Goal: Information Seeking & Learning: Learn about a topic

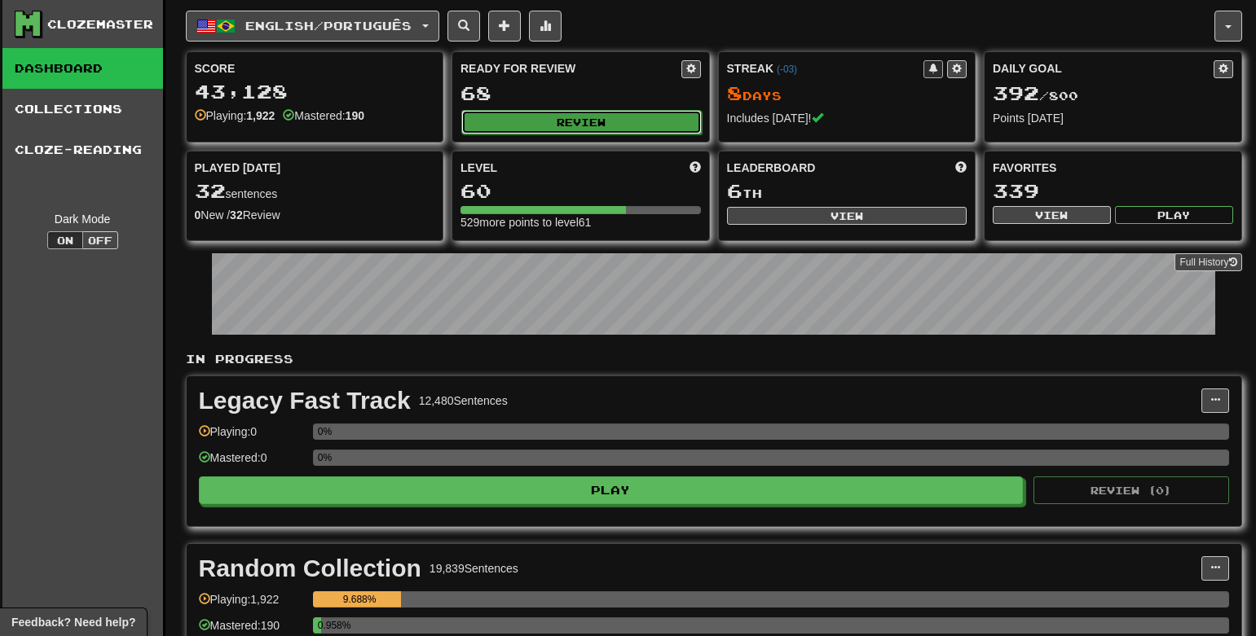
click at [627, 130] on button "Review" at bounding box center [581, 122] width 240 height 24
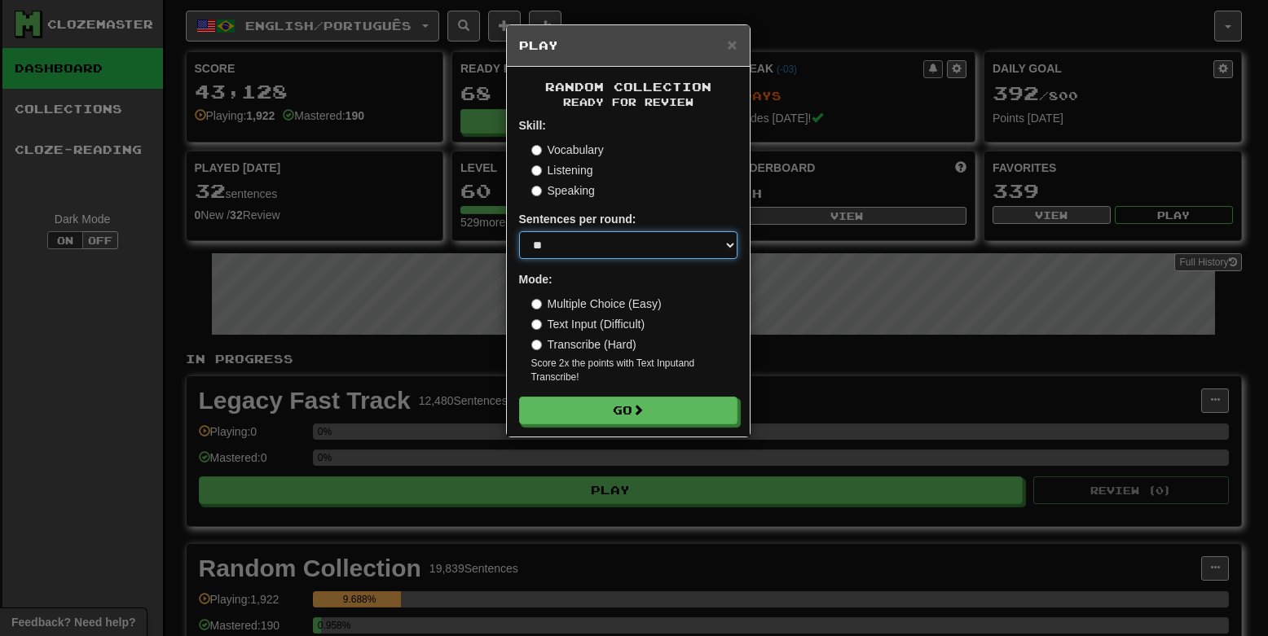
select select "********"
click at [519, 231] on select "* ** ** ** ** ** *** ********" at bounding box center [628, 245] width 218 height 28
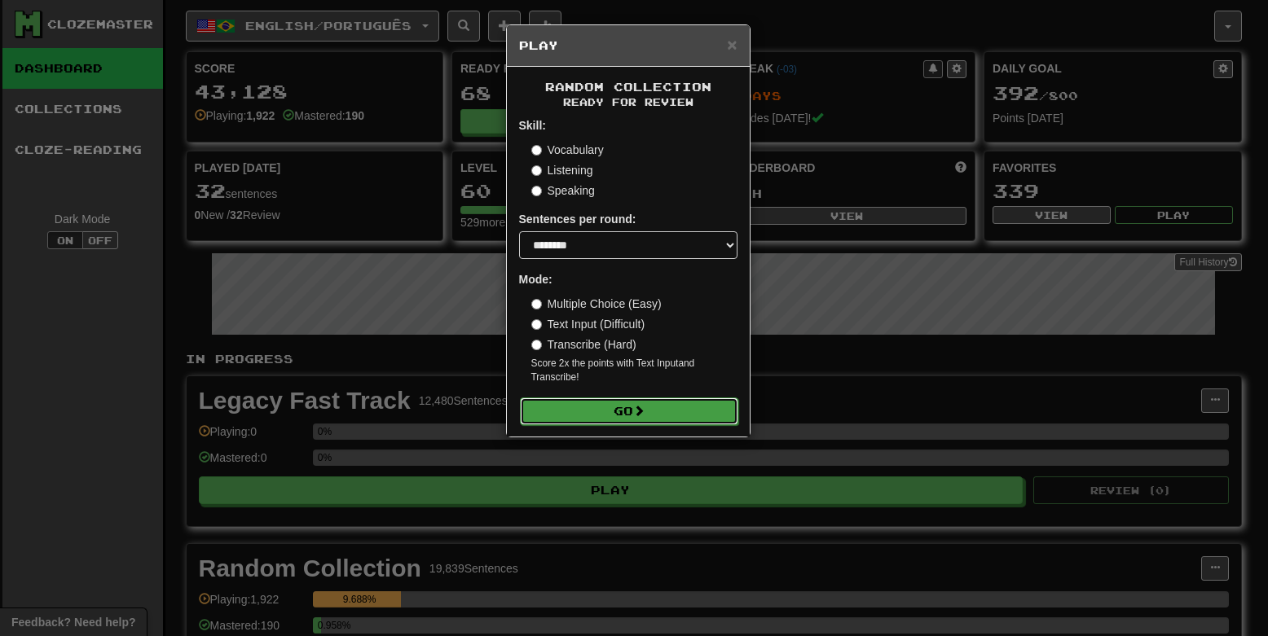
click at [645, 416] on span at bounding box center [638, 410] width 11 height 11
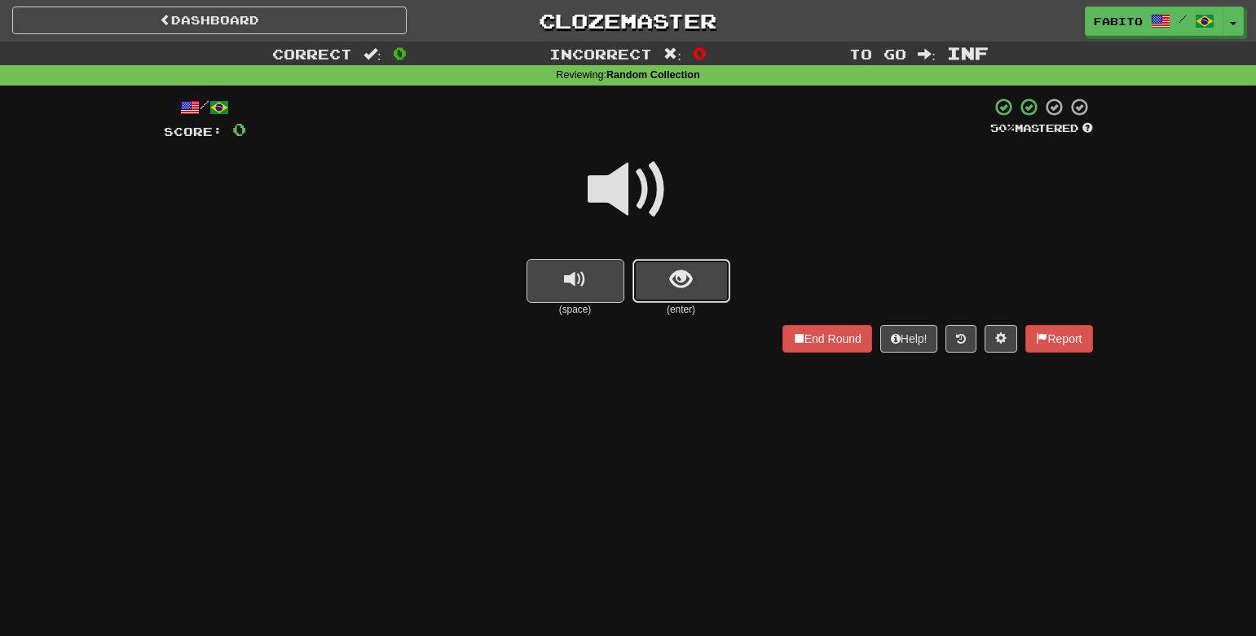
click at [674, 296] on button "show sentence" at bounding box center [681, 281] width 98 height 44
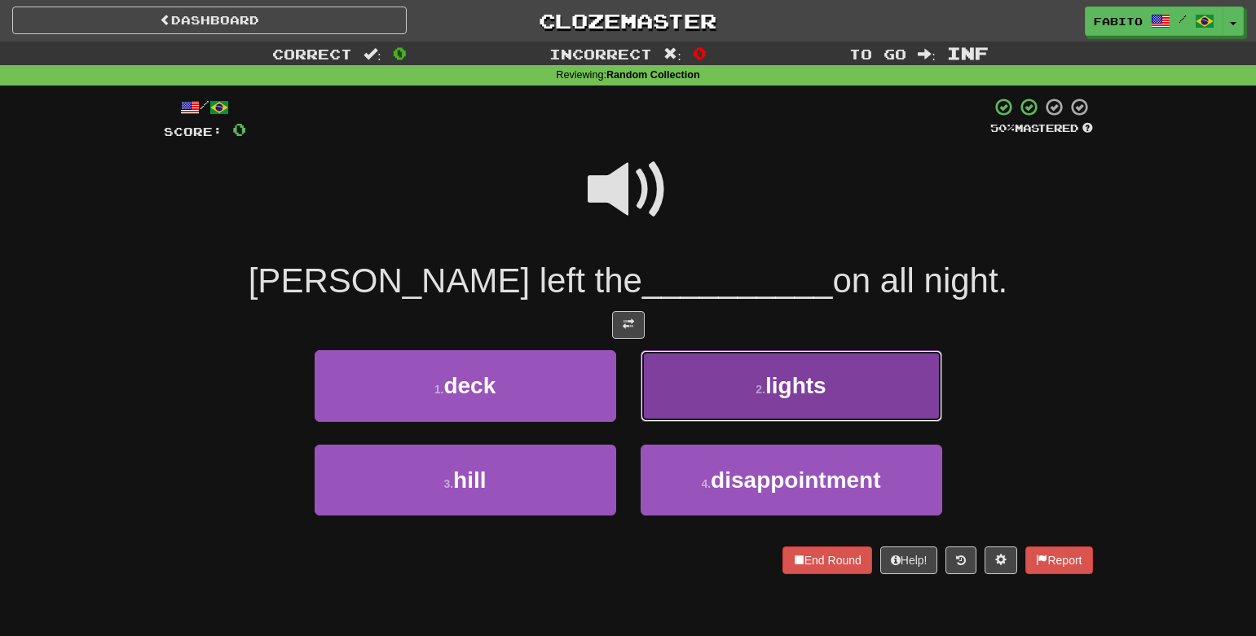
click at [691, 381] on button "2 . lights" at bounding box center [790, 385] width 301 height 71
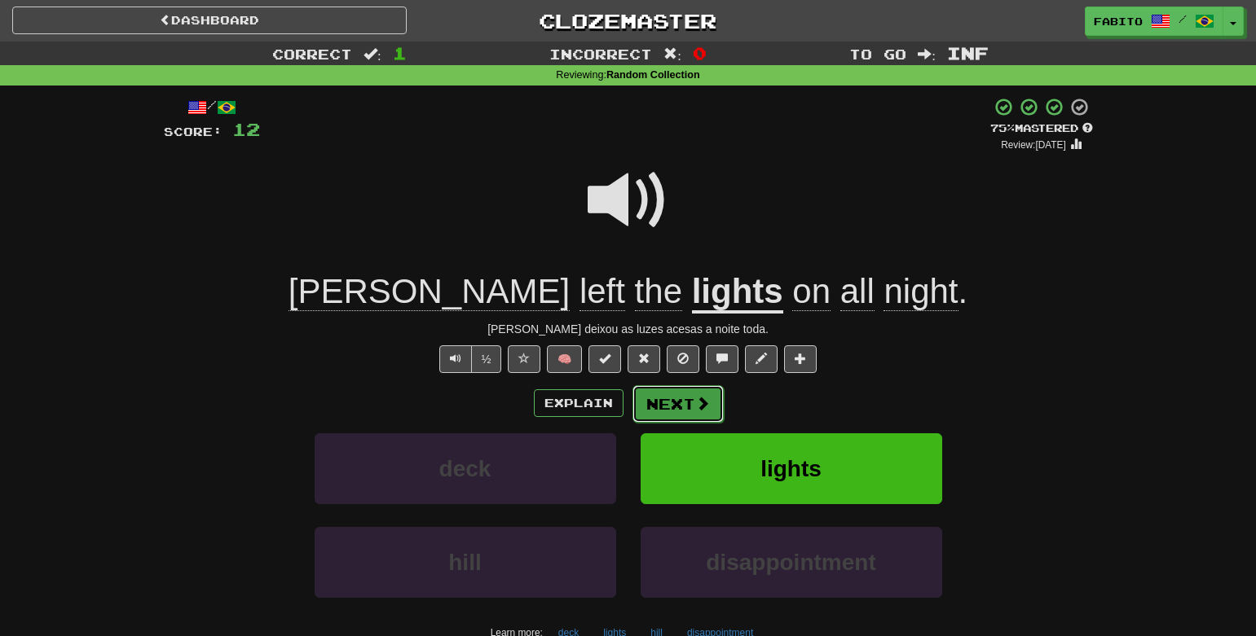
click at [671, 406] on button "Next" at bounding box center [677, 403] width 91 height 37
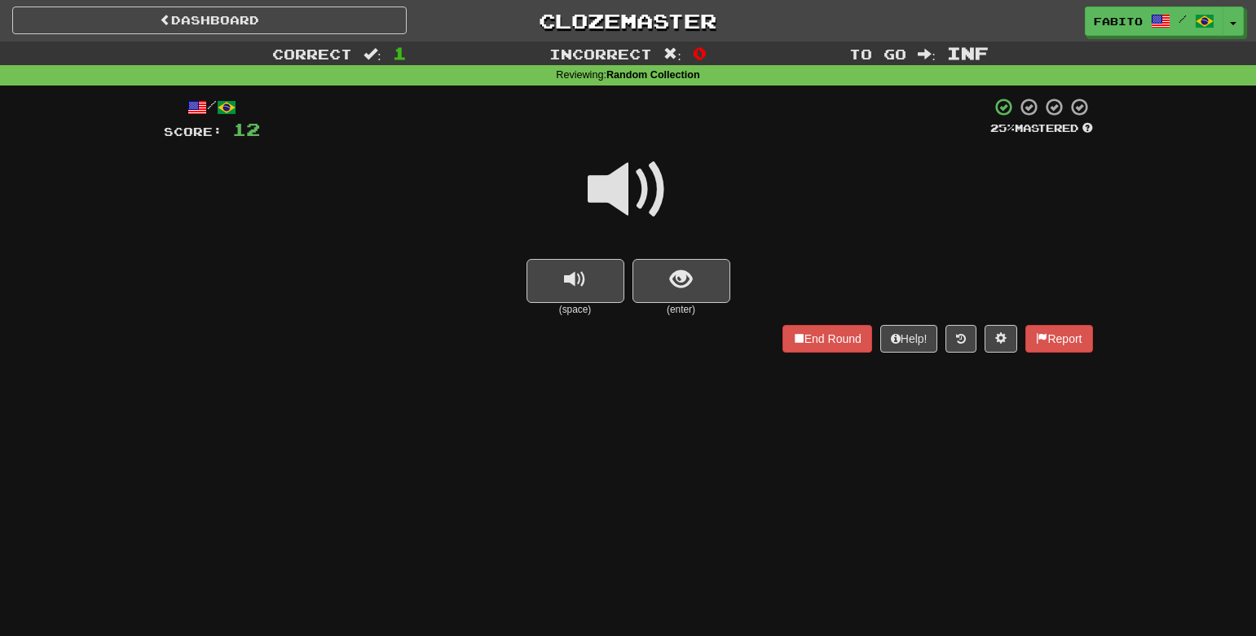
click at [665, 252] on div at bounding box center [628, 201] width 929 height 117
click at [660, 271] on button "show sentence" at bounding box center [681, 281] width 98 height 44
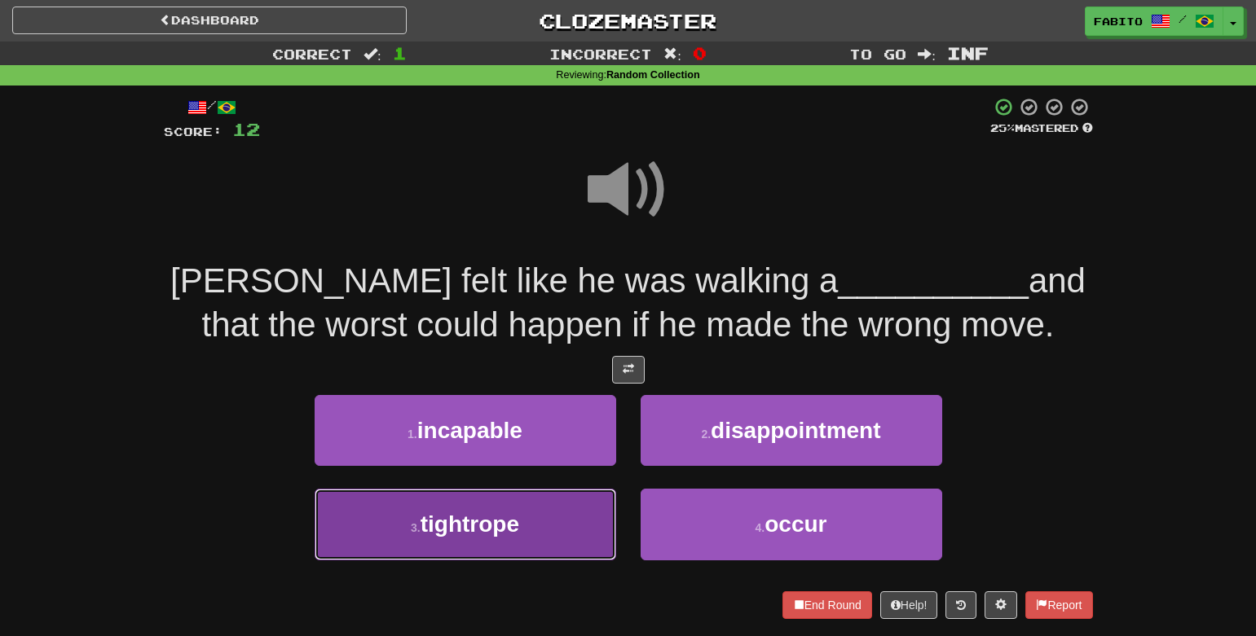
click at [535, 532] on button "3 . tightrope" at bounding box center [465, 524] width 301 height 71
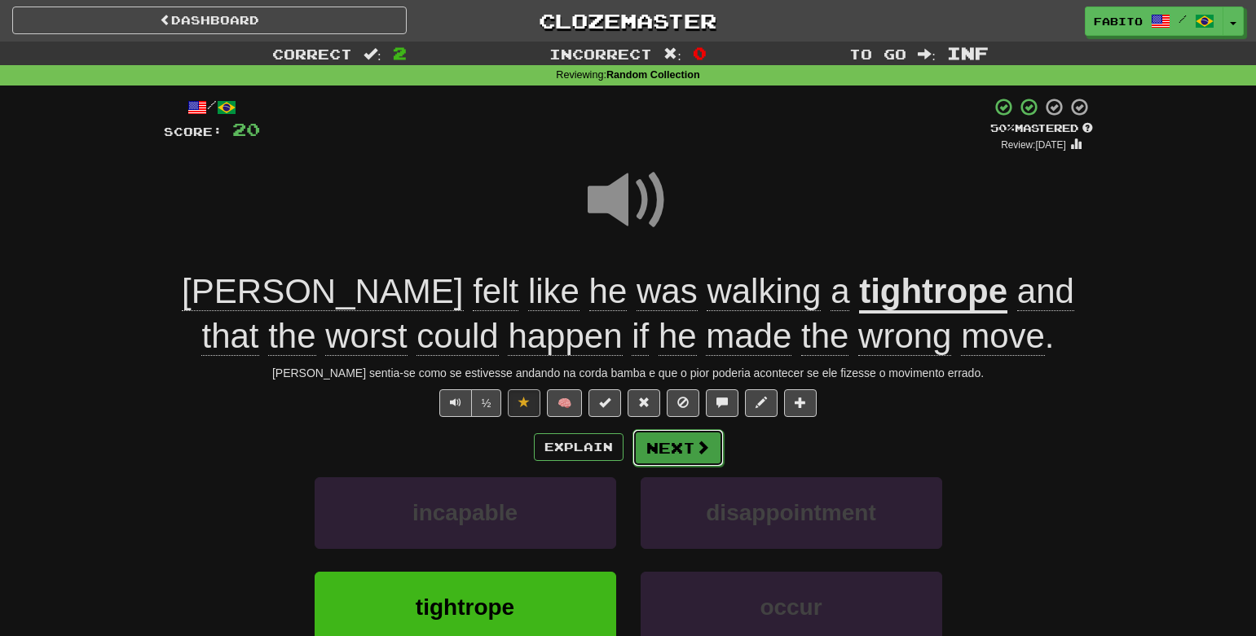
click at [667, 452] on button "Next" at bounding box center [677, 447] width 91 height 37
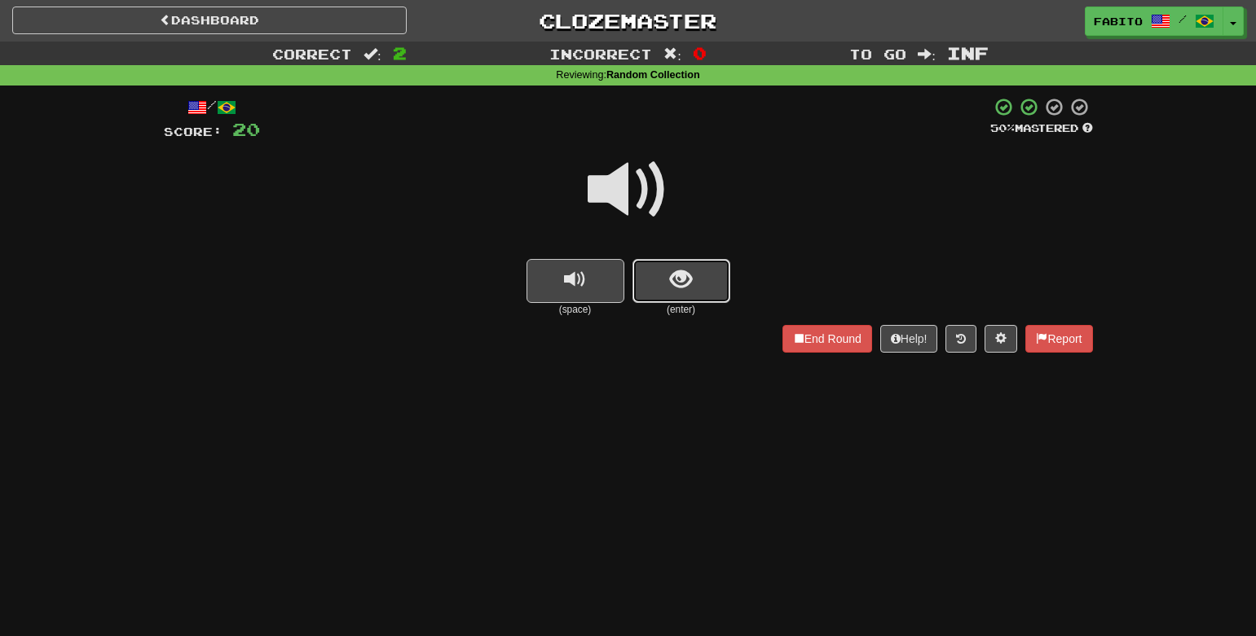
click at [641, 282] on button "show sentence" at bounding box center [681, 281] width 98 height 44
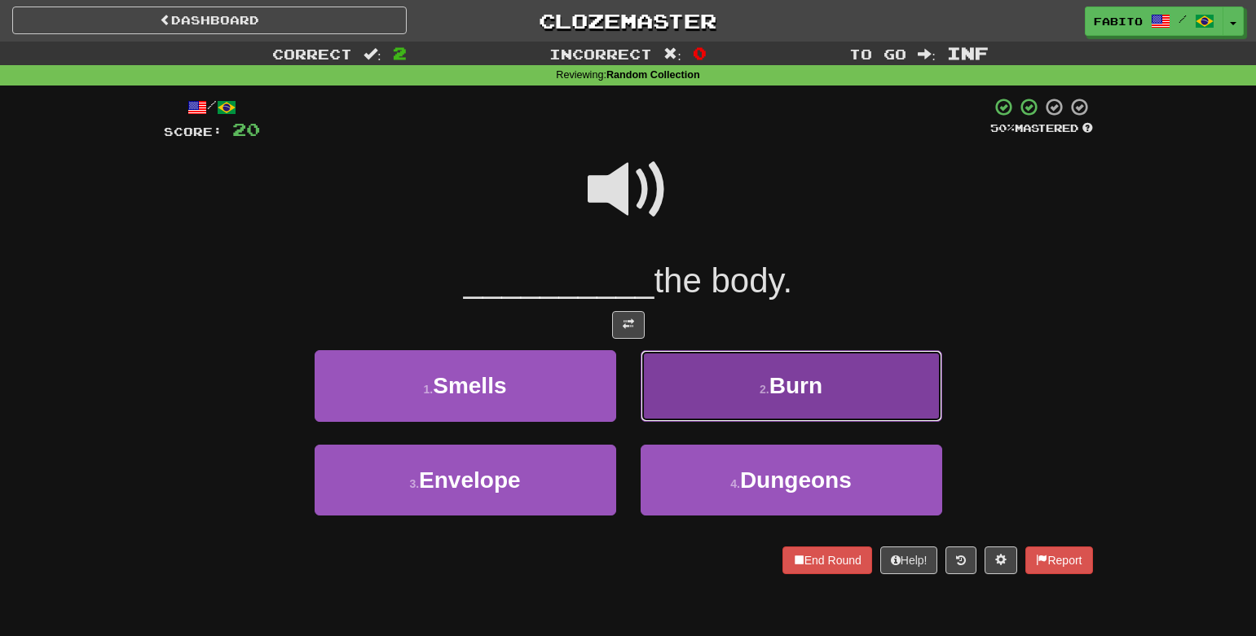
click at [709, 397] on button "2 . Burn" at bounding box center [790, 385] width 301 height 71
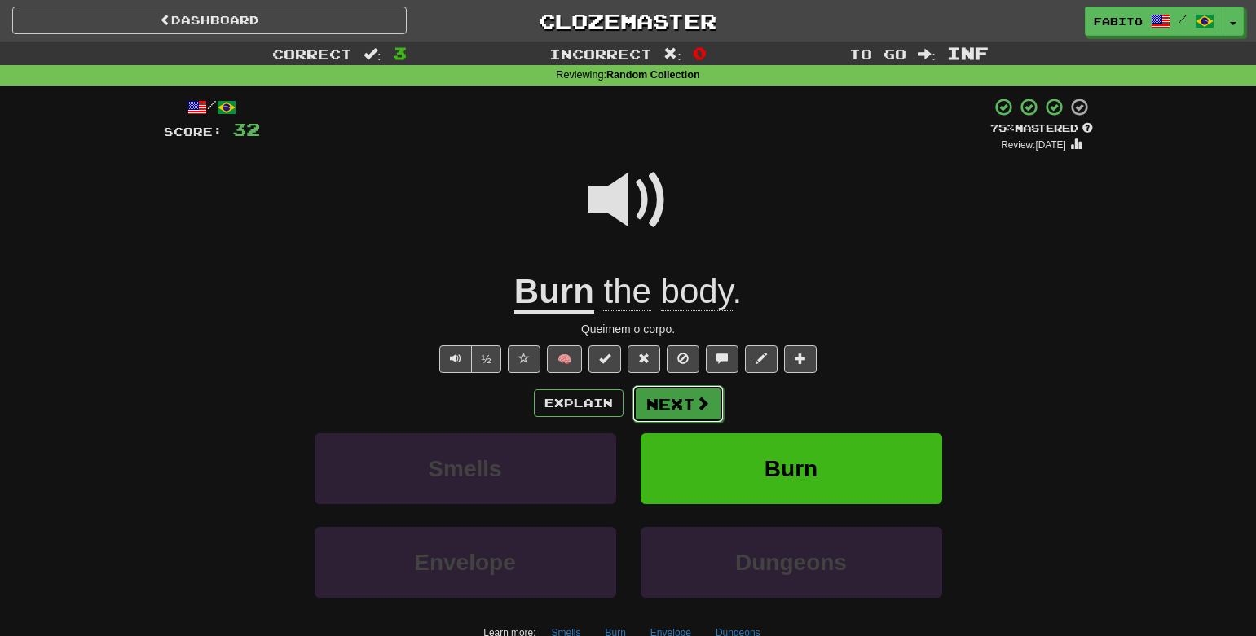
click at [678, 411] on button "Next" at bounding box center [677, 403] width 91 height 37
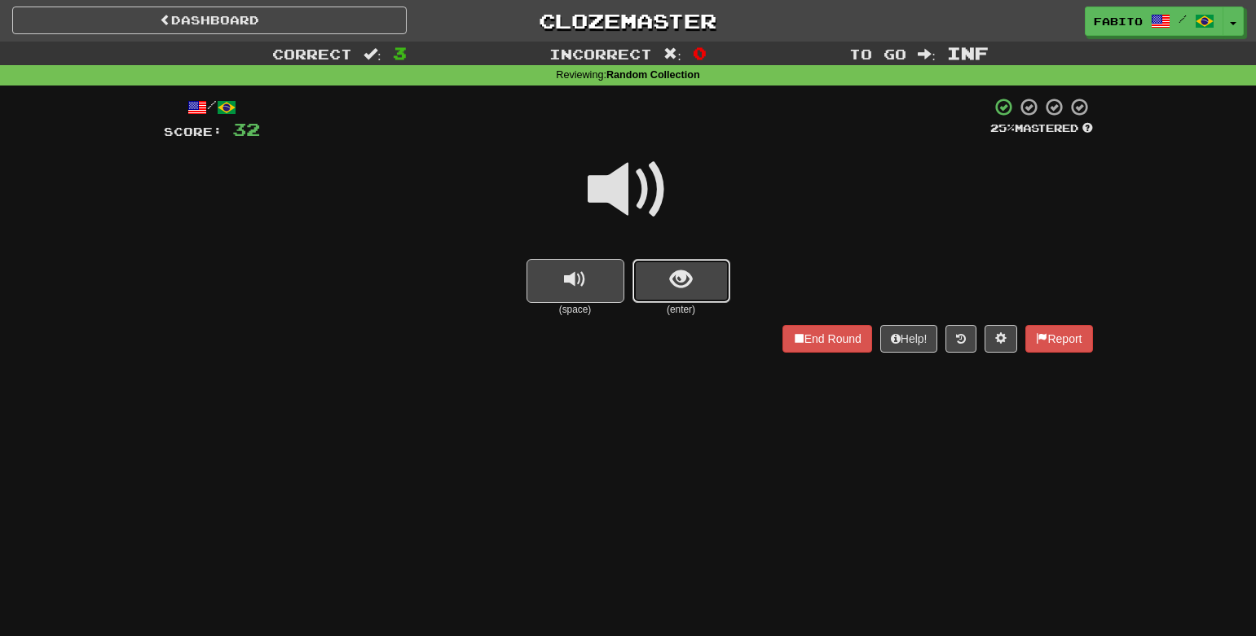
click at [679, 293] on button "show sentence" at bounding box center [681, 281] width 98 height 44
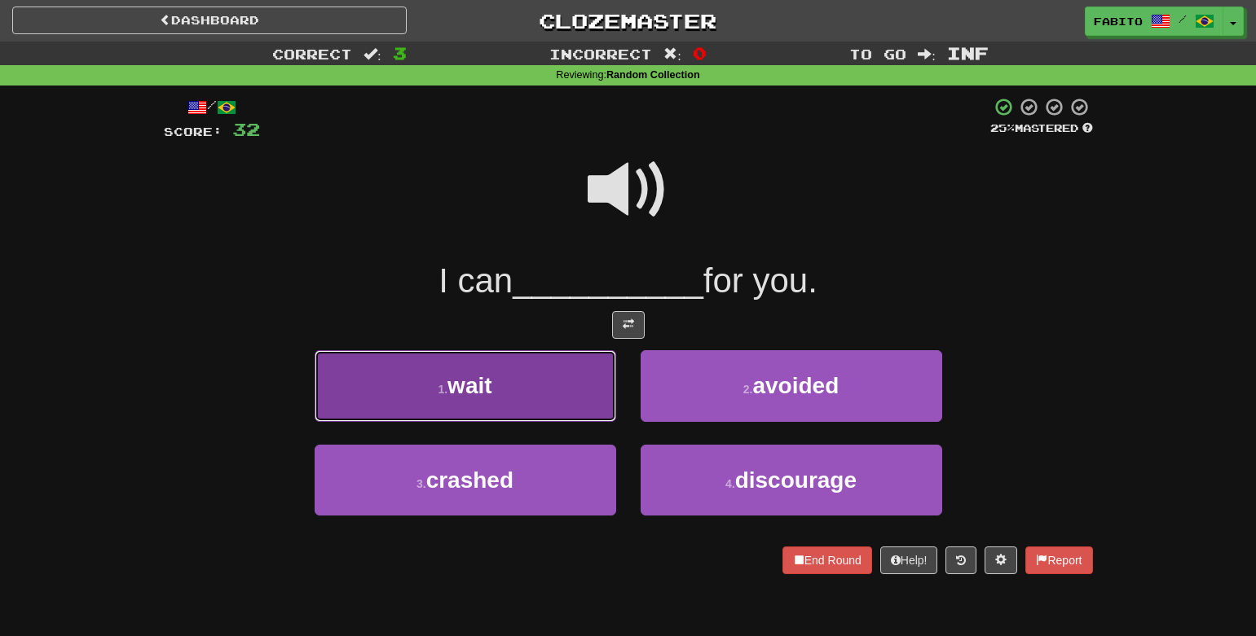
click at [573, 393] on button "1 . wait" at bounding box center [465, 385] width 301 height 71
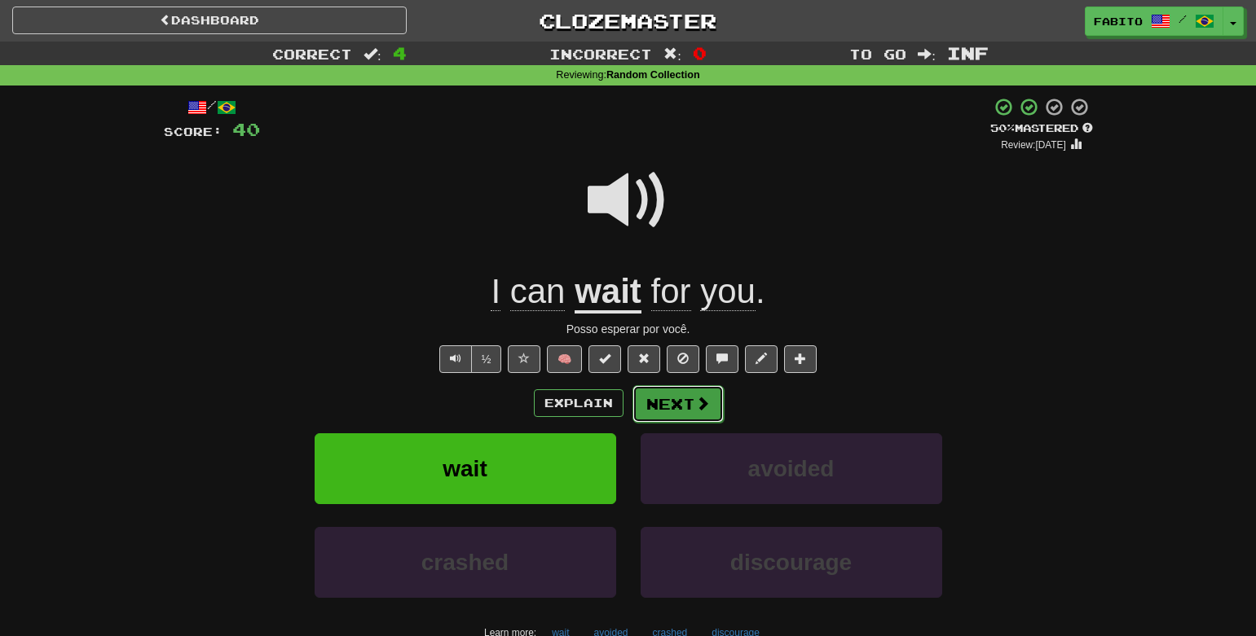
click at [677, 405] on button "Next" at bounding box center [677, 403] width 91 height 37
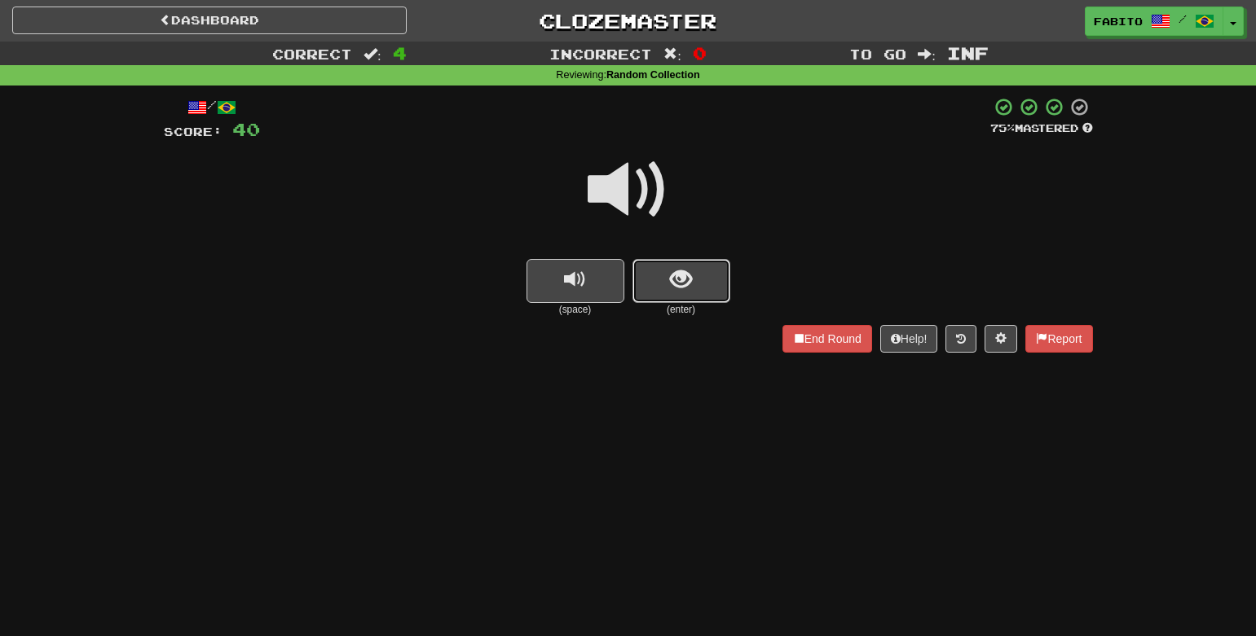
click at [660, 270] on button "show sentence" at bounding box center [681, 281] width 98 height 44
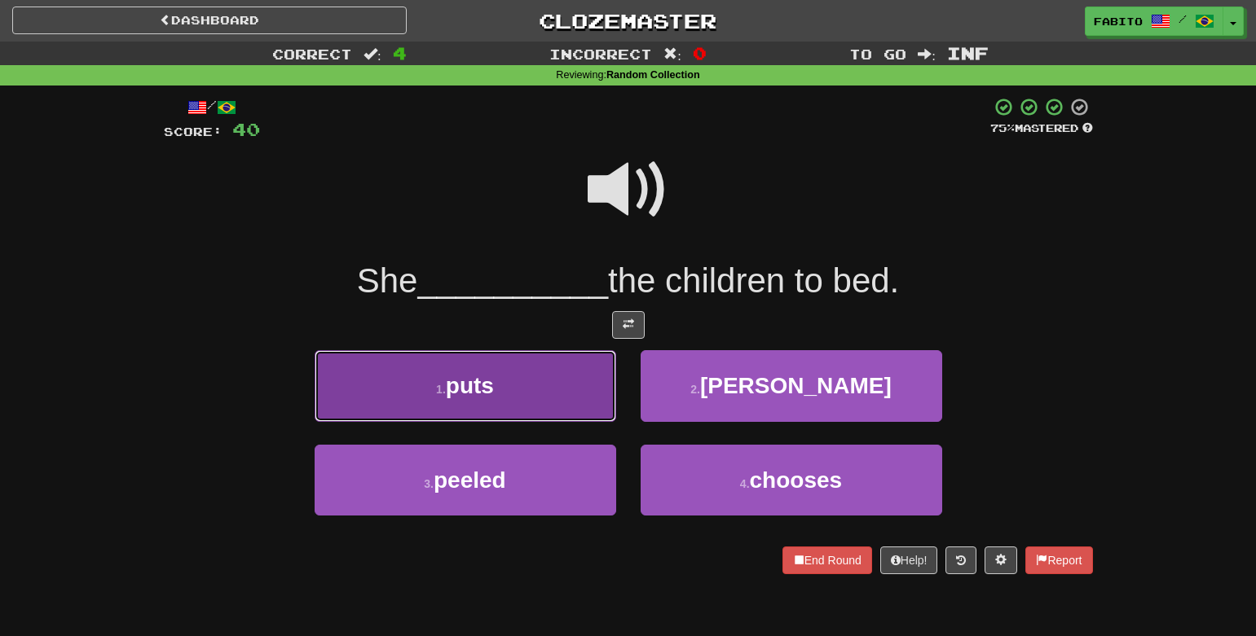
click at [504, 387] on button "1 . puts" at bounding box center [465, 385] width 301 height 71
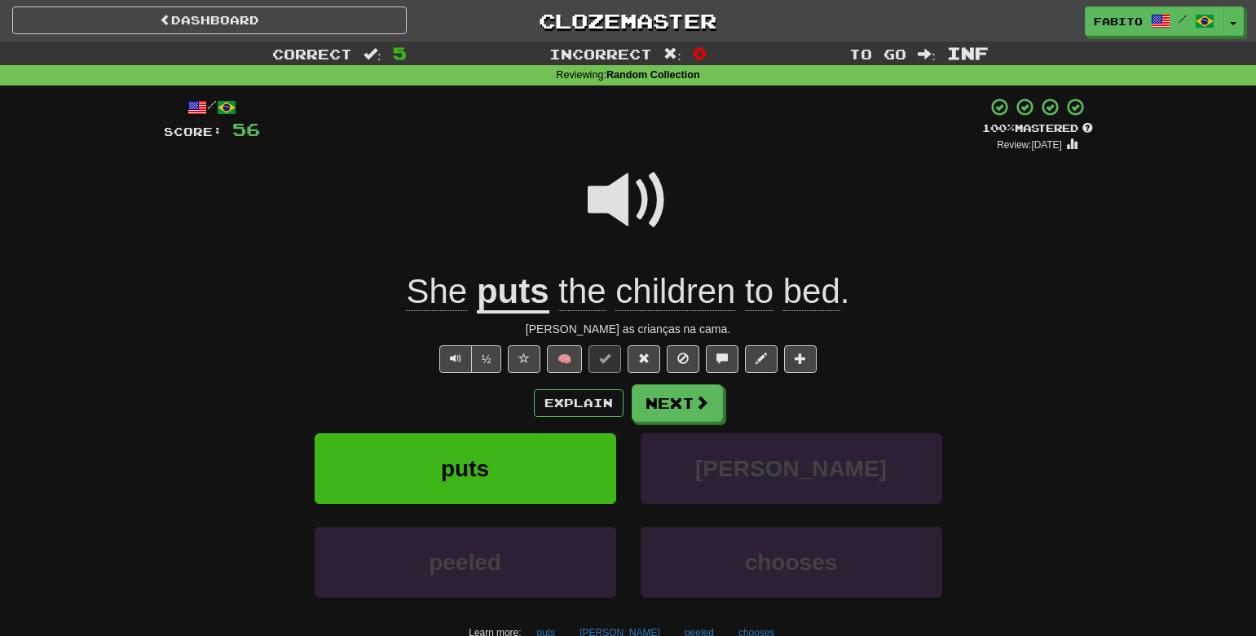
click at [636, 216] on span at bounding box center [627, 200] width 81 height 81
click at [685, 409] on button "Next" at bounding box center [677, 403] width 91 height 37
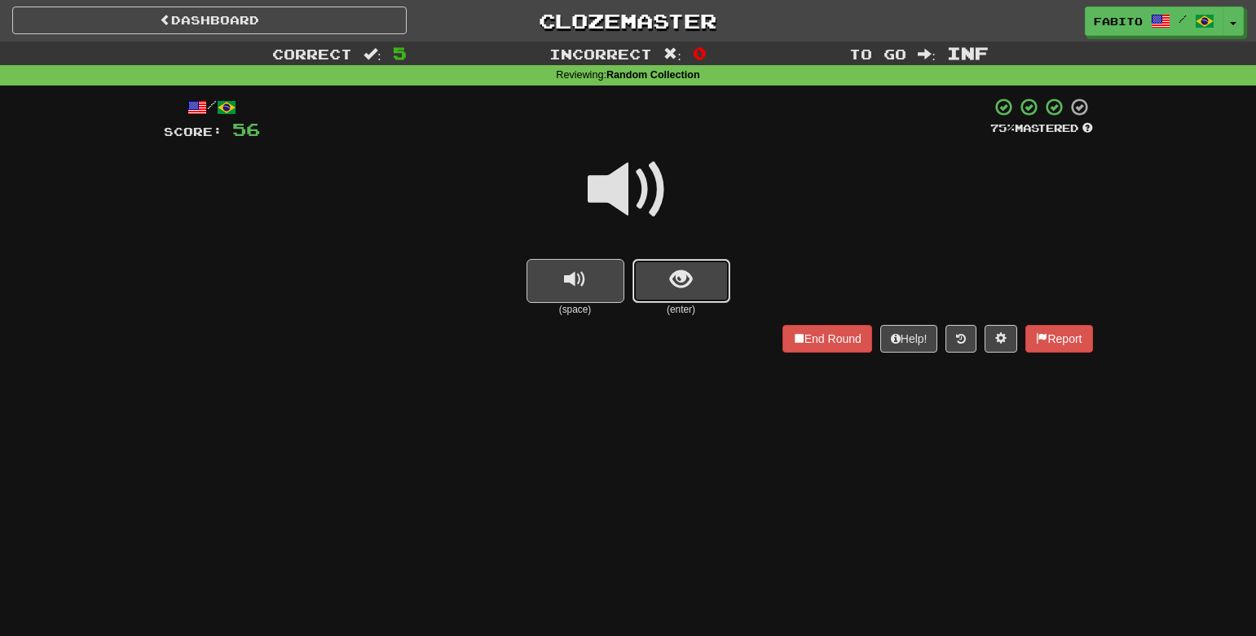
click at [658, 283] on button "show sentence" at bounding box center [681, 281] width 98 height 44
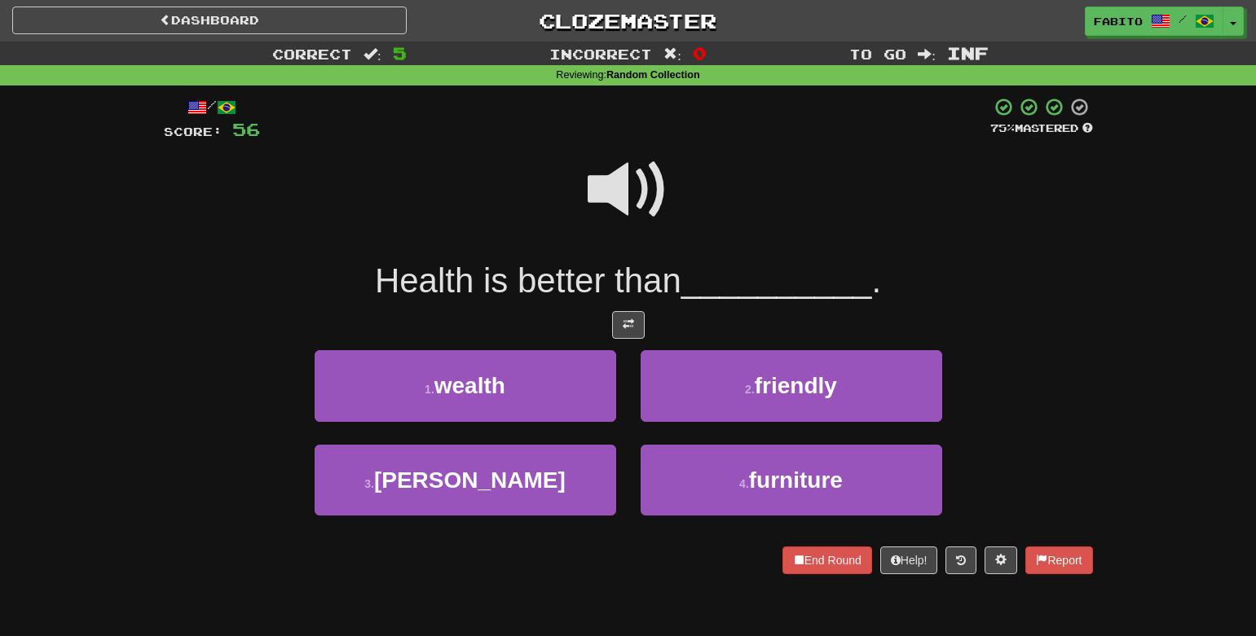
click at [609, 182] on span at bounding box center [627, 189] width 81 height 81
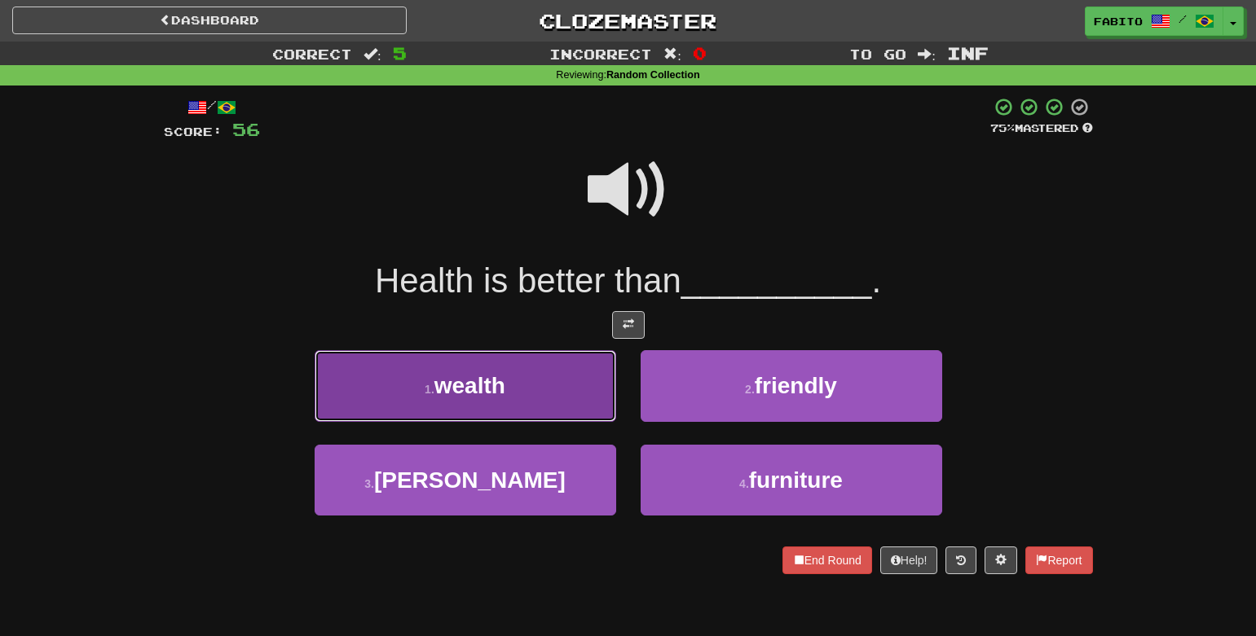
click at [559, 378] on button "1 . wealth" at bounding box center [465, 385] width 301 height 71
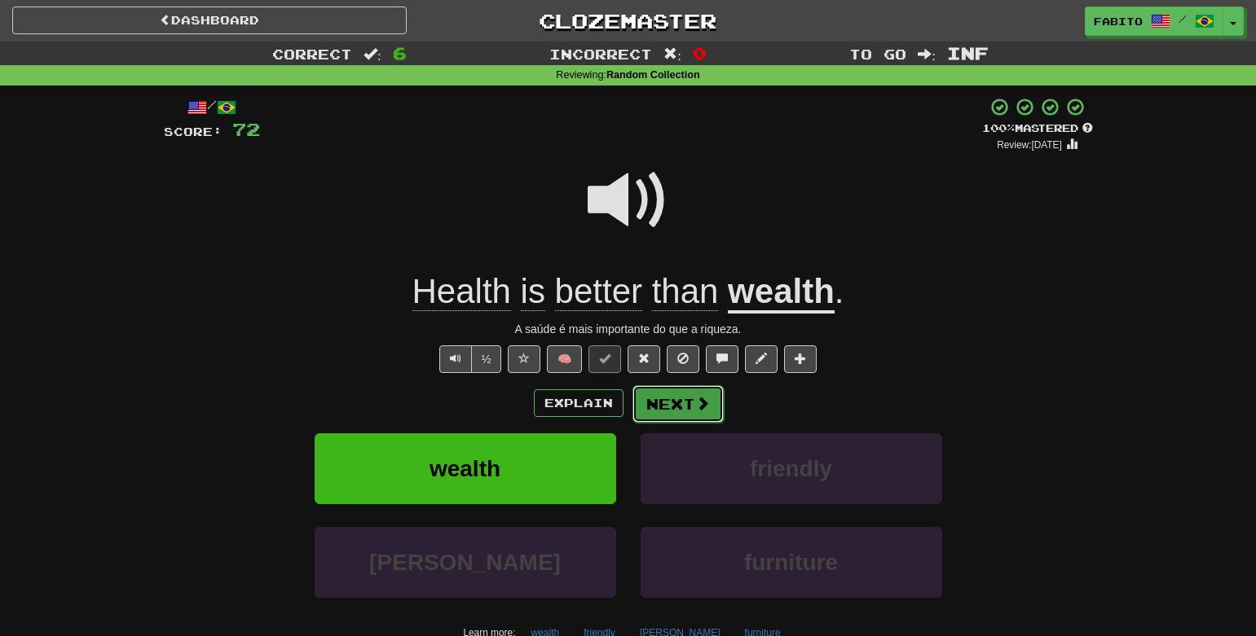
click at [684, 406] on button "Next" at bounding box center [677, 403] width 91 height 37
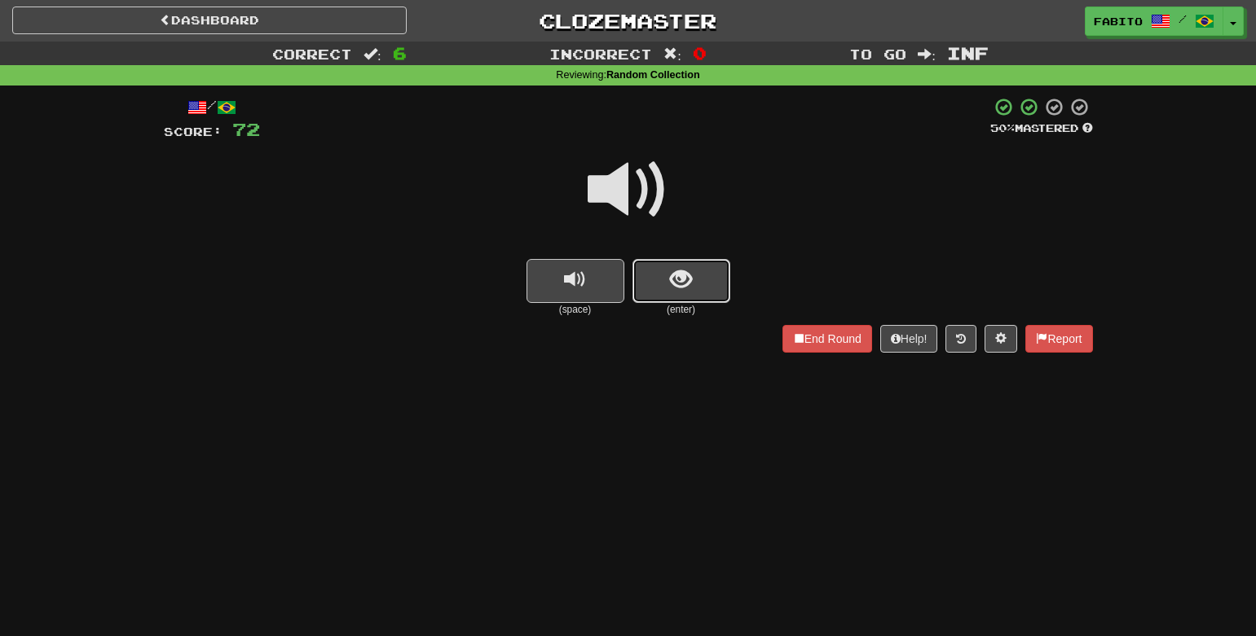
click at [693, 276] on button "show sentence" at bounding box center [681, 281] width 98 height 44
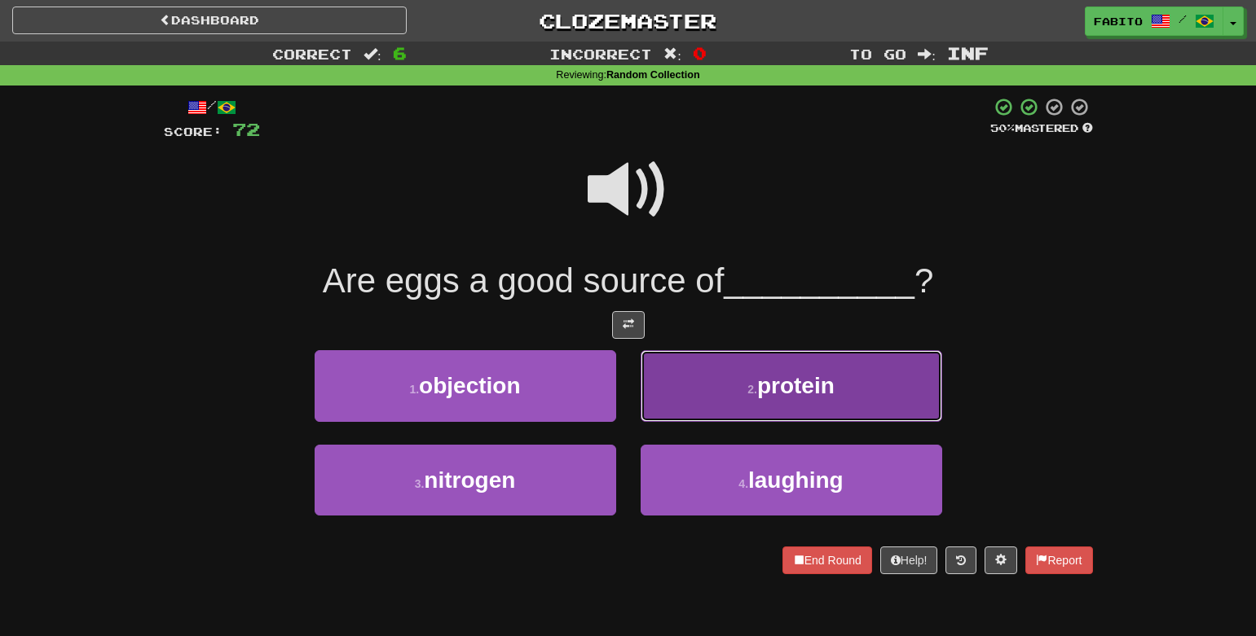
click at [687, 380] on button "2 . protein" at bounding box center [790, 385] width 301 height 71
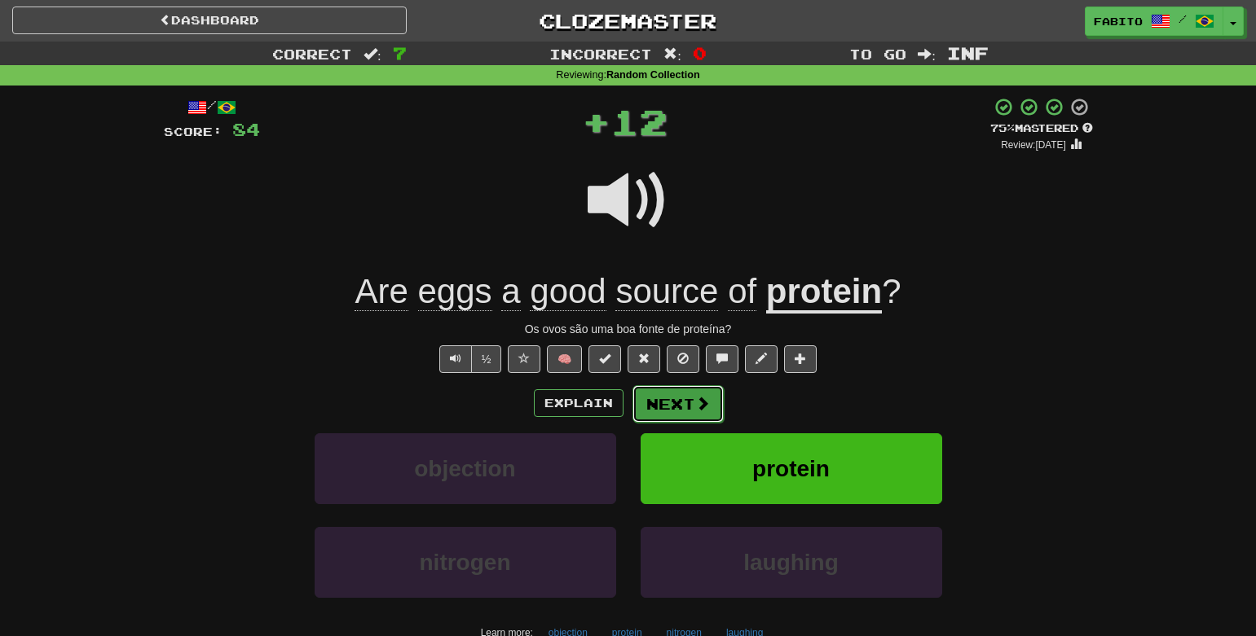
click at [679, 403] on button "Next" at bounding box center [677, 403] width 91 height 37
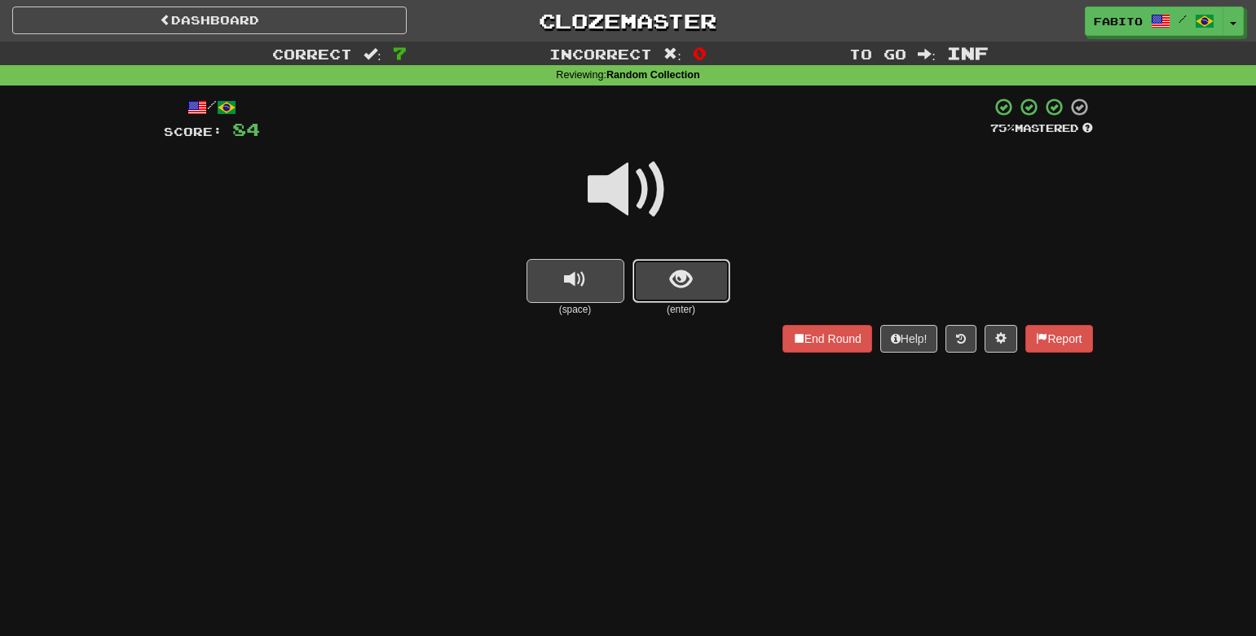
click at [673, 284] on span "show sentence" at bounding box center [681, 280] width 22 height 22
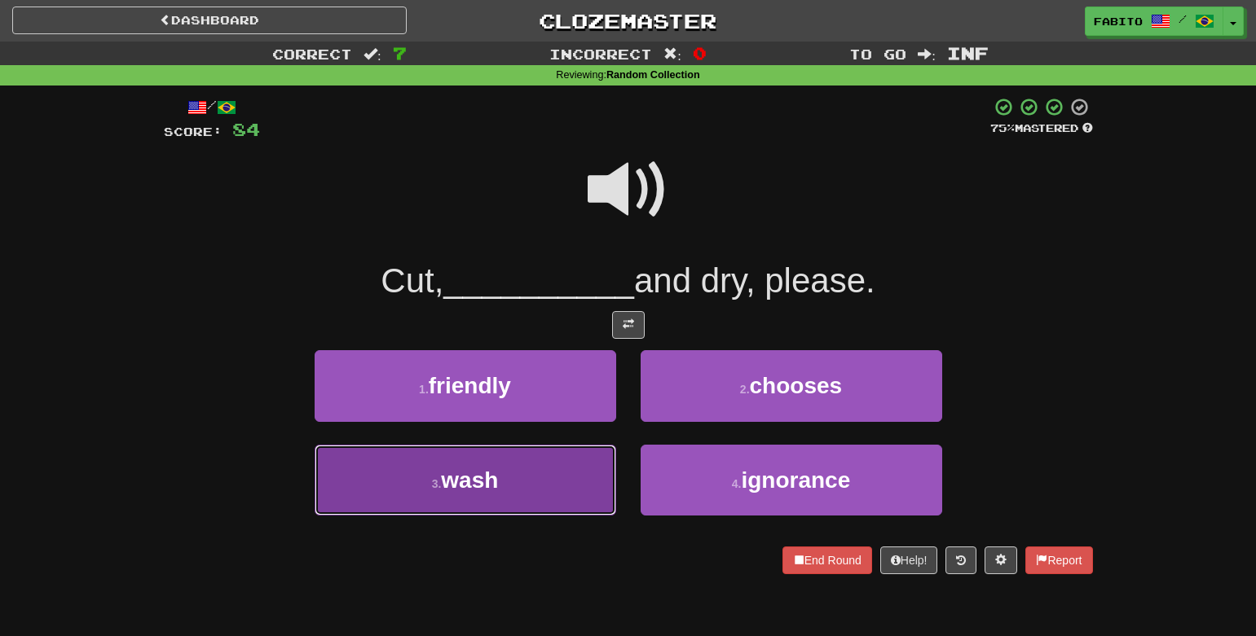
click at [508, 495] on button "3 . wash" at bounding box center [465, 480] width 301 height 71
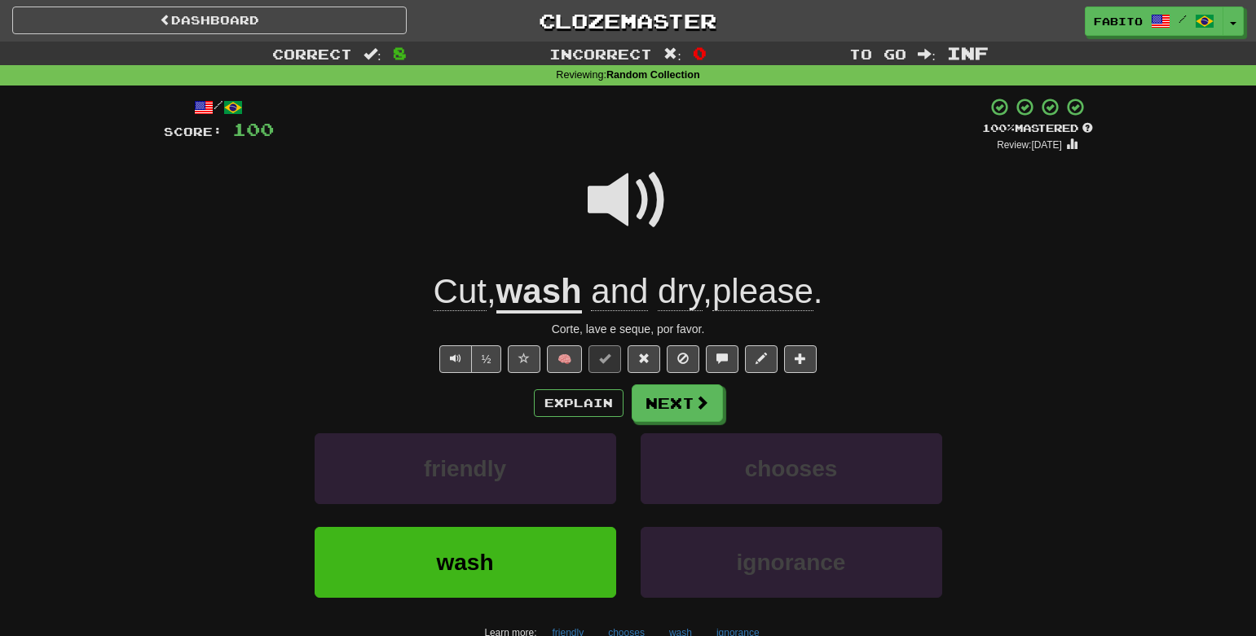
click at [650, 207] on span at bounding box center [627, 200] width 81 height 81
click at [673, 408] on button "Next" at bounding box center [677, 403] width 91 height 37
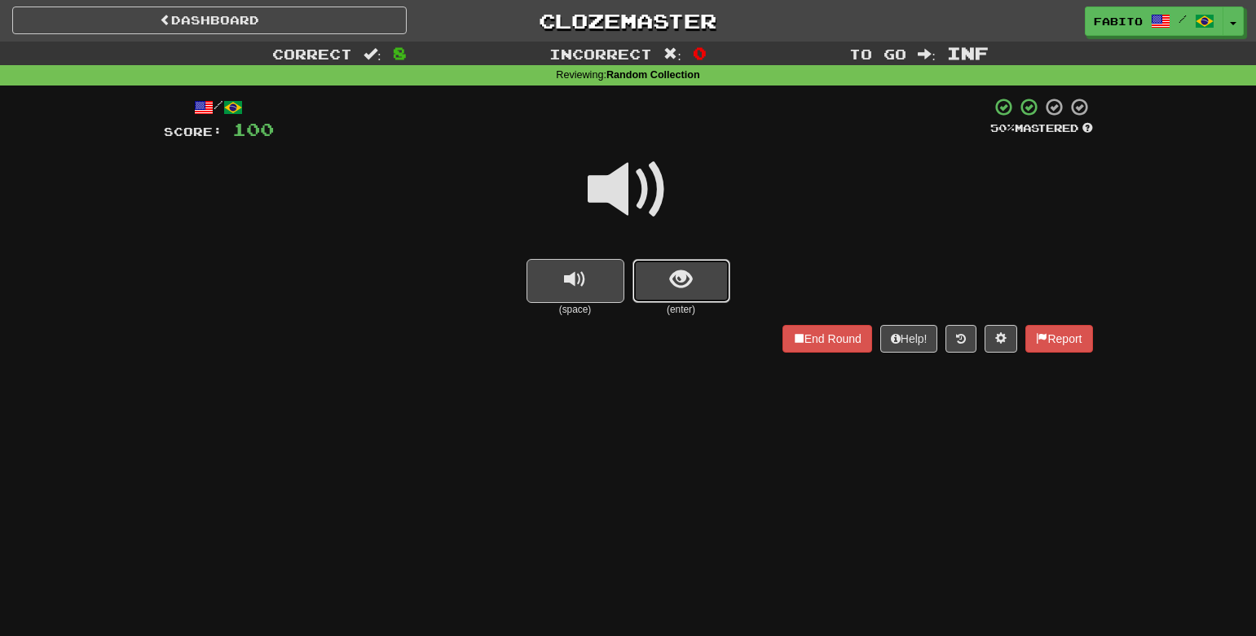
click at [684, 273] on span "show sentence" at bounding box center [681, 280] width 22 height 22
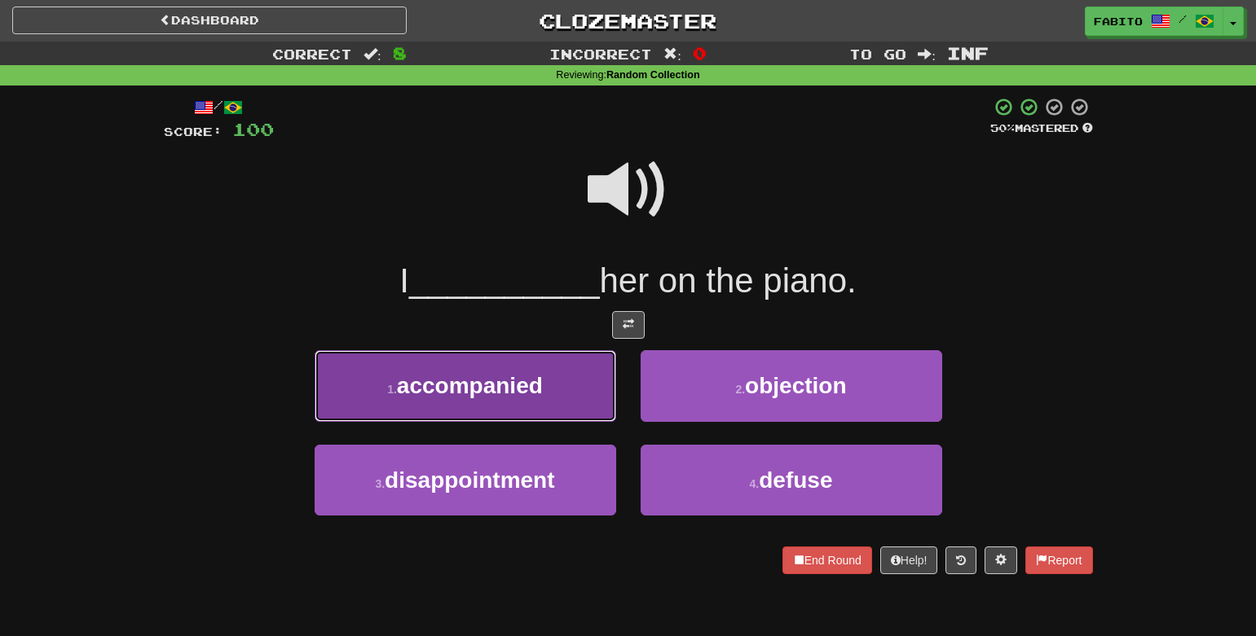
click at [552, 379] on button "1 . accompanied" at bounding box center [465, 385] width 301 height 71
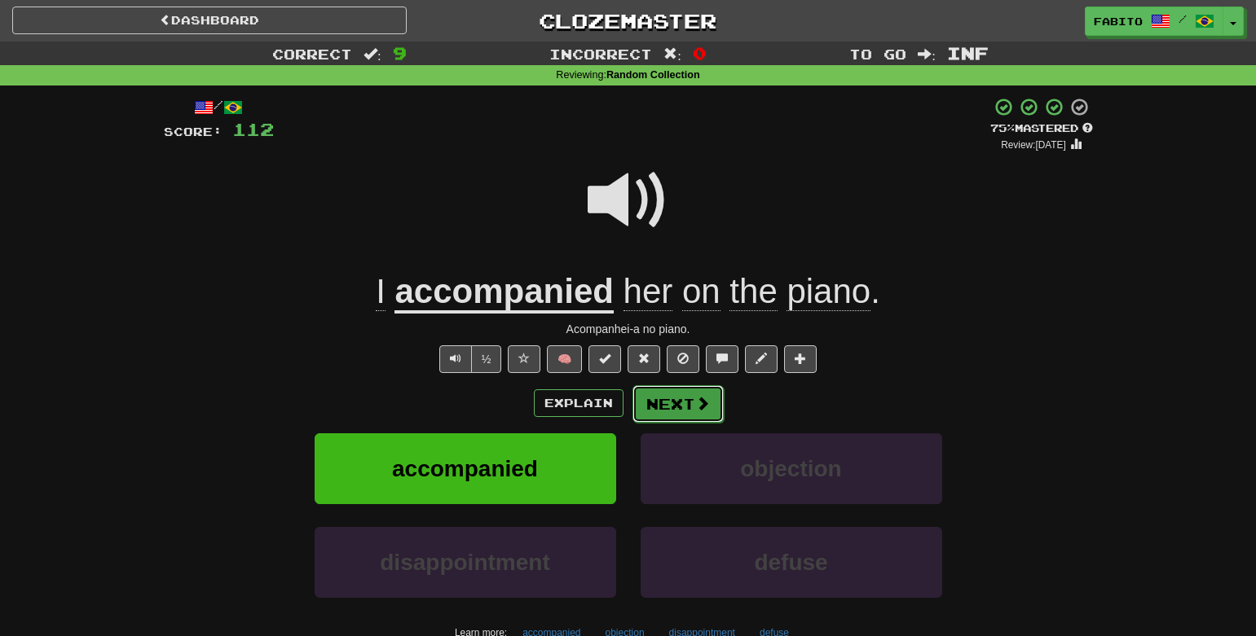
click at [668, 405] on button "Next" at bounding box center [677, 403] width 91 height 37
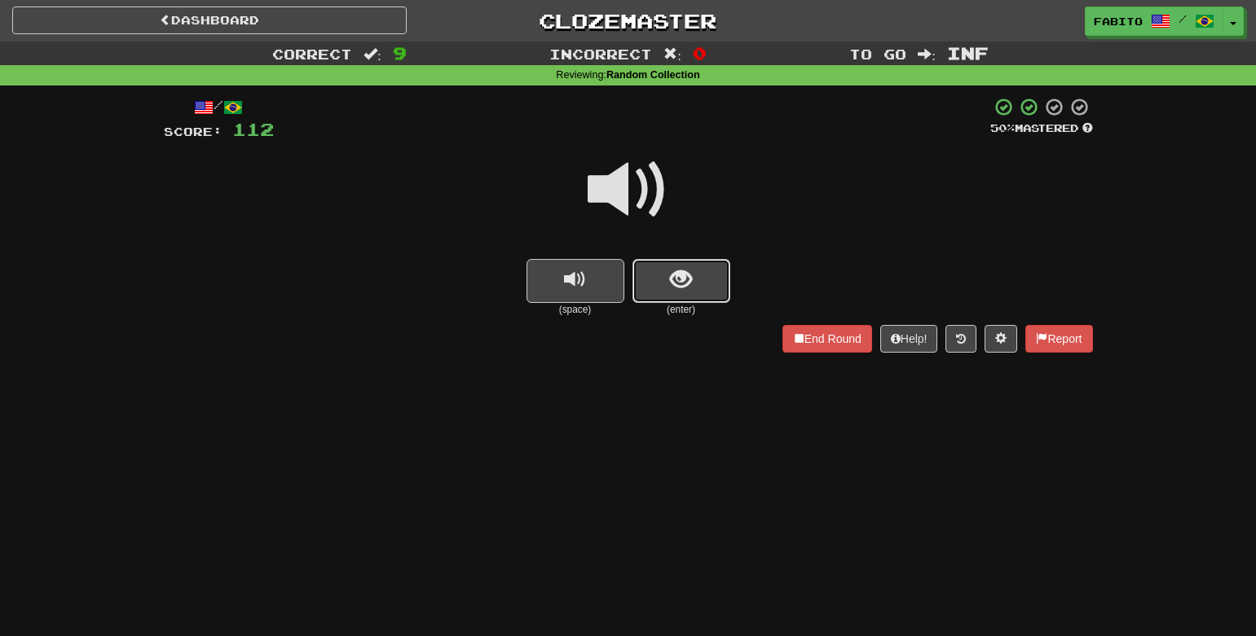
click at [668, 284] on button "show sentence" at bounding box center [681, 281] width 98 height 44
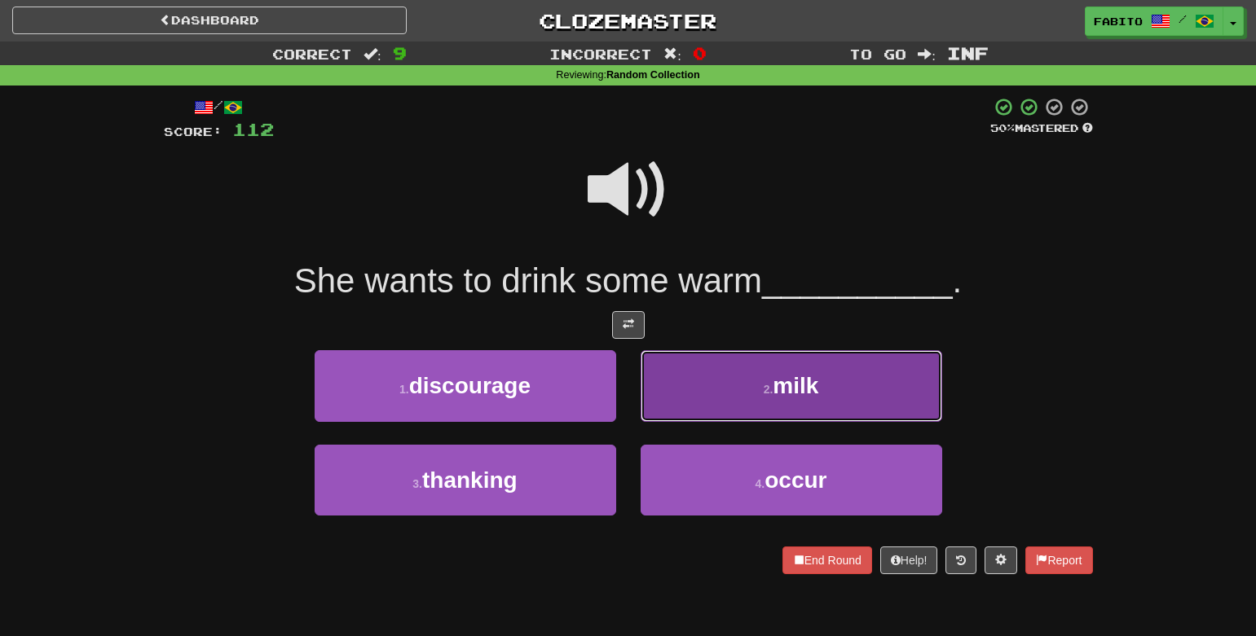
click at [717, 377] on button "2 . milk" at bounding box center [790, 385] width 301 height 71
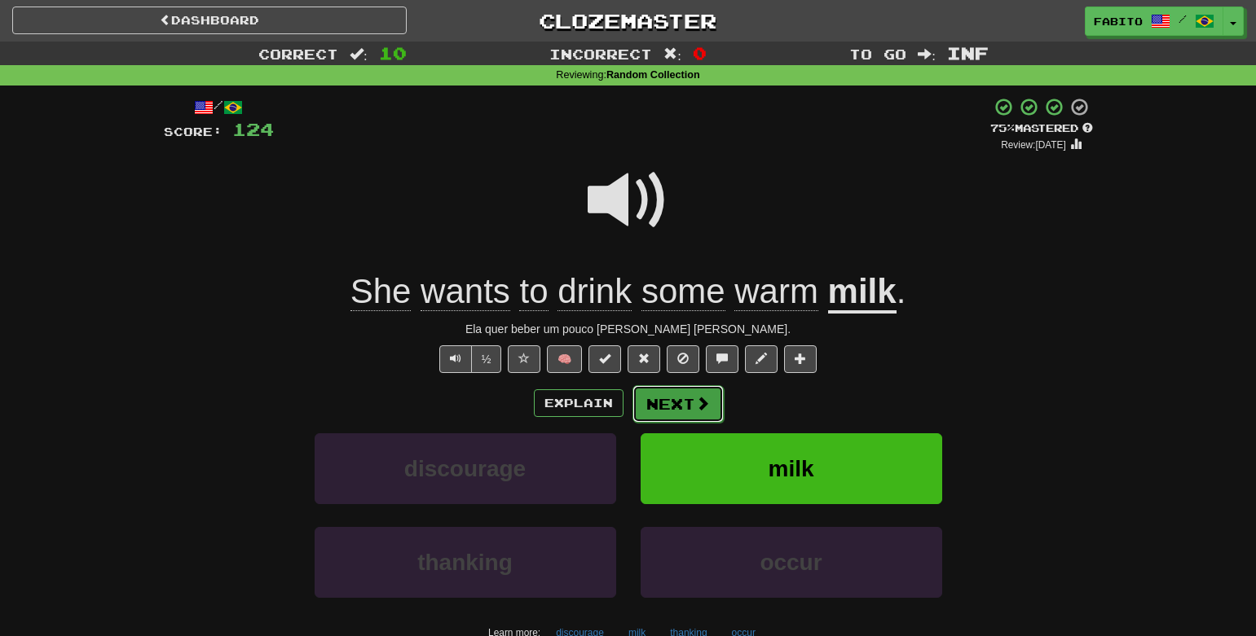
click at [685, 411] on button "Next" at bounding box center [677, 403] width 91 height 37
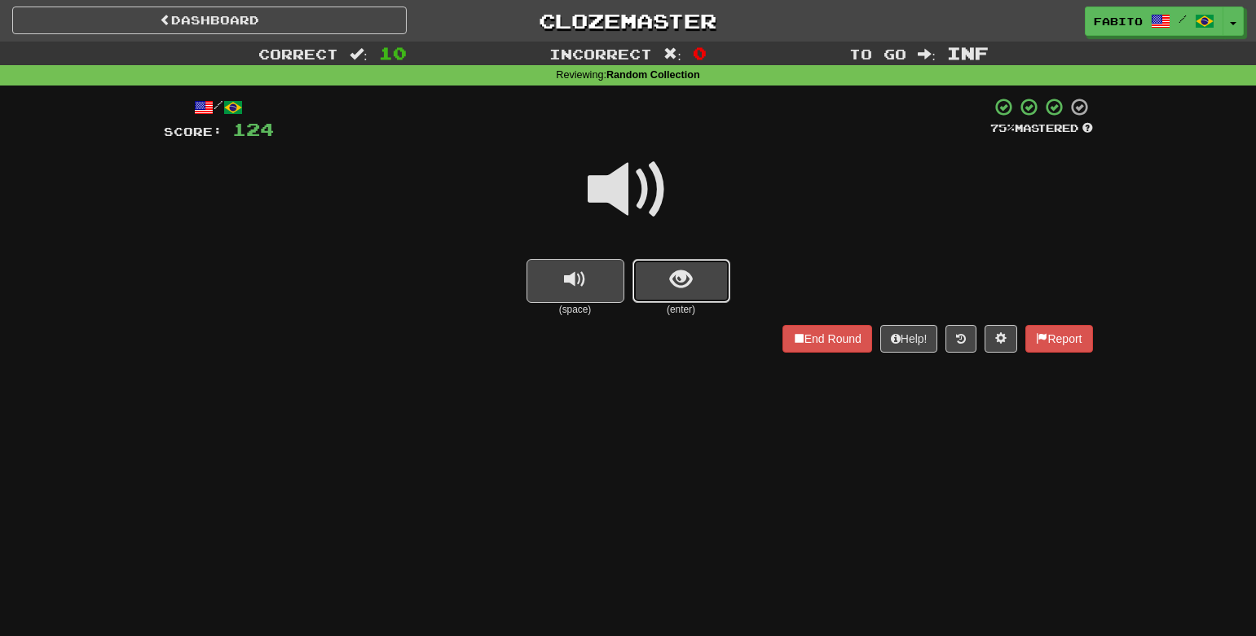
click at [706, 283] on button "show sentence" at bounding box center [681, 281] width 98 height 44
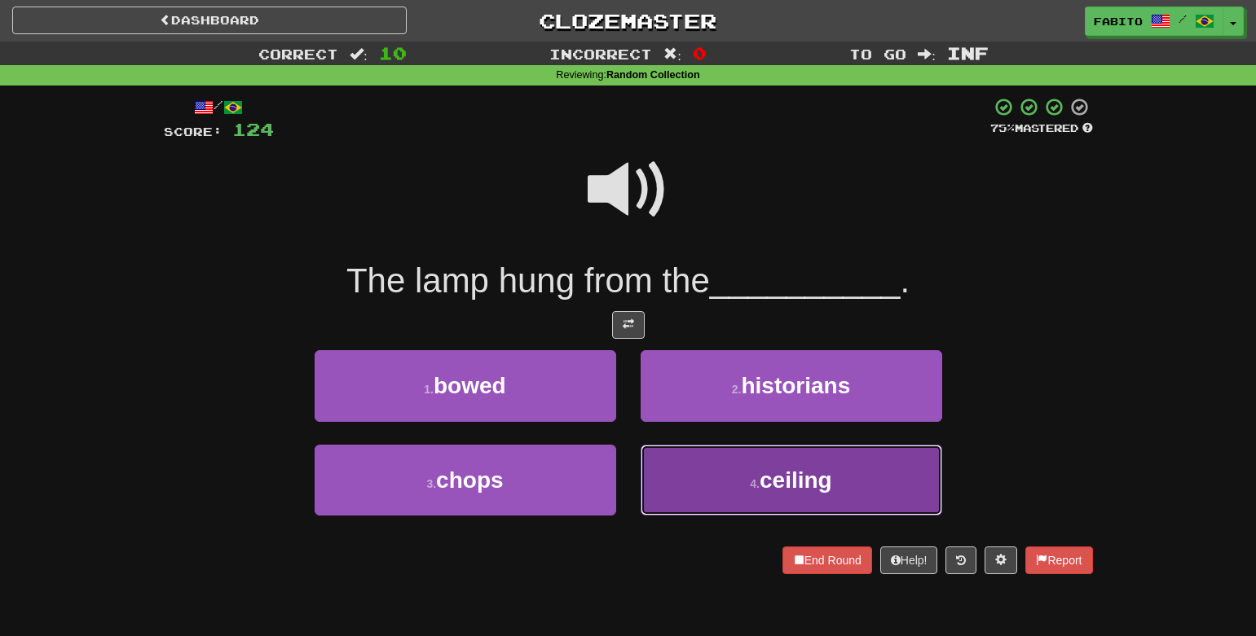
click at [676, 477] on button "4 . ceiling" at bounding box center [790, 480] width 301 height 71
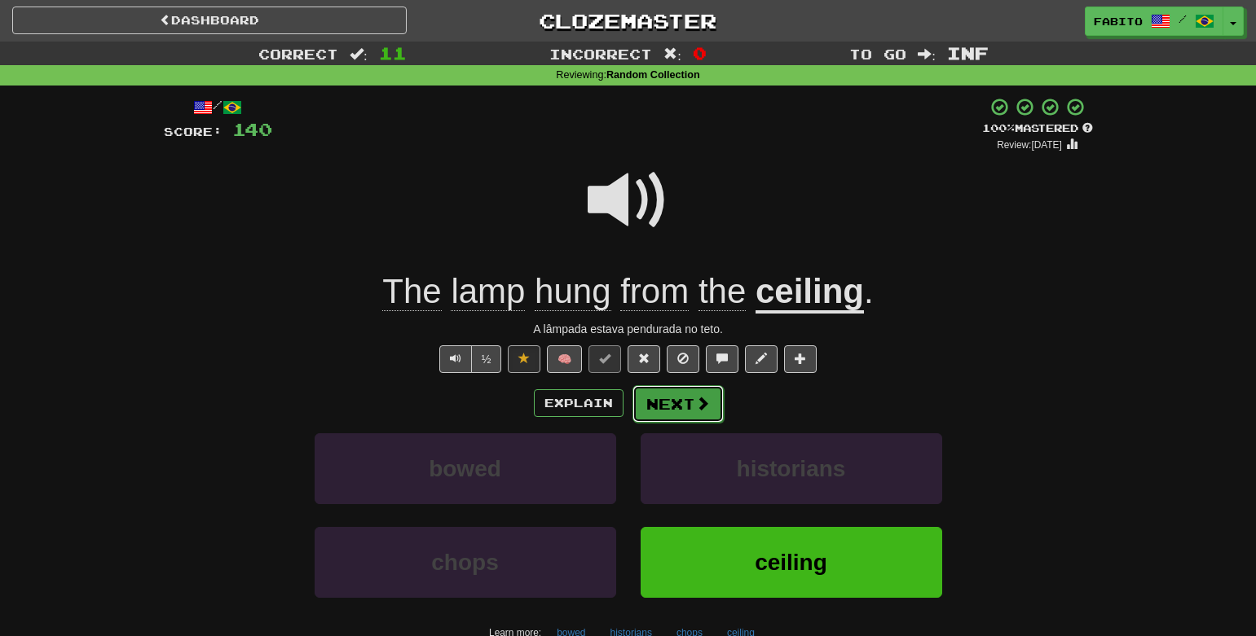
click at [676, 411] on button "Next" at bounding box center [677, 403] width 91 height 37
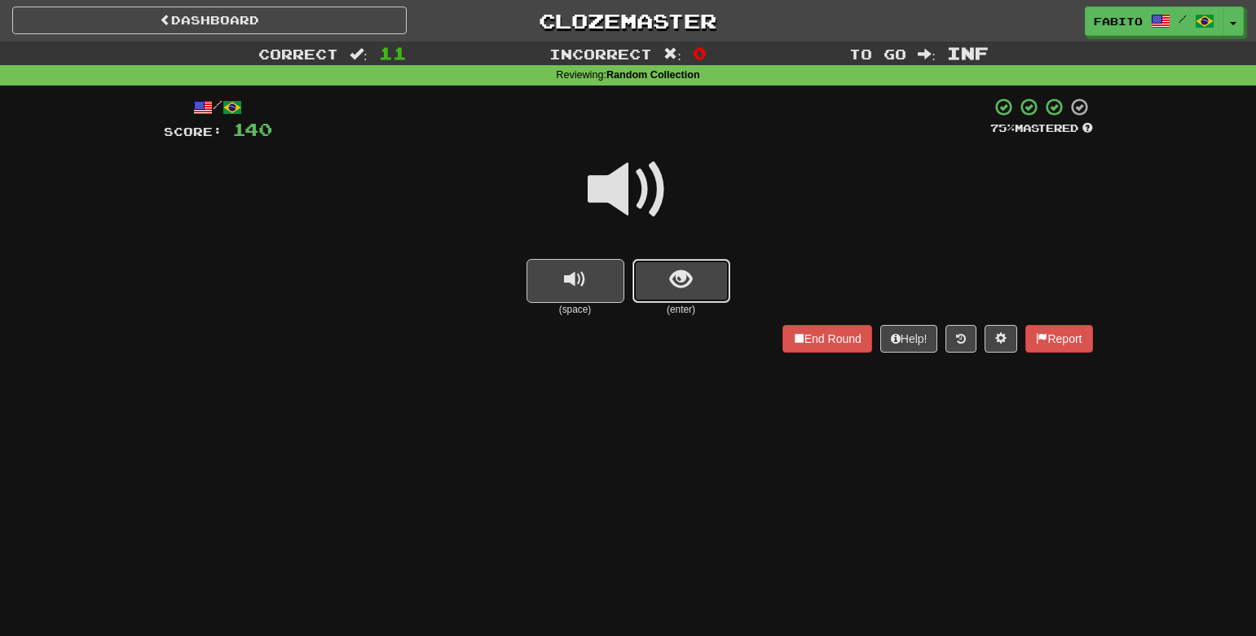
click at [677, 271] on span "show sentence" at bounding box center [681, 280] width 22 height 22
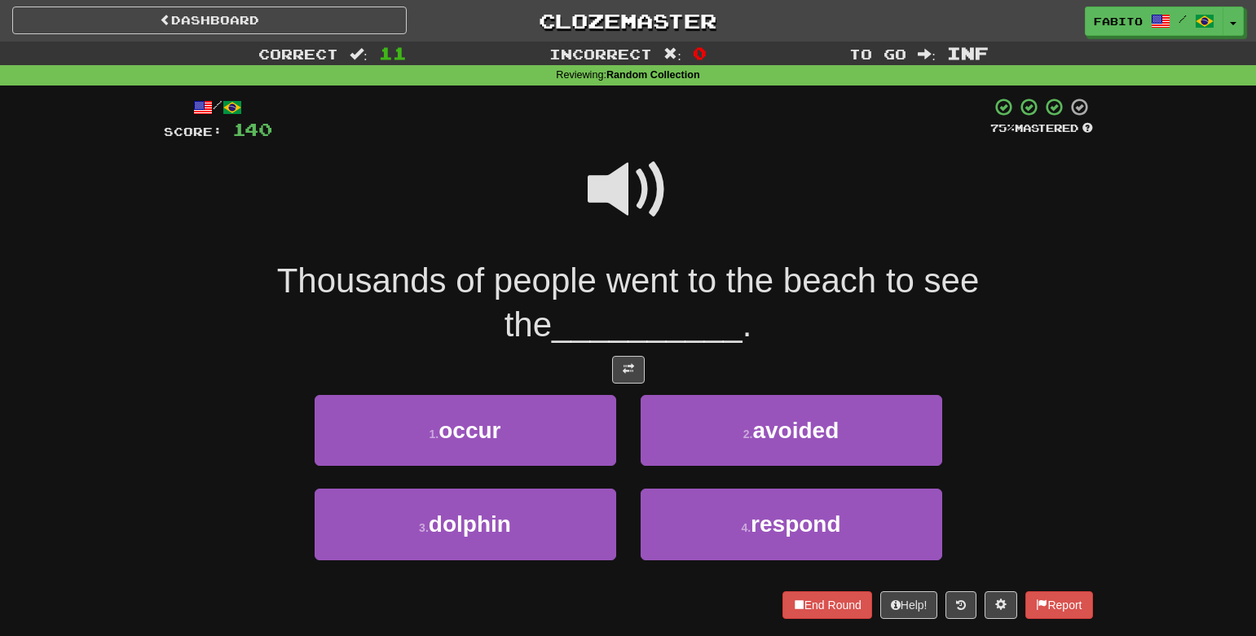
click at [636, 203] on span at bounding box center [627, 189] width 81 height 81
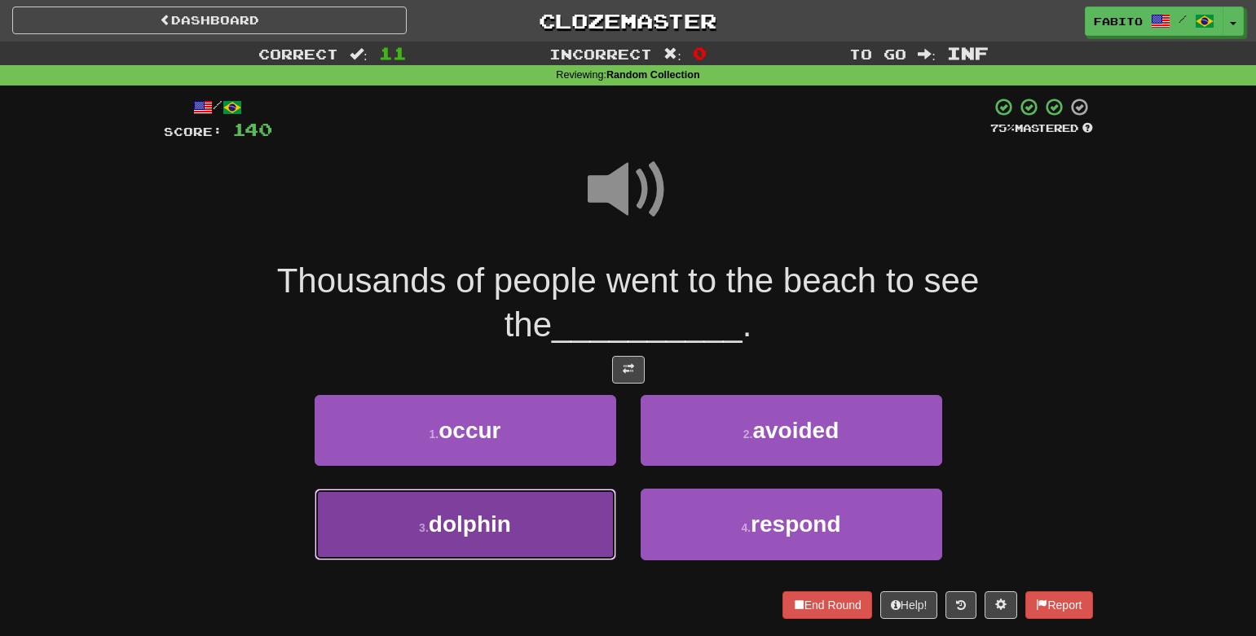
click at [551, 529] on button "3 . dolphin" at bounding box center [465, 524] width 301 height 71
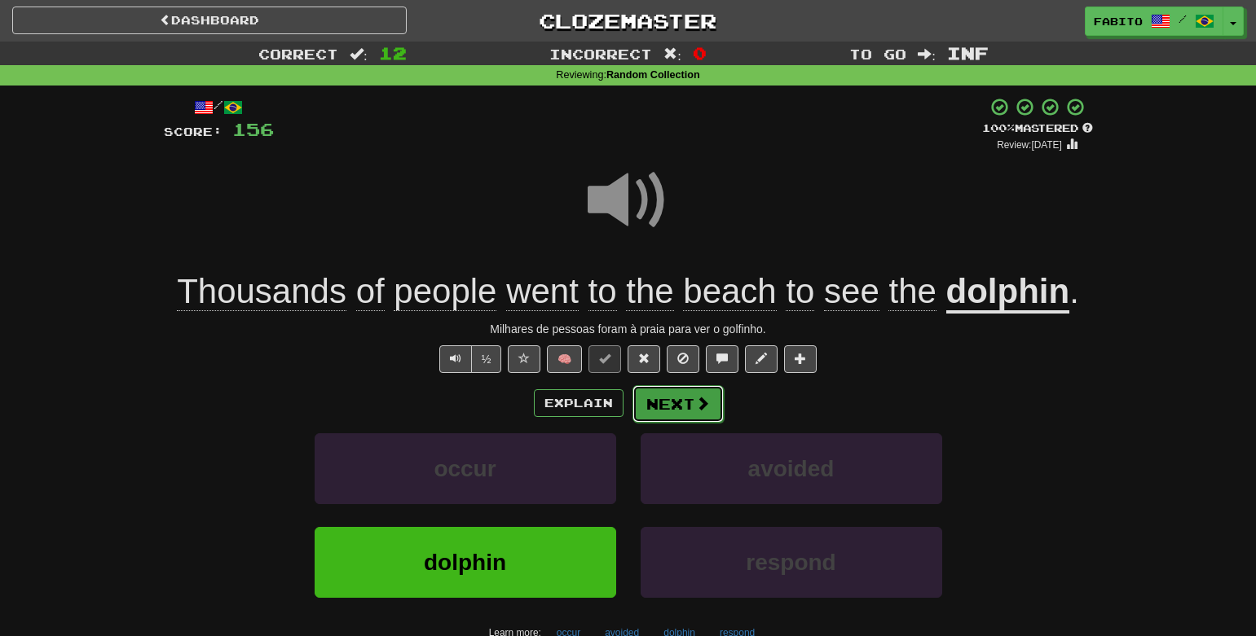
click at [697, 412] on button "Next" at bounding box center [677, 403] width 91 height 37
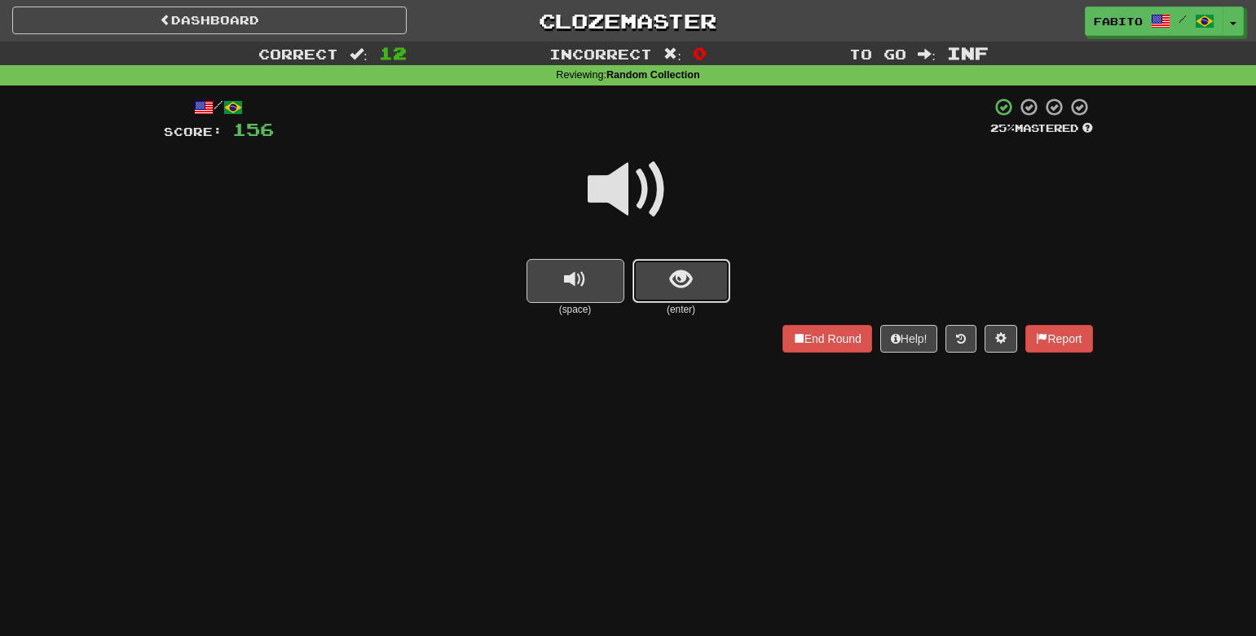
click at [678, 277] on span "show sentence" at bounding box center [681, 280] width 22 height 22
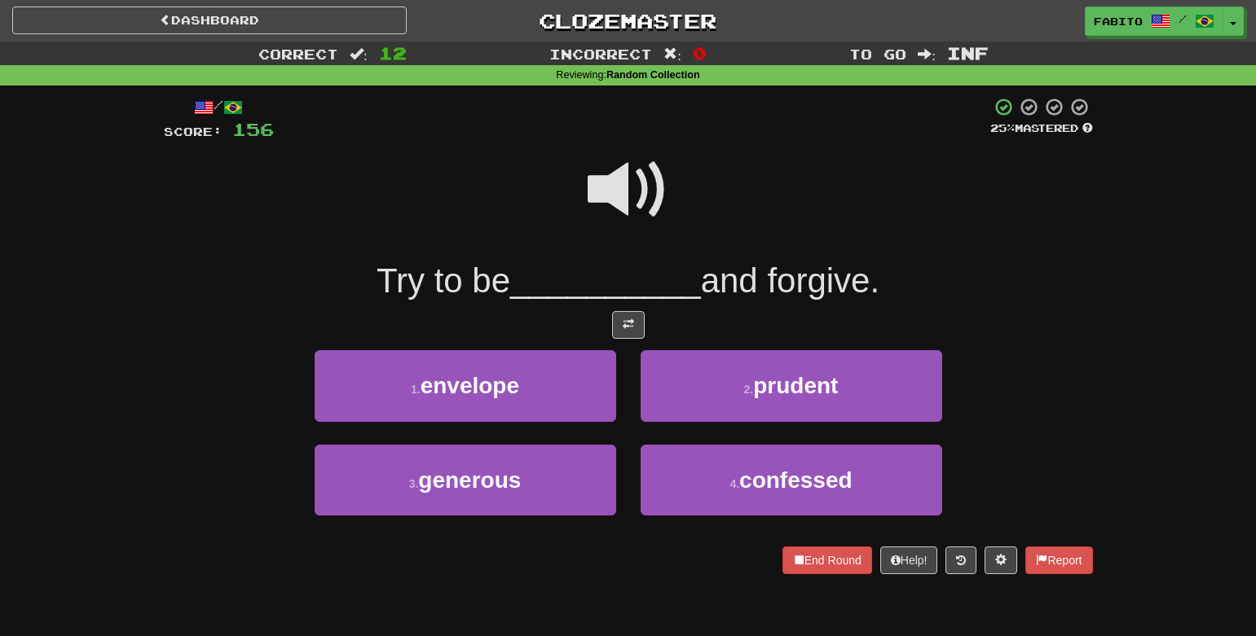
click at [626, 203] on span at bounding box center [627, 189] width 81 height 81
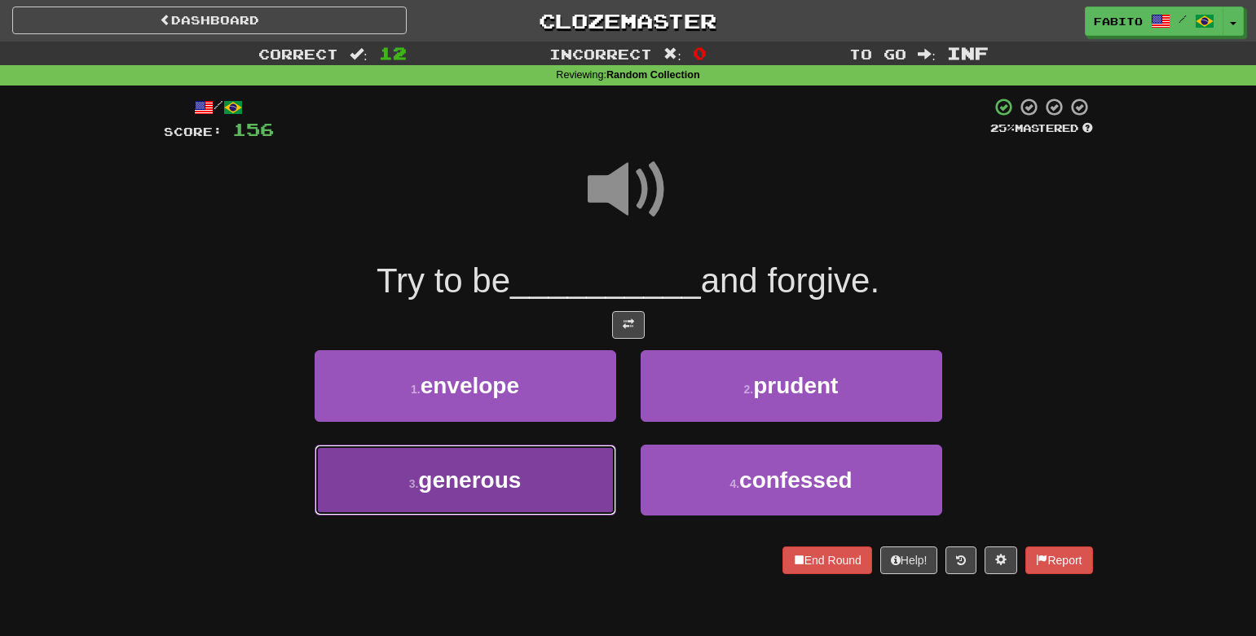
click at [572, 476] on button "3 . generous" at bounding box center [465, 480] width 301 height 71
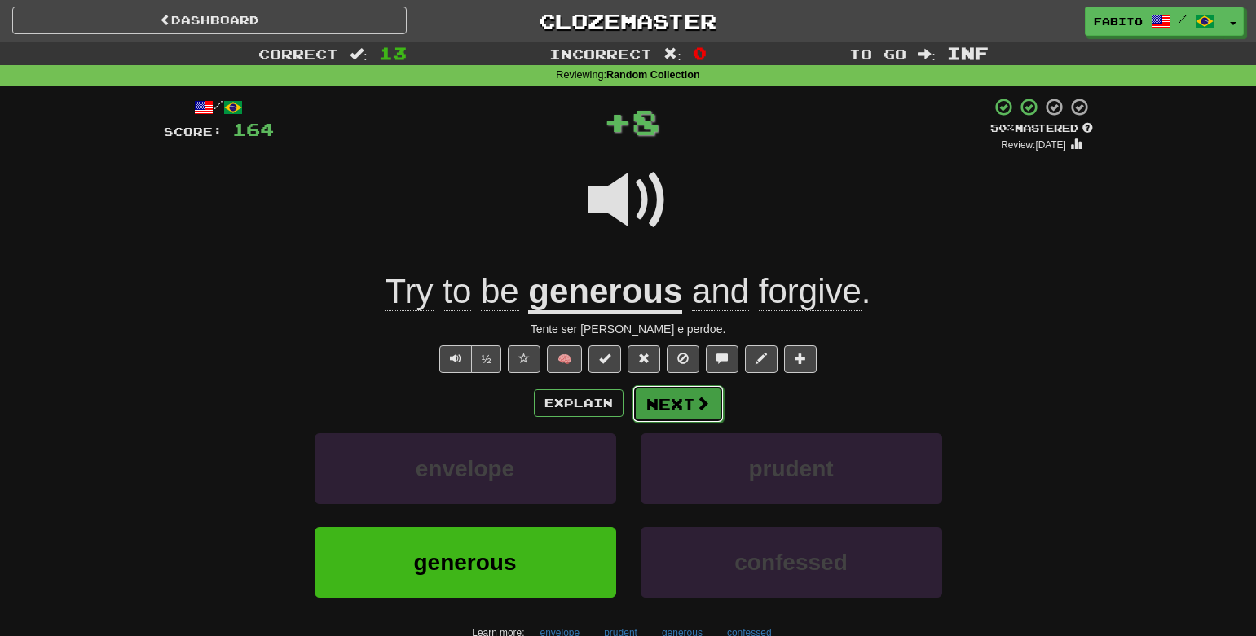
click at [680, 416] on button "Next" at bounding box center [677, 403] width 91 height 37
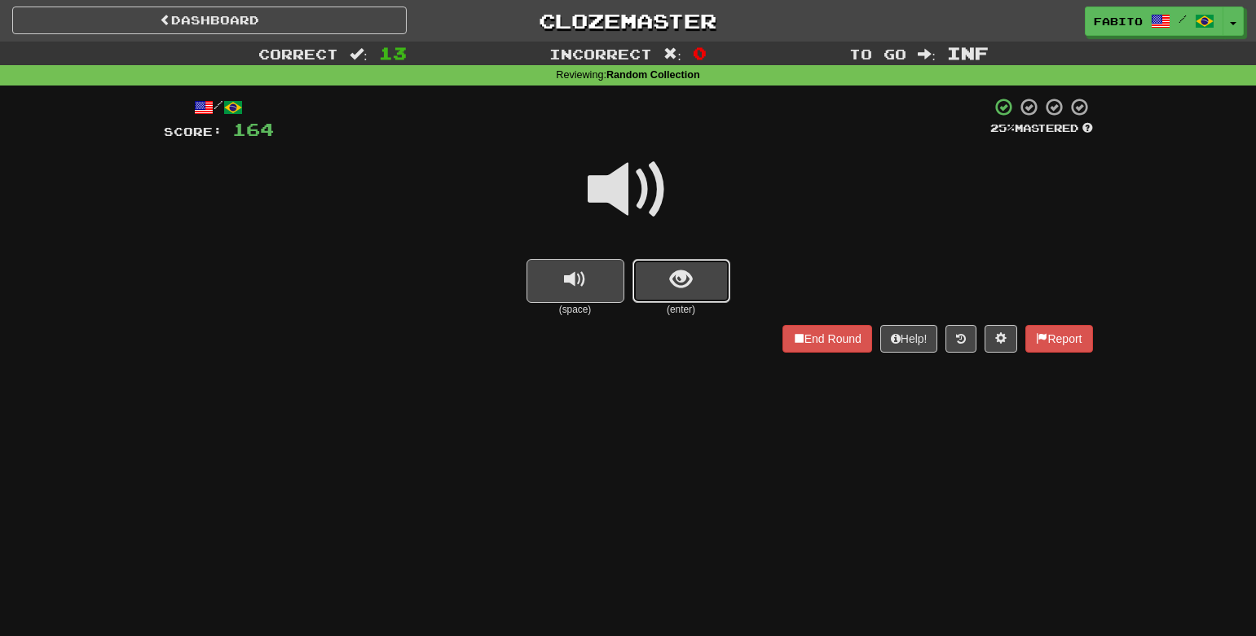
click at [677, 265] on button "show sentence" at bounding box center [681, 281] width 98 height 44
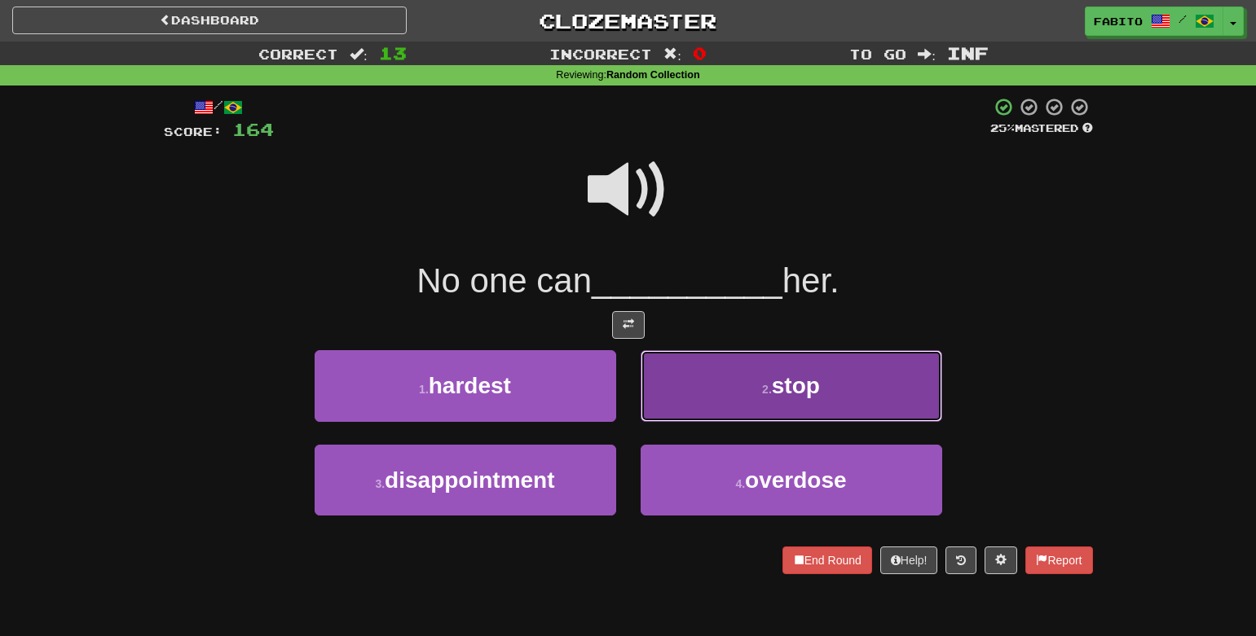
click at [668, 377] on button "2 . stop" at bounding box center [790, 385] width 301 height 71
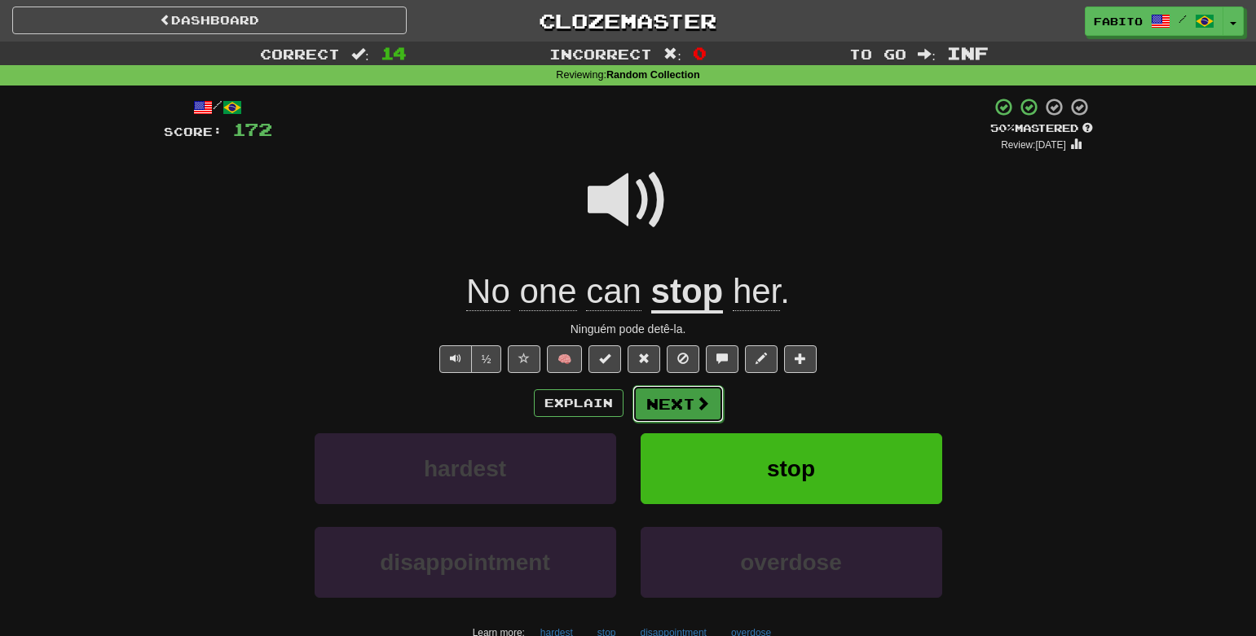
click at [676, 404] on button "Next" at bounding box center [677, 403] width 91 height 37
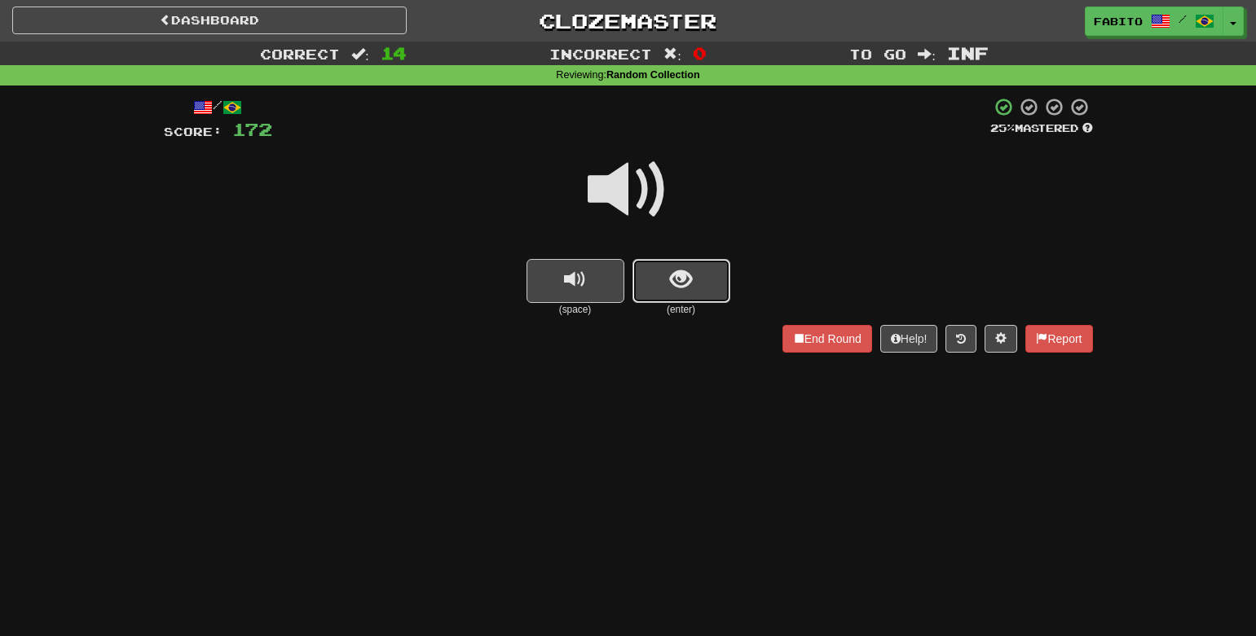
click at [674, 273] on span "show sentence" at bounding box center [681, 280] width 22 height 22
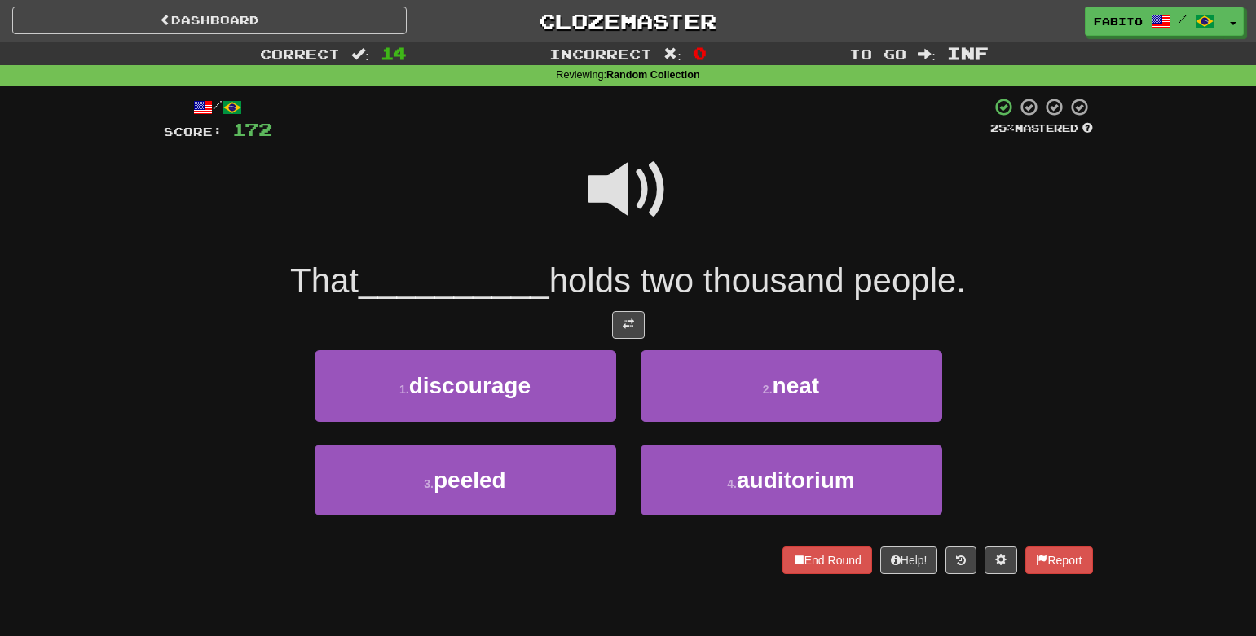
click at [639, 193] on span at bounding box center [627, 189] width 81 height 81
click at [642, 187] on span at bounding box center [627, 189] width 81 height 81
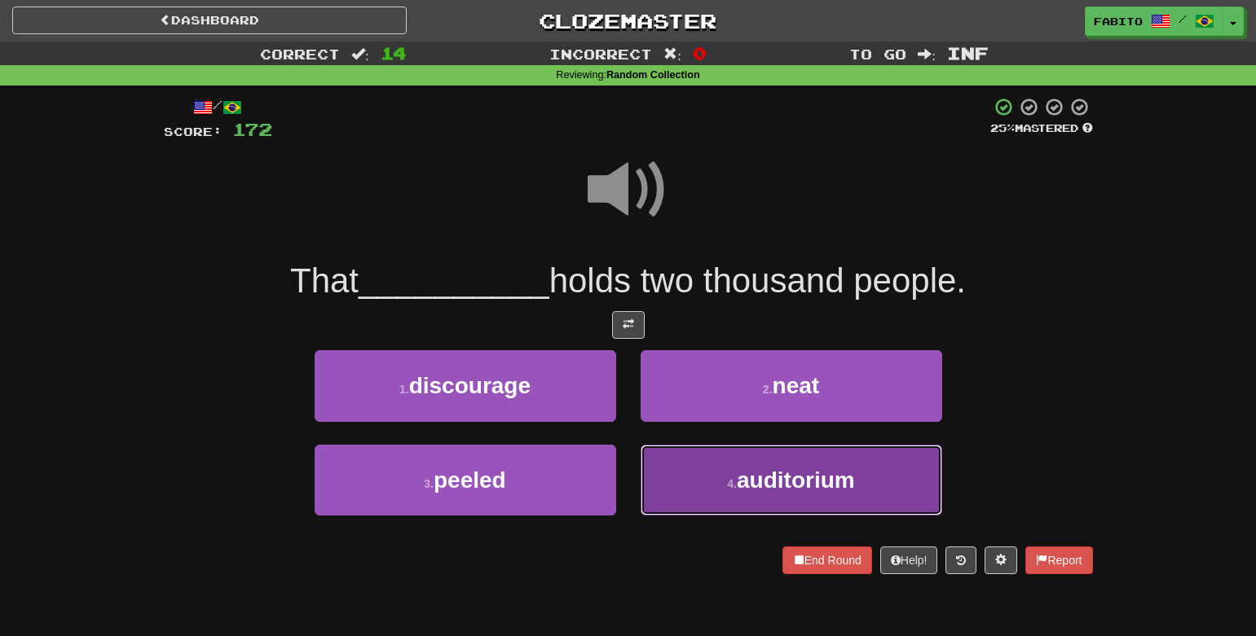
click at [693, 477] on button "4 . auditorium" at bounding box center [790, 480] width 301 height 71
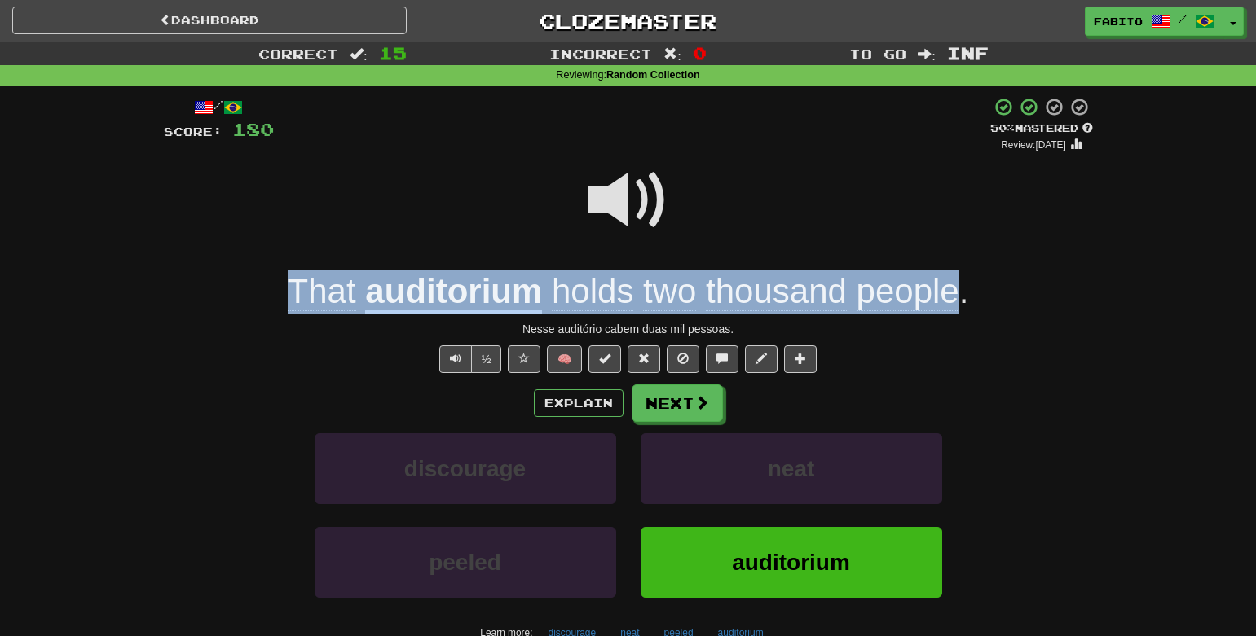
drag, startPoint x: 265, startPoint y: 294, endPoint x: 951, endPoint y: 288, distance: 686.1
click at [951, 288] on div "That auditorium holds two thousand people ." at bounding box center [628, 292] width 929 height 45
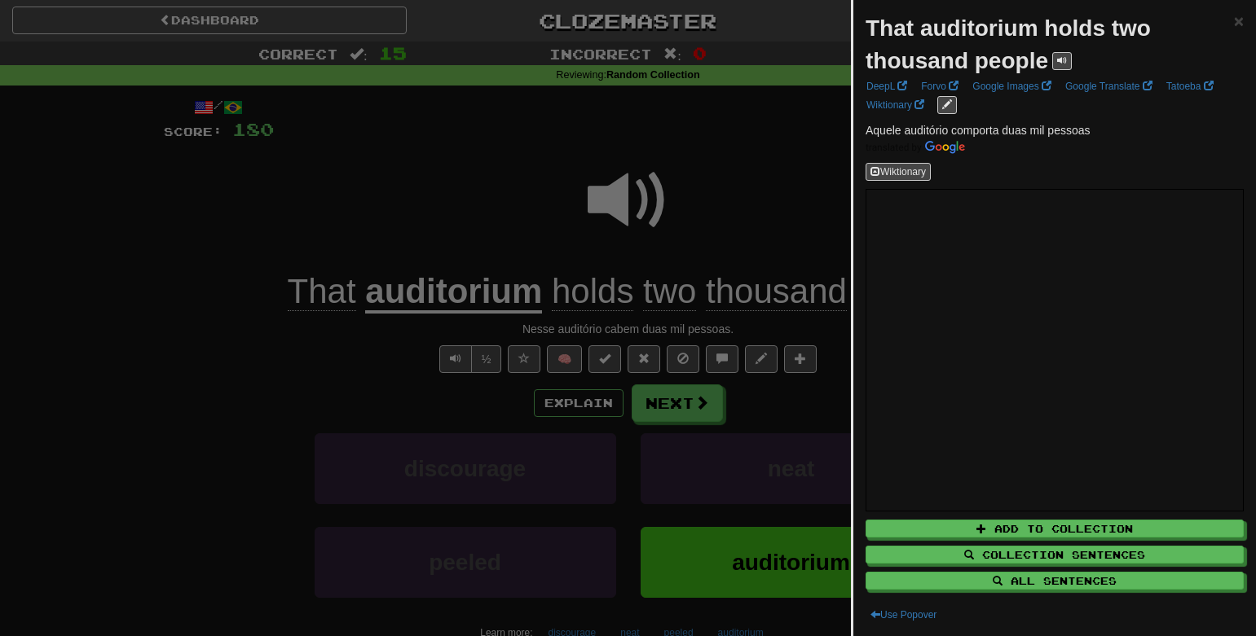
click at [690, 200] on div at bounding box center [628, 318] width 1256 height 636
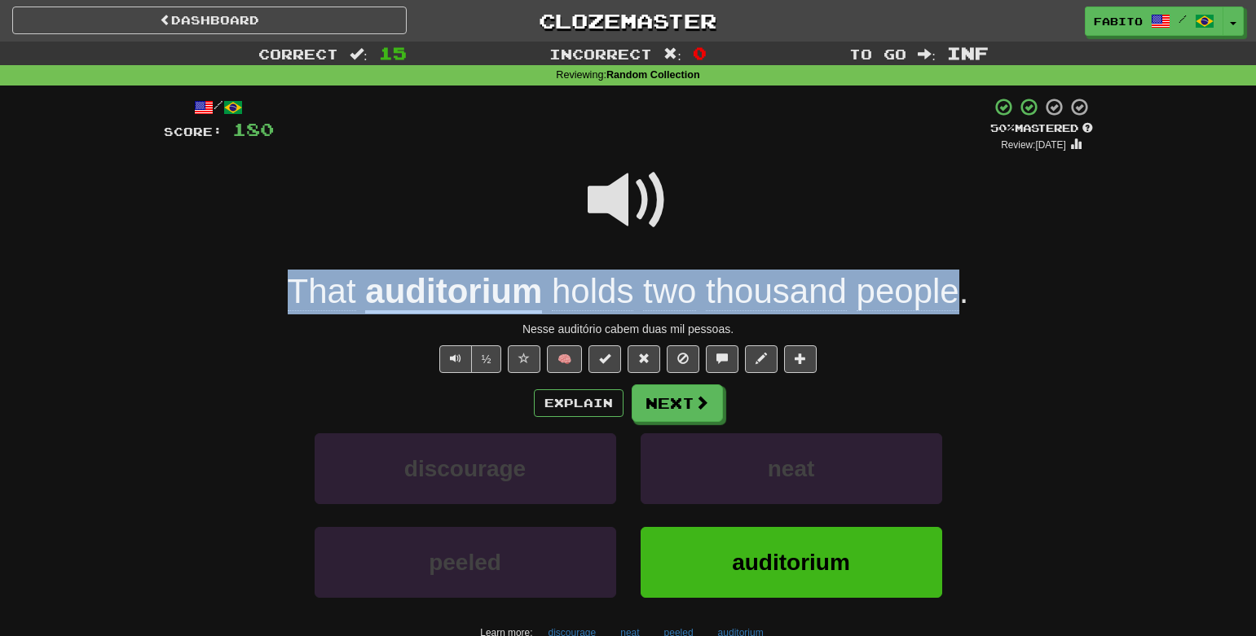
drag, startPoint x: 957, startPoint y: 300, endPoint x: 278, endPoint y: 272, distance: 679.3
click at [278, 272] on div "That auditorium holds two thousand people ." at bounding box center [628, 292] width 929 height 45
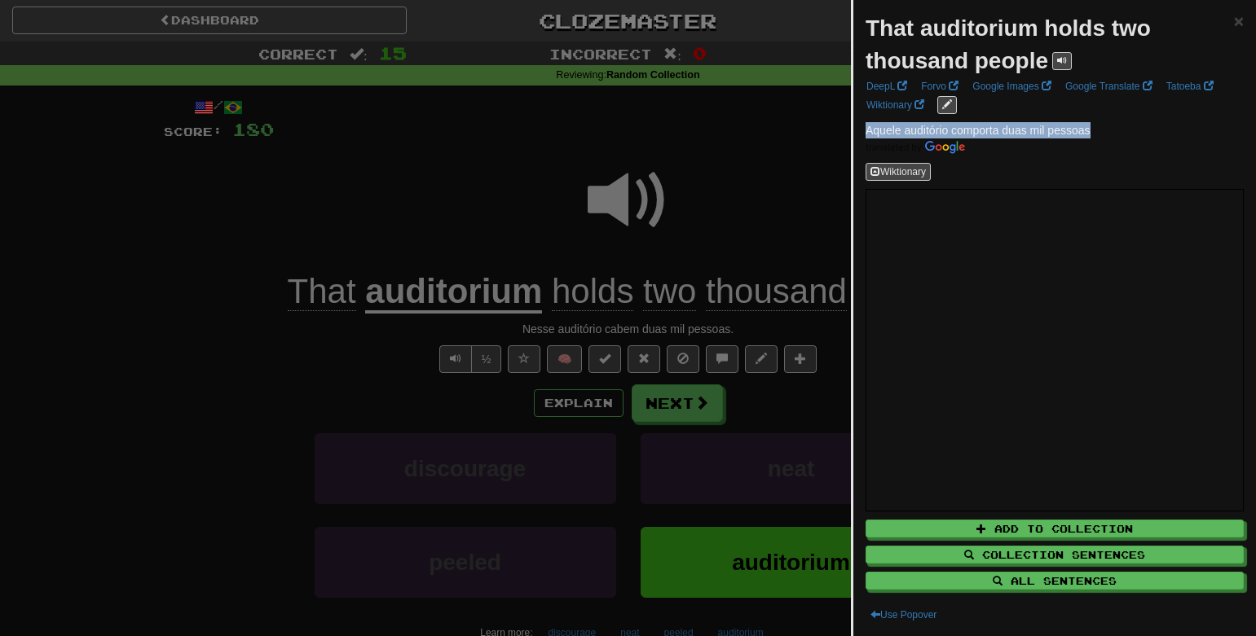
drag, startPoint x: 1093, startPoint y: 130, endPoint x: 854, endPoint y: 121, distance: 238.9
click at [854, 121] on div "That auditorium holds two thousand people × DeepL Forvo Google Images Google Tr…" at bounding box center [1054, 318] width 403 height 636
copy span "Aquele auditório comporta duas mil pessoas"
click at [763, 360] on div at bounding box center [628, 318] width 1256 height 636
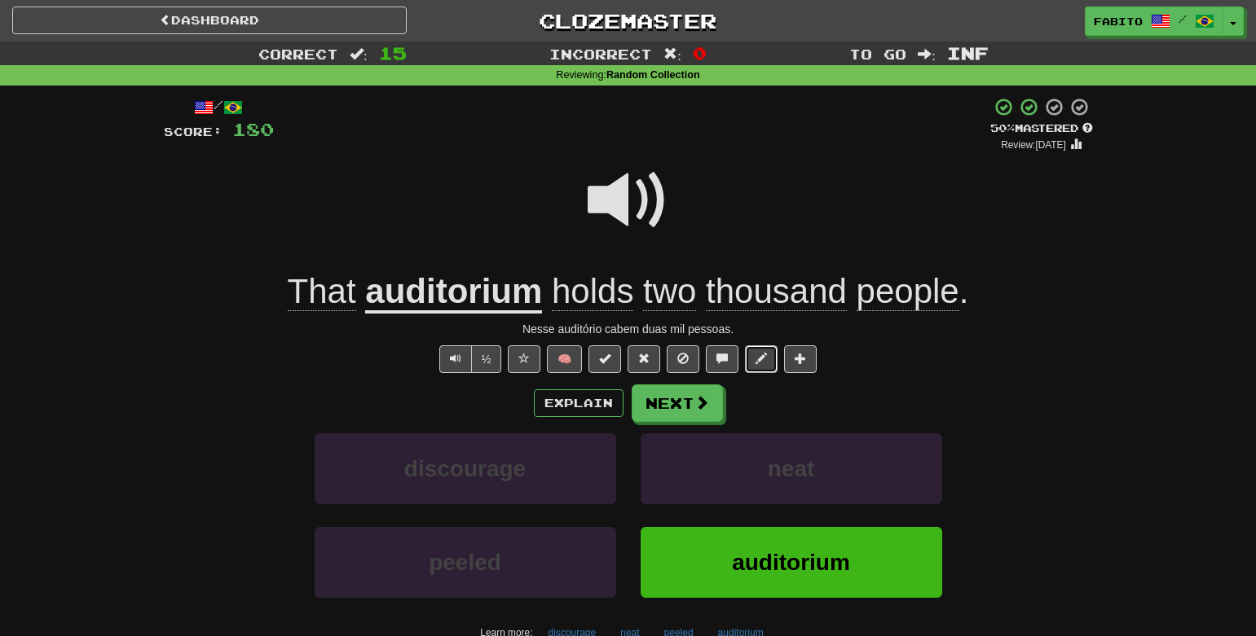
click at [763, 360] on span at bounding box center [760, 358] width 11 height 11
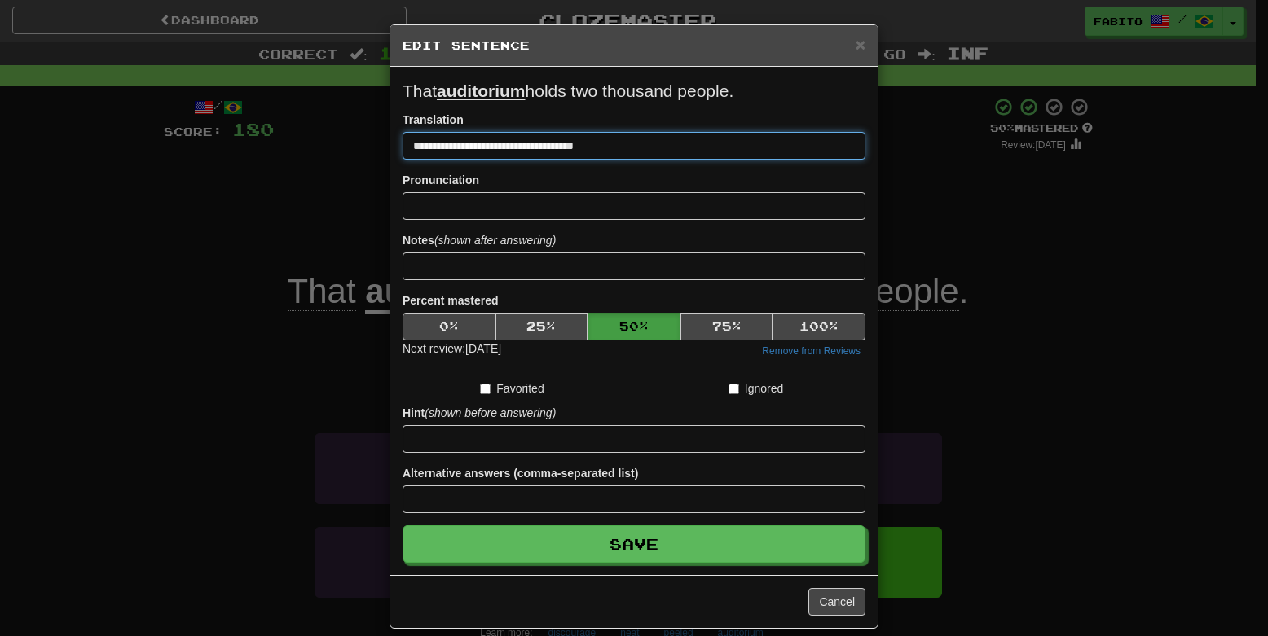
drag, startPoint x: 616, startPoint y: 146, endPoint x: 350, endPoint y: 133, distance: 265.9
click at [350, 133] on div "**********" at bounding box center [634, 318] width 1268 height 636
paste input "****"
type input "**********"
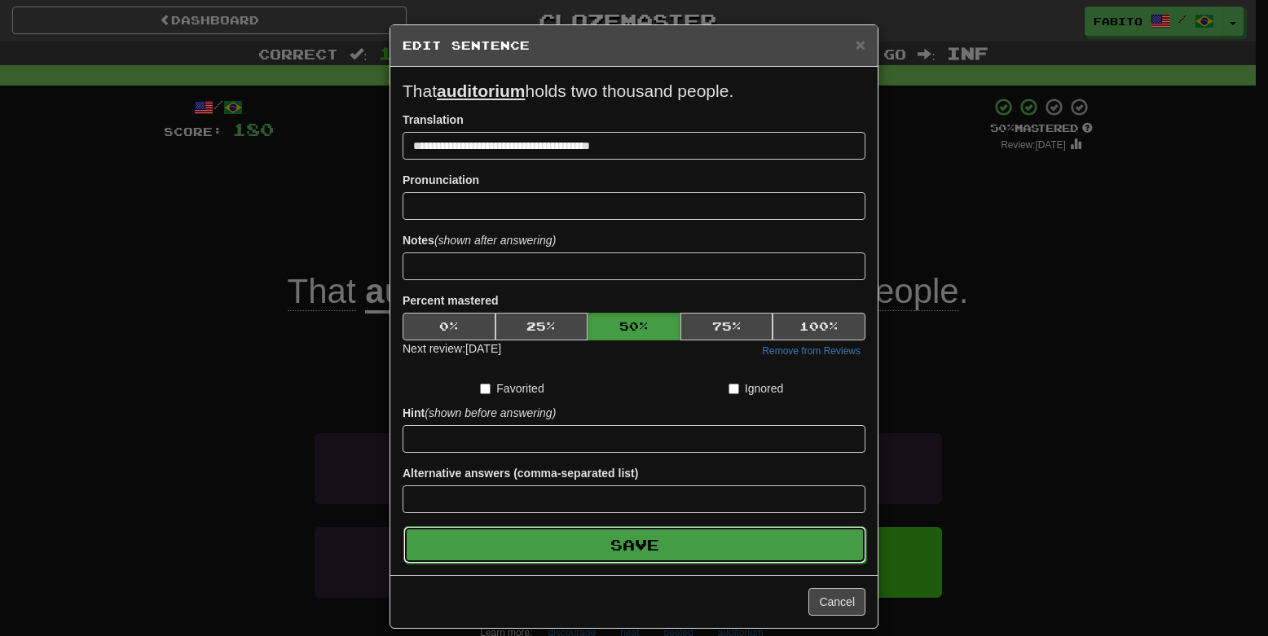
click at [752, 543] on button "Save" at bounding box center [634, 544] width 463 height 37
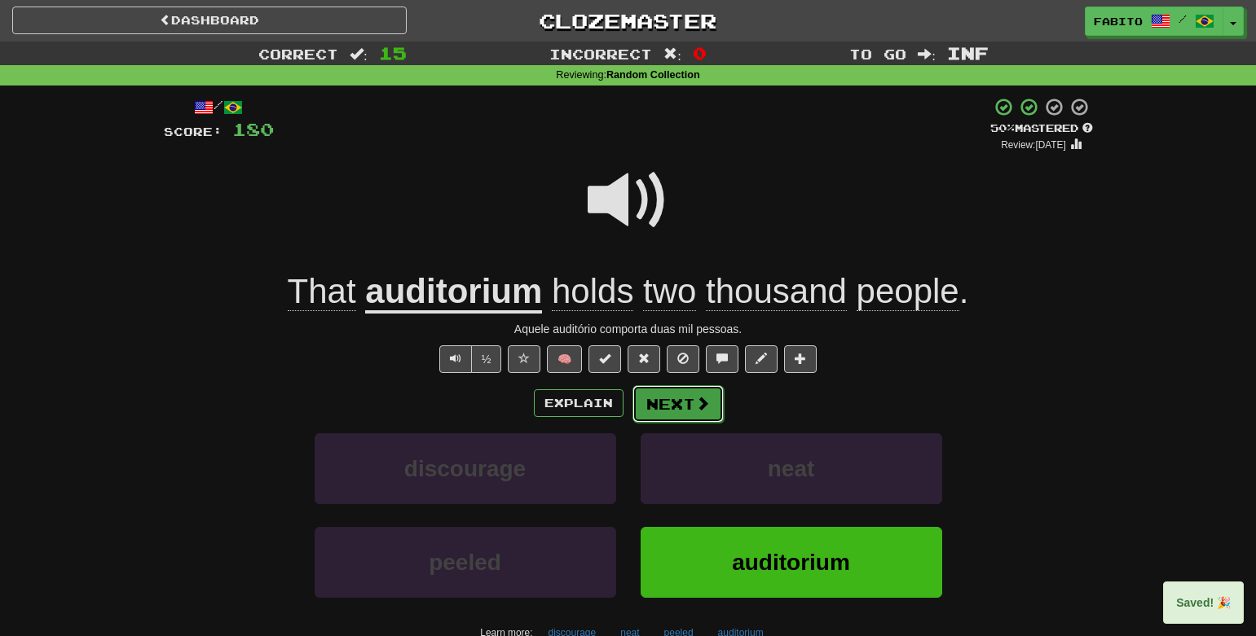
click at [699, 416] on button "Next" at bounding box center [677, 403] width 91 height 37
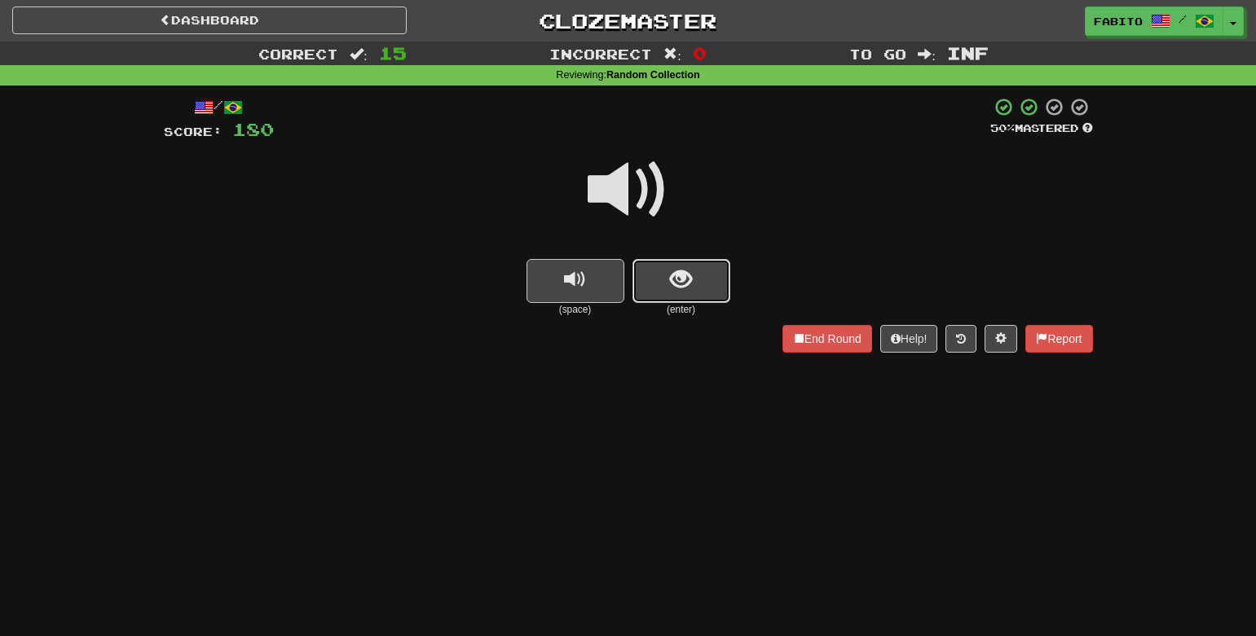
click at [674, 293] on button "show sentence" at bounding box center [681, 281] width 98 height 44
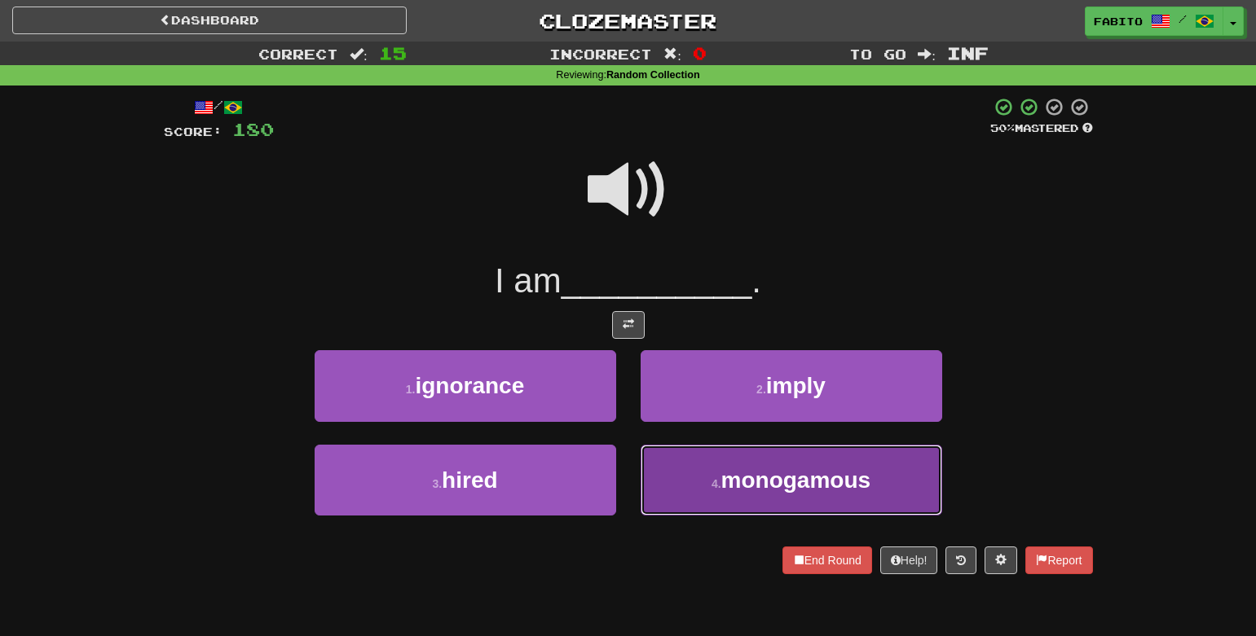
click at [678, 474] on button "4 . monogamous" at bounding box center [790, 480] width 301 height 71
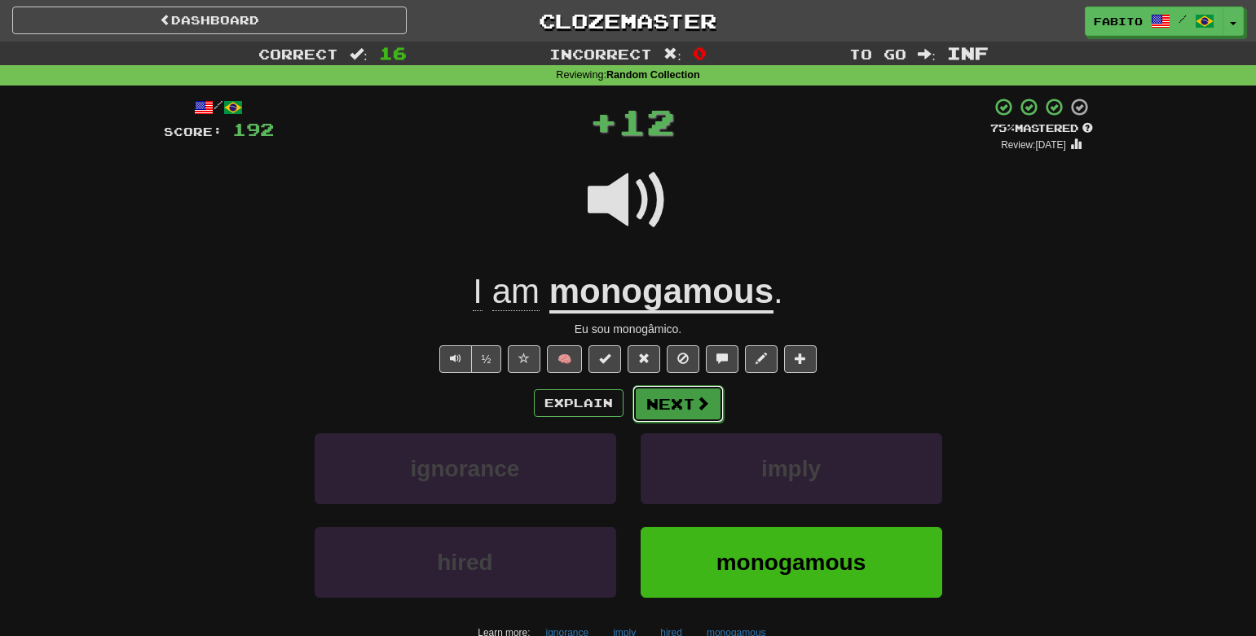
click at [672, 408] on button "Next" at bounding box center [677, 403] width 91 height 37
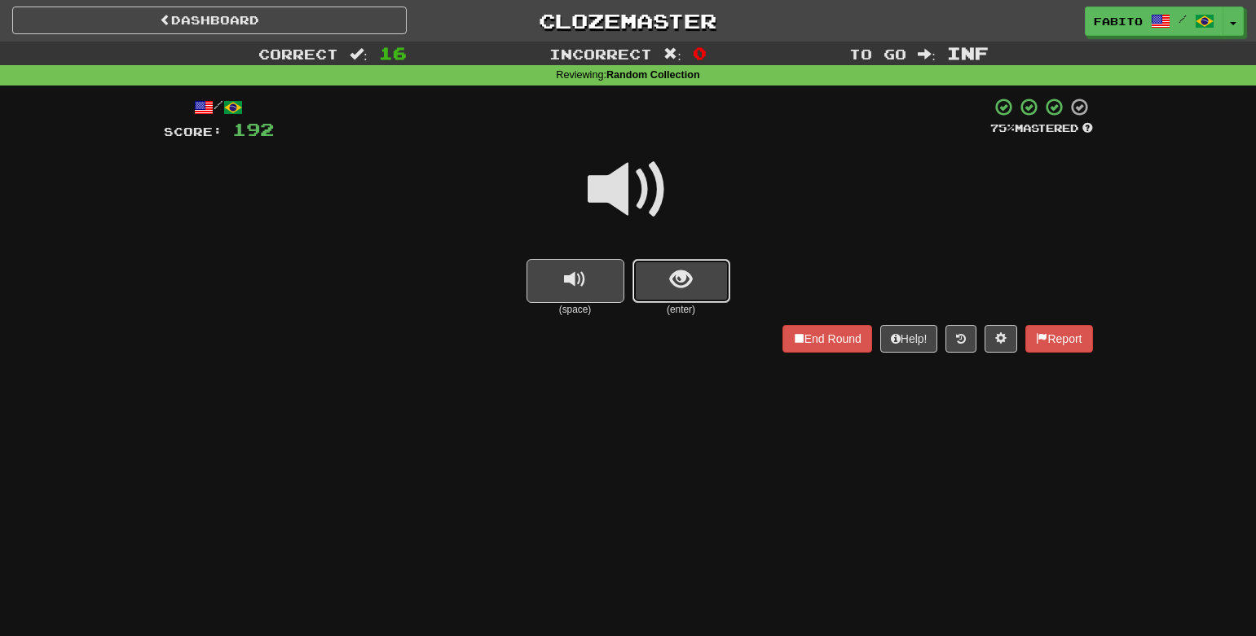
click at [661, 279] on button "show sentence" at bounding box center [681, 281] width 98 height 44
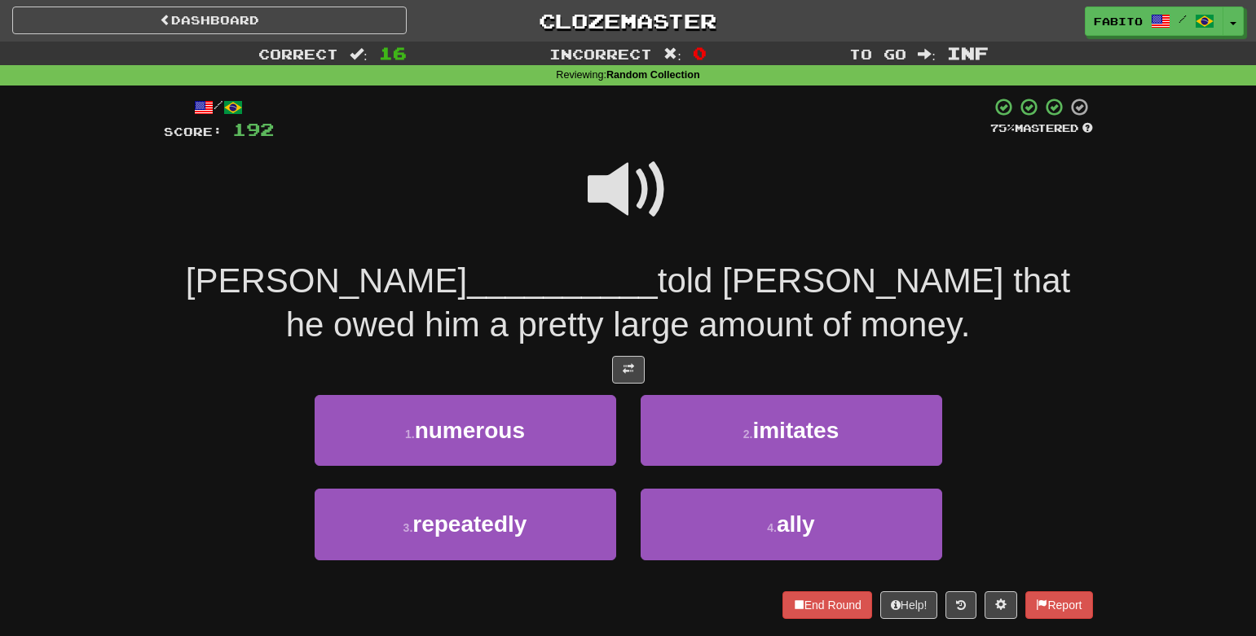
click at [651, 187] on span at bounding box center [627, 189] width 81 height 81
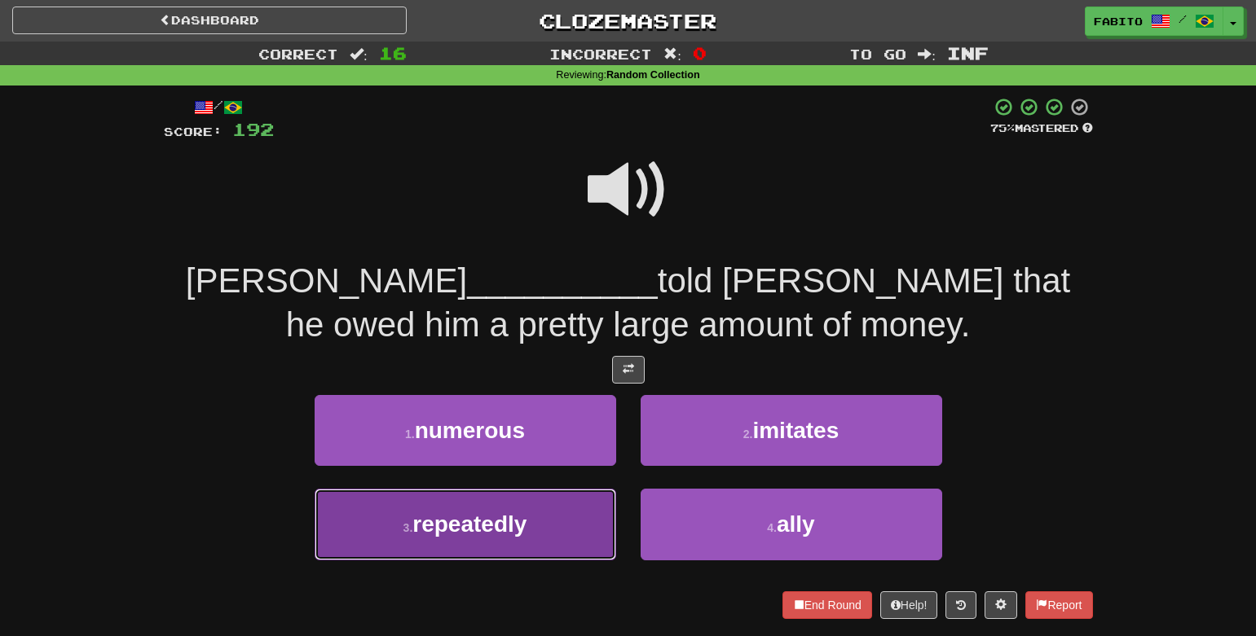
click at [518, 524] on span "repeatedly" at bounding box center [469, 524] width 114 height 25
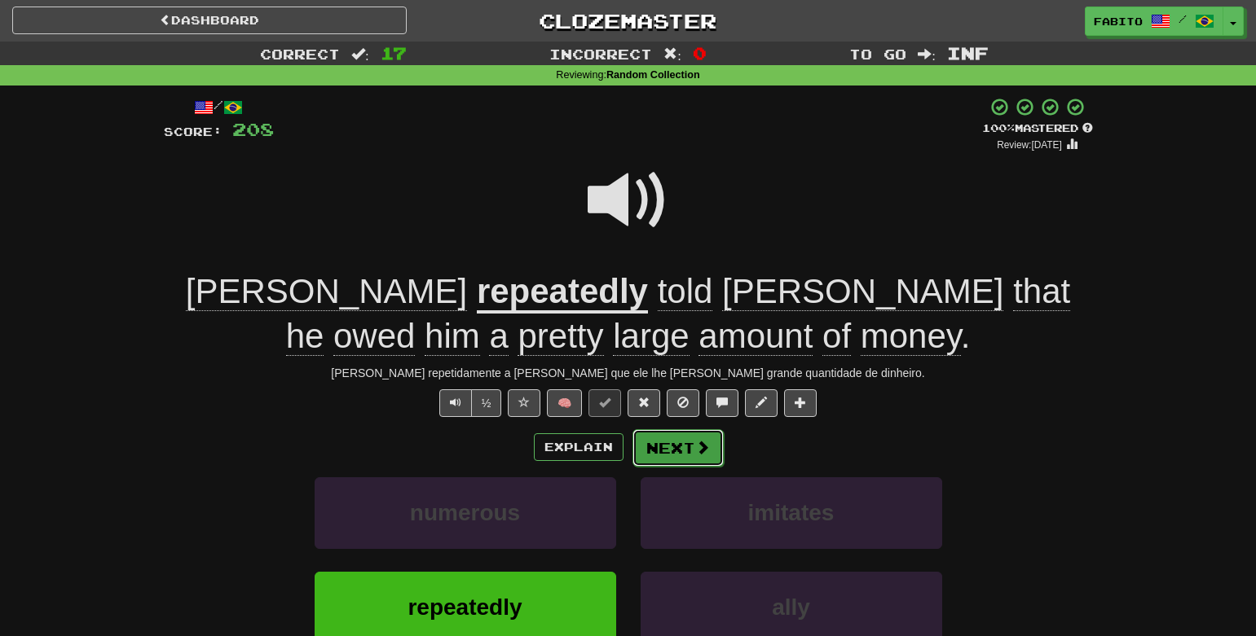
click at [663, 450] on button "Next" at bounding box center [677, 447] width 91 height 37
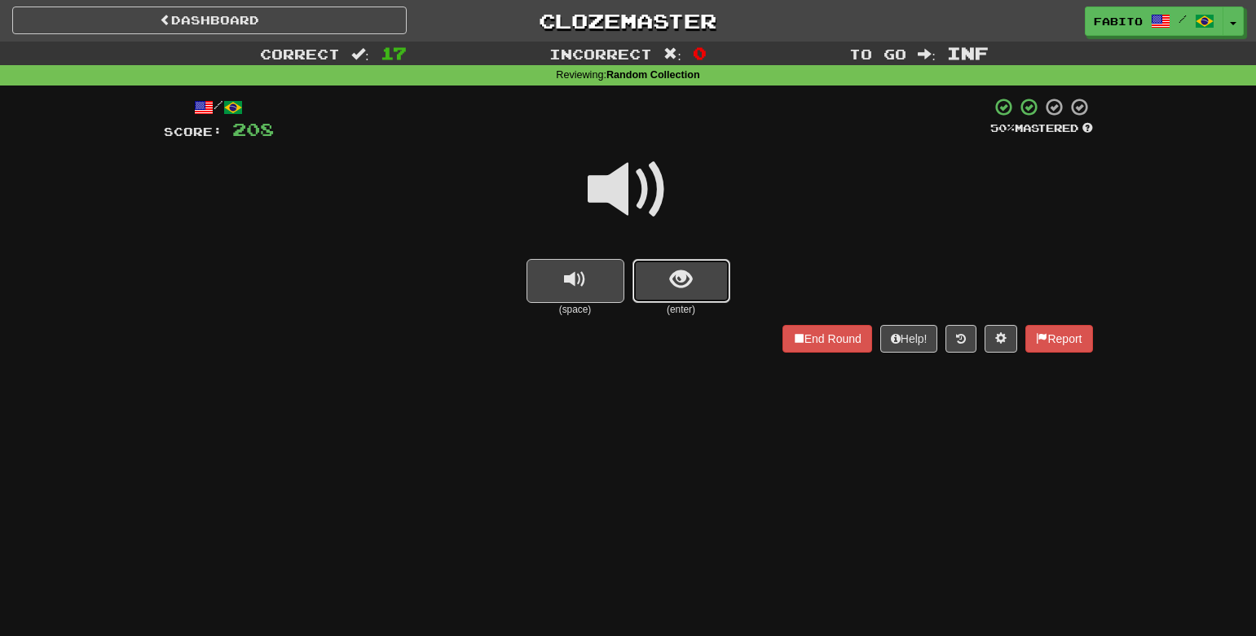
click at [660, 293] on button "show sentence" at bounding box center [681, 281] width 98 height 44
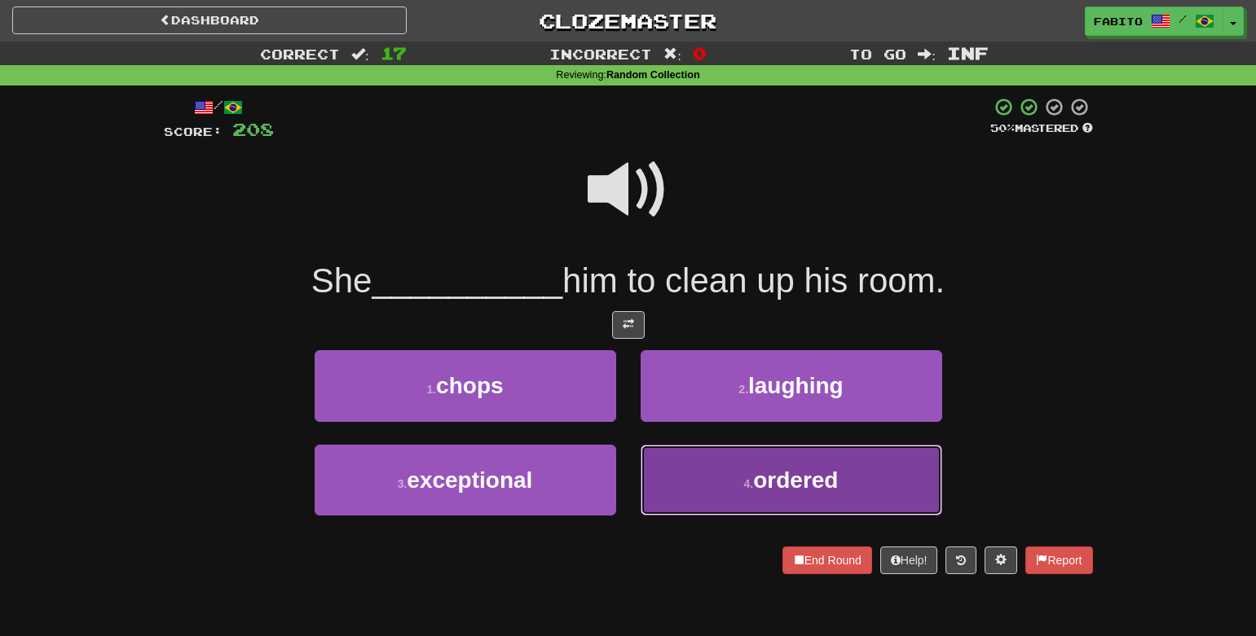
click at [713, 479] on button "4 . ordered" at bounding box center [790, 480] width 301 height 71
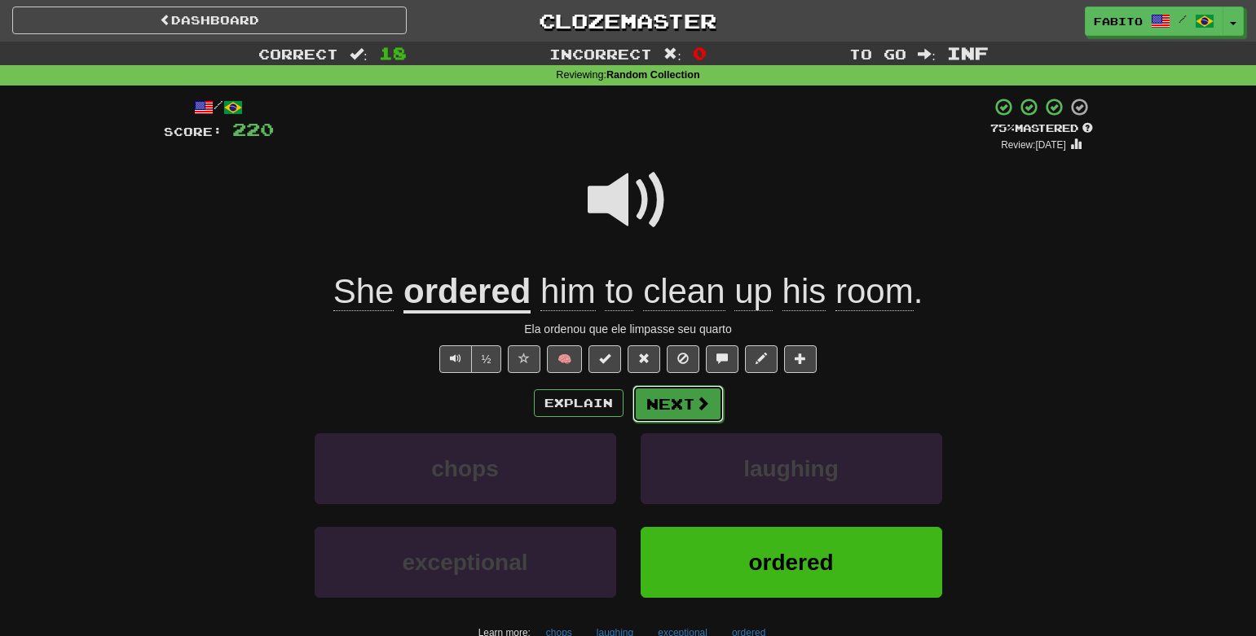
click at [665, 409] on button "Next" at bounding box center [677, 403] width 91 height 37
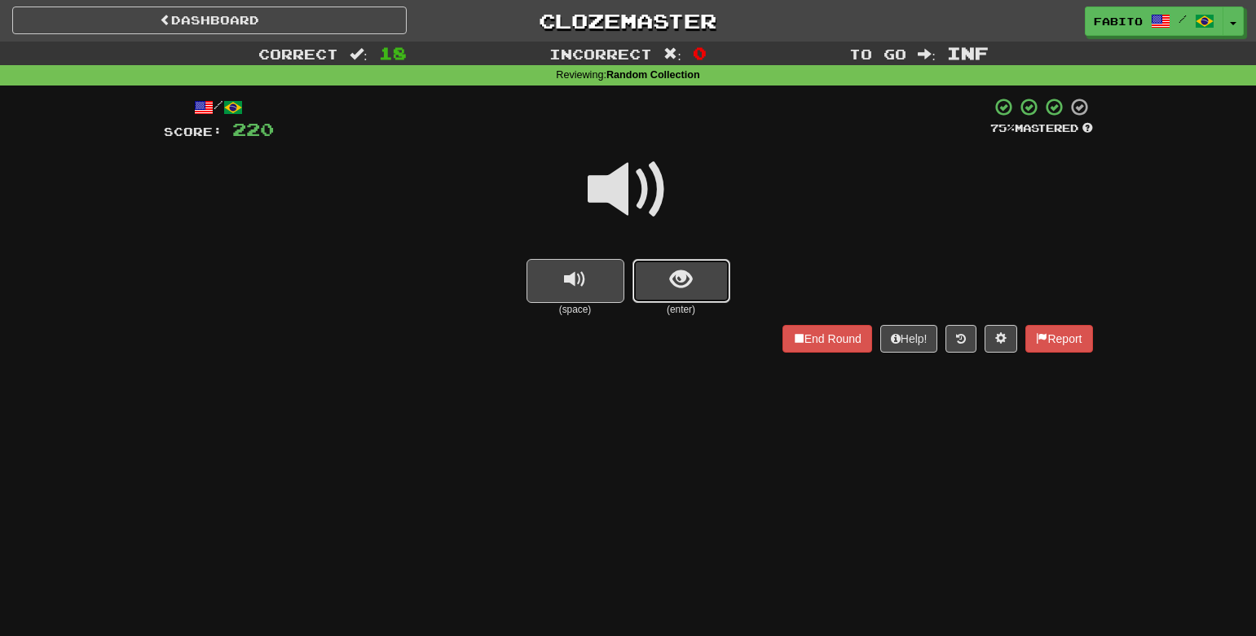
click at [692, 273] on button "show sentence" at bounding box center [681, 281] width 98 height 44
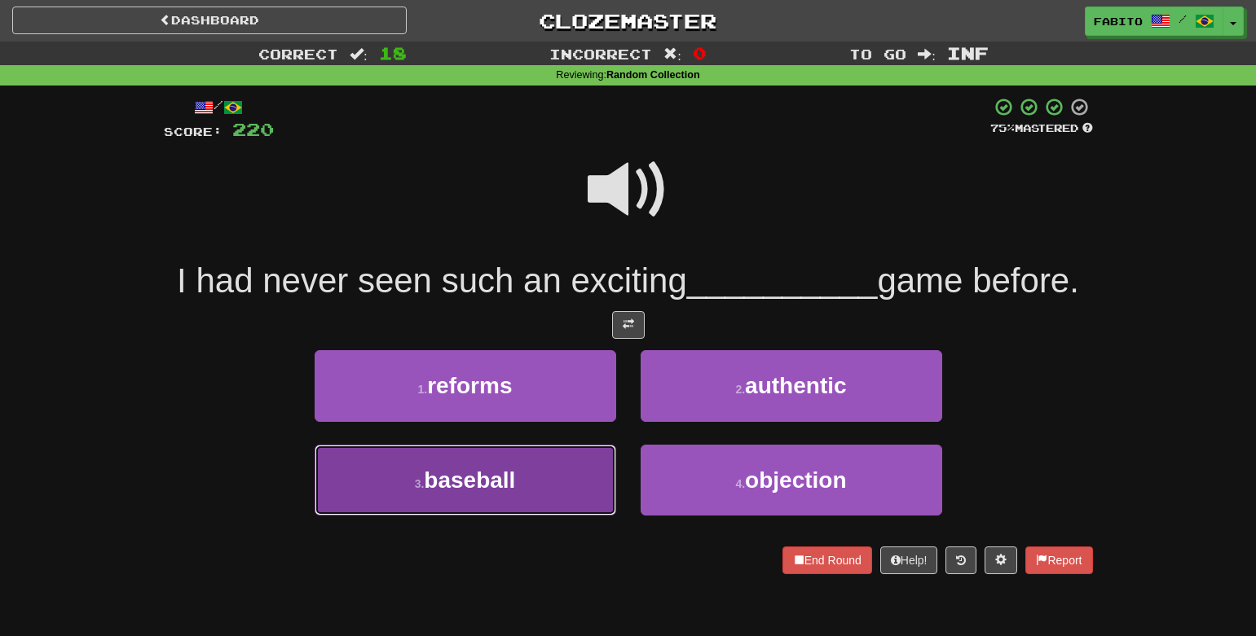
click at [571, 466] on button "3 . baseball" at bounding box center [465, 480] width 301 height 71
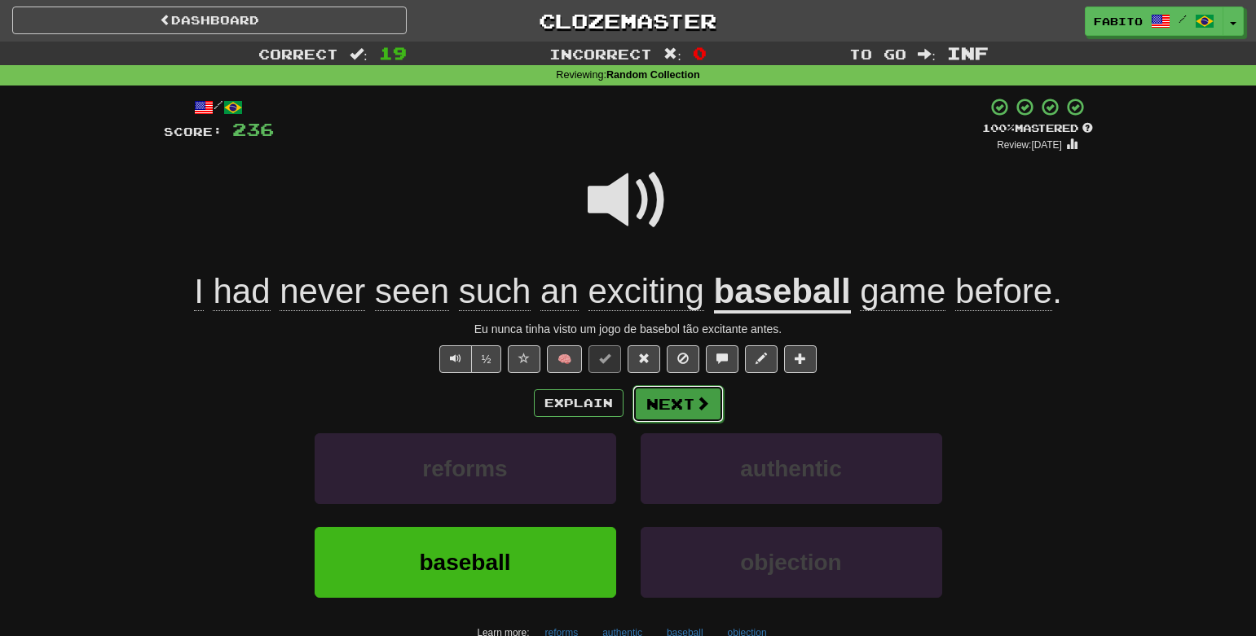
click at [692, 416] on button "Next" at bounding box center [677, 403] width 91 height 37
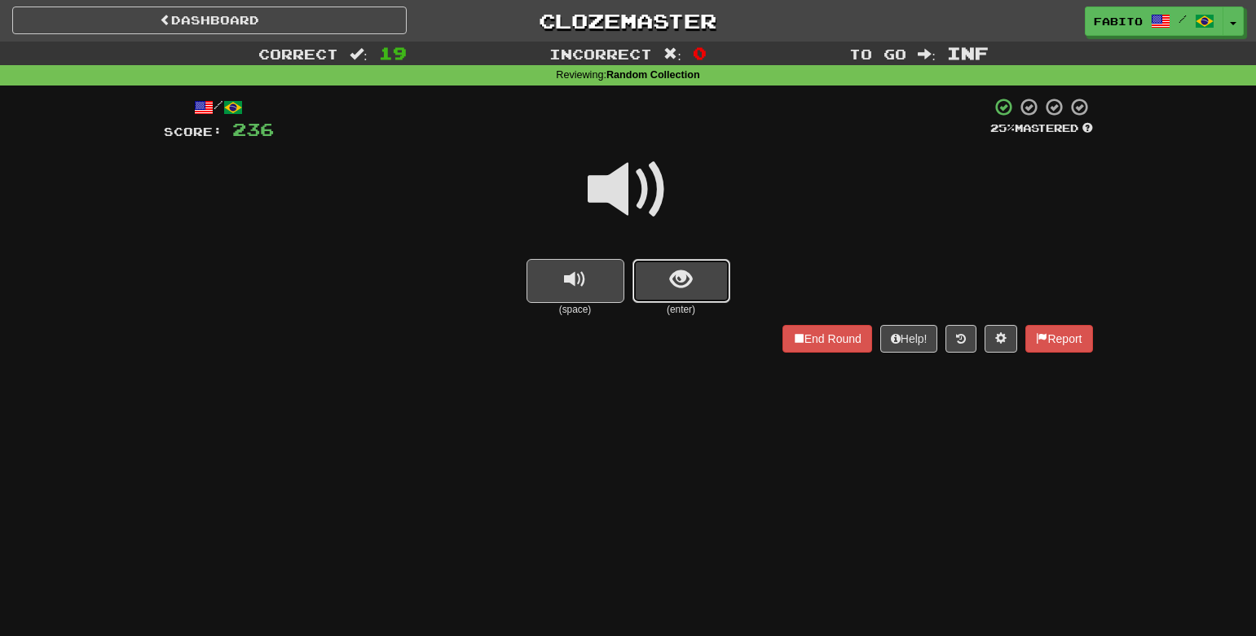
click at [699, 280] on button "show sentence" at bounding box center [681, 281] width 98 height 44
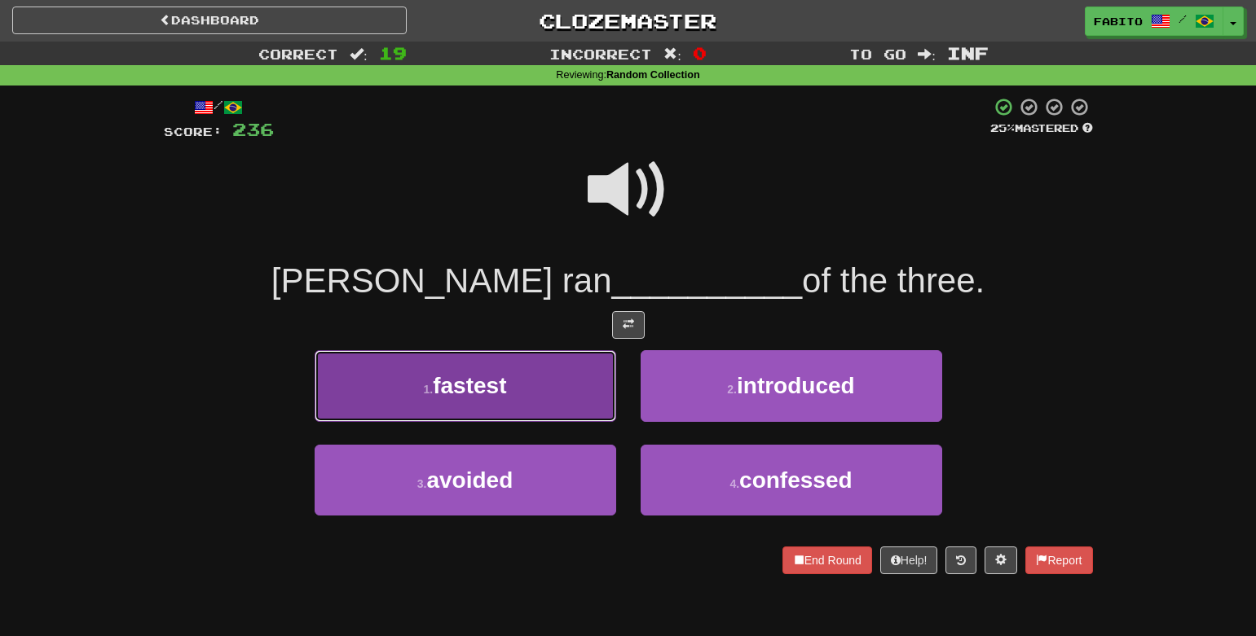
click at [588, 398] on button "1 . fastest" at bounding box center [465, 385] width 301 height 71
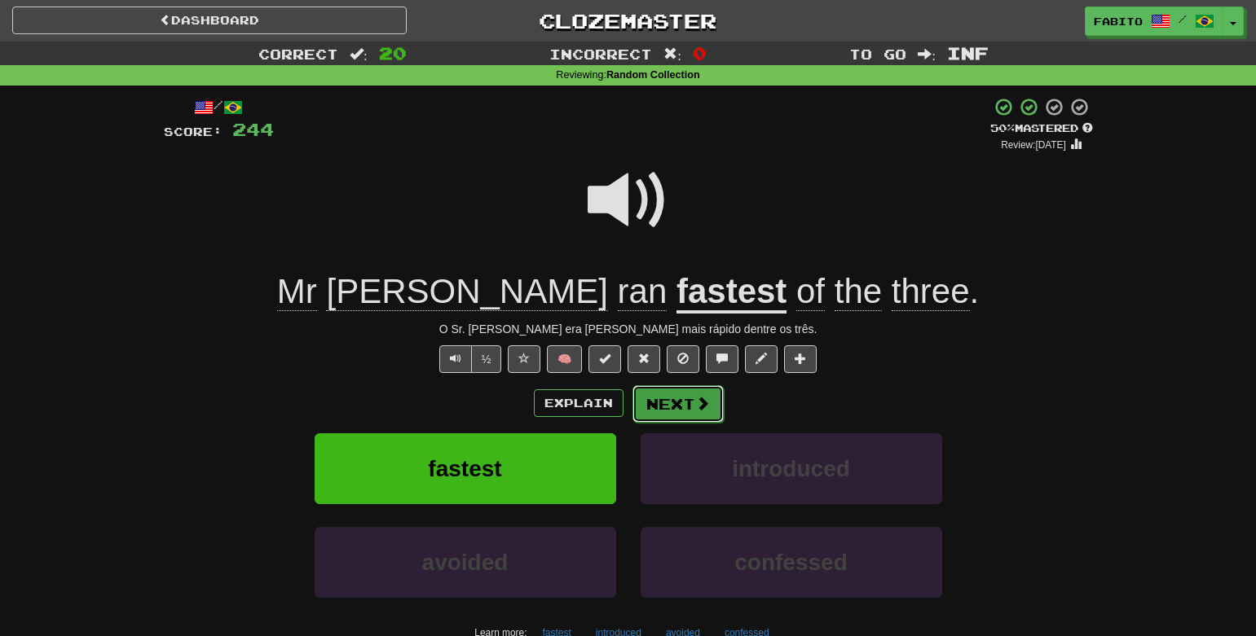
click at [672, 406] on button "Next" at bounding box center [677, 403] width 91 height 37
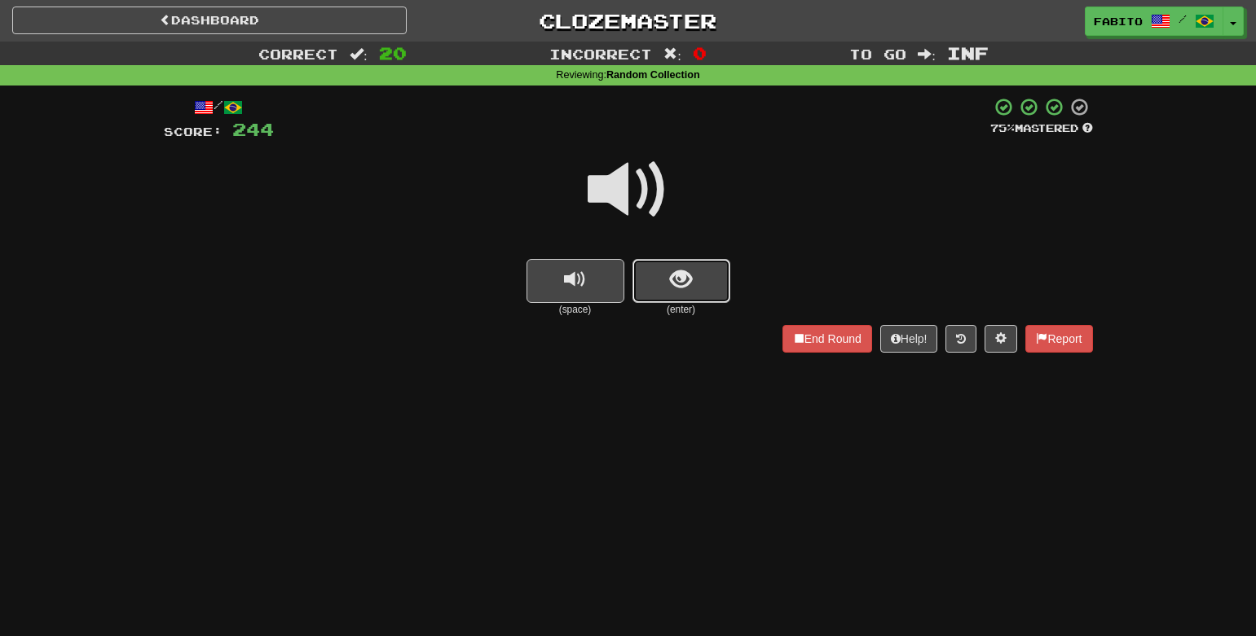
click at [650, 279] on button "show sentence" at bounding box center [681, 281] width 98 height 44
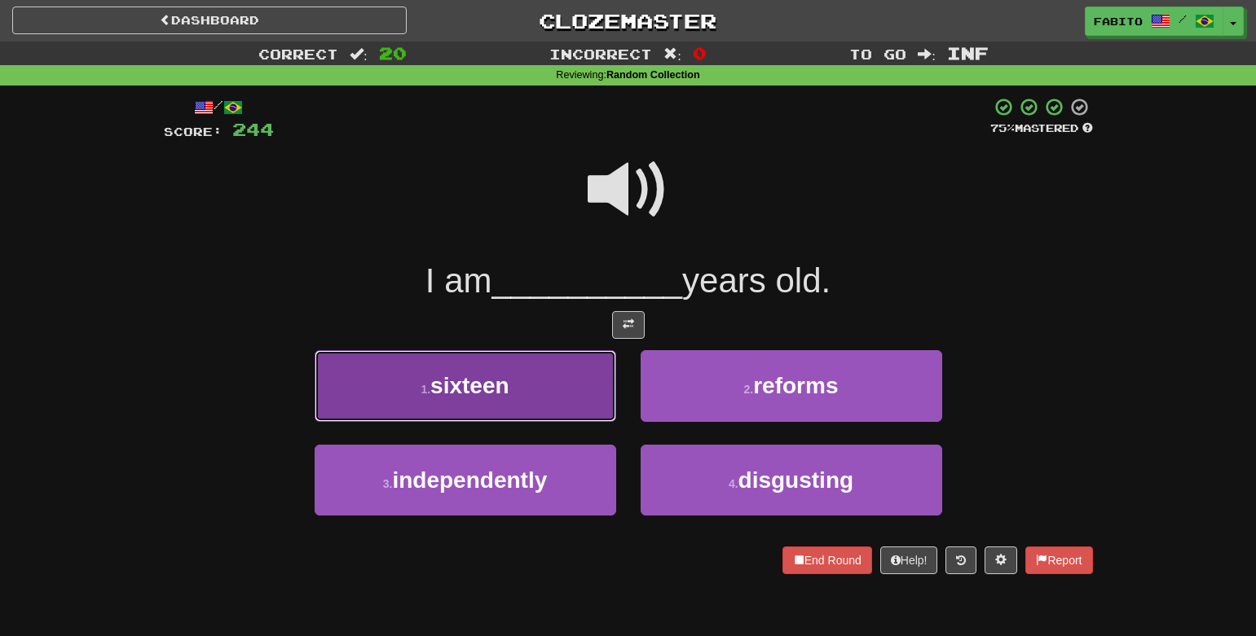
click at [583, 385] on button "1 . sixteen" at bounding box center [465, 385] width 301 height 71
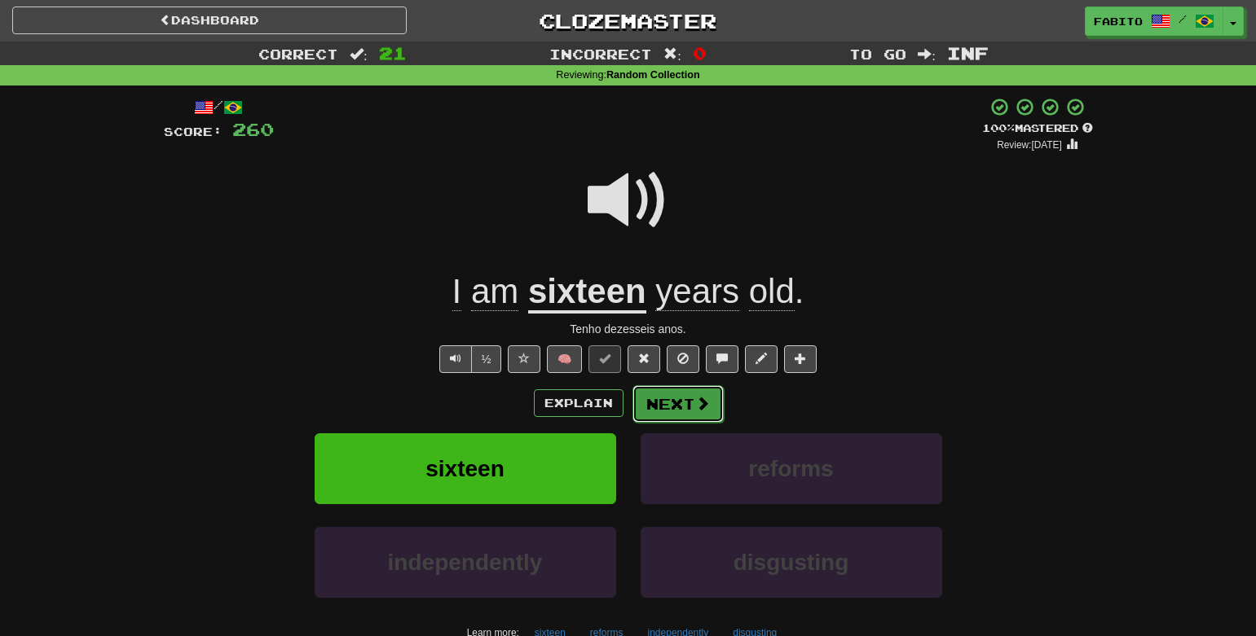
click at [678, 401] on button "Next" at bounding box center [677, 403] width 91 height 37
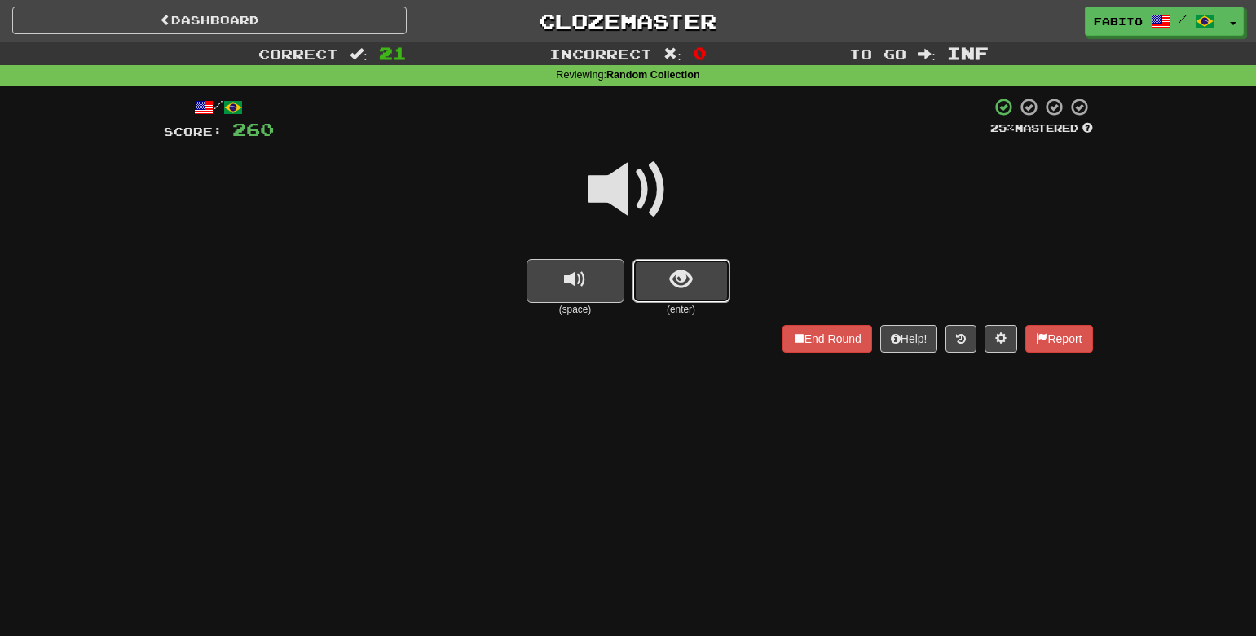
click at [677, 279] on span "show sentence" at bounding box center [681, 280] width 22 height 22
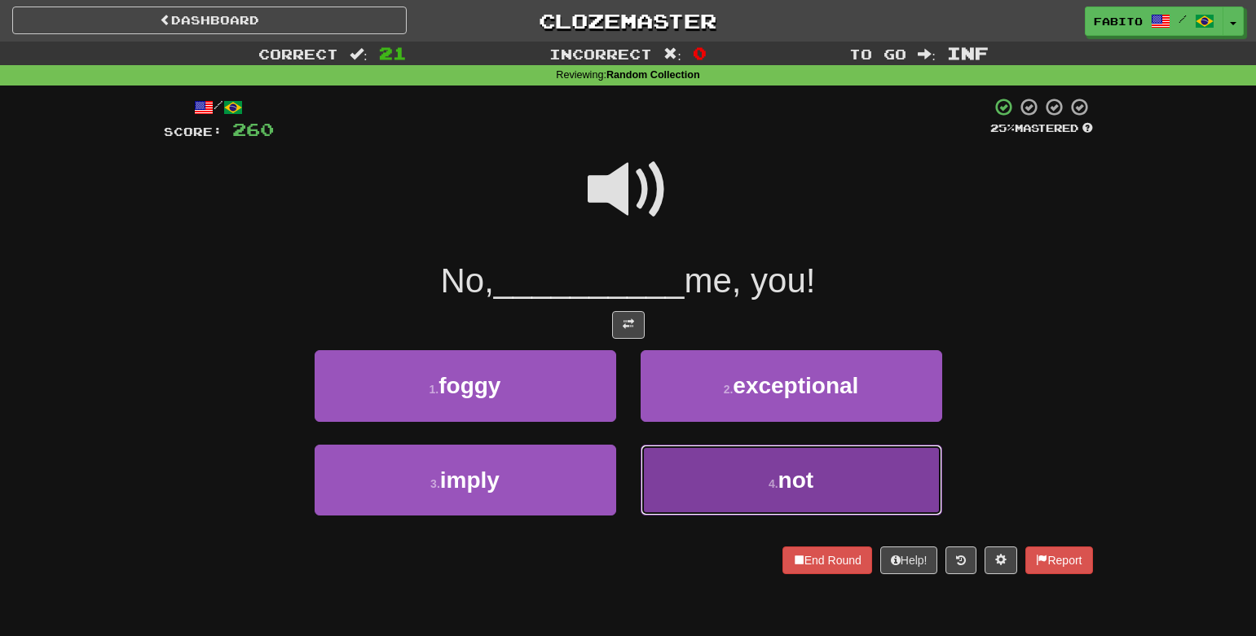
click at [707, 464] on button "4 . not" at bounding box center [790, 480] width 301 height 71
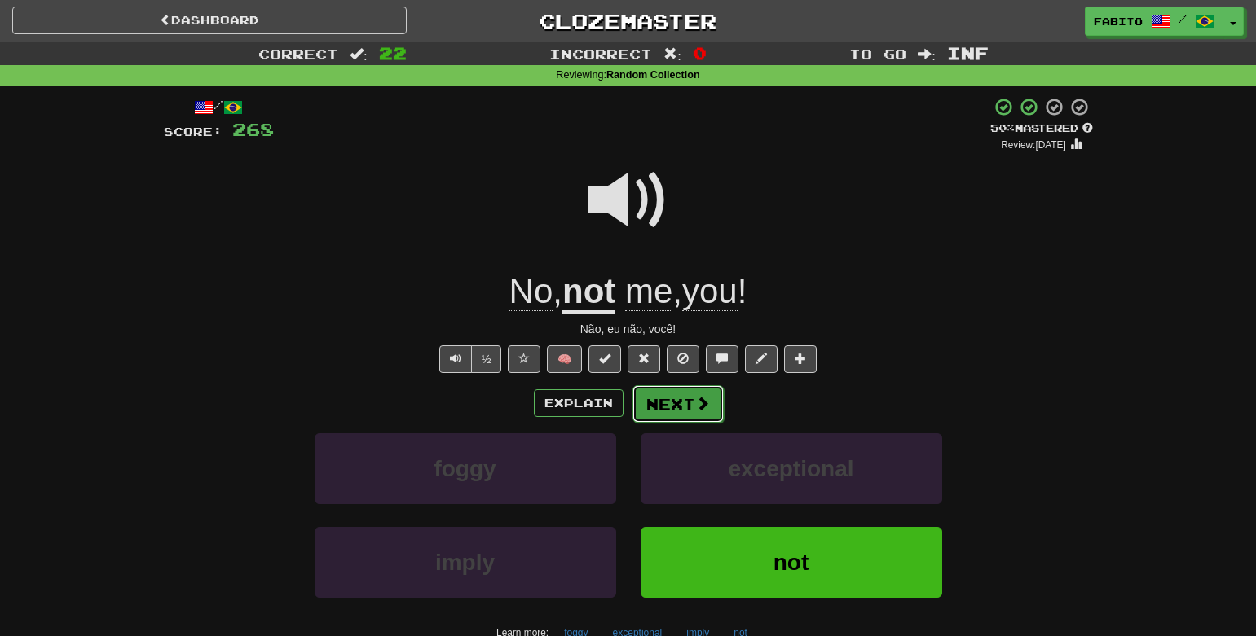
click at [682, 399] on button "Next" at bounding box center [677, 403] width 91 height 37
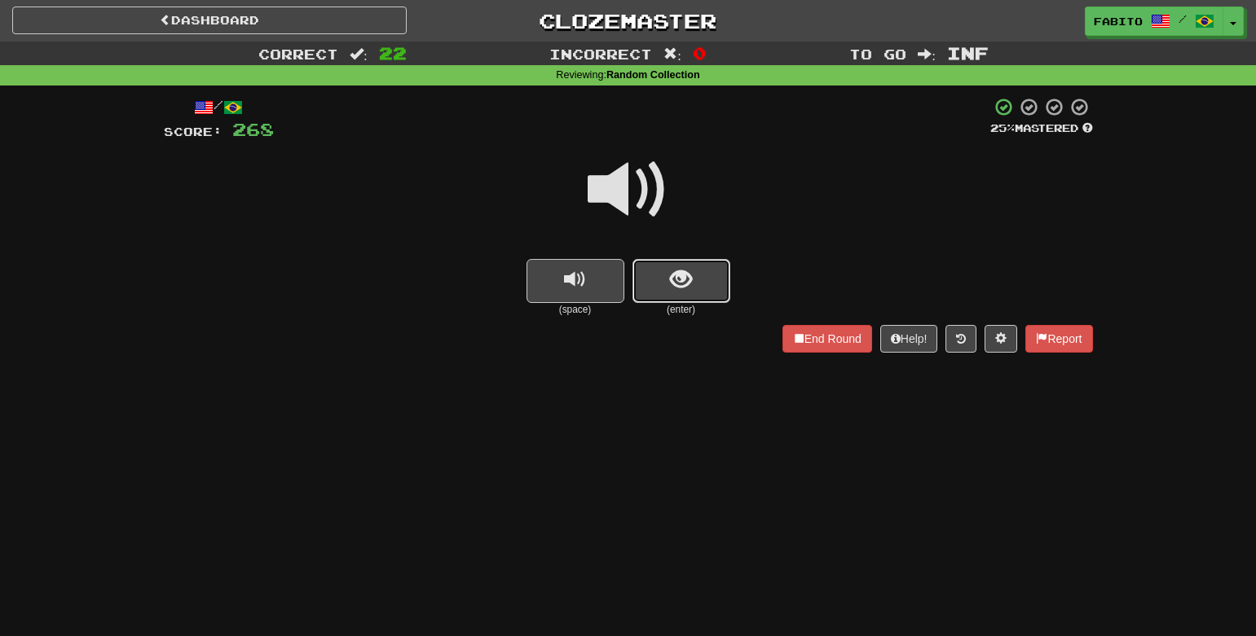
click at [690, 284] on span "show sentence" at bounding box center [681, 280] width 22 height 22
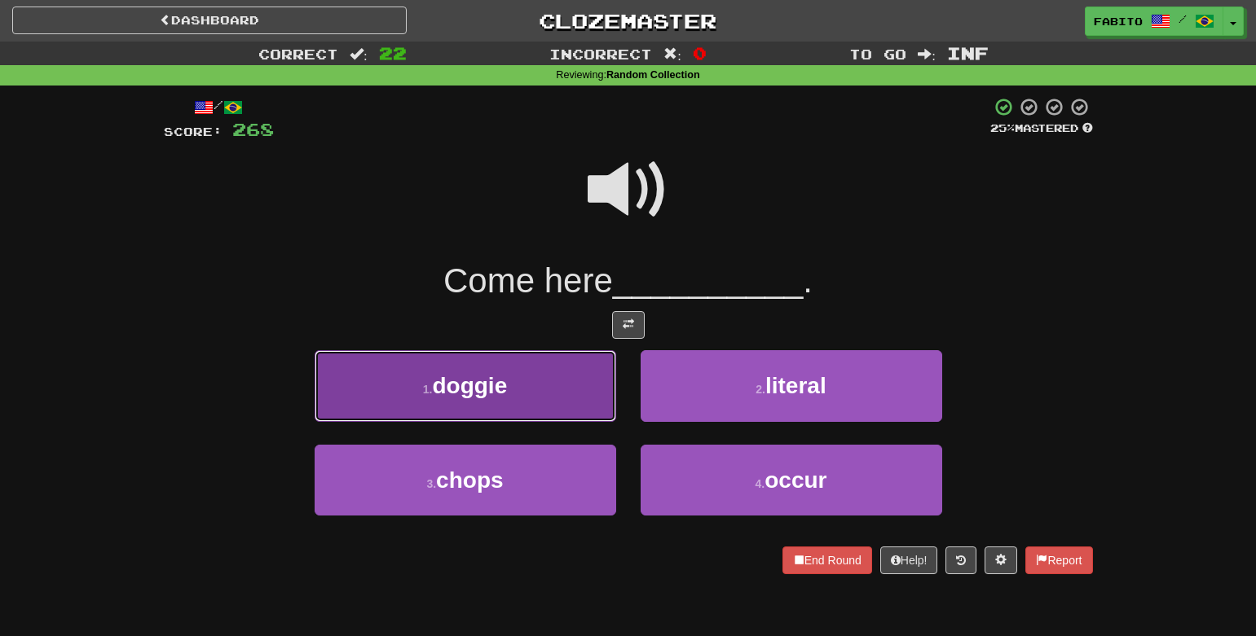
click at [575, 390] on button "1 . doggie" at bounding box center [465, 385] width 301 height 71
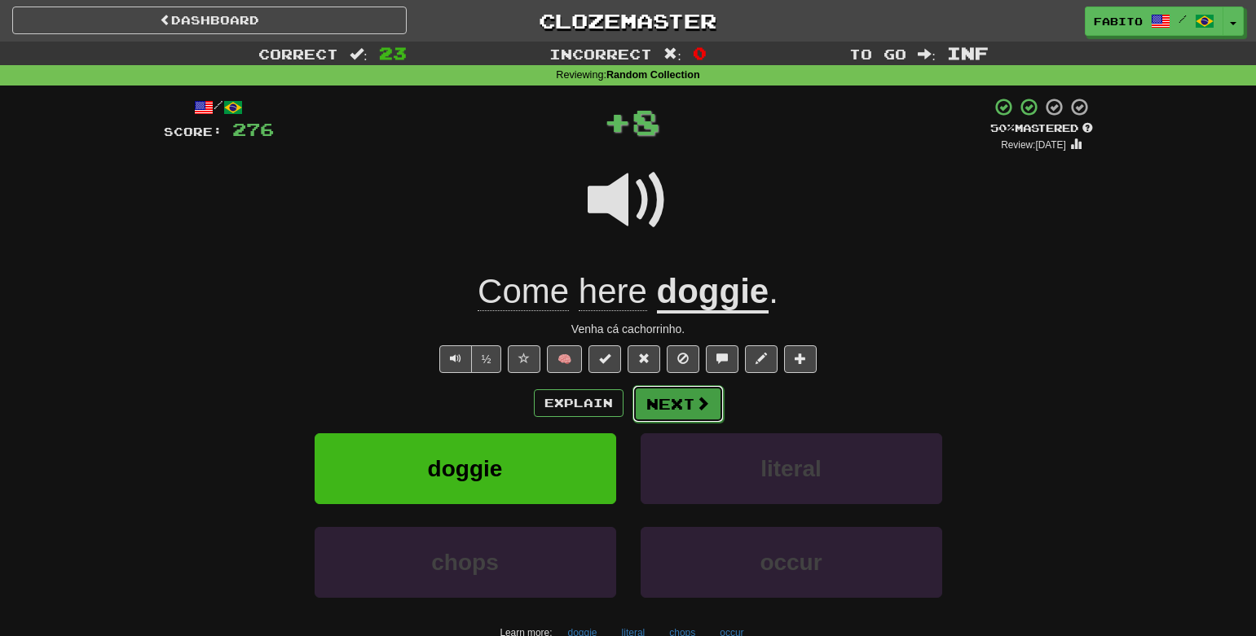
click at [667, 415] on button "Next" at bounding box center [677, 403] width 91 height 37
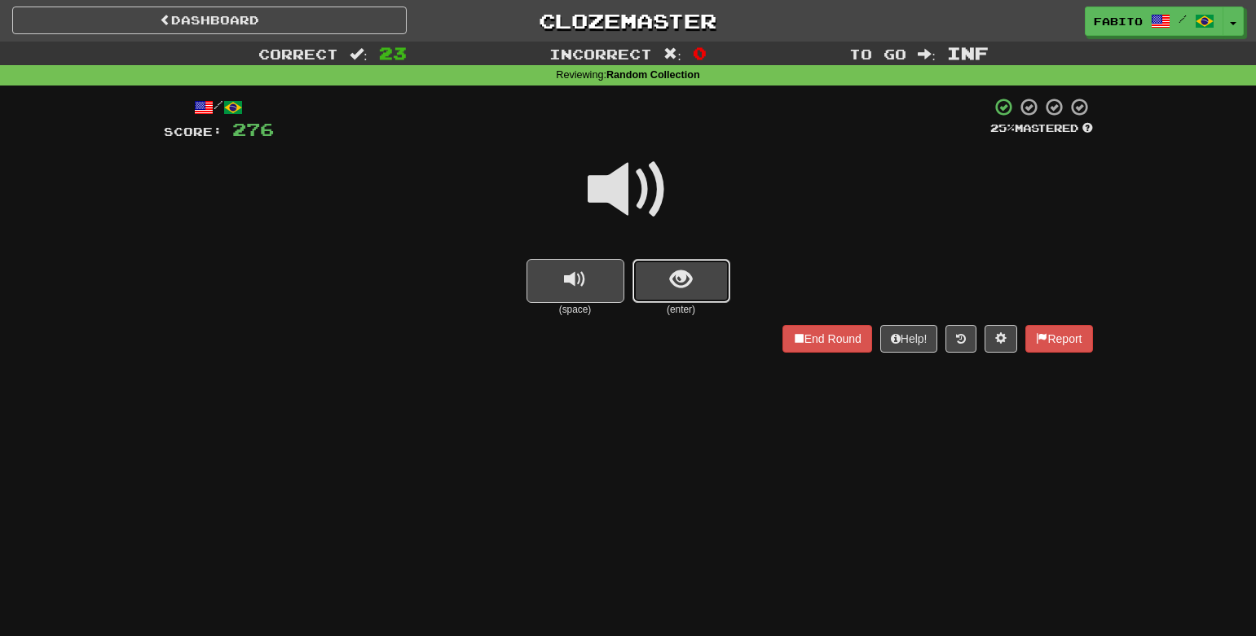
click at [685, 287] on span "show sentence" at bounding box center [681, 280] width 22 height 22
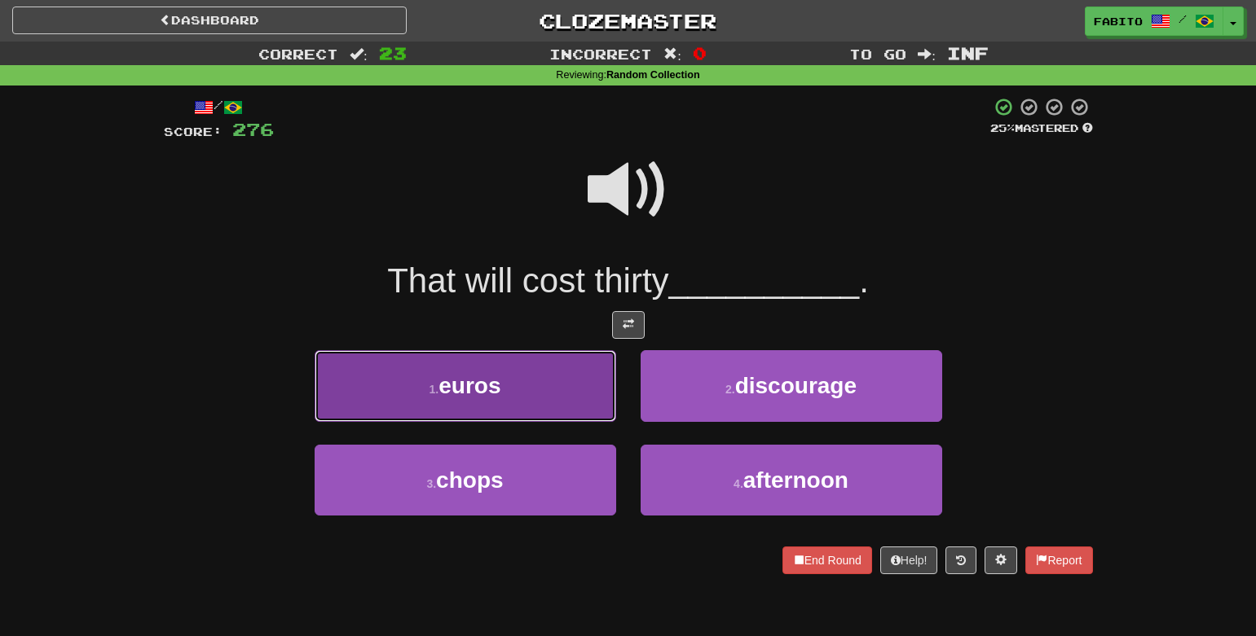
click at [579, 393] on button "1 . euros" at bounding box center [465, 385] width 301 height 71
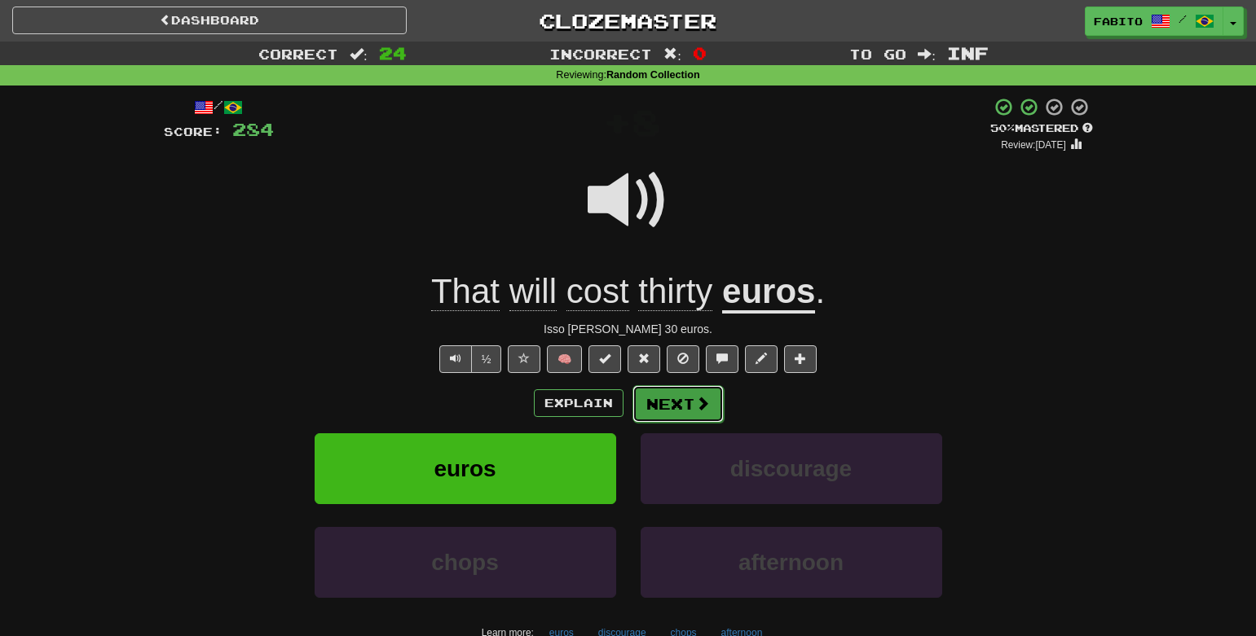
click at [667, 398] on button "Next" at bounding box center [677, 403] width 91 height 37
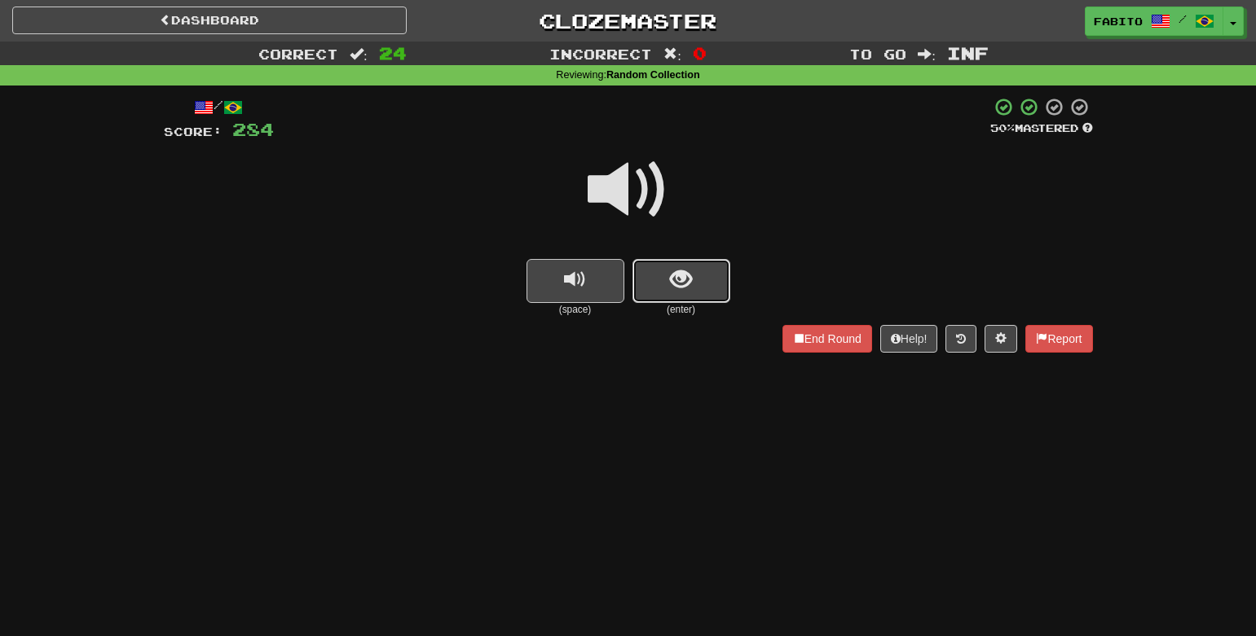
click at [682, 278] on span "show sentence" at bounding box center [681, 280] width 22 height 22
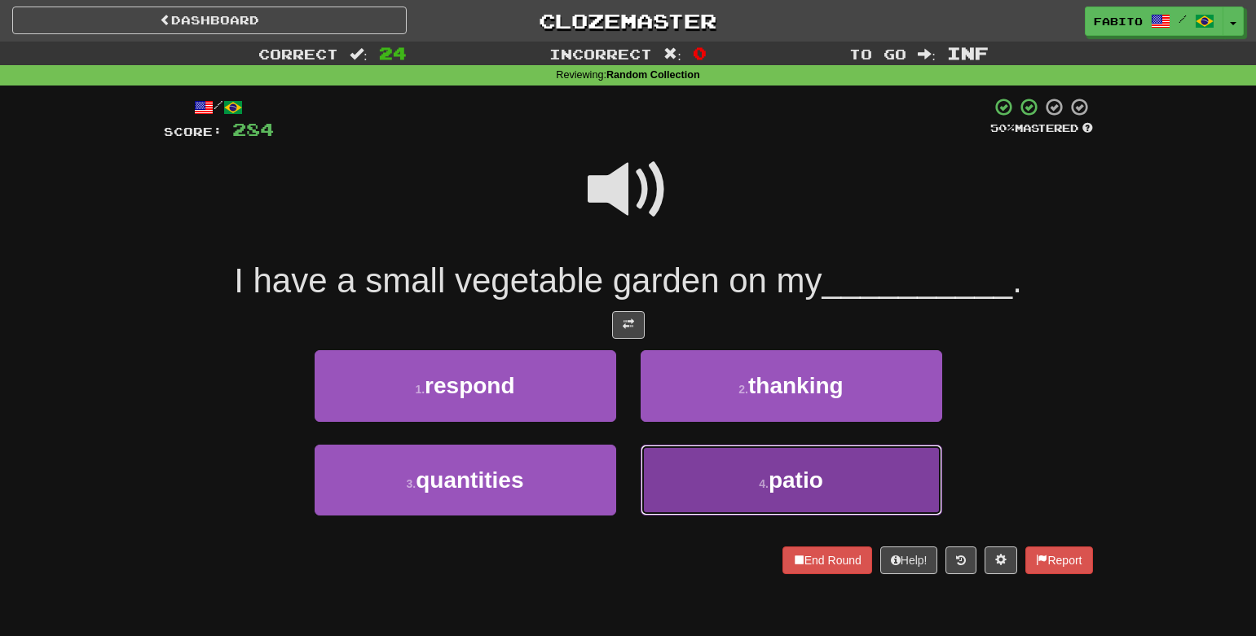
click at [707, 474] on button "4 . patio" at bounding box center [790, 480] width 301 height 71
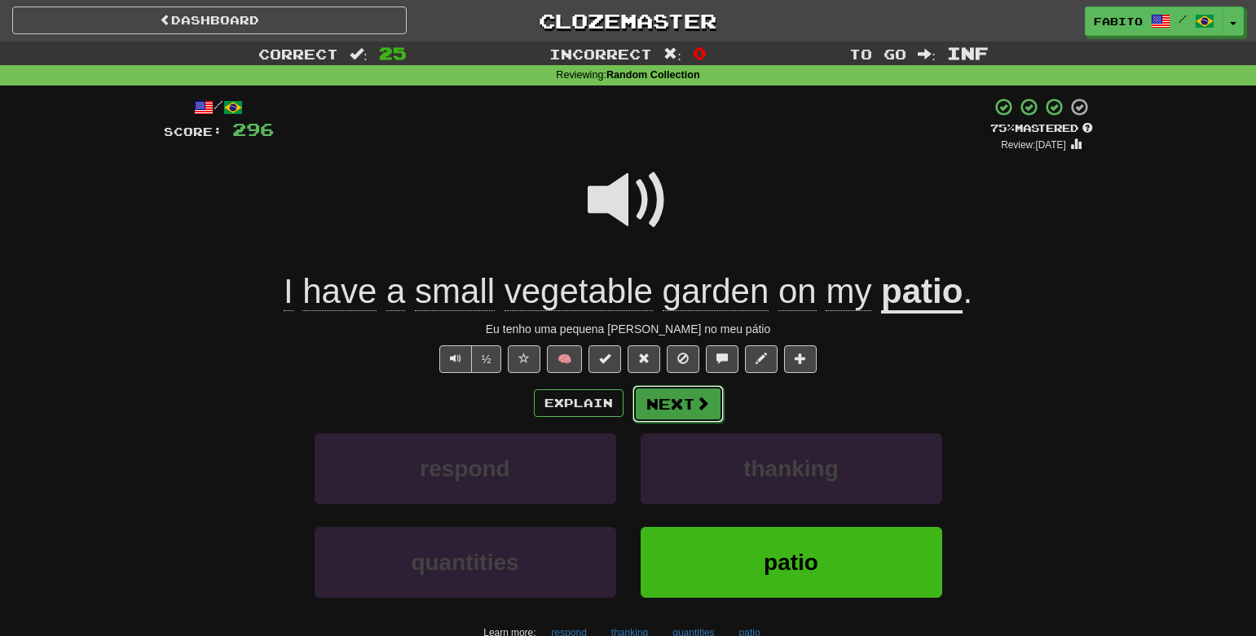
click at [683, 407] on button "Next" at bounding box center [677, 403] width 91 height 37
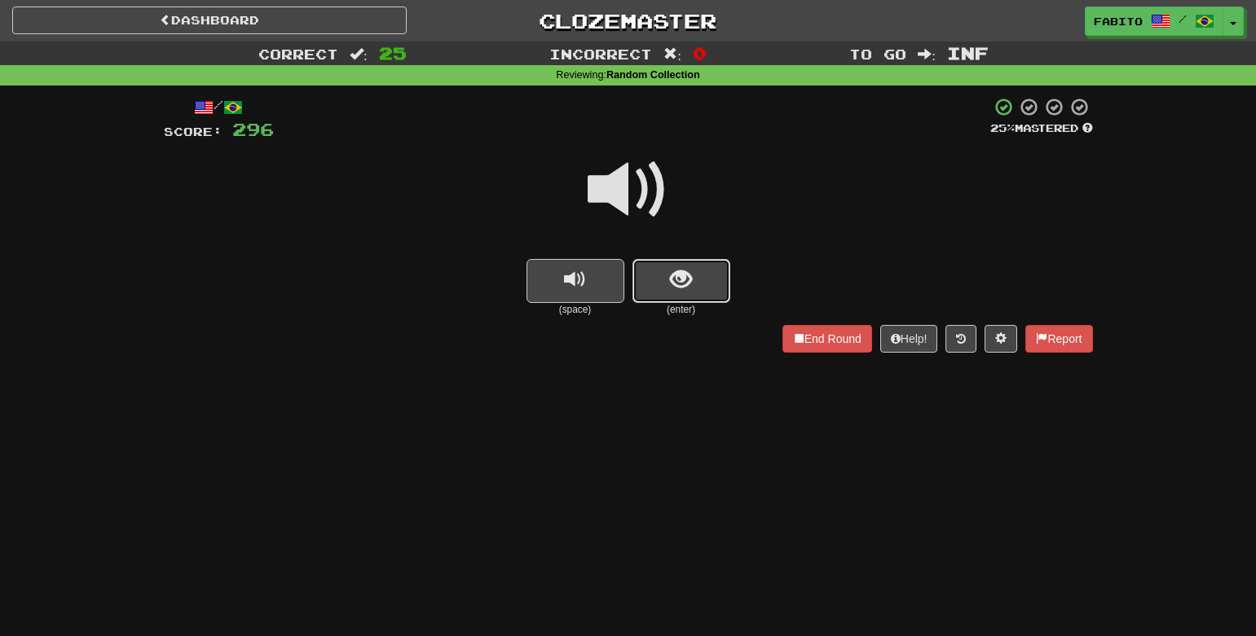
click at [673, 264] on button "show sentence" at bounding box center [681, 281] width 98 height 44
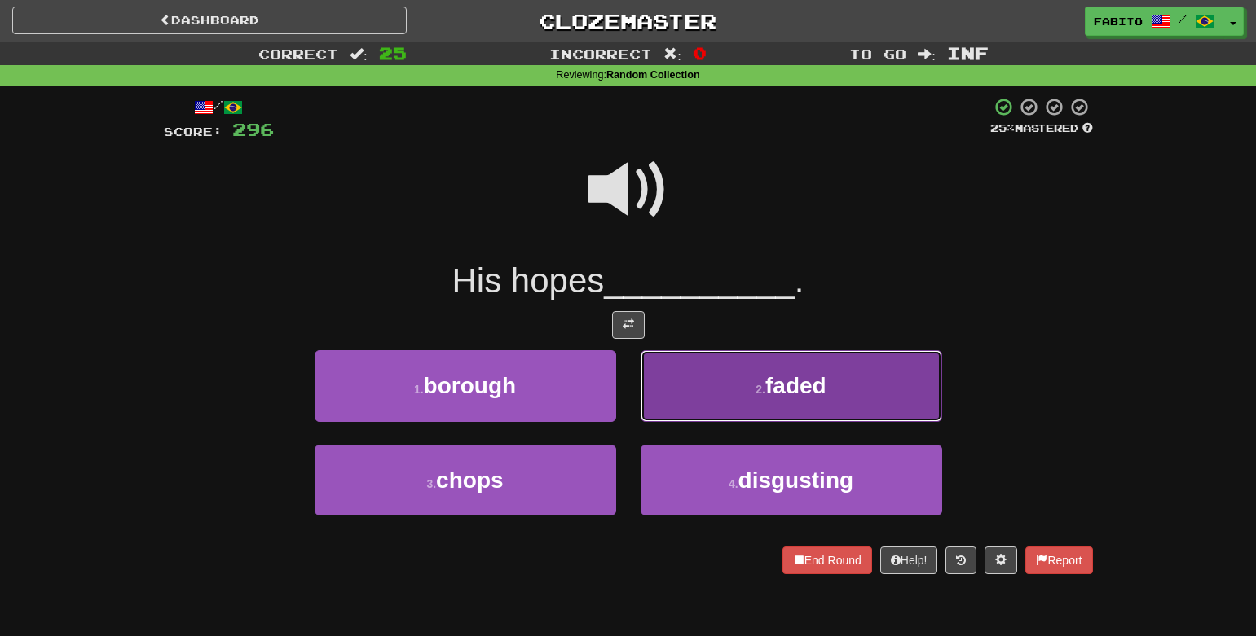
click at [725, 365] on button "2 . faded" at bounding box center [790, 385] width 301 height 71
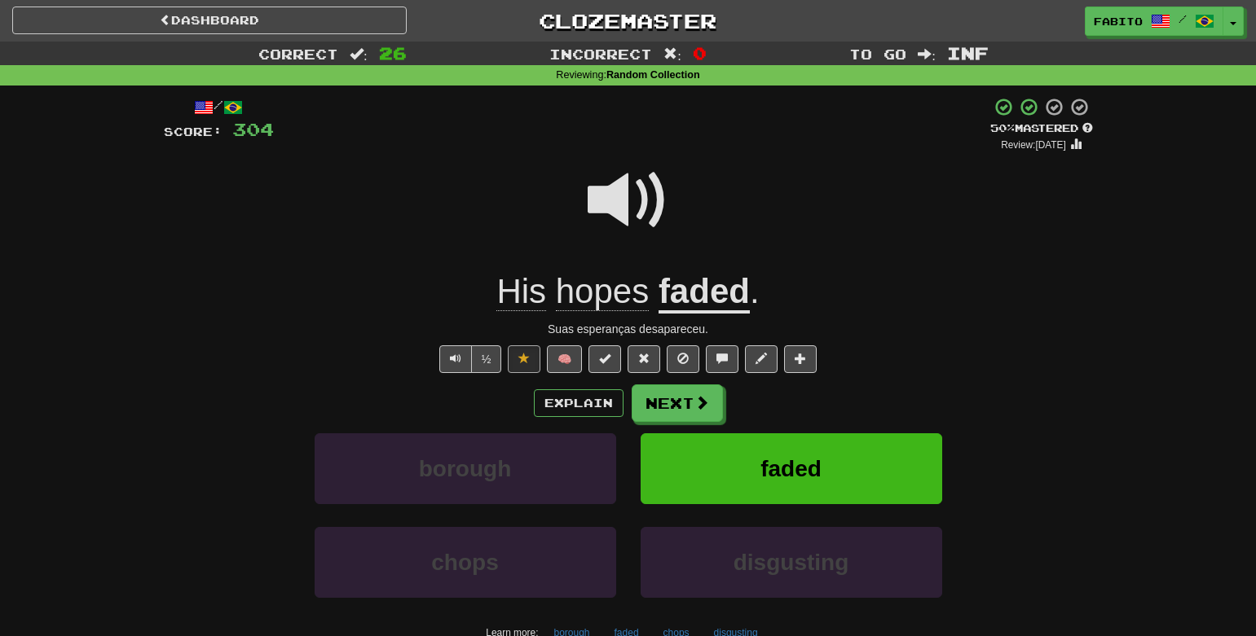
click at [710, 304] on u "faded" at bounding box center [703, 293] width 91 height 42
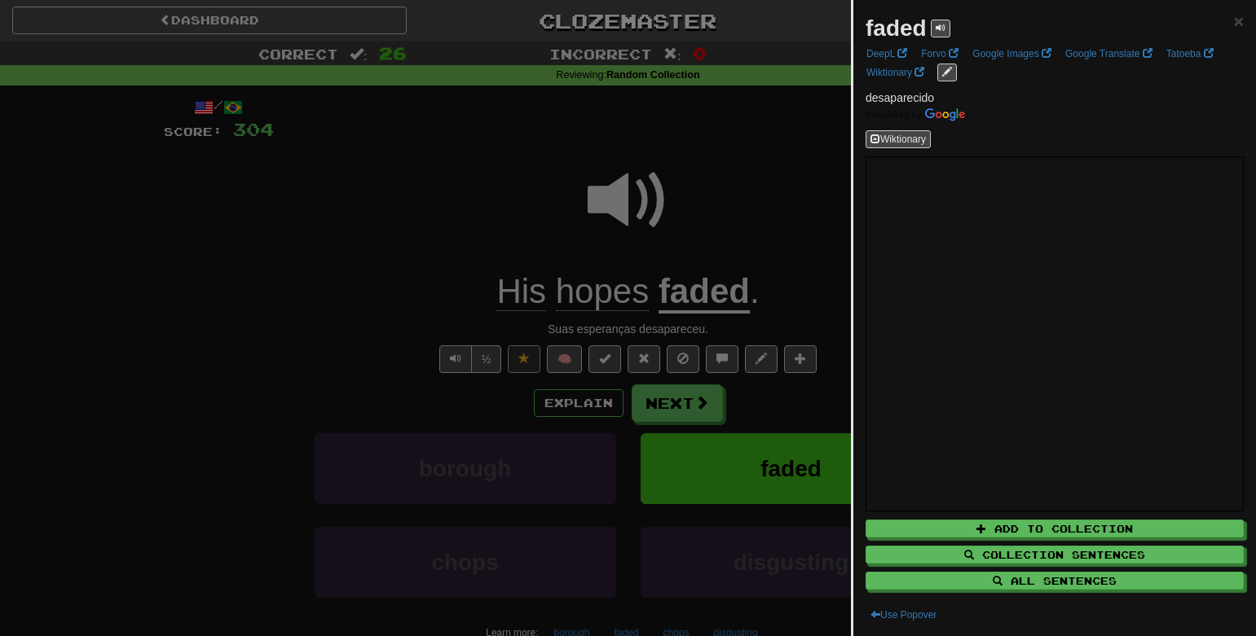
click at [424, 268] on div at bounding box center [628, 318] width 1256 height 636
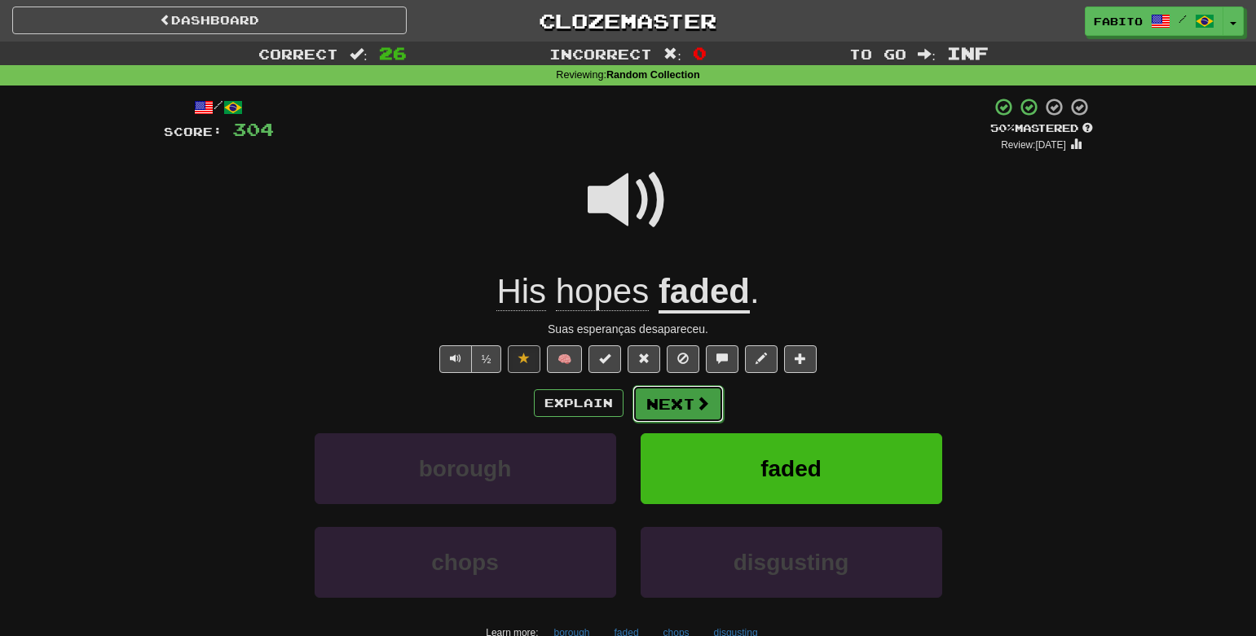
click at [656, 409] on button "Next" at bounding box center [677, 403] width 91 height 37
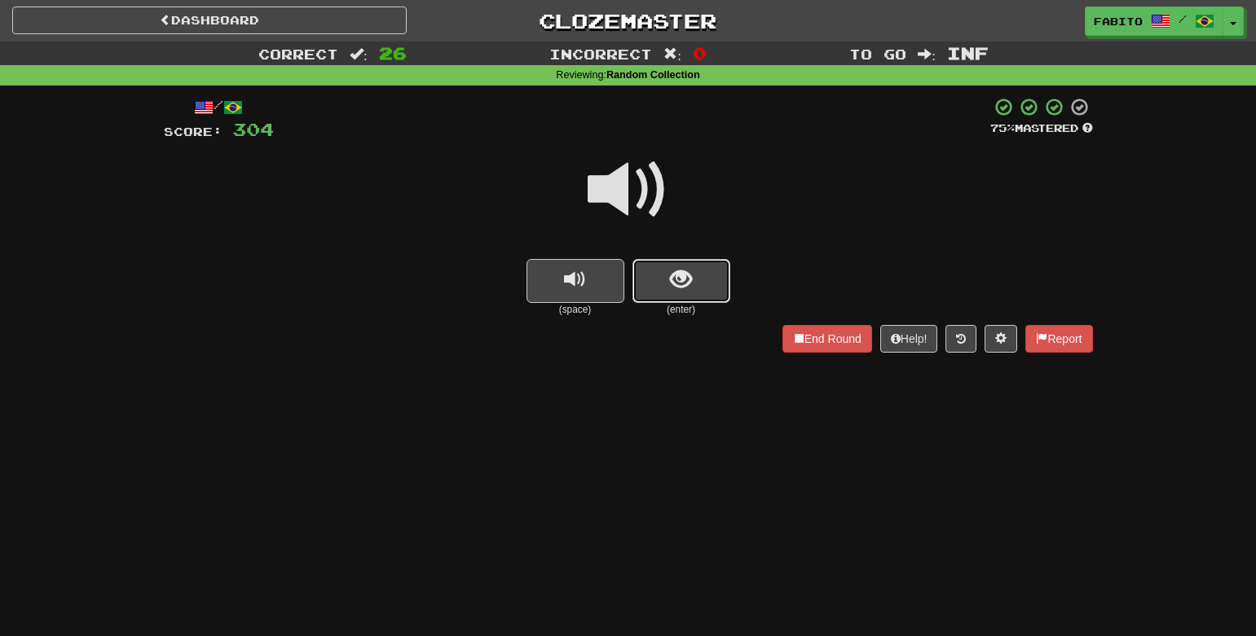
click at [651, 283] on button "show sentence" at bounding box center [681, 281] width 98 height 44
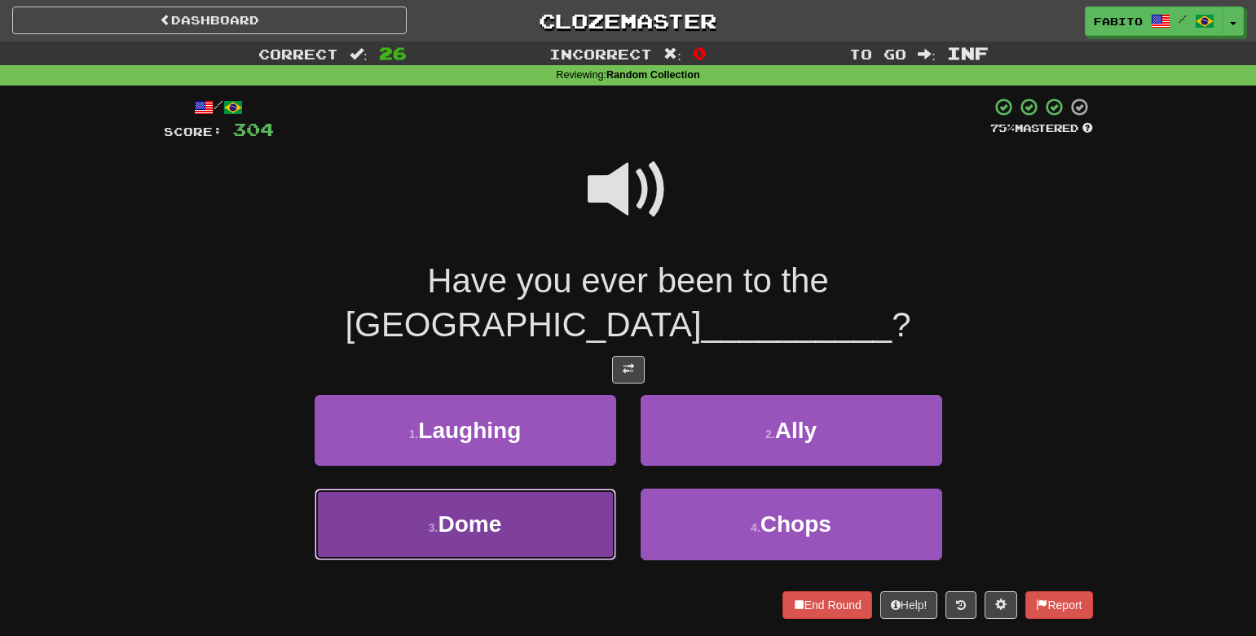
click at [563, 493] on button "3 . Dome" at bounding box center [465, 524] width 301 height 71
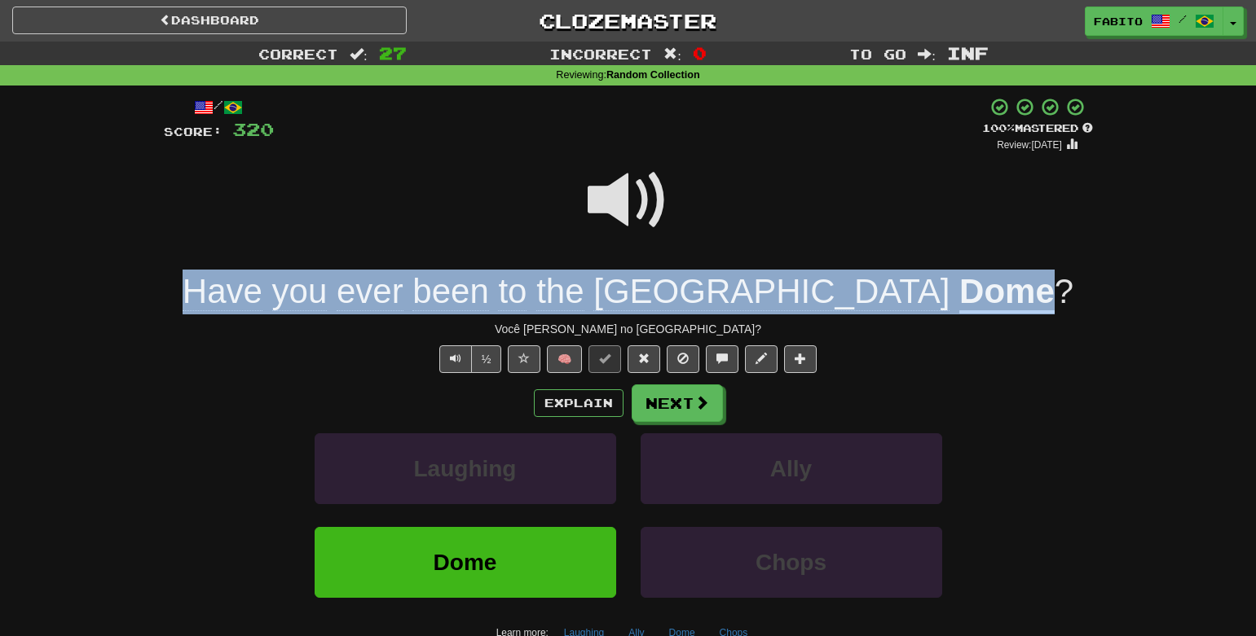
drag, startPoint x: 302, startPoint y: 293, endPoint x: 916, endPoint y: 285, distance: 613.6
click at [916, 285] on div "Have you ever been to the Tokyo Dome ?" at bounding box center [628, 292] width 929 height 45
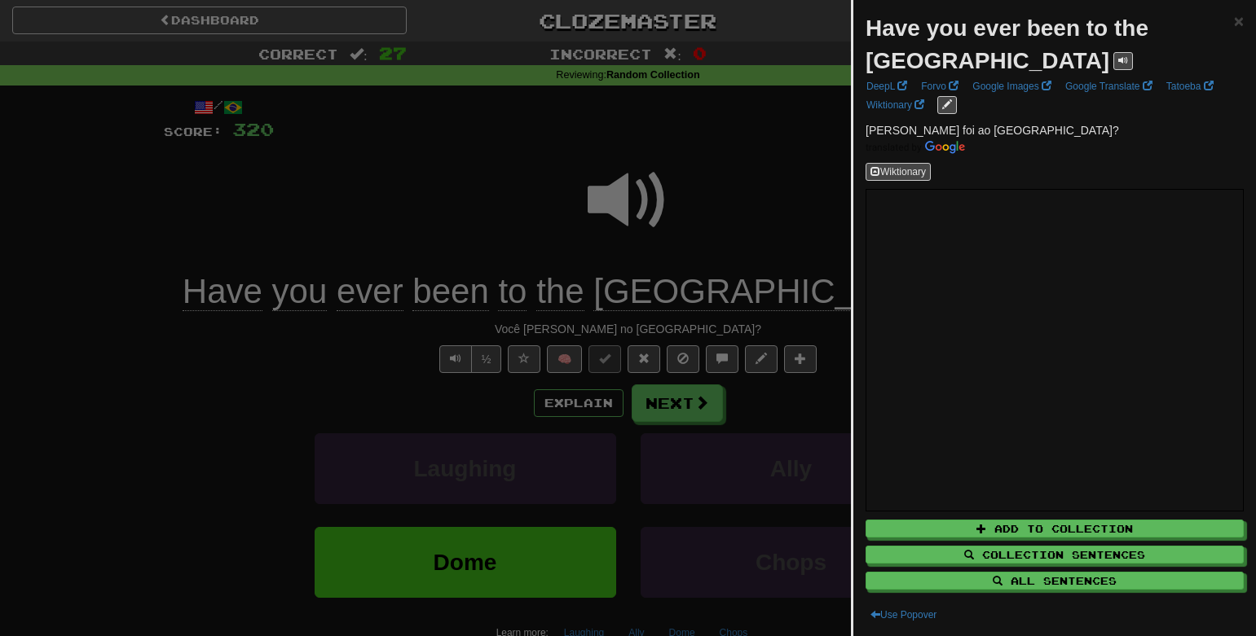
click at [788, 185] on div at bounding box center [628, 318] width 1256 height 636
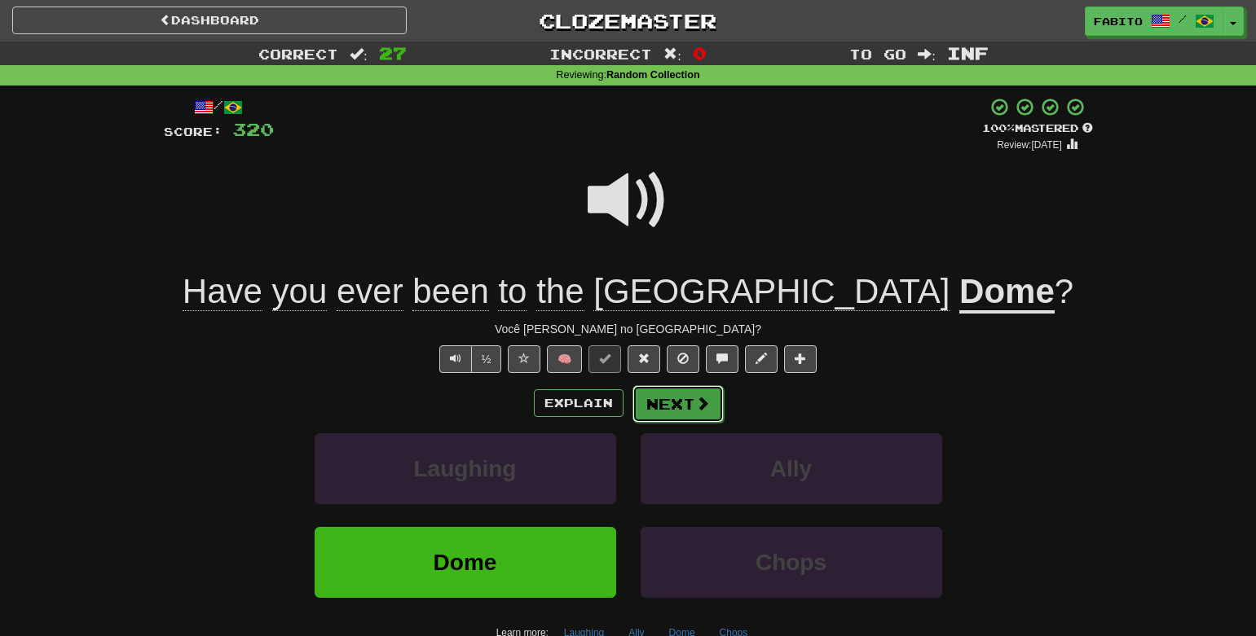
click at [685, 403] on button "Next" at bounding box center [677, 403] width 91 height 37
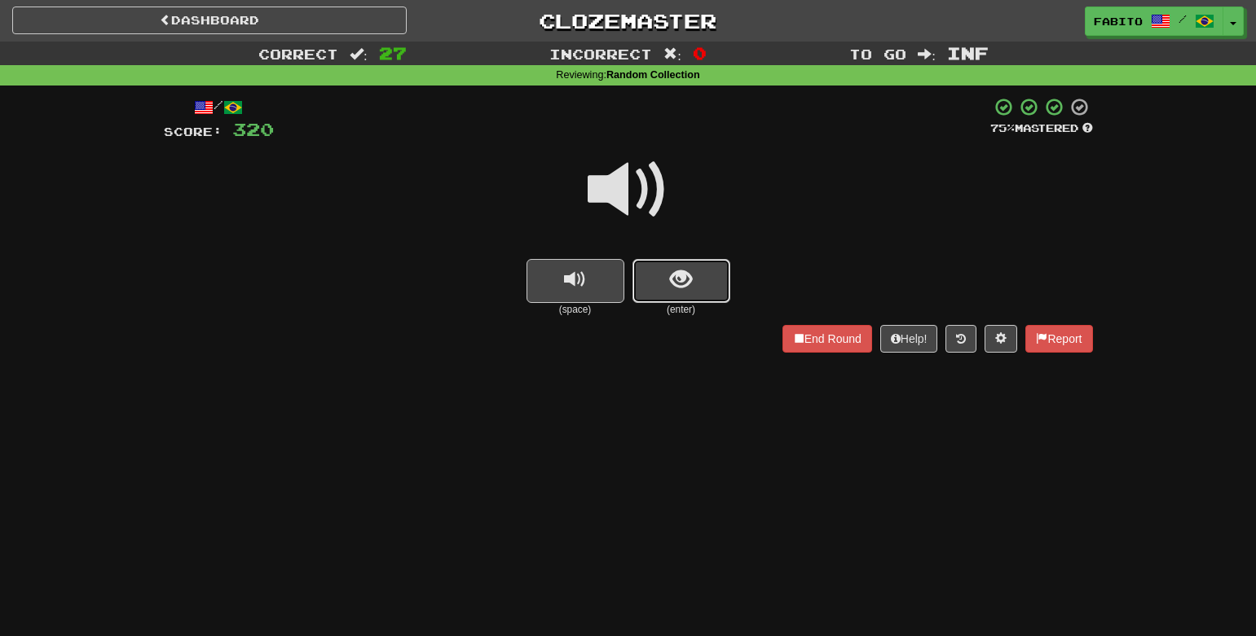
click at [662, 283] on button "show sentence" at bounding box center [681, 281] width 98 height 44
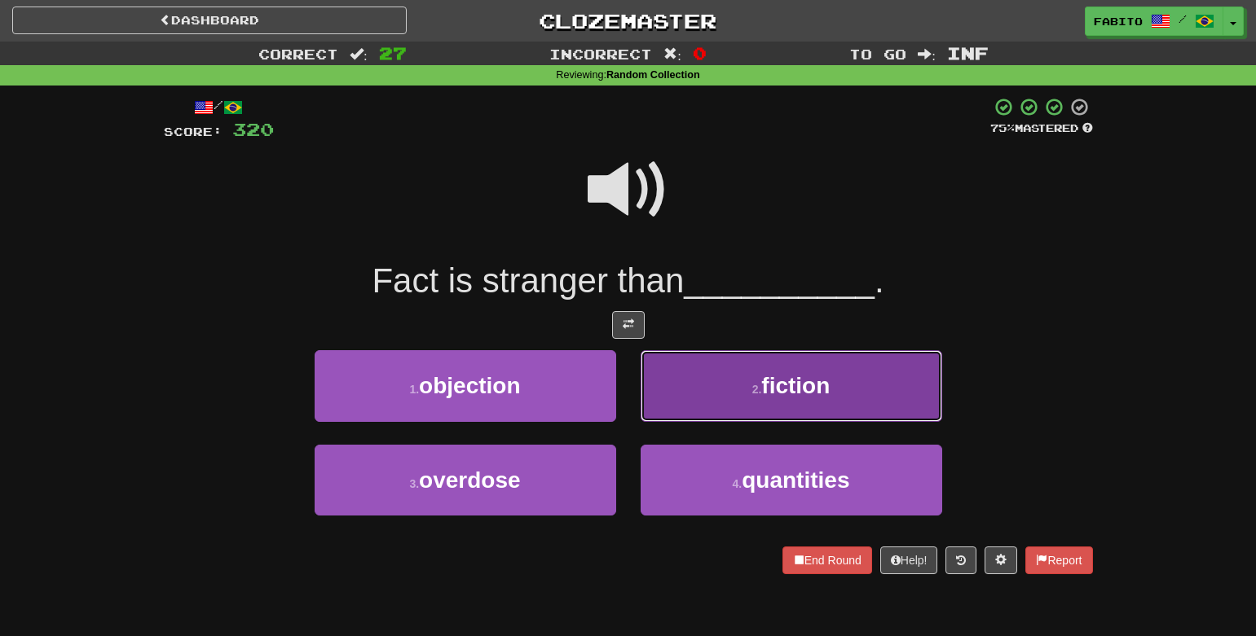
click at [719, 372] on button "2 . fiction" at bounding box center [790, 385] width 301 height 71
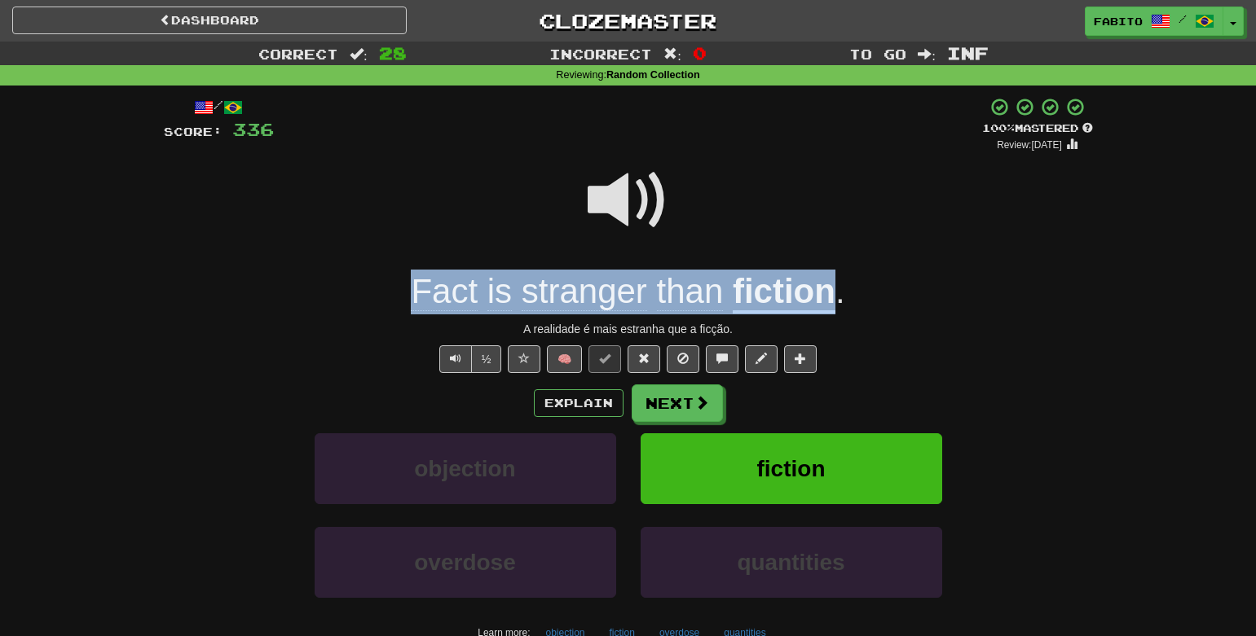
drag, startPoint x: 394, startPoint y: 281, endPoint x: 826, endPoint y: 291, distance: 432.0
click at [826, 291] on div "Fact is stranger than fiction ." at bounding box center [628, 292] width 929 height 45
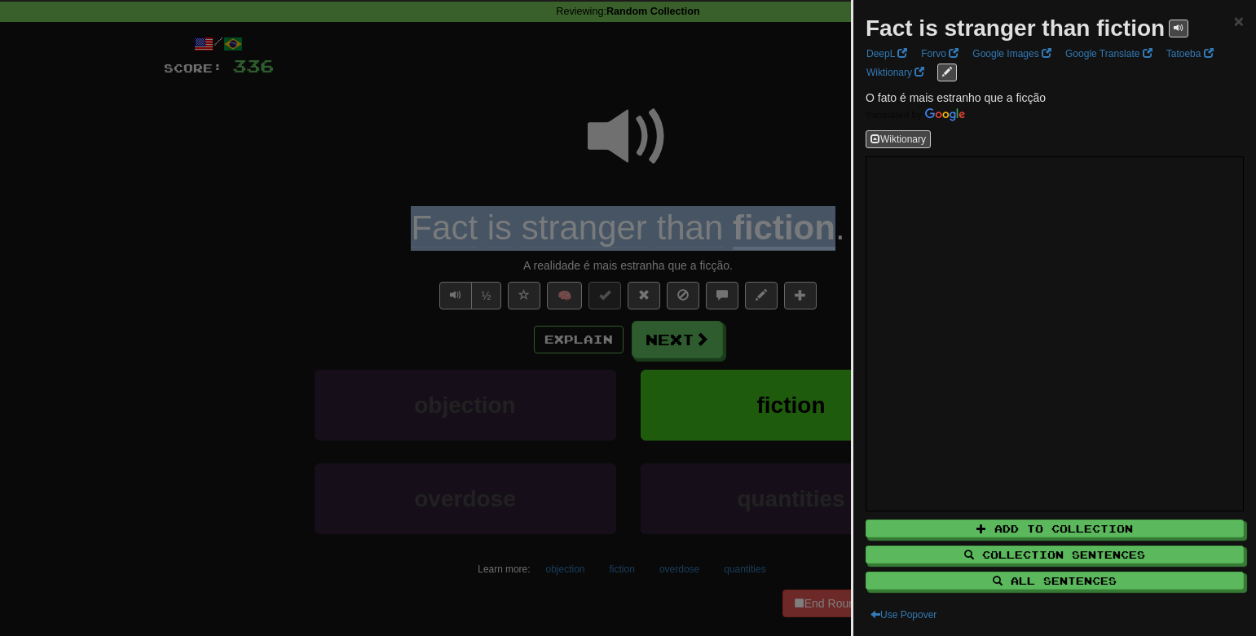
scroll to position [98, 0]
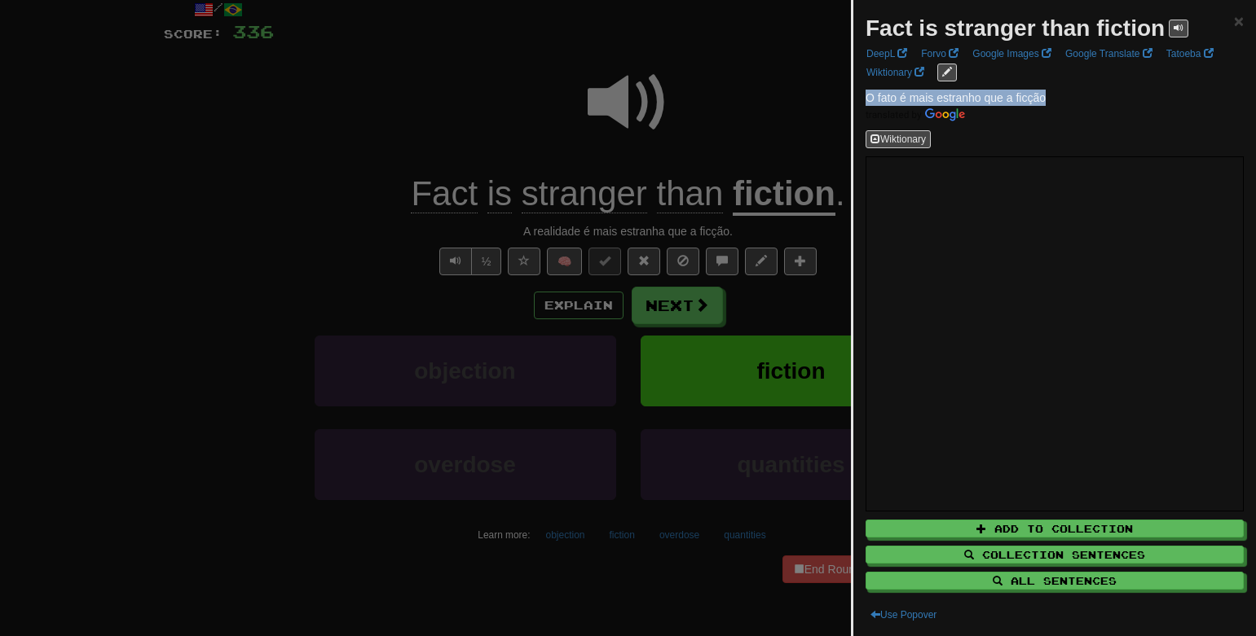
drag, startPoint x: 1048, startPoint y: 99, endPoint x: 863, endPoint y: 97, distance: 185.0
click at [863, 97] on div "Fact is stranger than fiction × DeepL Forvo Google Images Google Translate Tato…" at bounding box center [1054, 318] width 403 height 636
copy span "O fato é mais estranho que a ficção"
click at [785, 112] on div at bounding box center [628, 318] width 1256 height 636
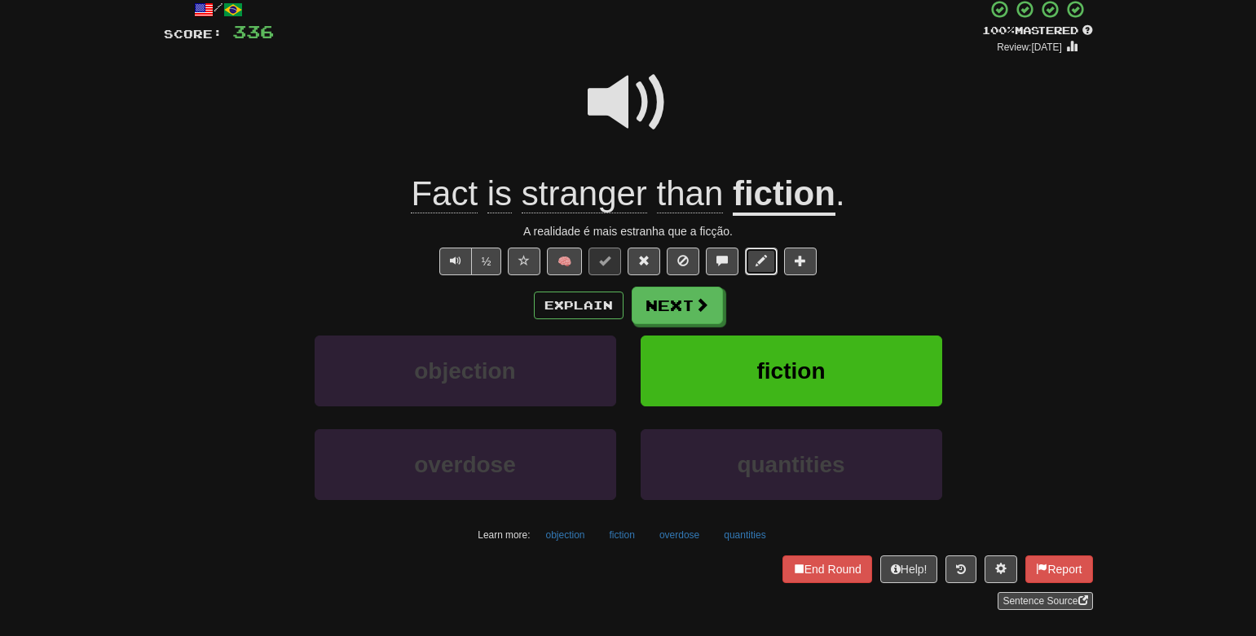
click at [754, 255] on button at bounding box center [761, 262] width 33 height 28
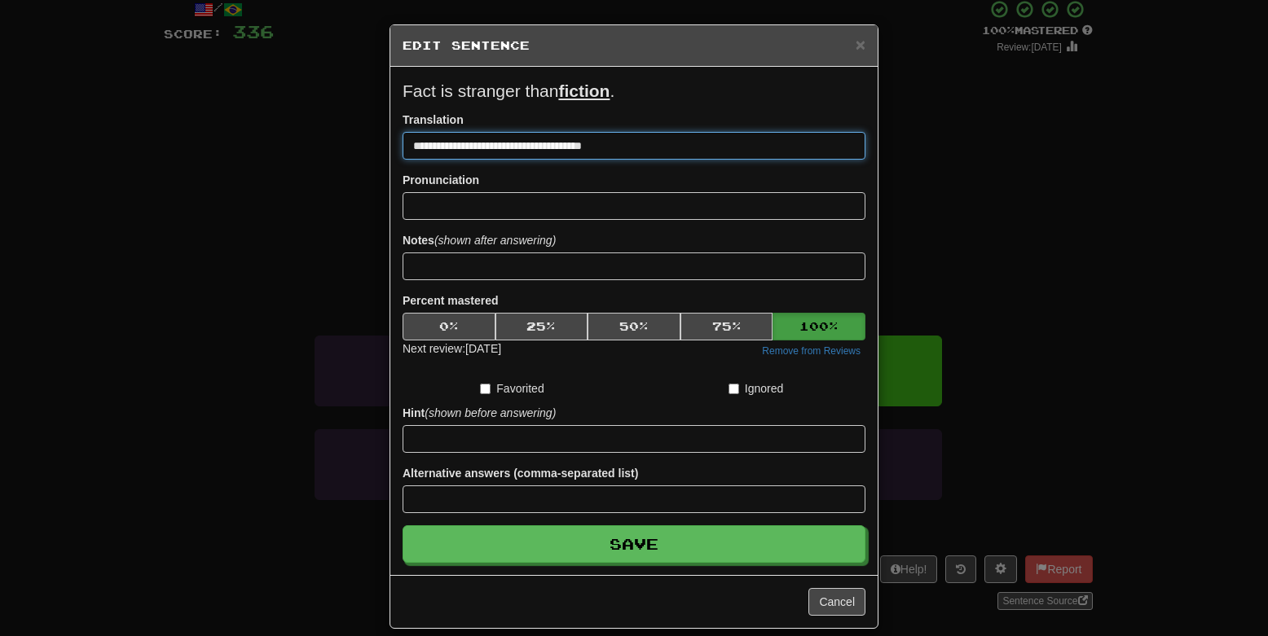
drag, startPoint x: 651, startPoint y: 143, endPoint x: 319, endPoint y: 132, distance: 331.8
click at [319, 132] on div "**********" at bounding box center [634, 318] width 1268 height 636
paste input
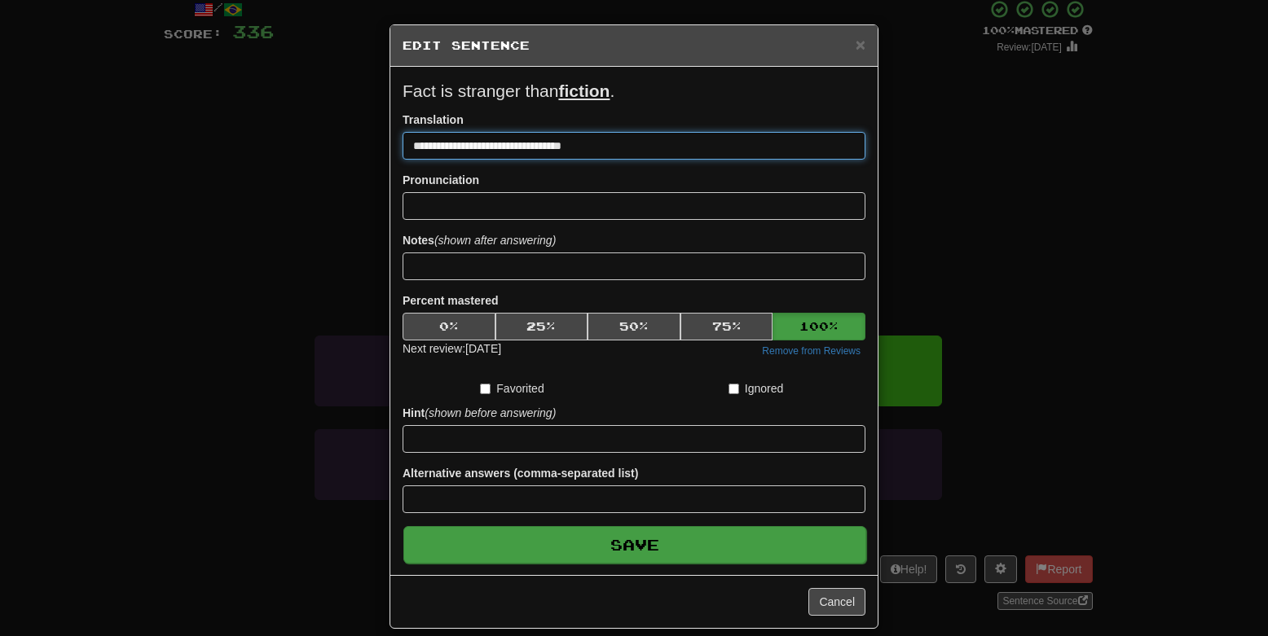
type input "**********"
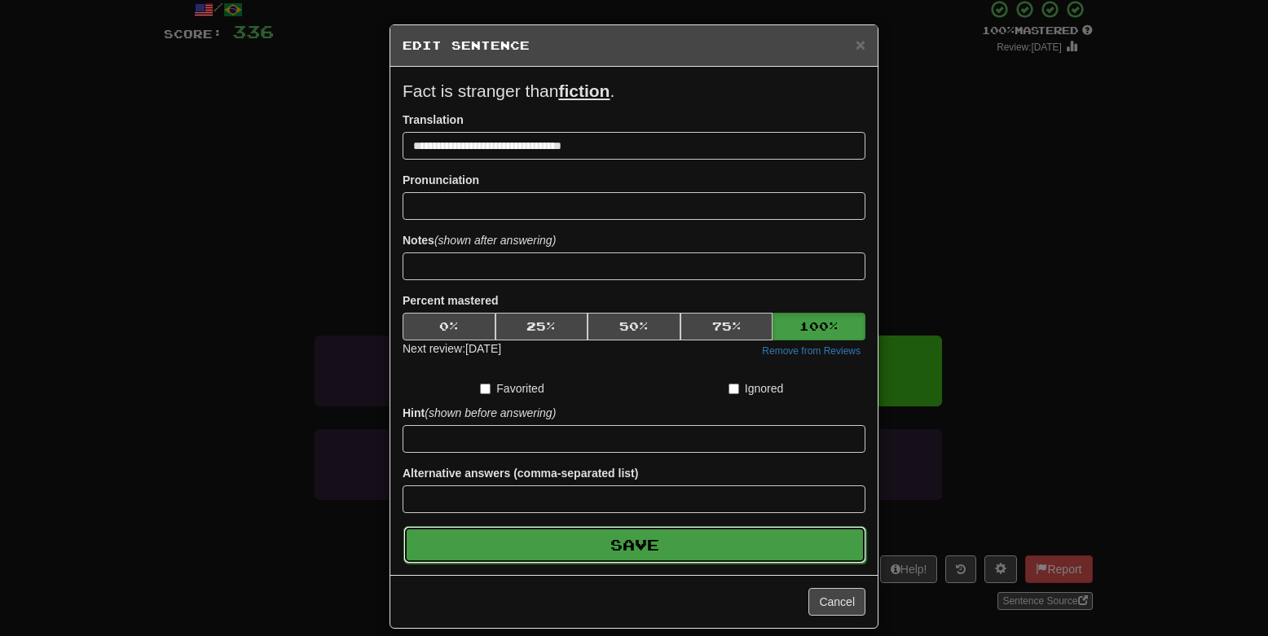
click at [709, 552] on button "Save" at bounding box center [634, 544] width 463 height 37
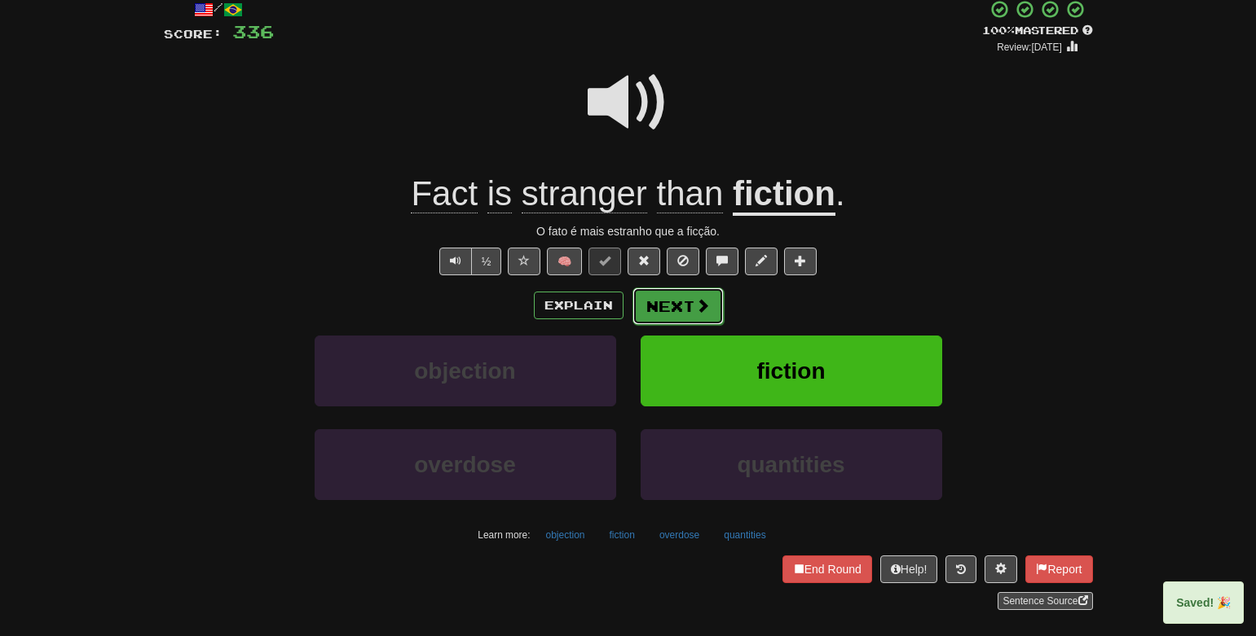
click at [680, 306] on button "Next" at bounding box center [677, 306] width 91 height 37
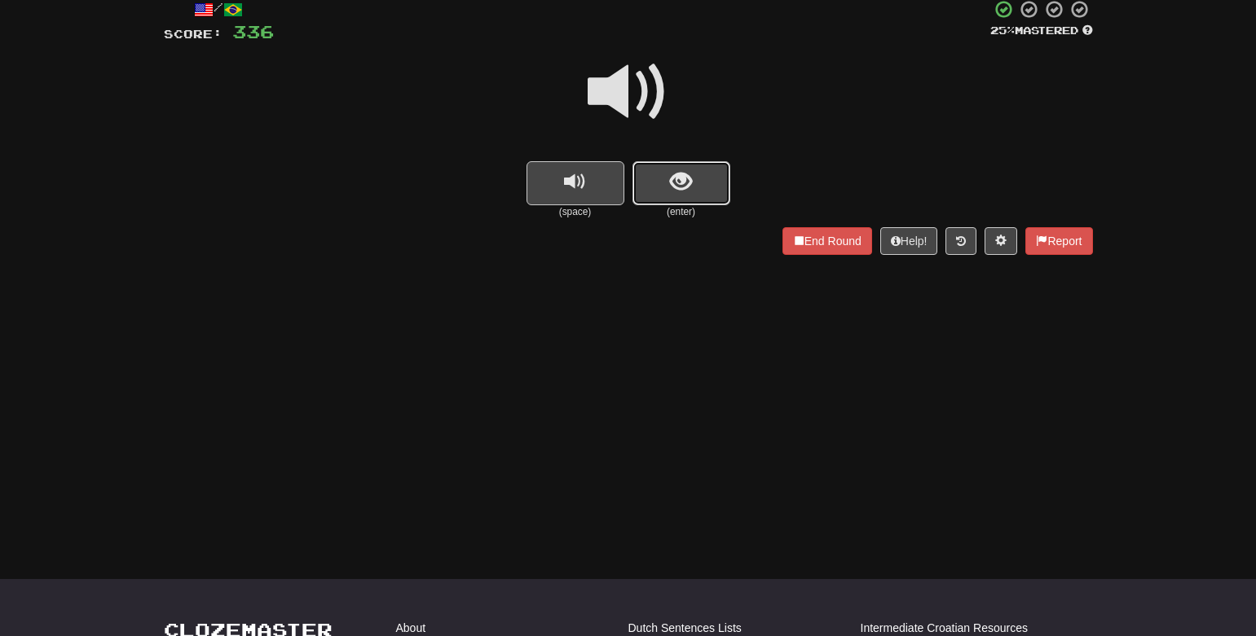
click at [678, 196] on button "show sentence" at bounding box center [681, 183] width 98 height 44
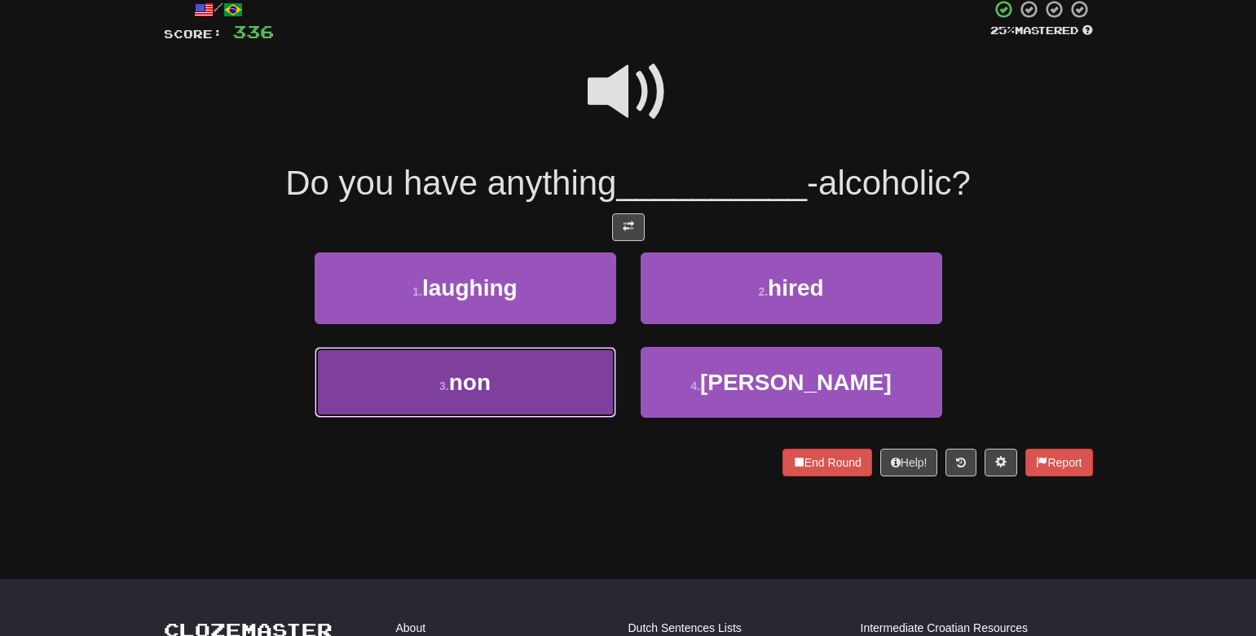
click at [553, 370] on button "3 . non" at bounding box center [465, 382] width 301 height 71
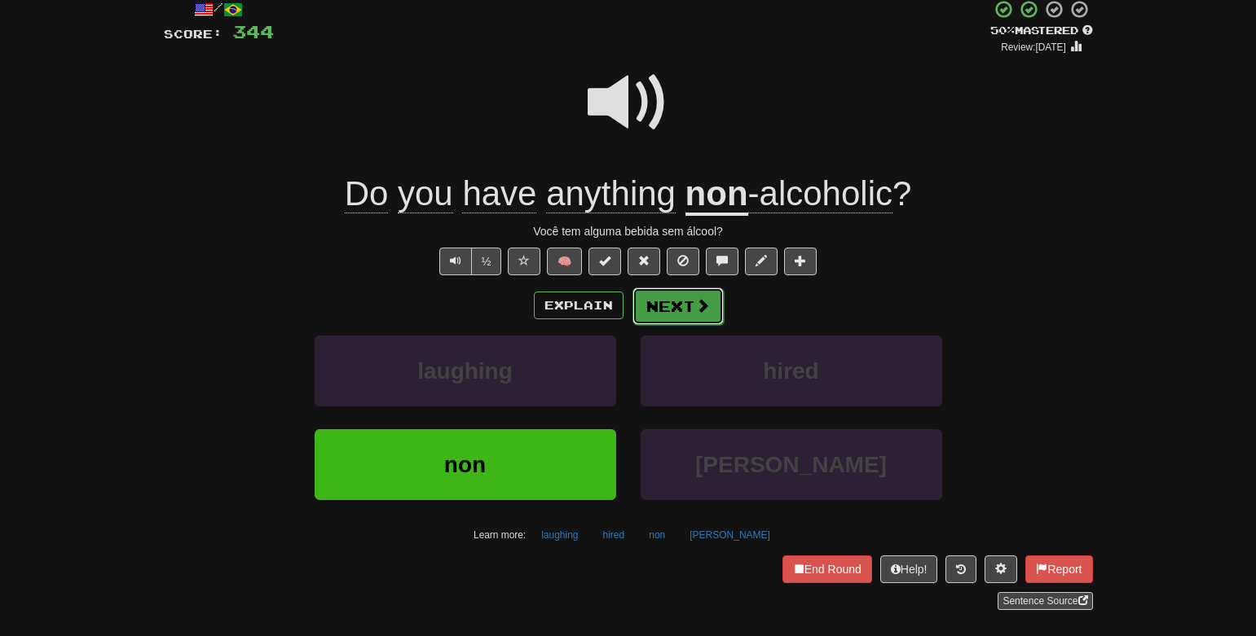
click at [686, 317] on button "Next" at bounding box center [677, 306] width 91 height 37
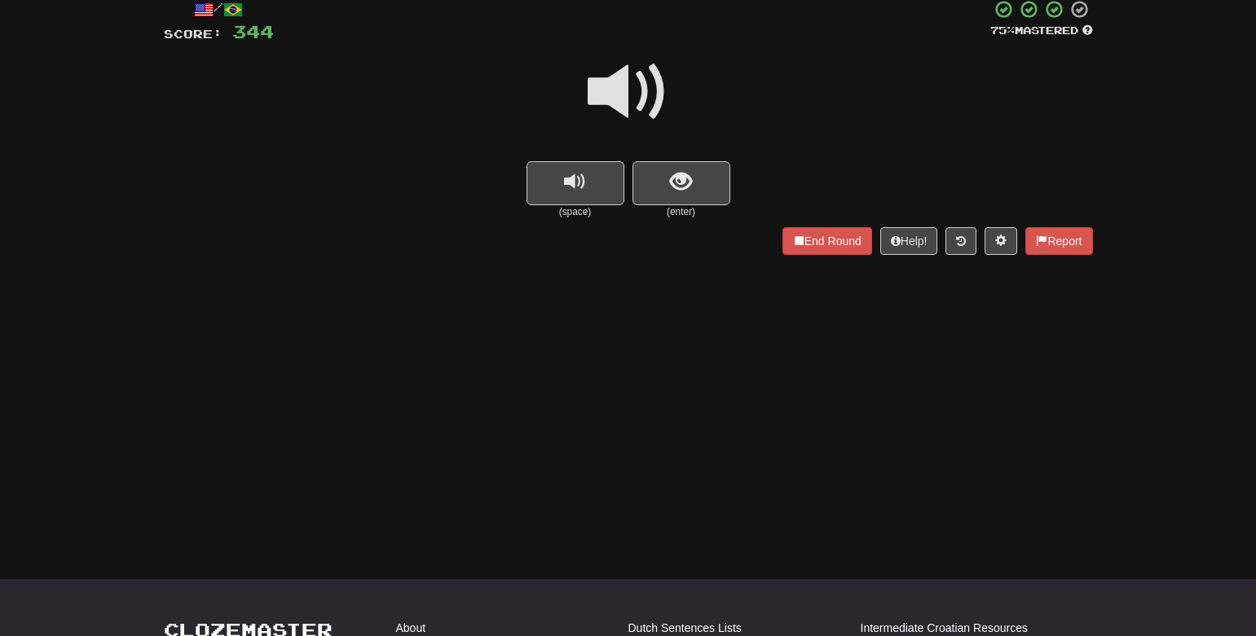
click at [686, 209] on small "(enter)" at bounding box center [681, 212] width 98 height 14
click at [687, 200] on button "show sentence" at bounding box center [681, 183] width 98 height 44
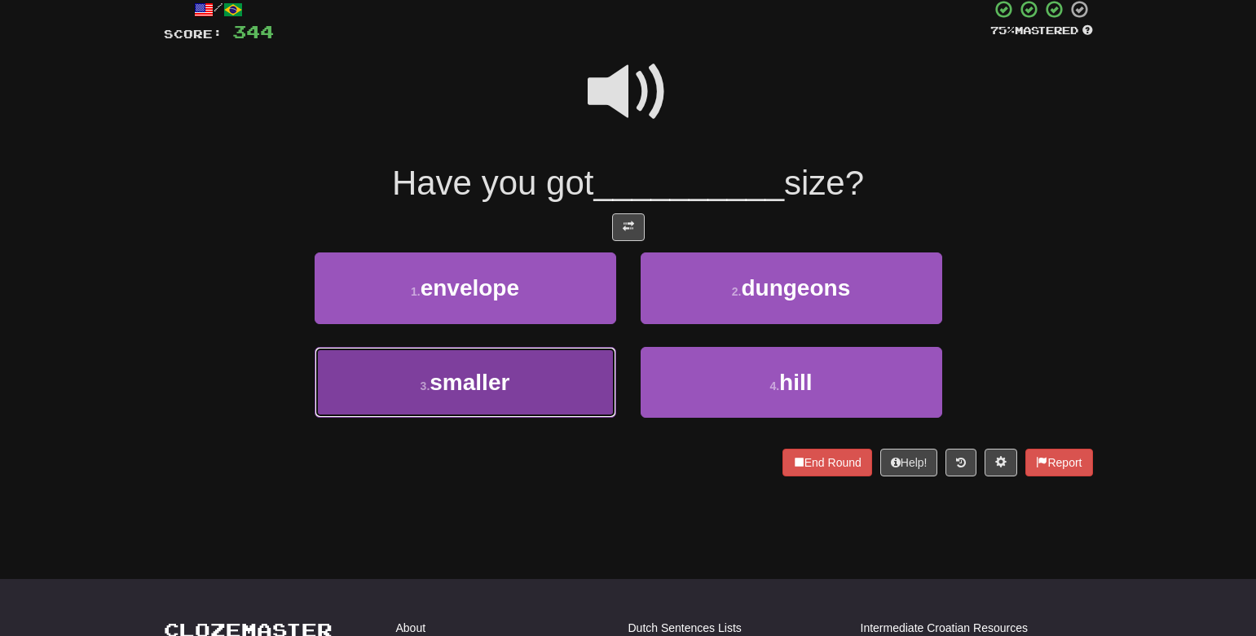
click at [563, 376] on button "3 . smaller" at bounding box center [465, 382] width 301 height 71
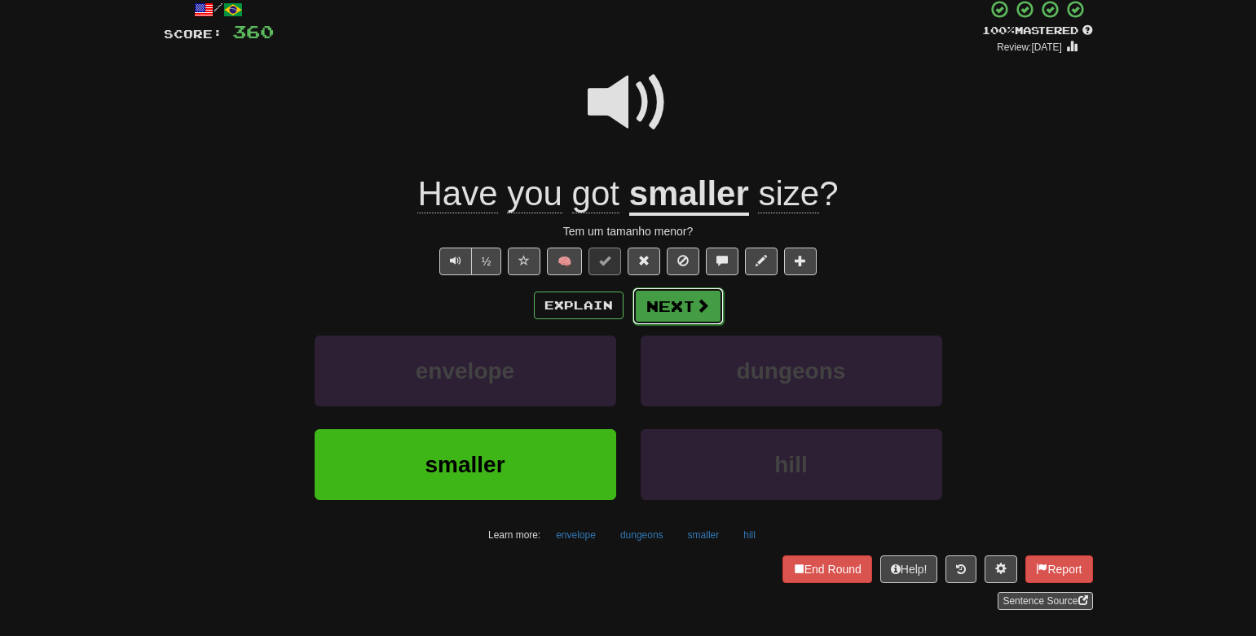
click at [699, 302] on span at bounding box center [702, 305] width 15 height 15
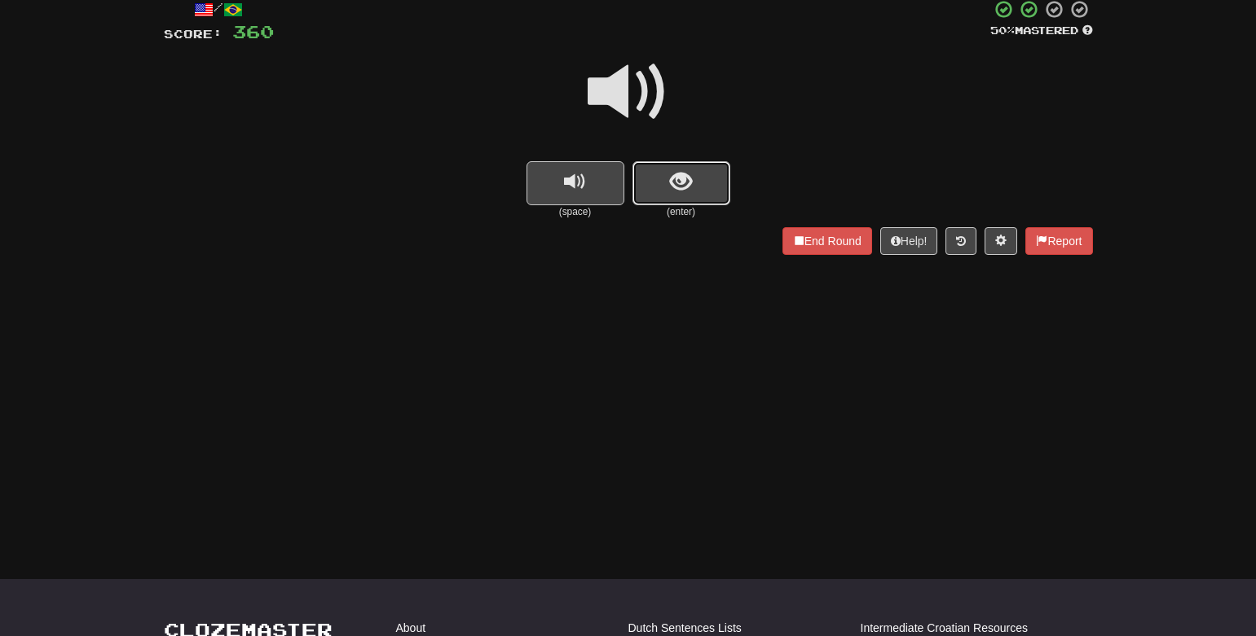
click at [662, 190] on button "show sentence" at bounding box center [681, 183] width 98 height 44
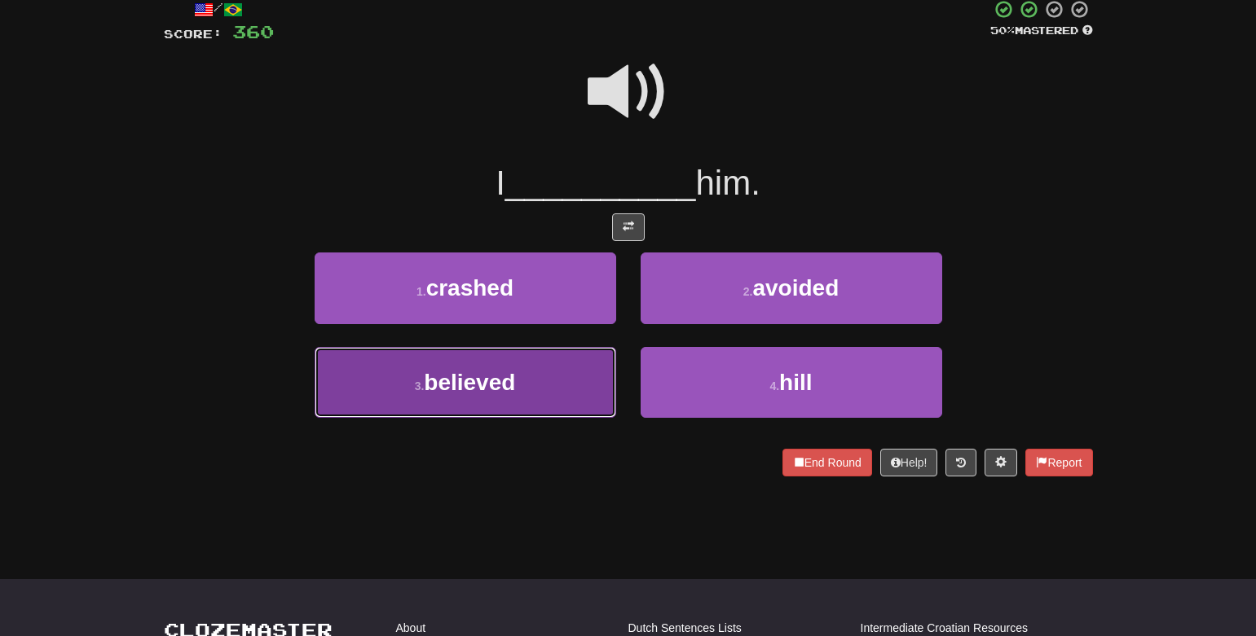
click at [594, 398] on button "3 . believed" at bounding box center [465, 382] width 301 height 71
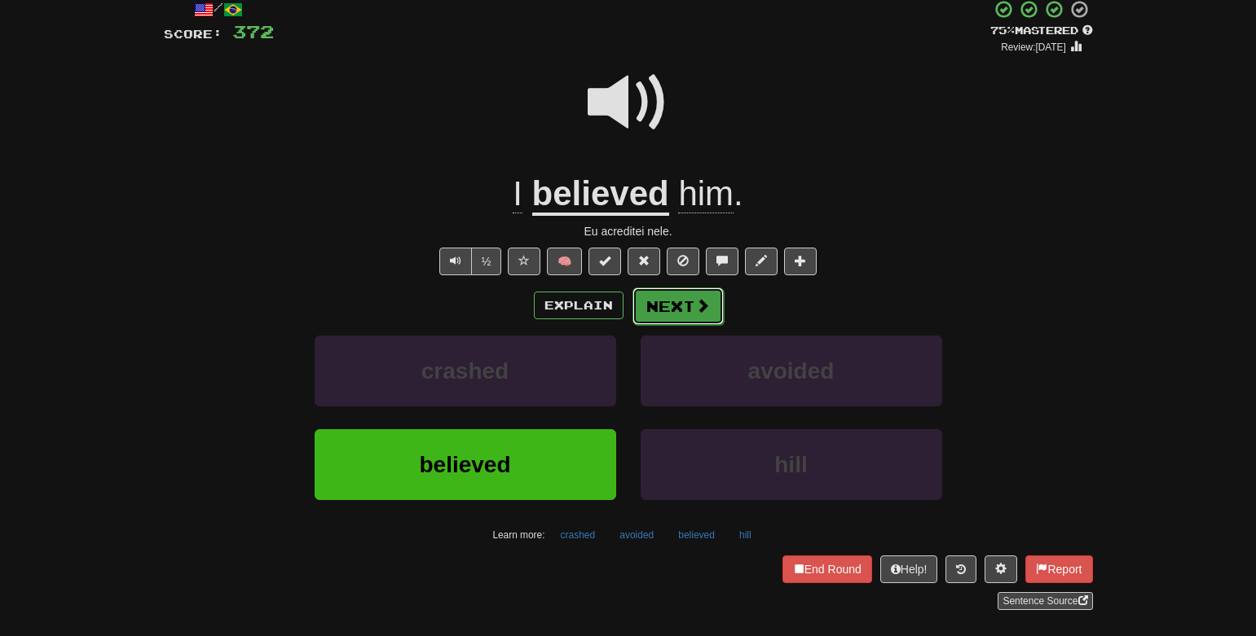
click at [697, 306] on span at bounding box center [702, 305] width 15 height 15
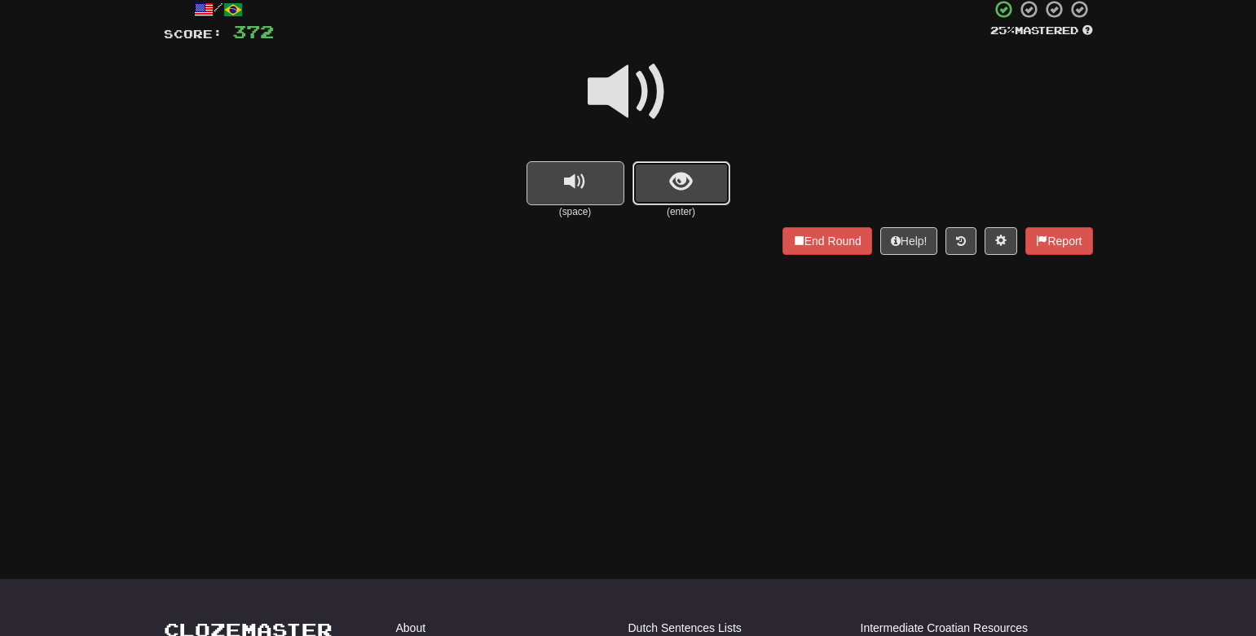
click at [702, 181] on button "show sentence" at bounding box center [681, 183] width 98 height 44
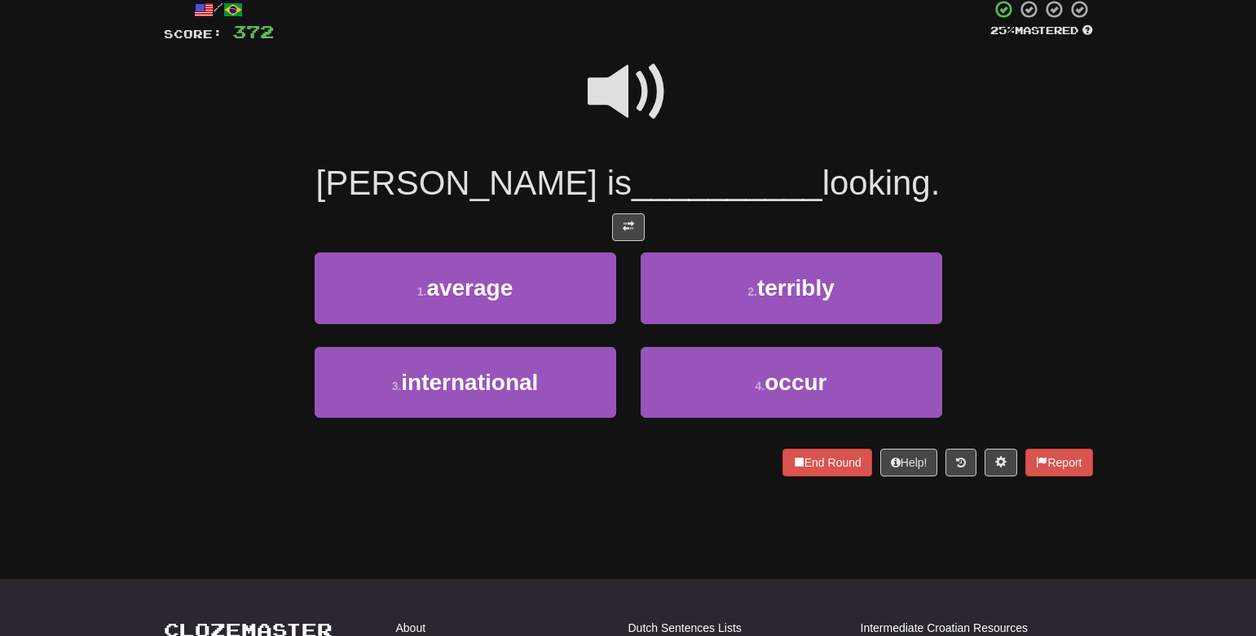
click at [636, 107] on span at bounding box center [627, 91] width 81 height 81
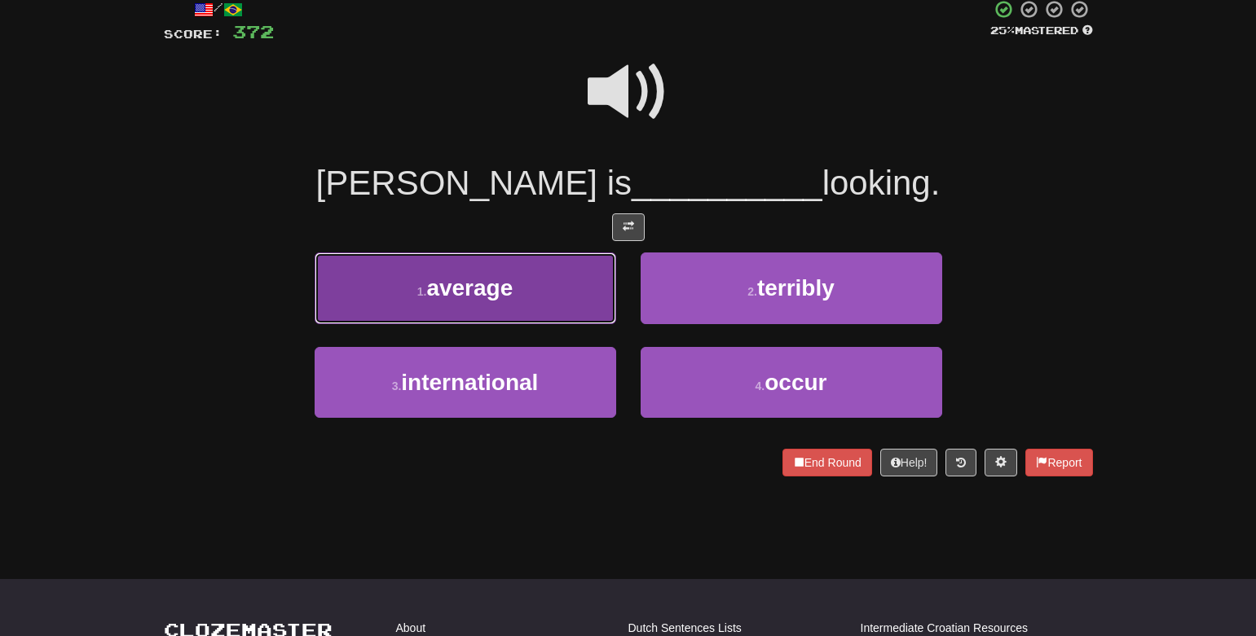
click at [544, 276] on button "1 . average" at bounding box center [465, 288] width 301 height 71
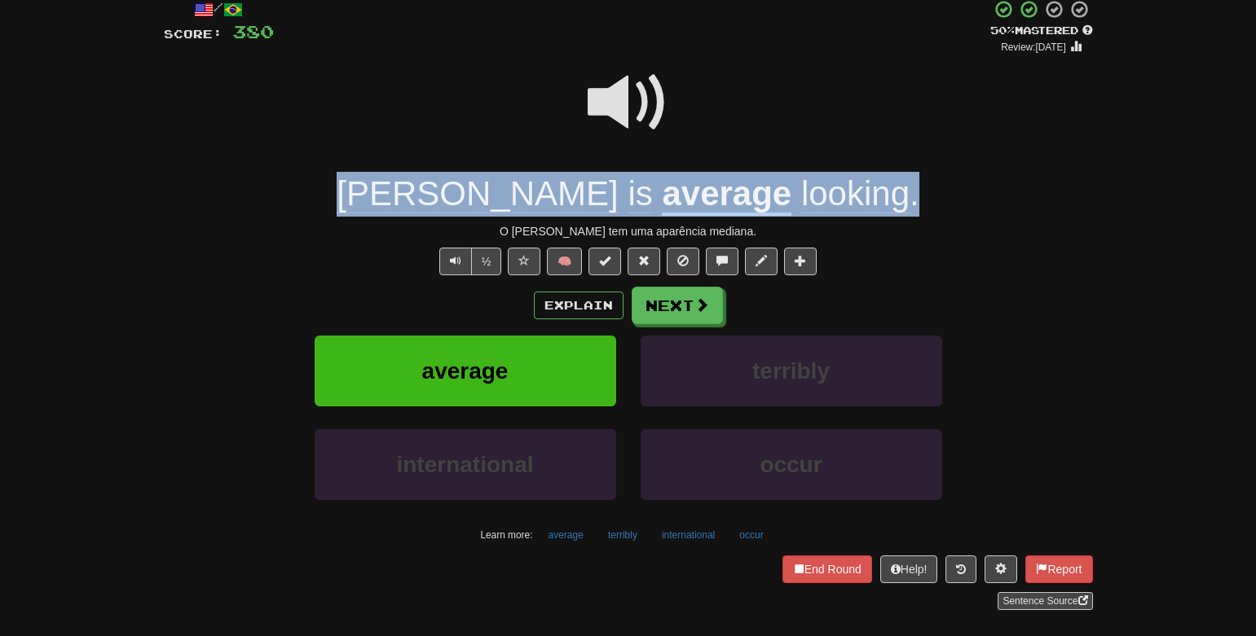
drag, startPoint x: 421, startPoint y: 194, endPoint x: 829, endPoint y: 183, distance: 408.4
click at [829, 183] on div "Tom is average looking ." at bounding box center [628, 194] width 929 height 45
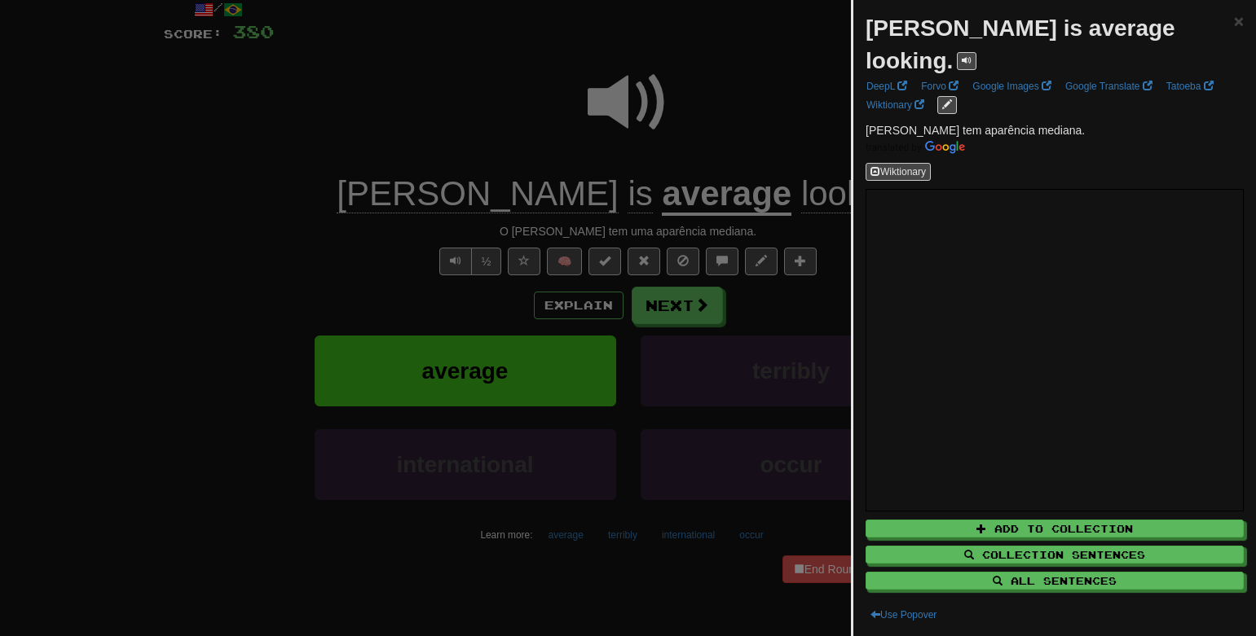
click at [771, 132] on div at bounding box center [628, 318] width 1256 height 636
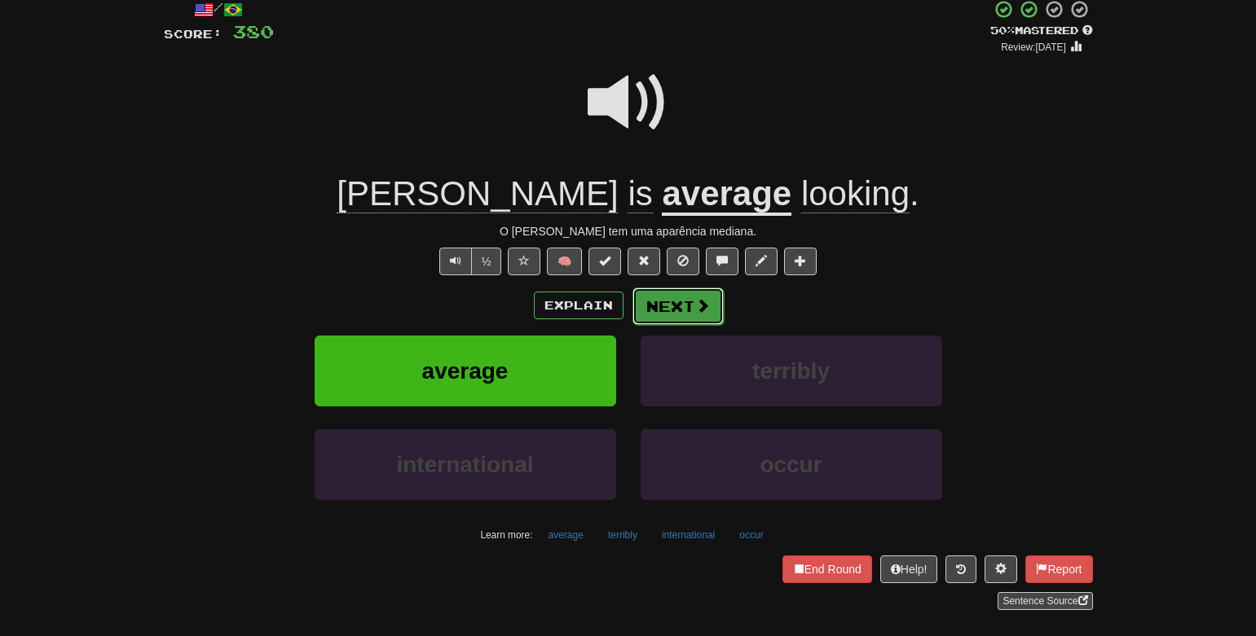
click at [682, 314] on button "Next" at bounding box center [677, 306] width 91 height 37
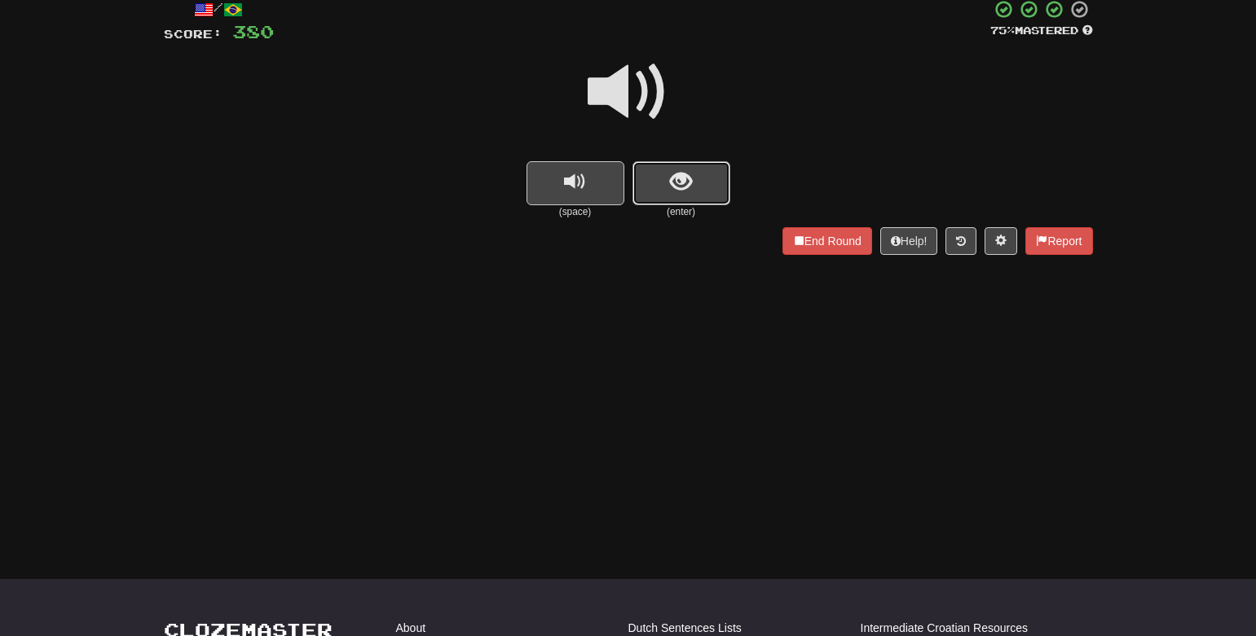
click at [687, 193] on span "show sentence" at bounding box center [681, 182] width 22 height 22
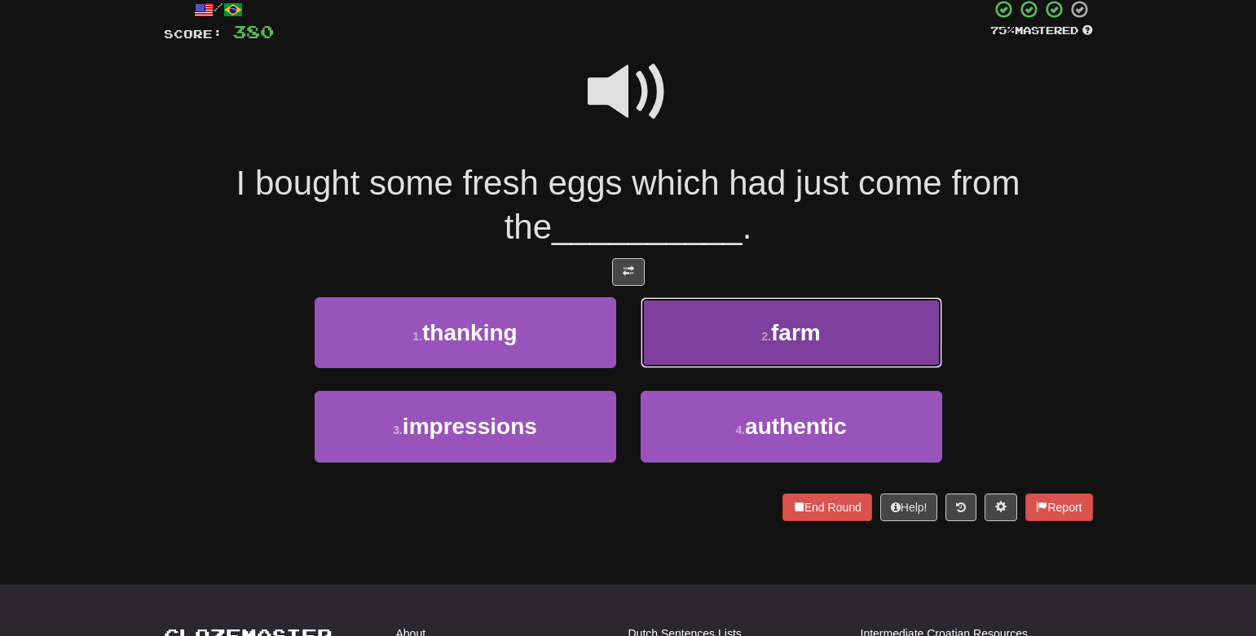
click at [792, 304] on button "2 . farm" at bounding box center [790, 332] width 301 height 71
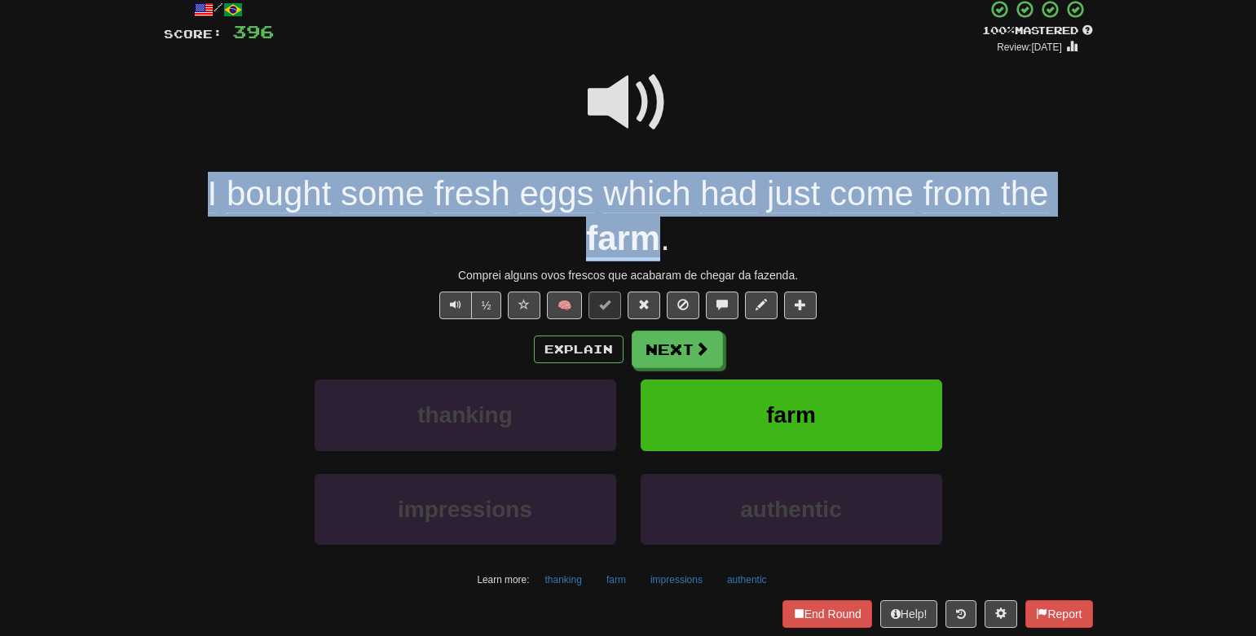
drag, startPoint x: 196, startPoint y: 196, endPoint x: 658, endPoint y: 253, distance: 466.3
click at [658, 253] on div "I bought some fresh eggs which had just come from the farm ." at bounding box center [628, 216] width 929 height 89
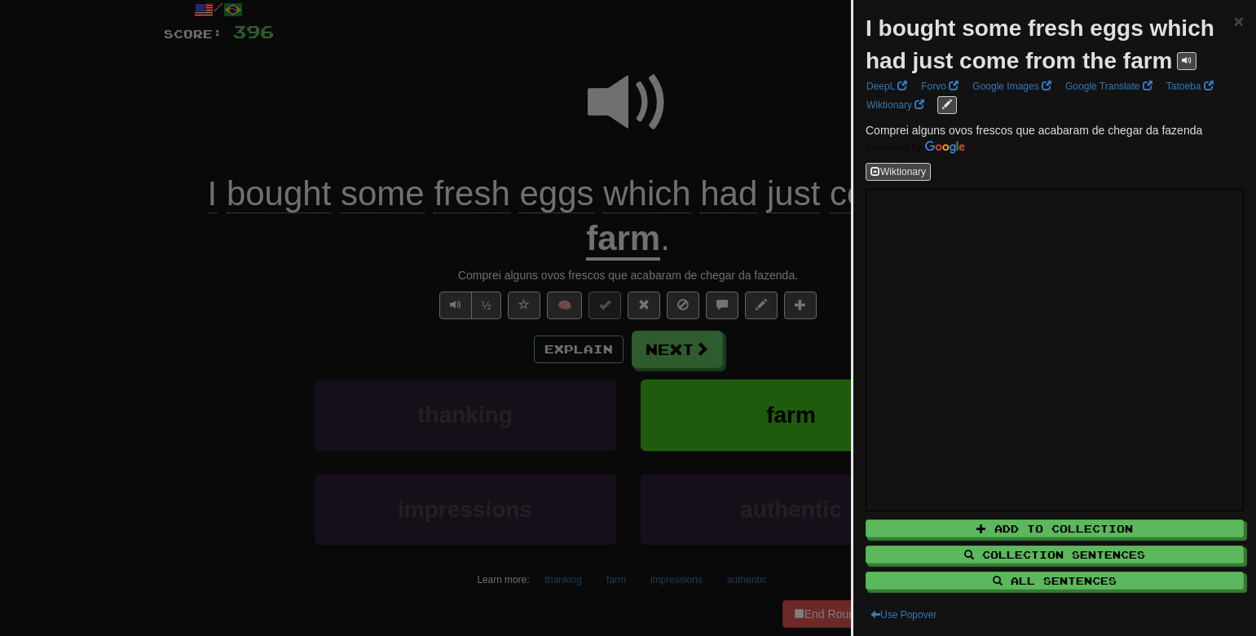
click at [755, 135] on div at bounding box center [628, 318] width 1256 height 636
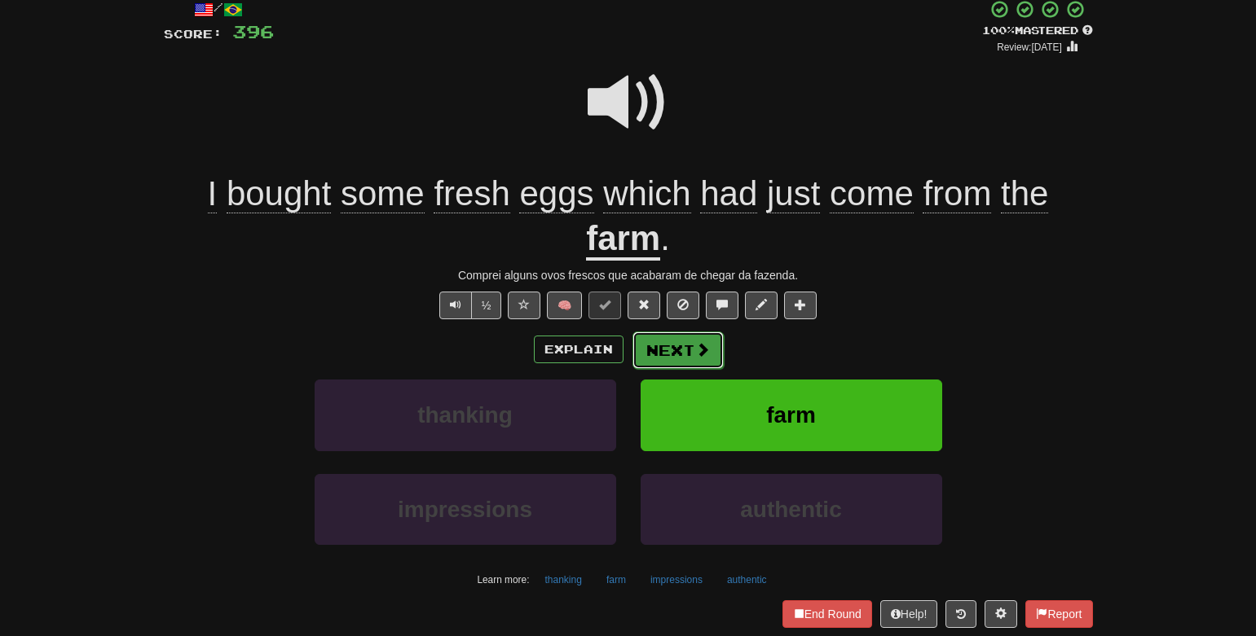
click at [669, 354] on button "Next" at bounding box center [677, 350] width 91 height 37
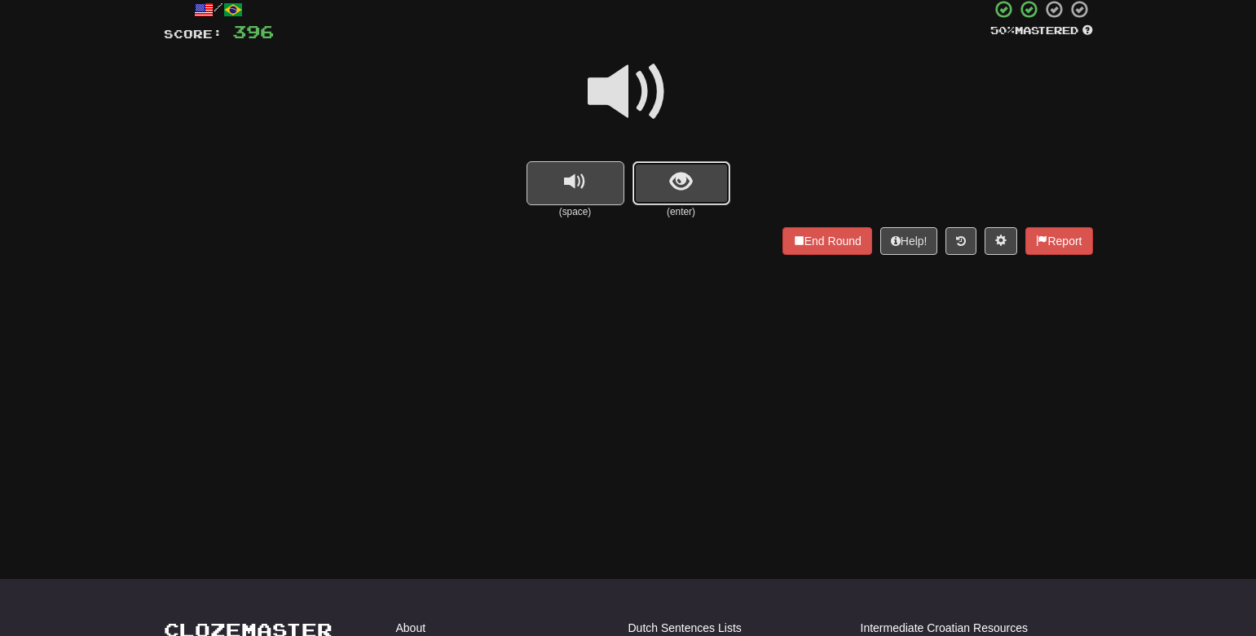
click at [705, 198] on button "show sentence" at bounding box center [681, 183] width 98 height 44
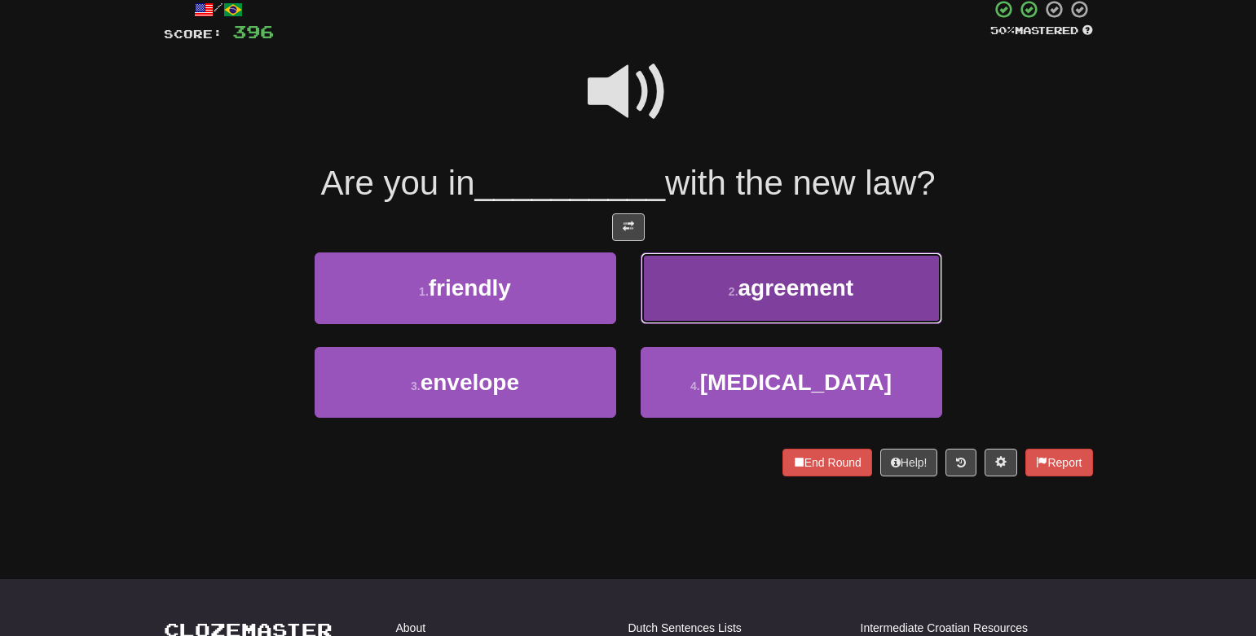
click at [707, 287] on button "2 . agreement" at bounding box center [790, 288] width 301 height 71
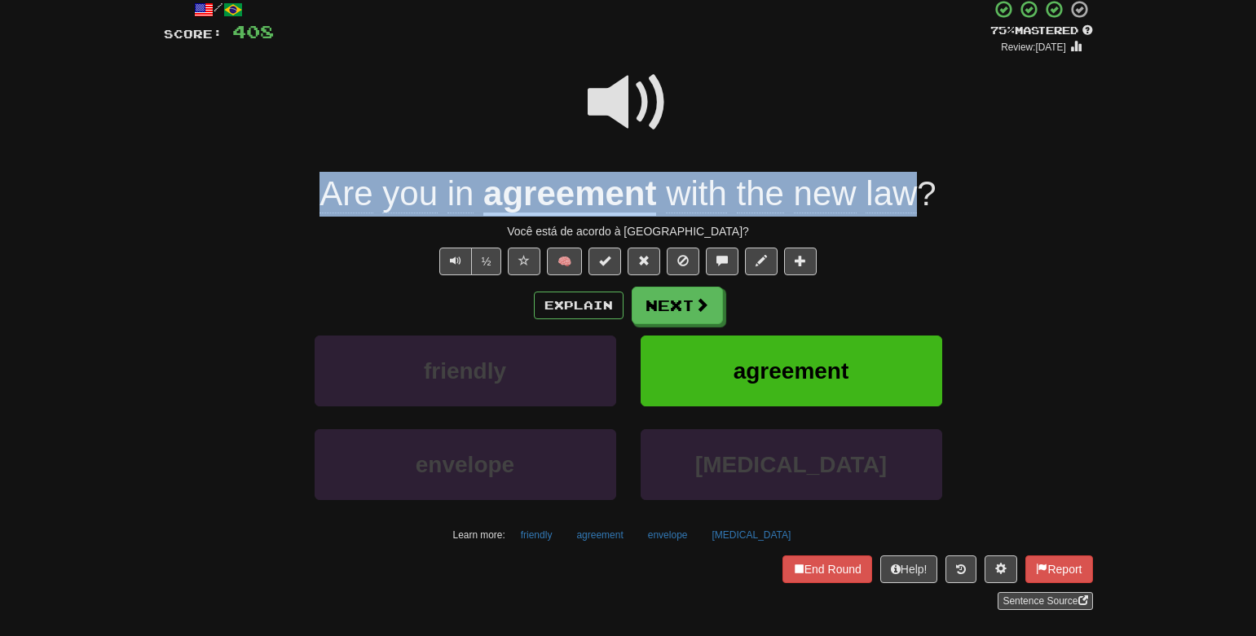
drag, startPoint x: 277, startPoint y: 197, endPoint x: 916, endPoint y: 200, distance: 638.8
click at [916, 200] on div "Are you in agreement with the new law ?" at bounding box center [628, 194] width 929 height 45
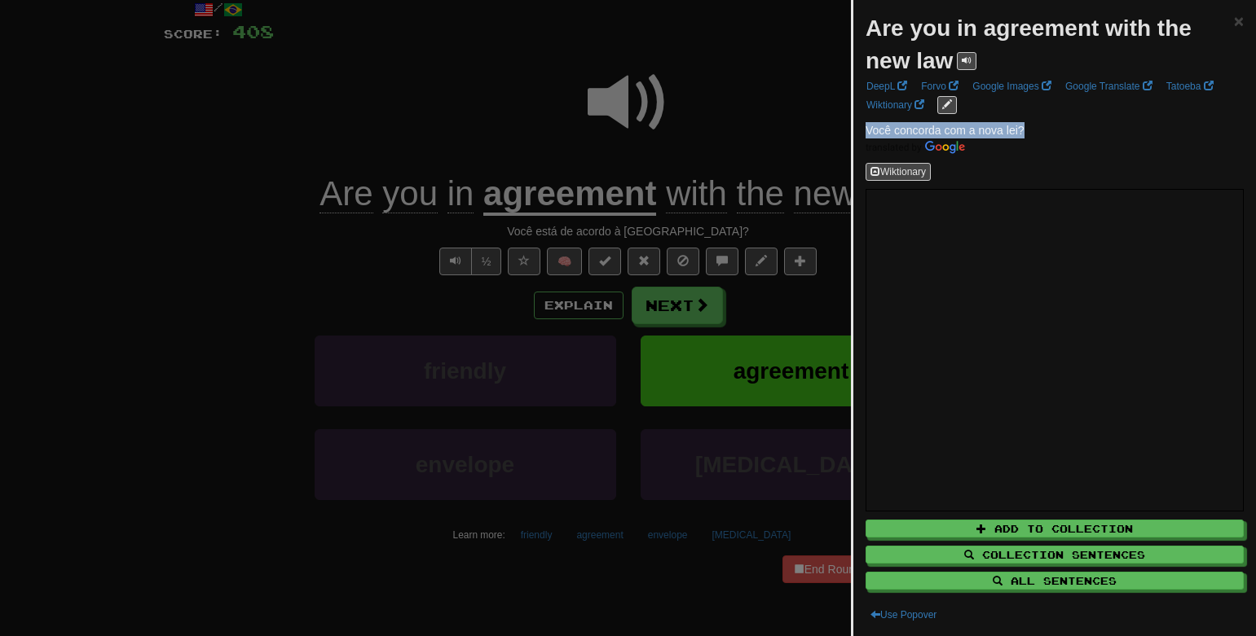
drag, startPoint x: 1045, startPoint y: 130, endPoint x: 868, endPoint y: 126, distance: 177.7
click at [868, 126] on p "Você concorda com a nova lei?" at bounding box center [1054, 138] width 378 height 33
copy span "Você concorda com a nova lei?"
click at [724, 130] on div at bounding box center [628, 318] width 1256 height 636
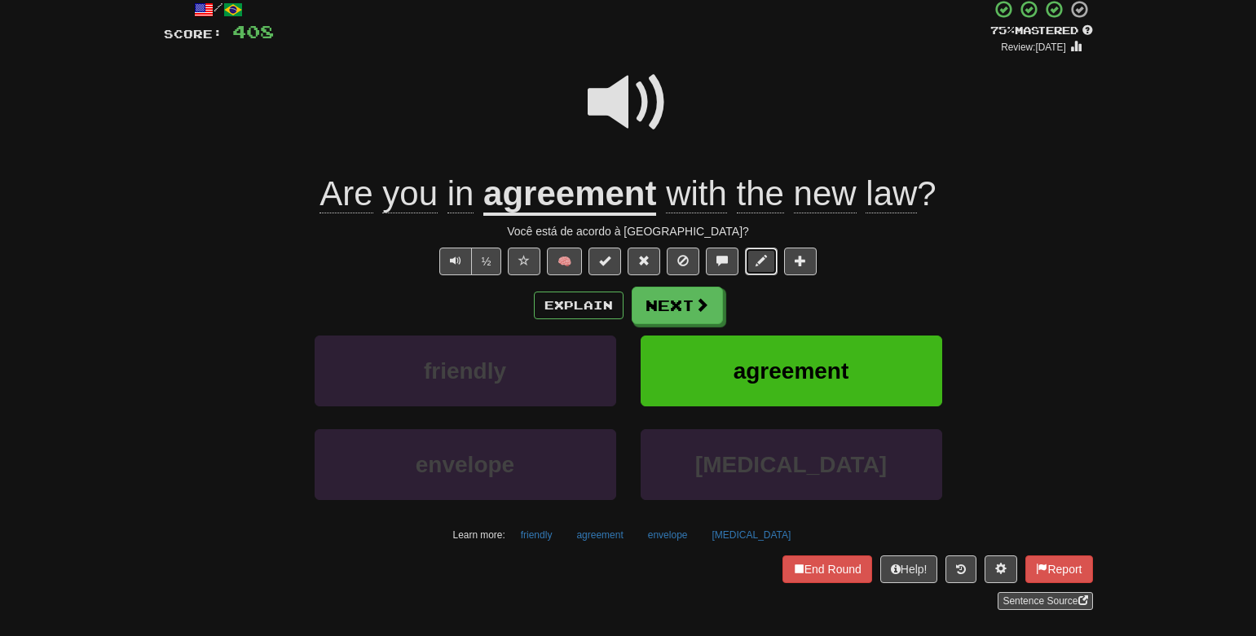
click at [759, 264] on span at bounding box center [760, 260] width 11 height 11
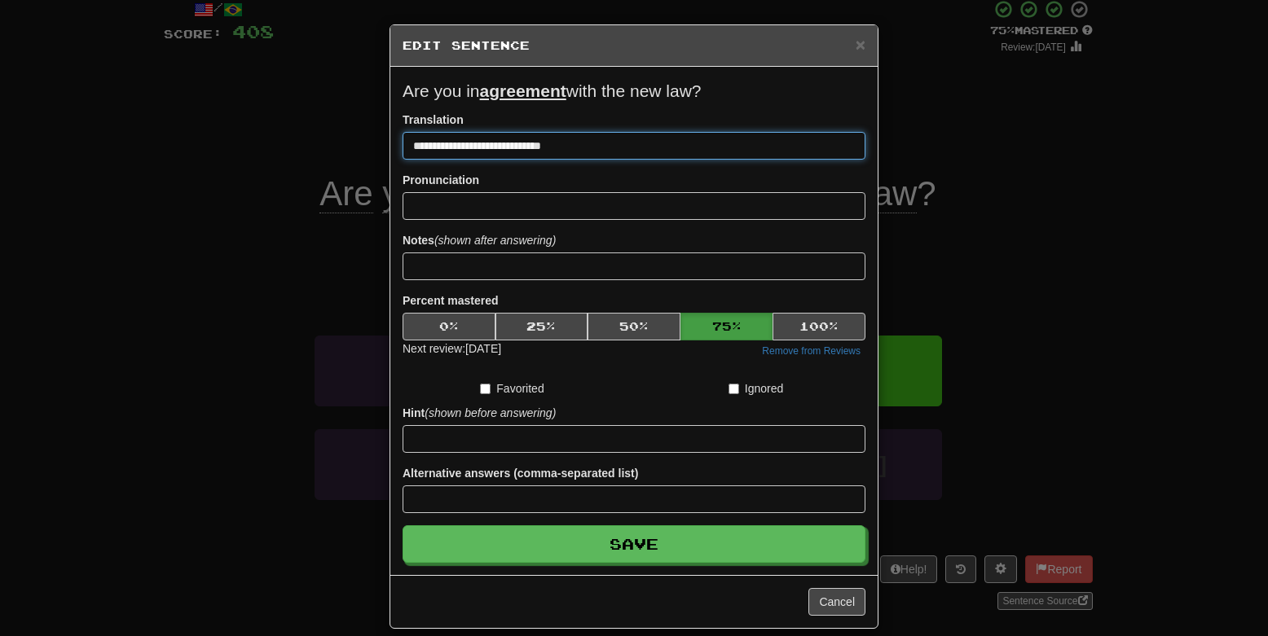
click at [511, 147] on input "**********" at bounding box center [634, 146] width 463 height 28
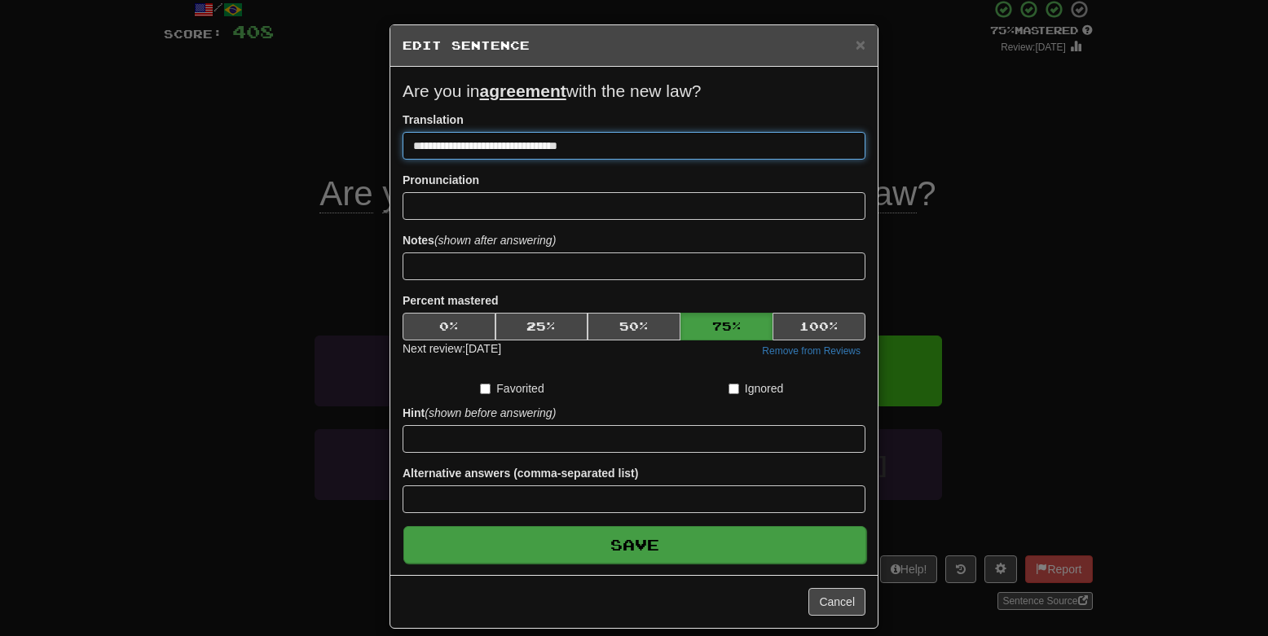
type input "**********"
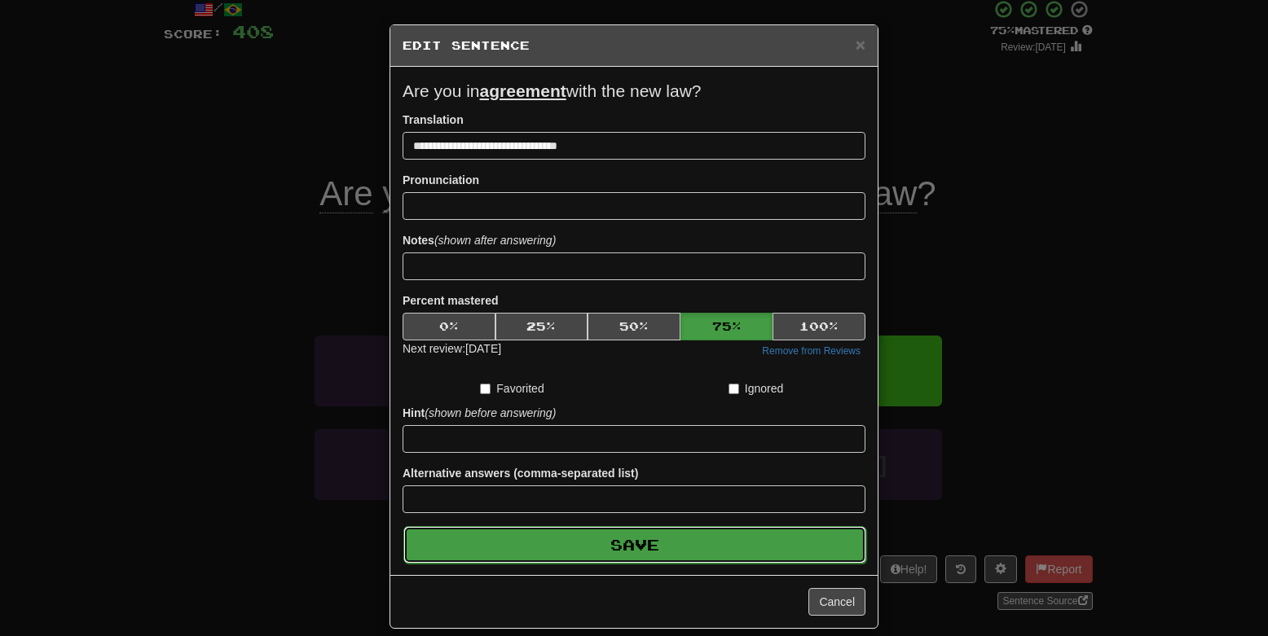
click at [624, 552] on button "Save" at bounding box center [634, 544] width 463 height 37
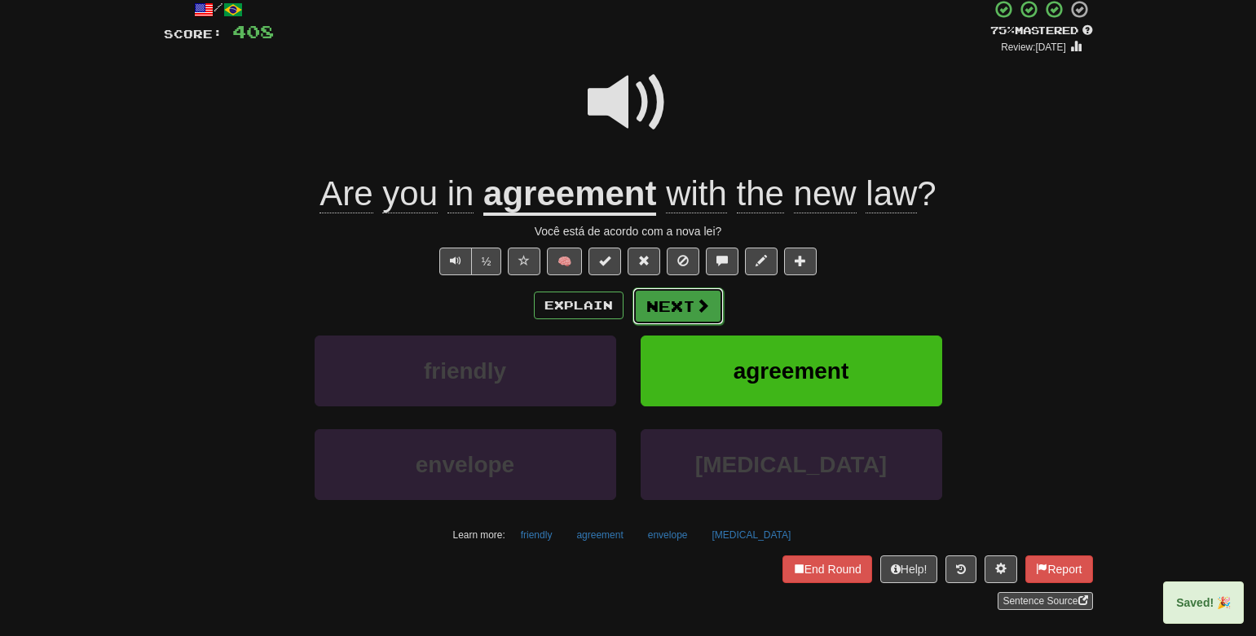
click at [683, 305] on button "Next" at bounding box center [677, 306] width 91 height 37
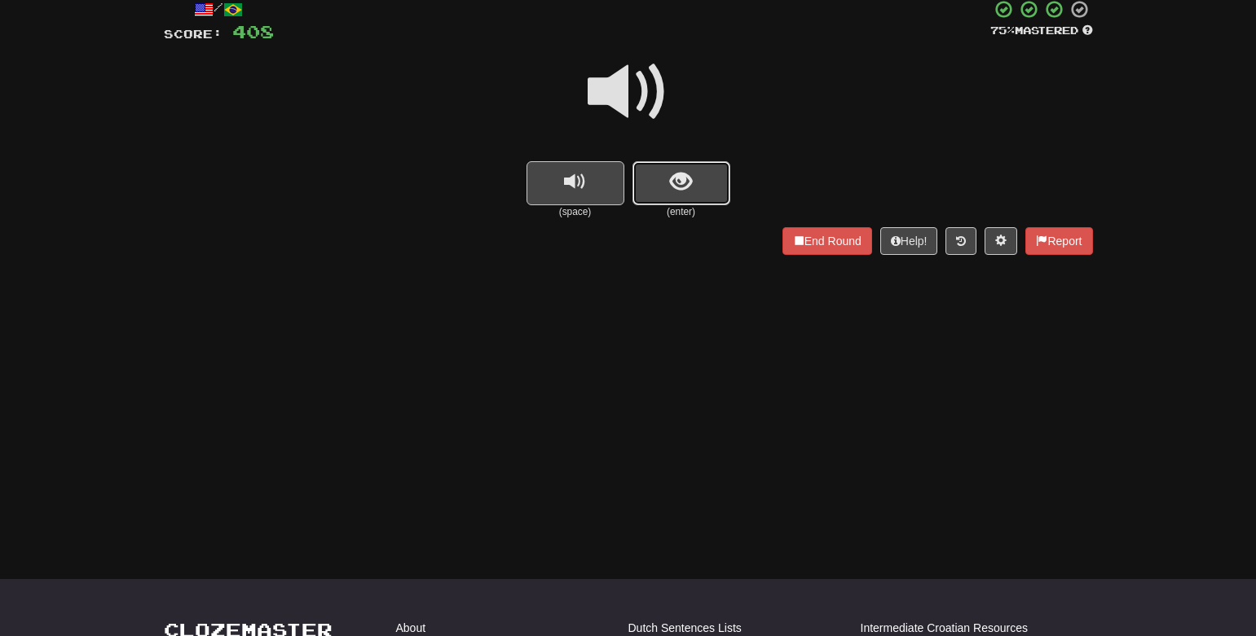
click at [707, 189] on button "show sentence" at bounding box center [681, 183] width 98 height 44
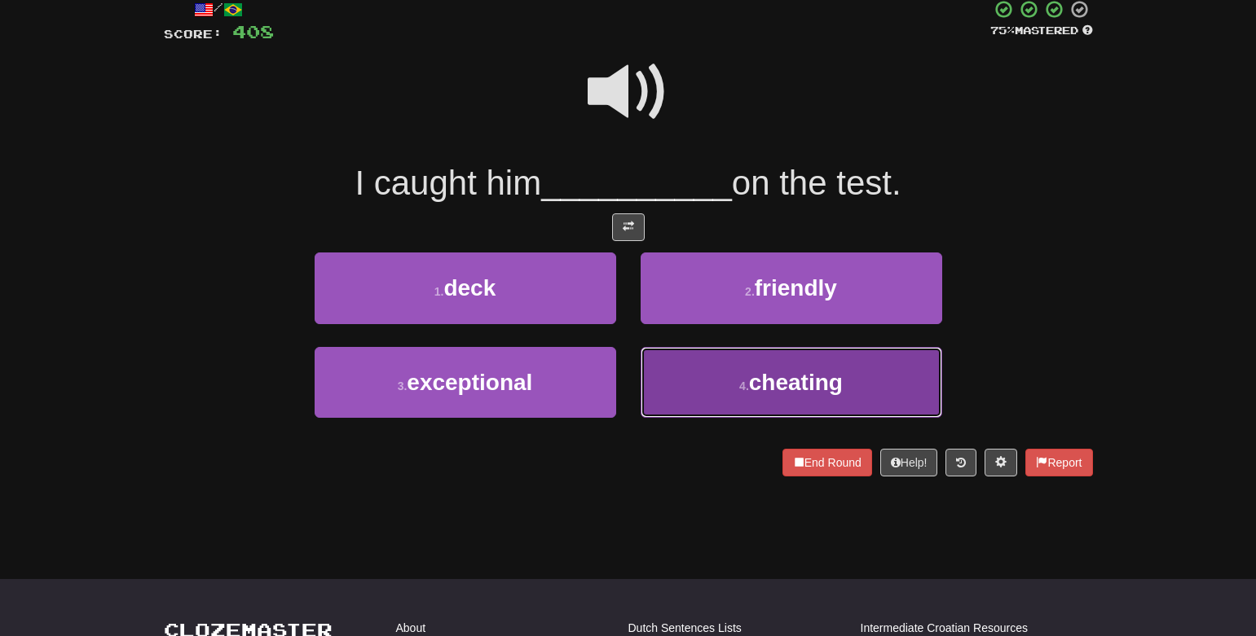
click at [702, 383] on button "4 . cheating" at bounding box center [790, 382] width 301 height 71
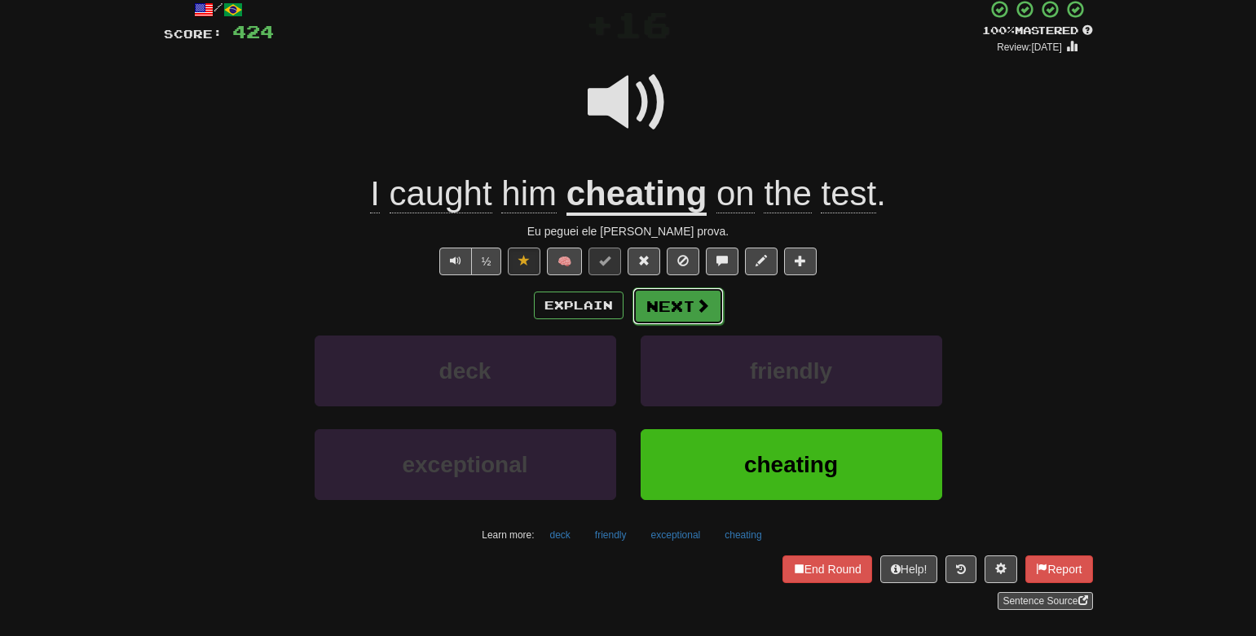
click at [682, 319] on button "Next" at bounding box center [677, 306] width 91 height 37
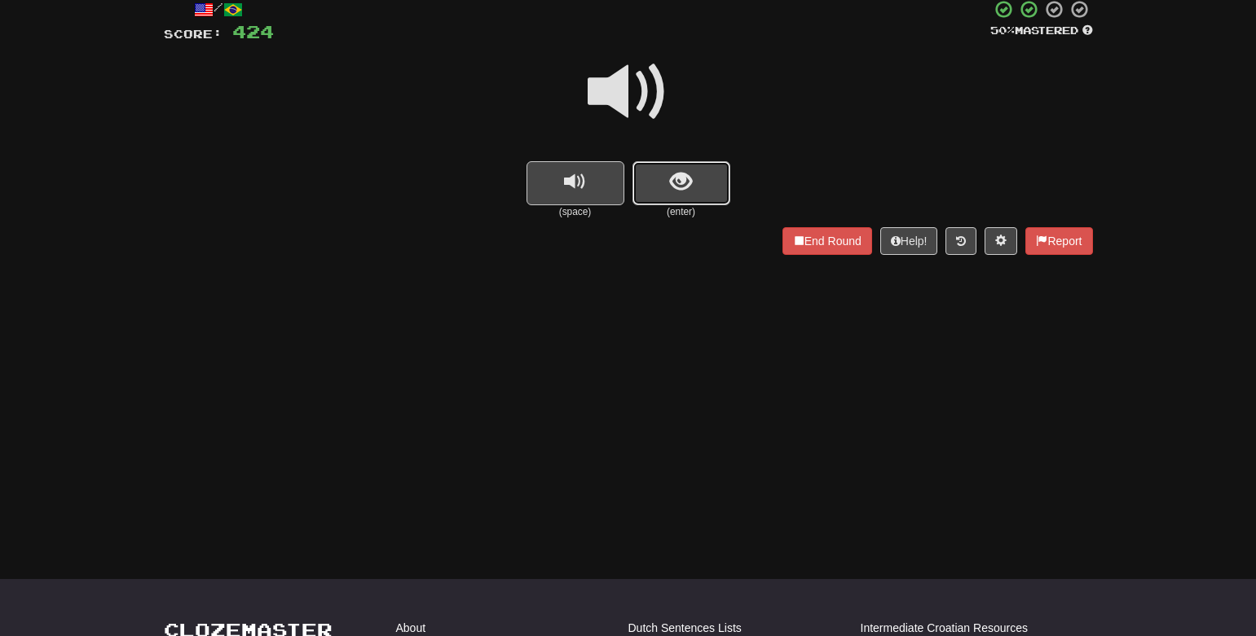
click at [653, 189] on button "show sentence" at bounding box center [681, 183] width 98 height 44
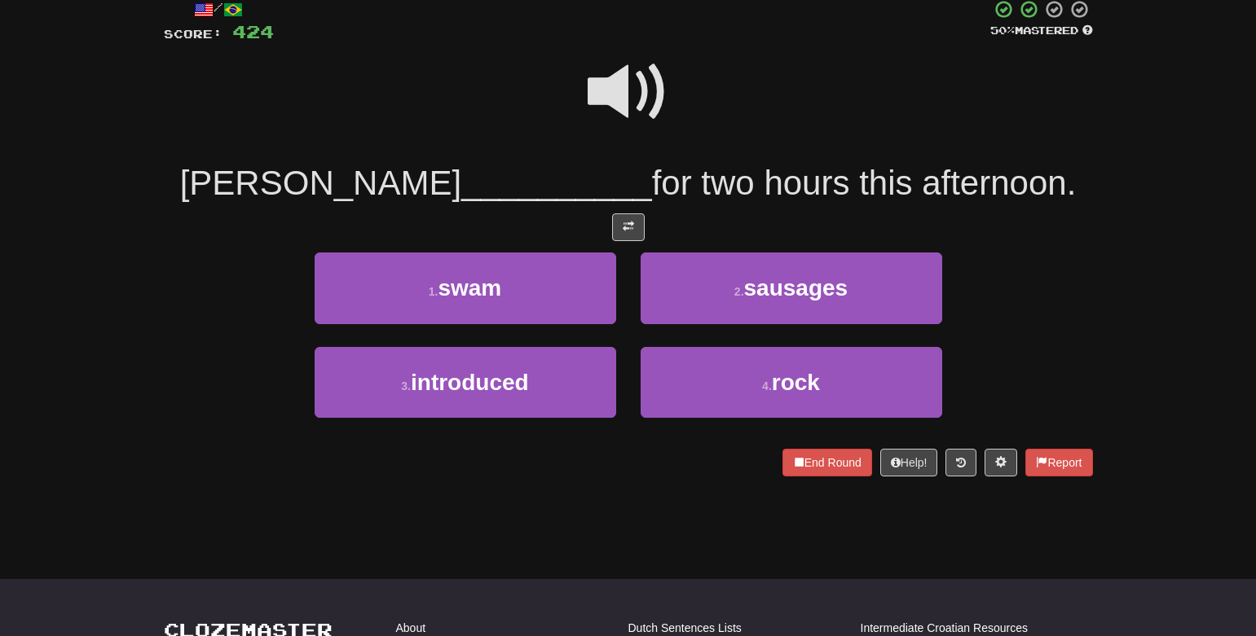
click at [605, 96] on span at bounding box center [627, 91] width 81 height 81
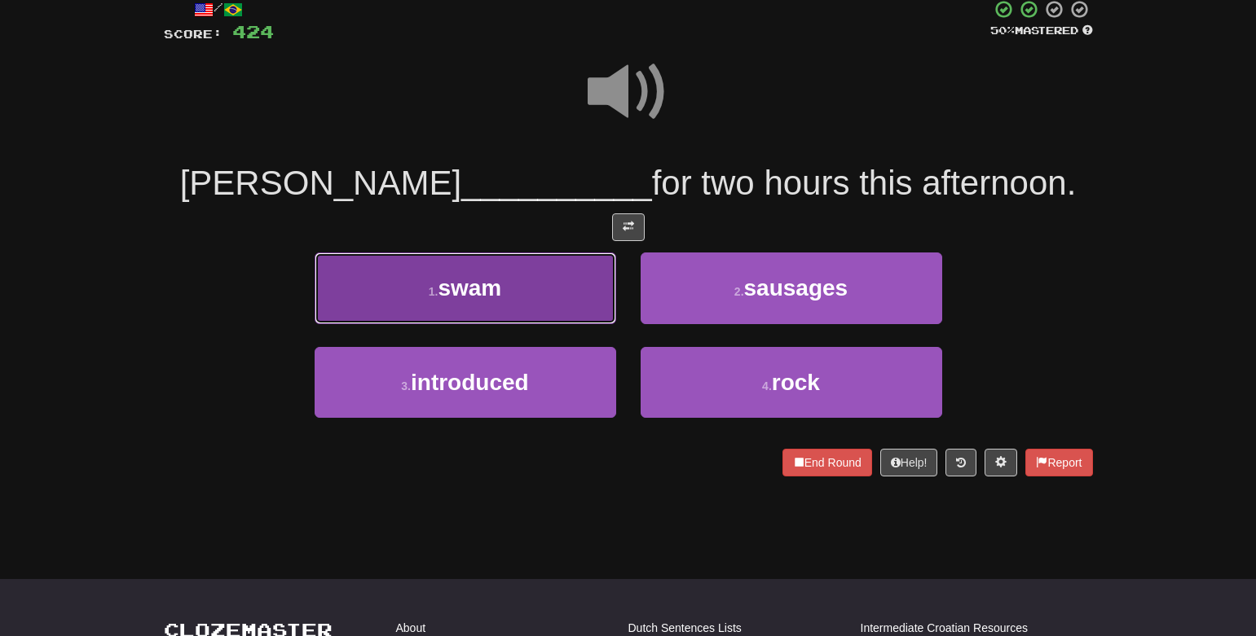
click at [537, 284] on button "1 . swam" at bounding box center [465, 288] width 301 height 71
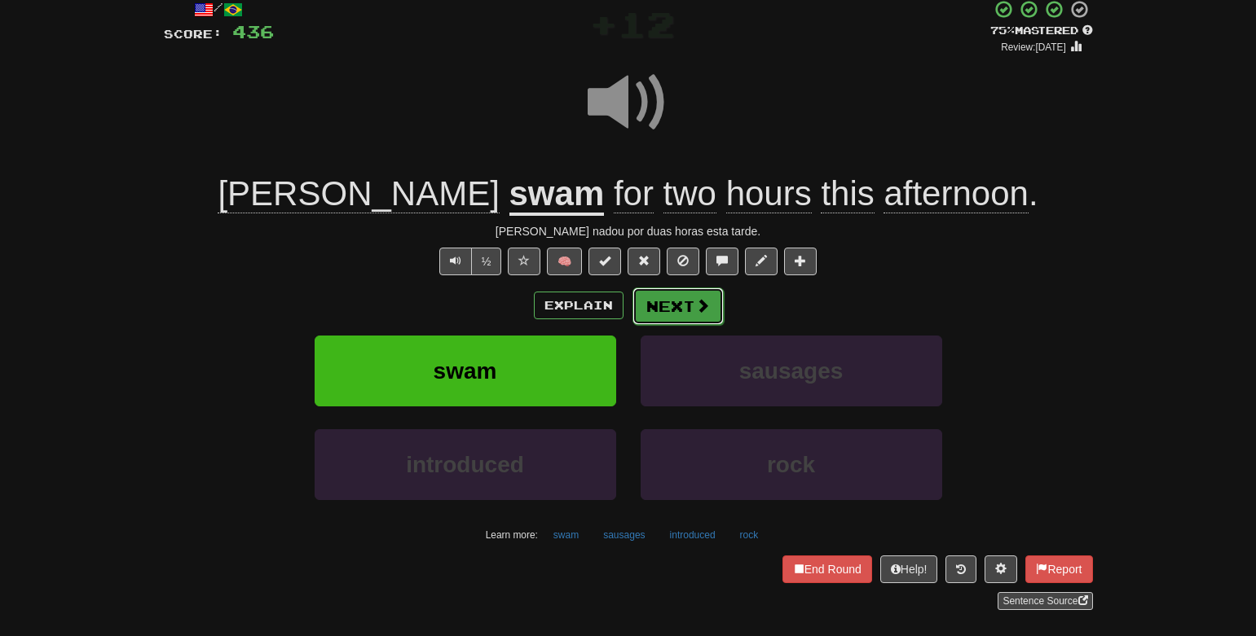
click at [673, 301] on button "Next" at bounding box center [677, 306] width 91 height 37
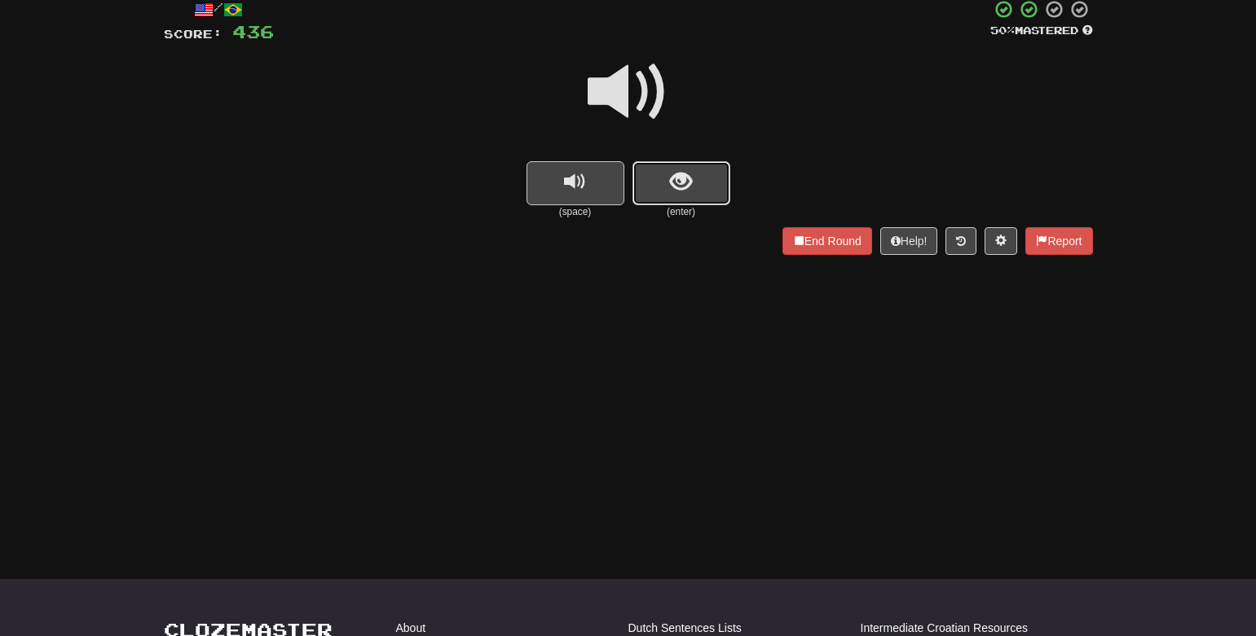
click at [674, 200] on button "show sentence" at bounding box center [681, 183] width 98 height 44
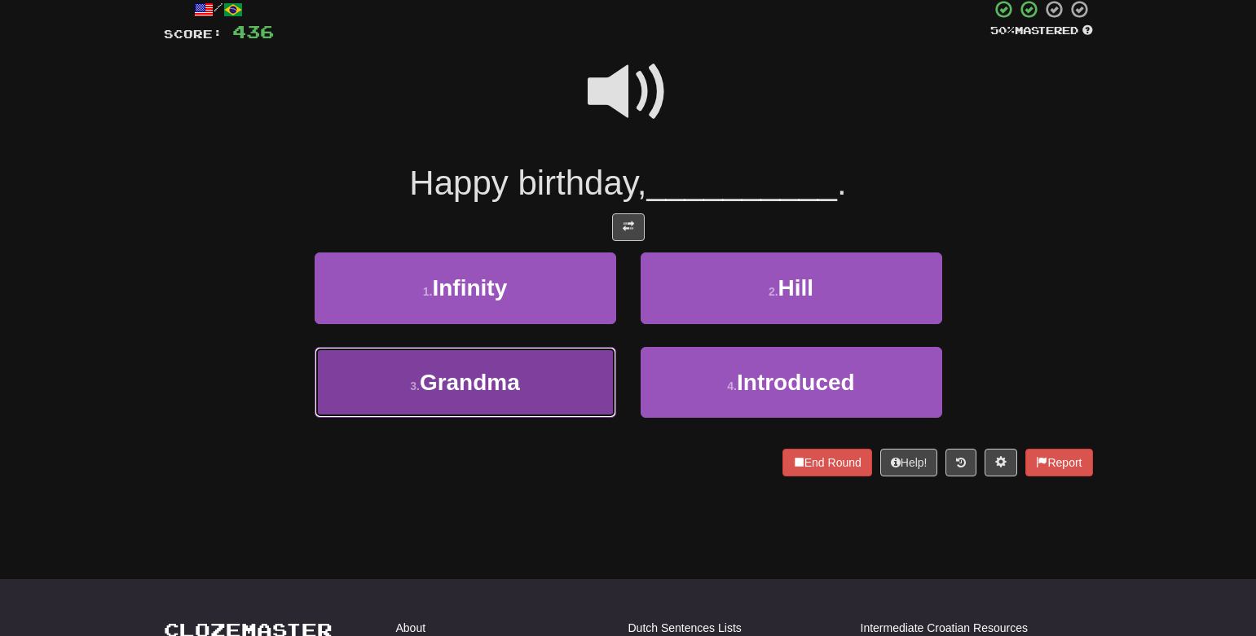
click at [559, 371] on button "3 . Grandma" at bounding box center [465, 382] width 301 height 71
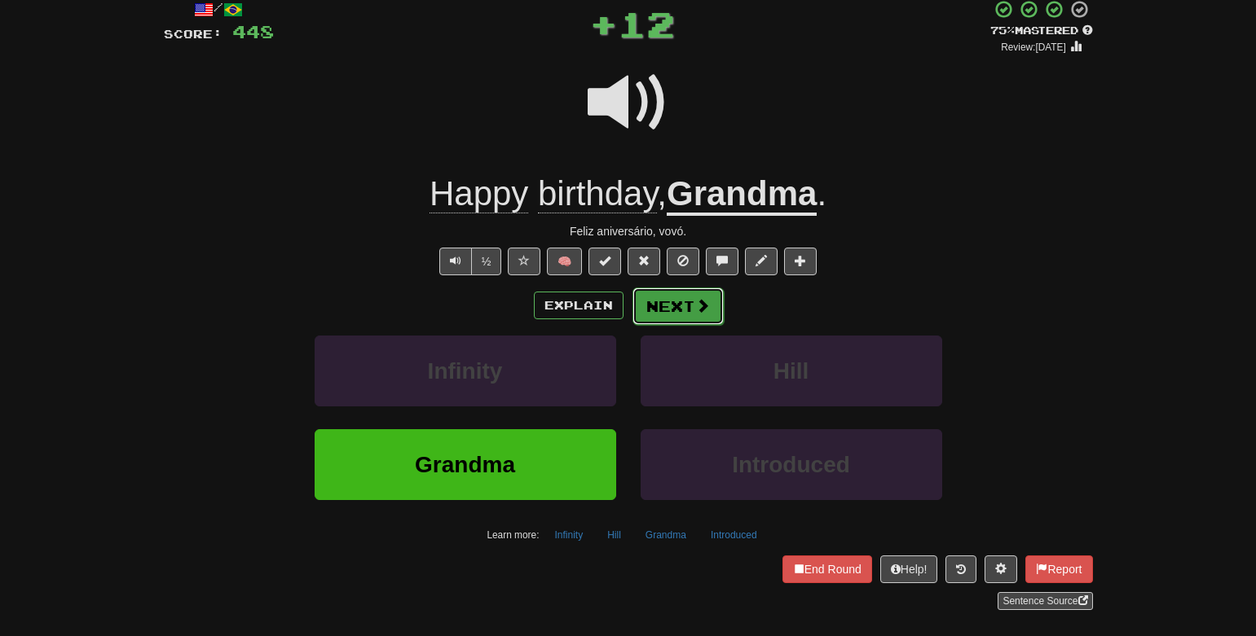
click at [690, 310] on button "Next" at bounding box center [677, 306] width 91 height 37
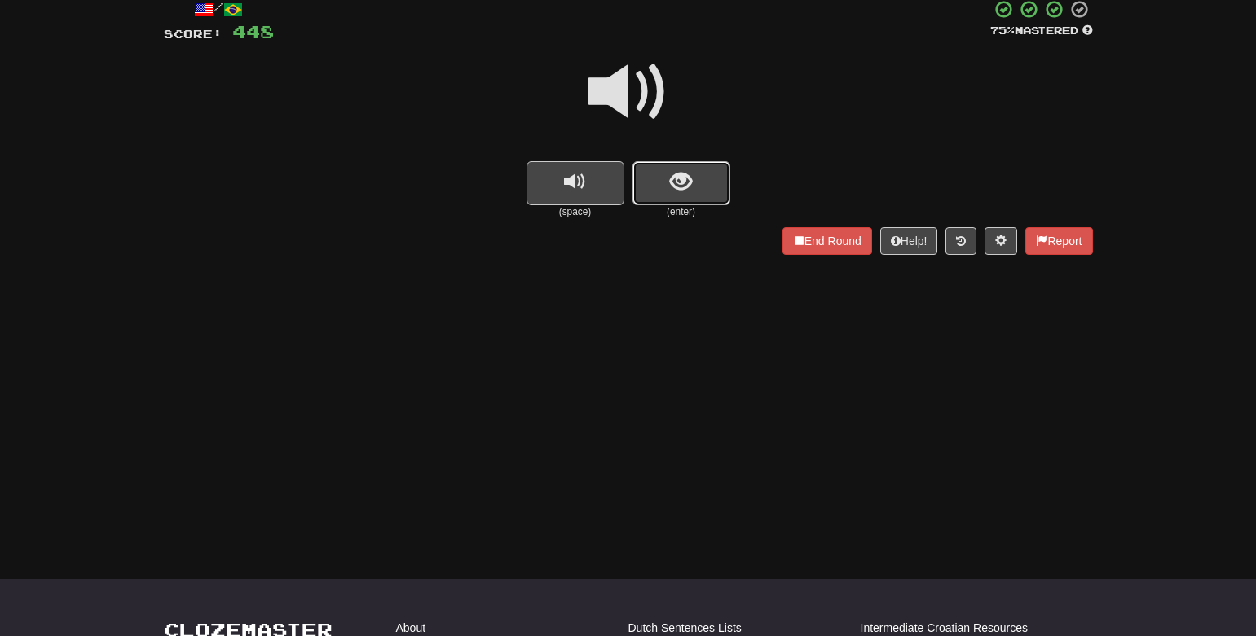
click at [689, 187] on span "show sentence" at bounding box center [681, 182] width 22 height 22
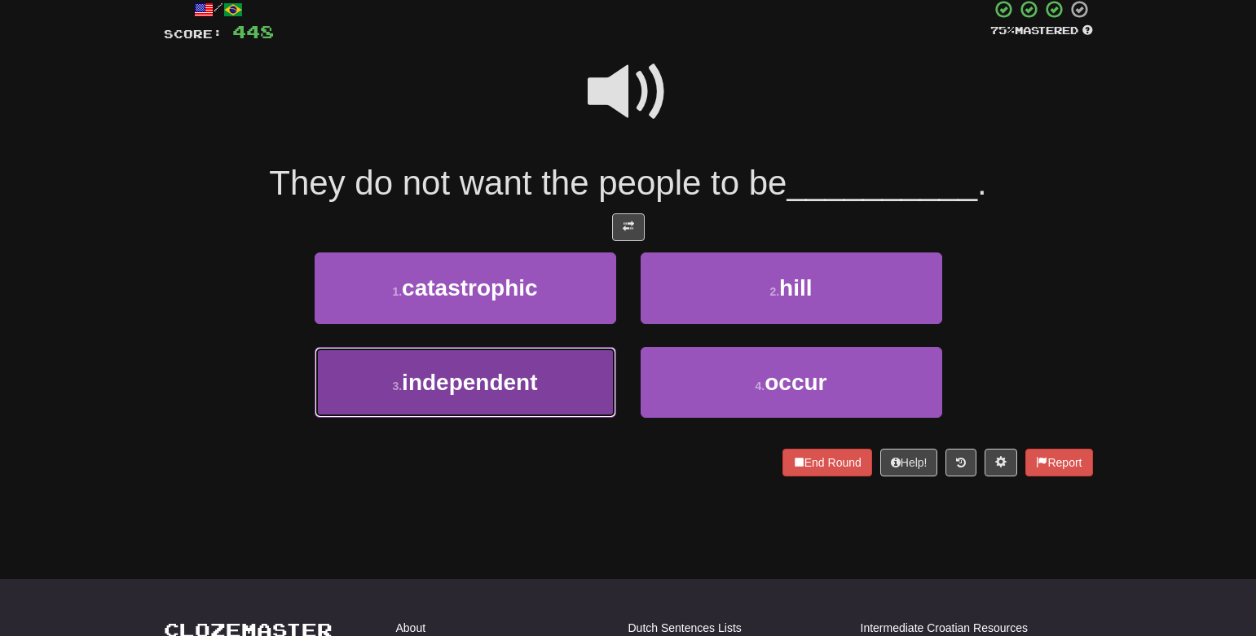
click at [547, 372] on button "3 . independent" at bounding box center [465, 382] width 301 height 71
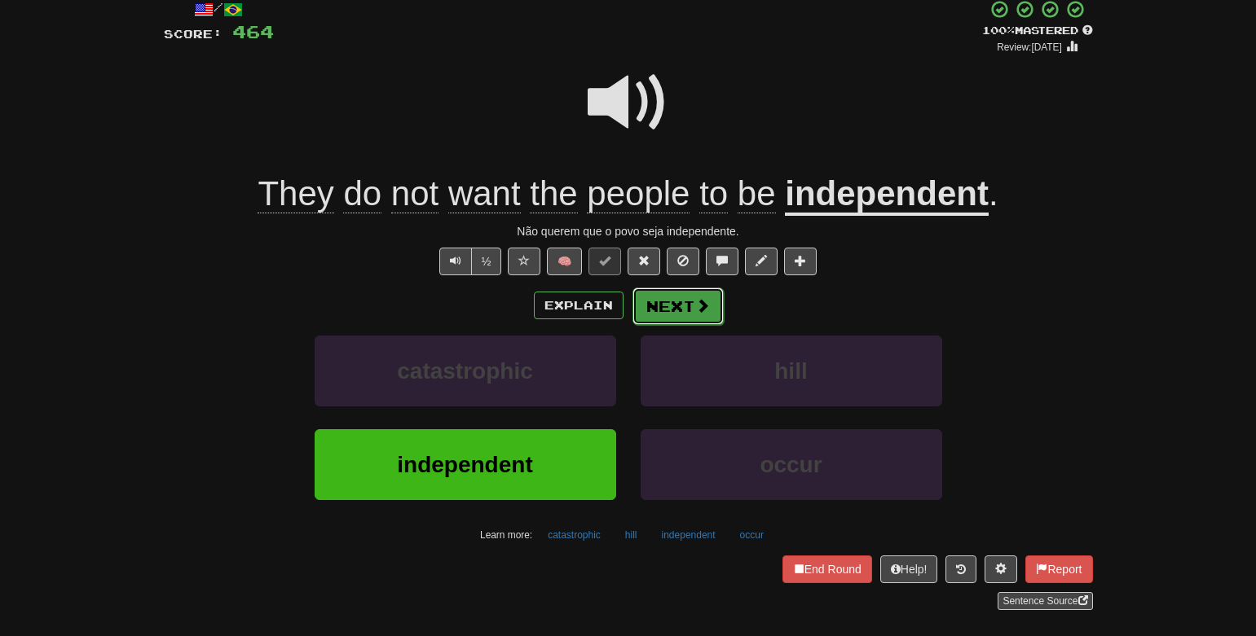
click at [688, 302] on button "Next" at bounding box center [677, 306] width 91 height 37
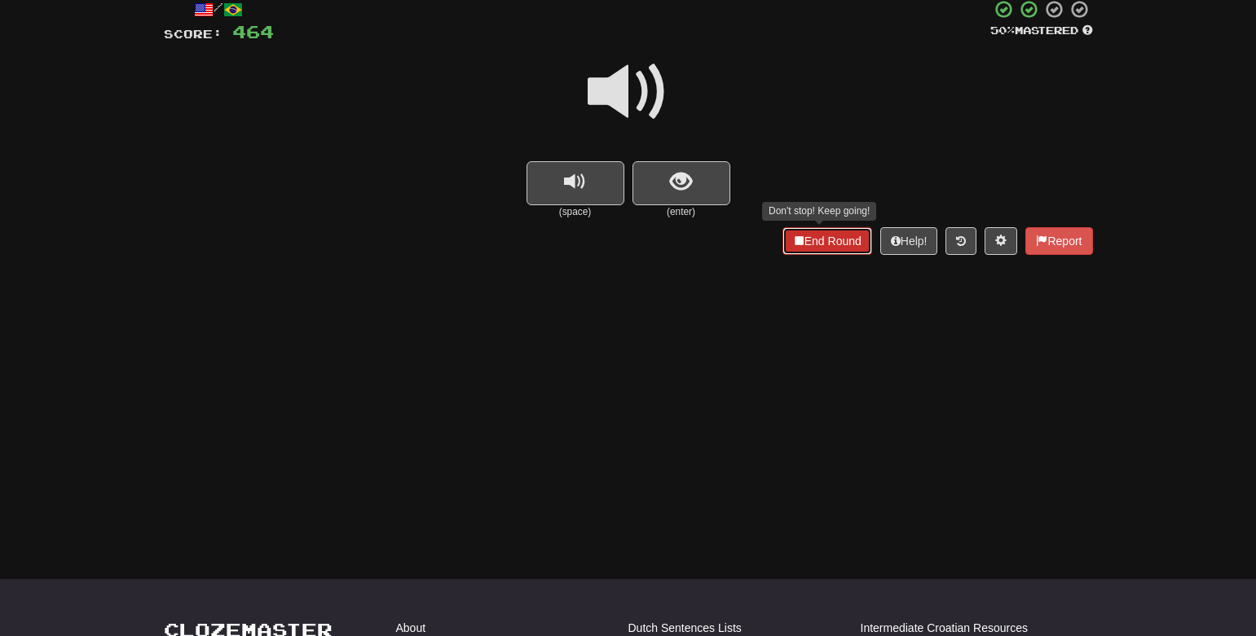
click at [826, 236] on button "End Round" at bounding box center [827, 241] width 90 height 28
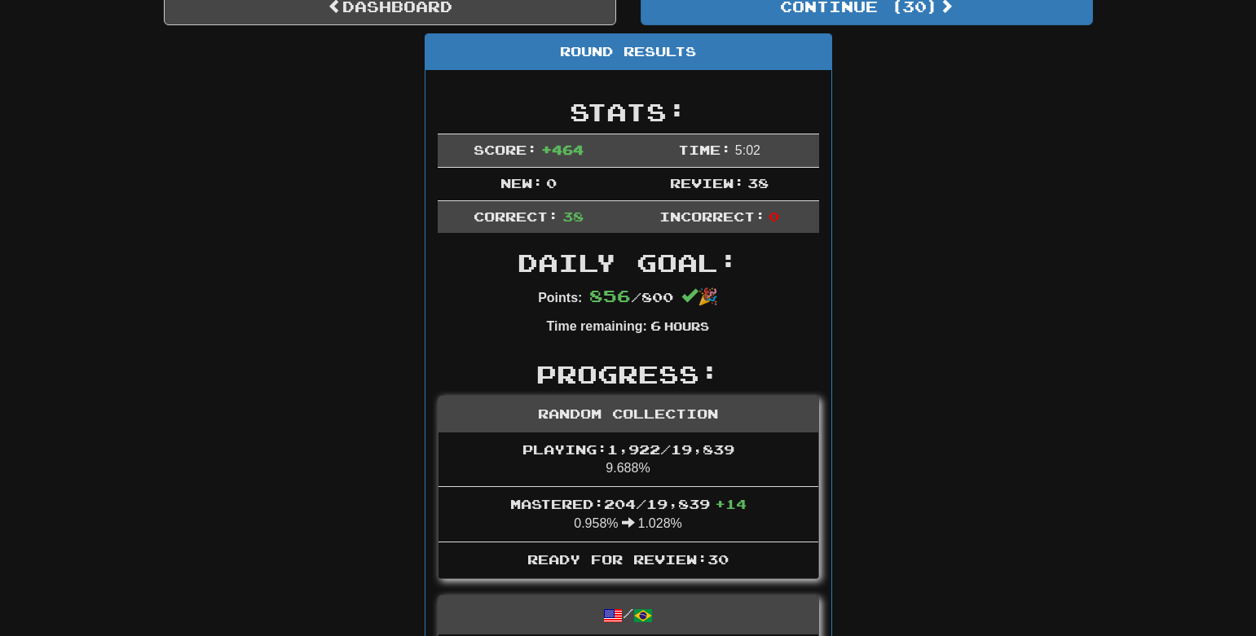
scroll to position [0, 0]
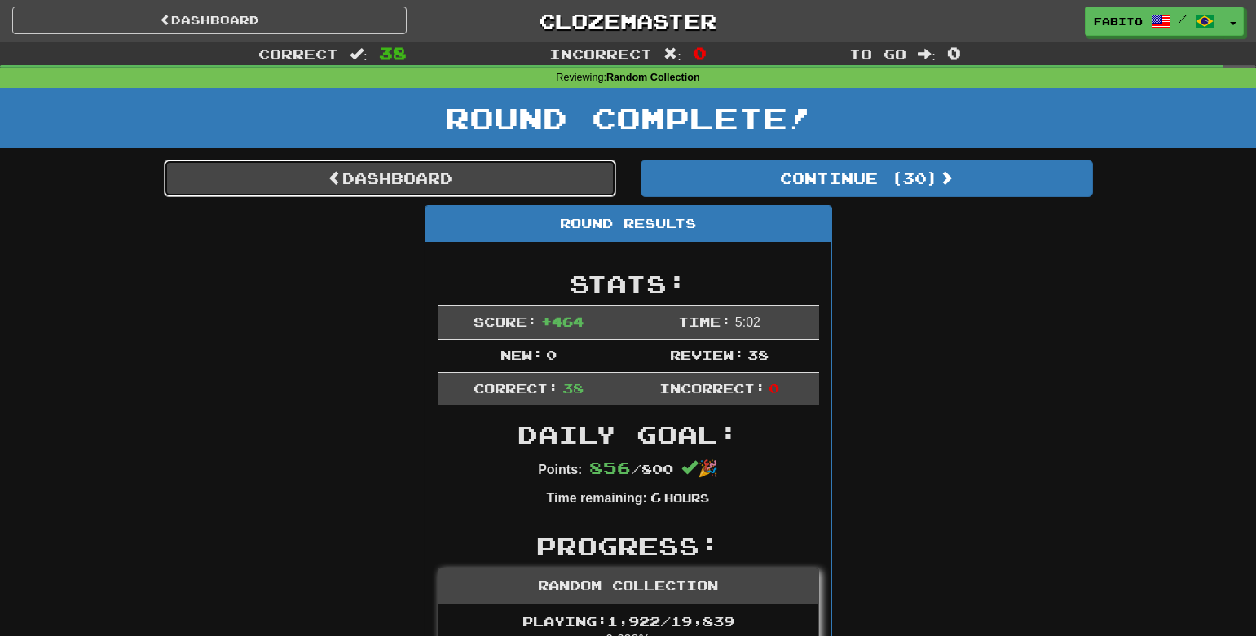
click at [455, 180] on link "Dashboard" at bounding box center [390, 178] width 452 height 37
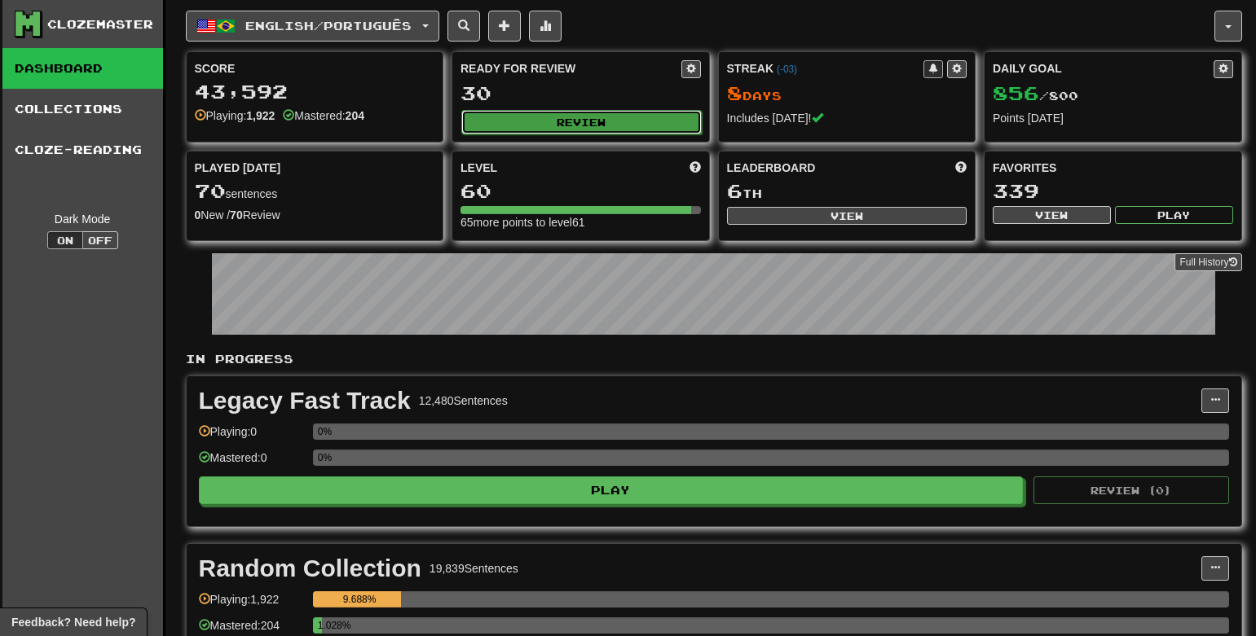
click at [493, 116] on button "Review" at bounding box center [581, 122] width 240 height 24
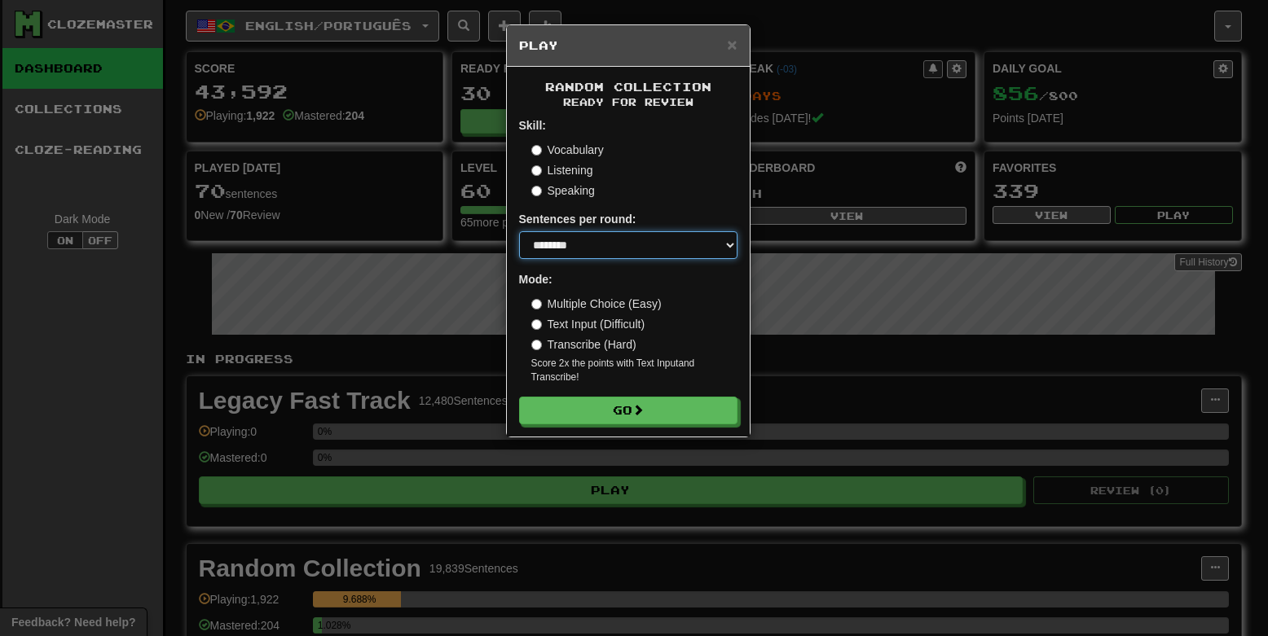
select select "**"
click at [519, 231] on select "* ** ** ** ** ** *** ********" at bounding box center [628, 245] width 218 height 28
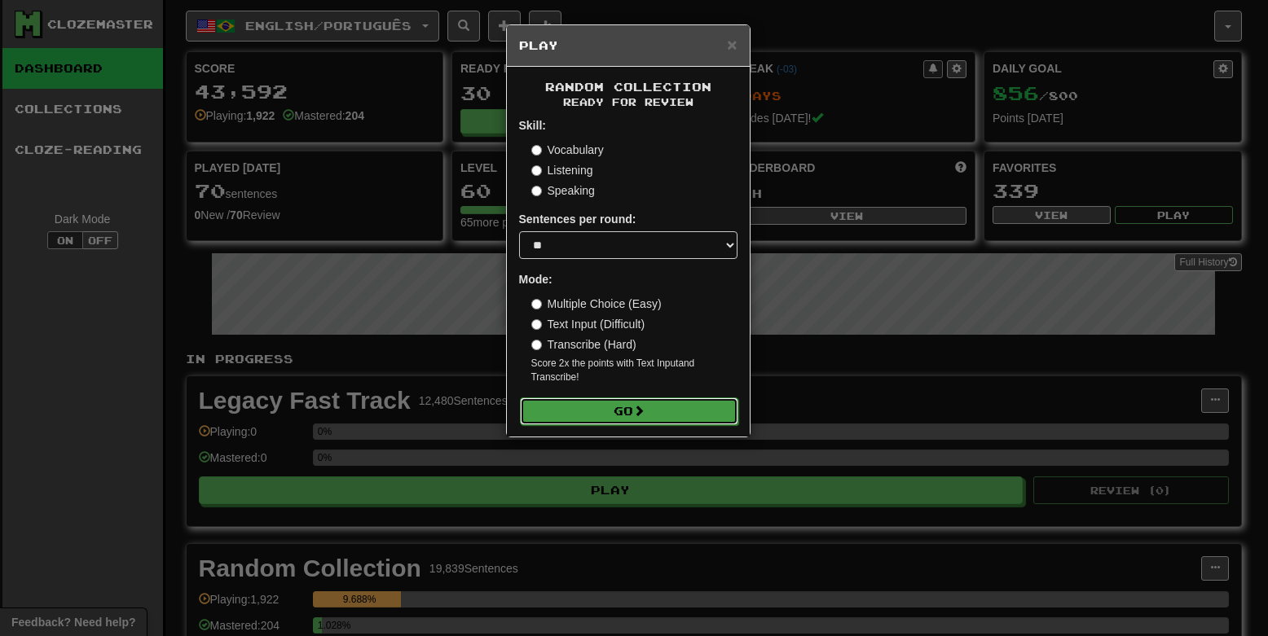
click at [636, 413] on button "Go" at bounding box center [629, 412] width 218 height 28
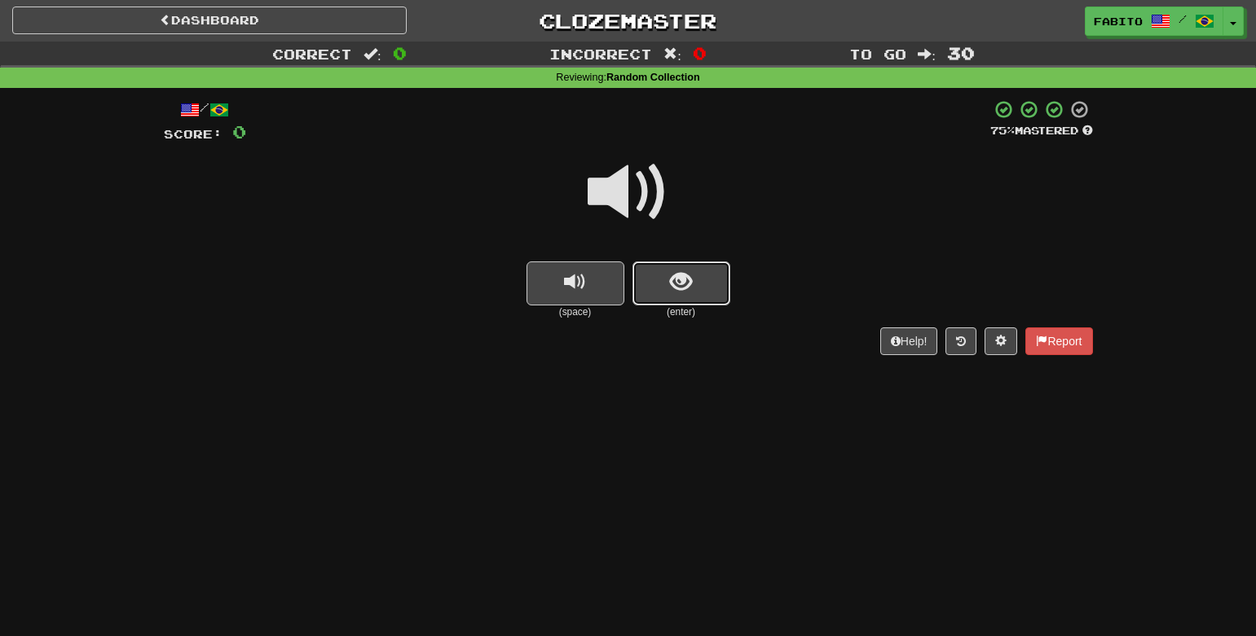
click at [680, 273] on span "show sentence" at bounding box center [681, 282] width 22 height 22
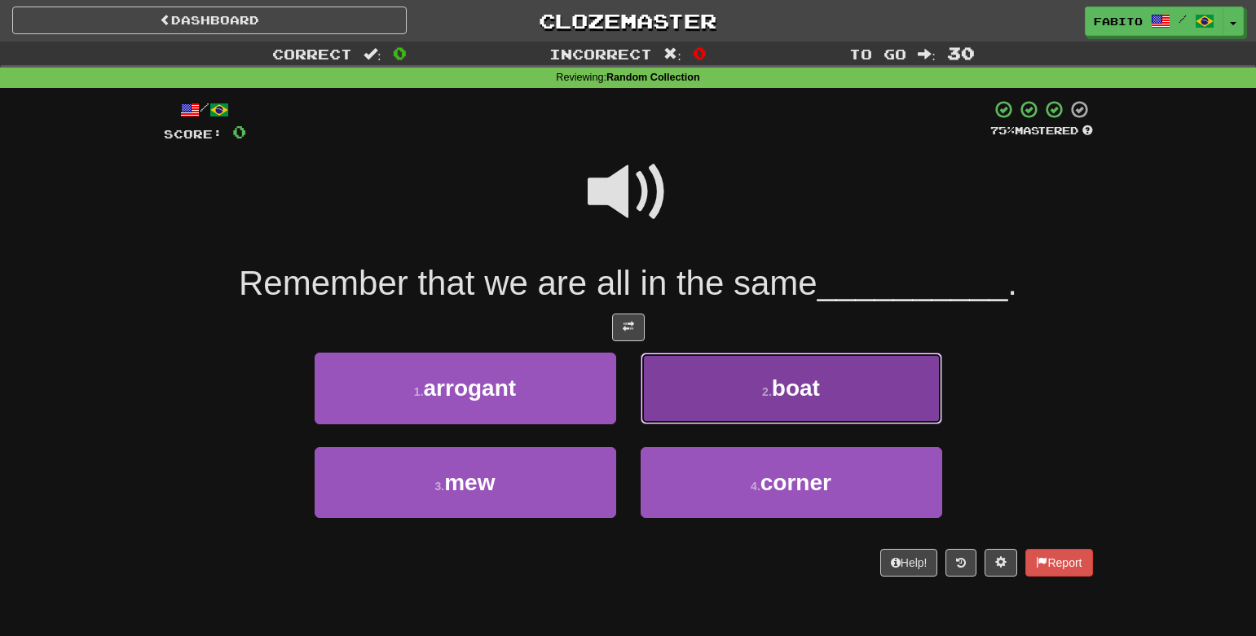
click at [711, 394] on button "2 . boat" at bounding box center [790, 388] width 301 height 71
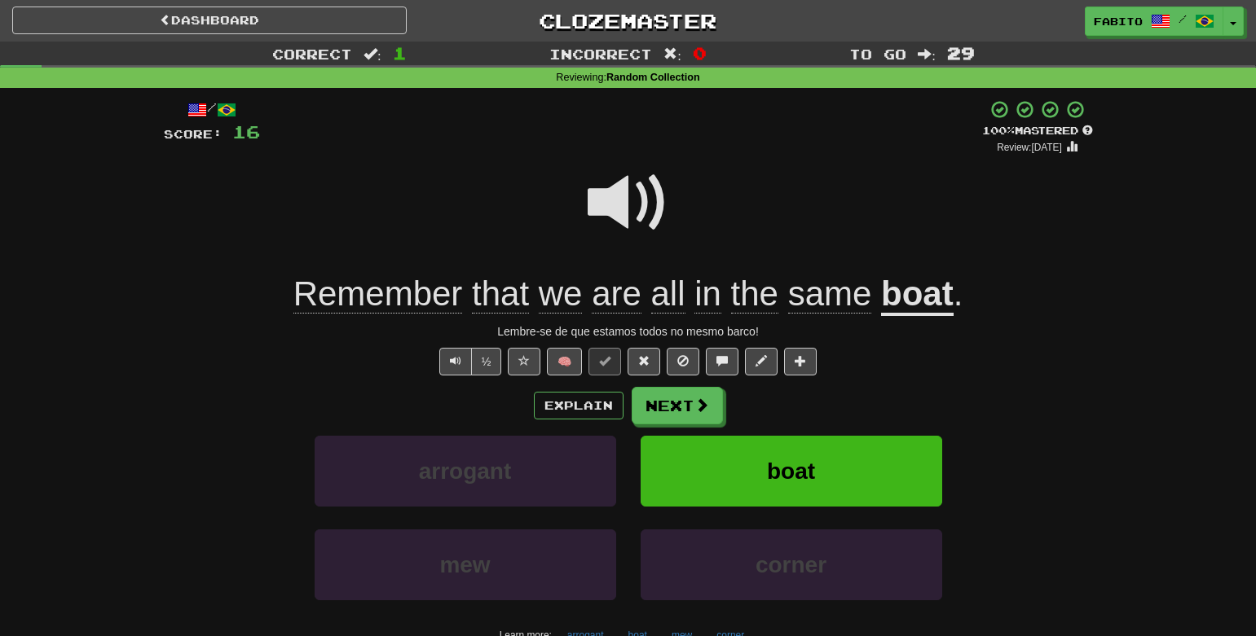
click at [635, 216] on span at bounding box center [627, 202] width 81 height 81
click at [682, 411] on button "Next" at bounding box center [677, 406] width 91 height 37
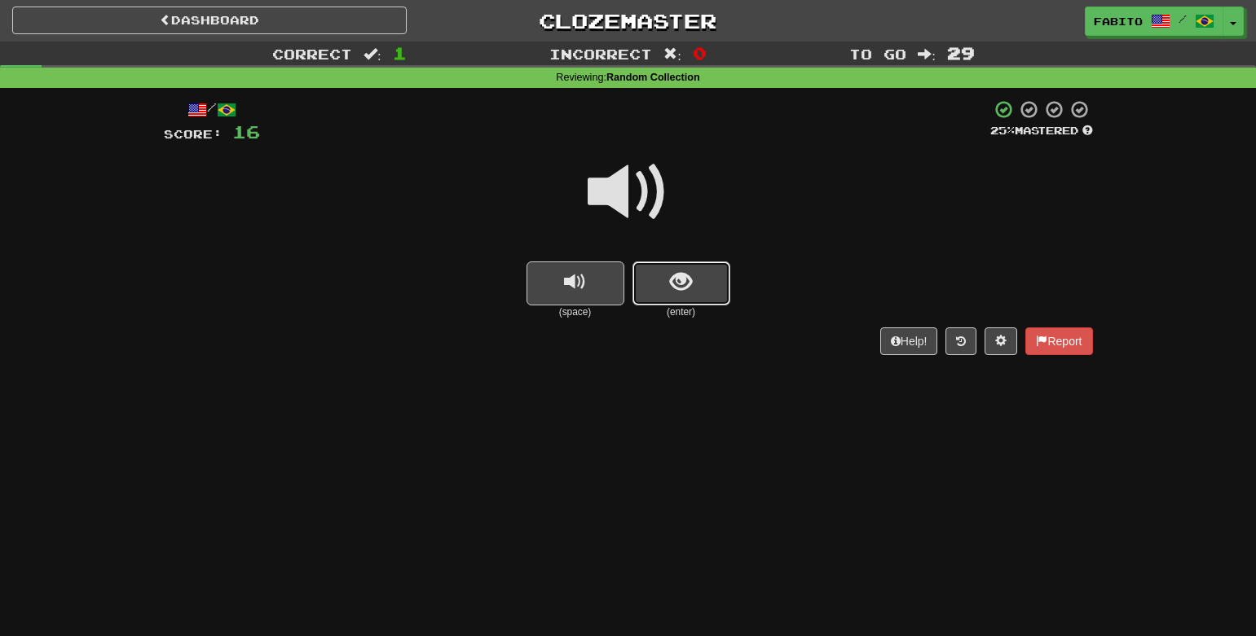
click at [672, 290] on span "show sentence" at bounding box center [681, 282] width 22 height 22
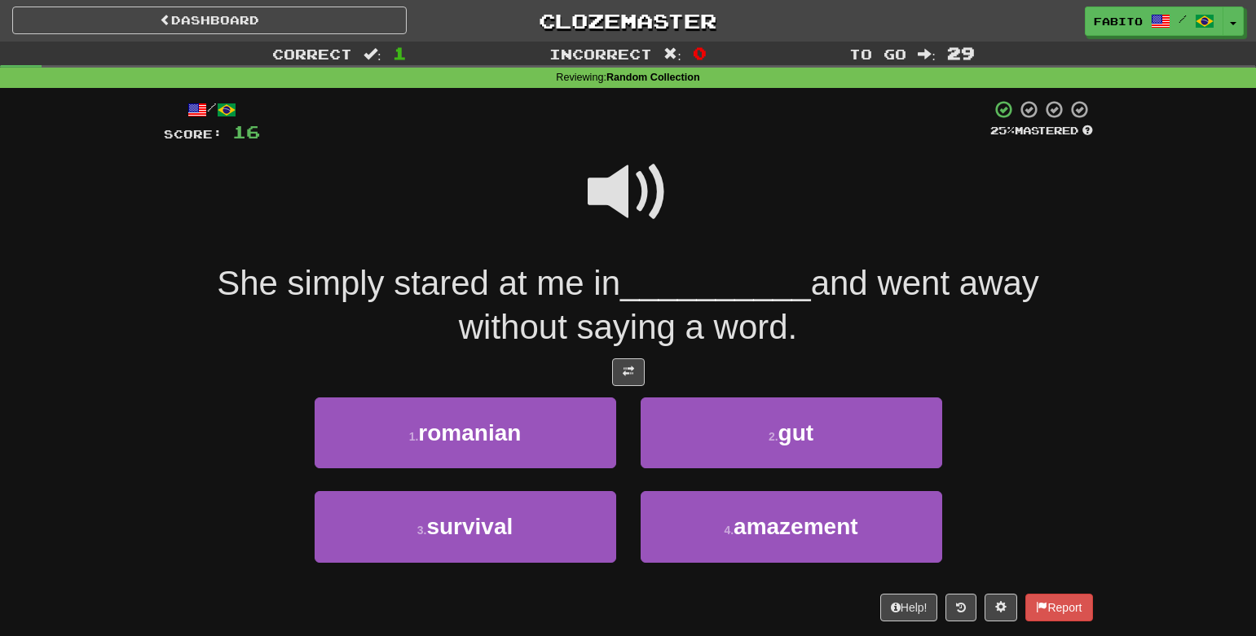
click at [626, 209] on span at bounding box center [627, 192] width 81 height 81
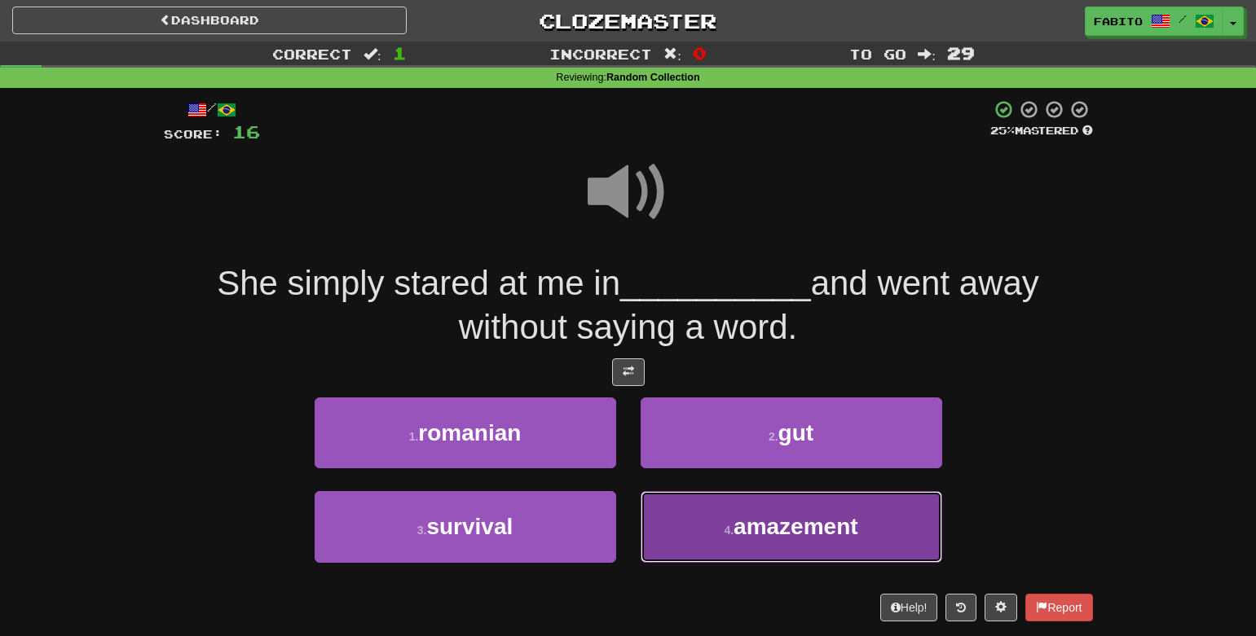
click at [768, 547] on button "4 . amazement" at bounding box center [790, 526] width 301 height 71
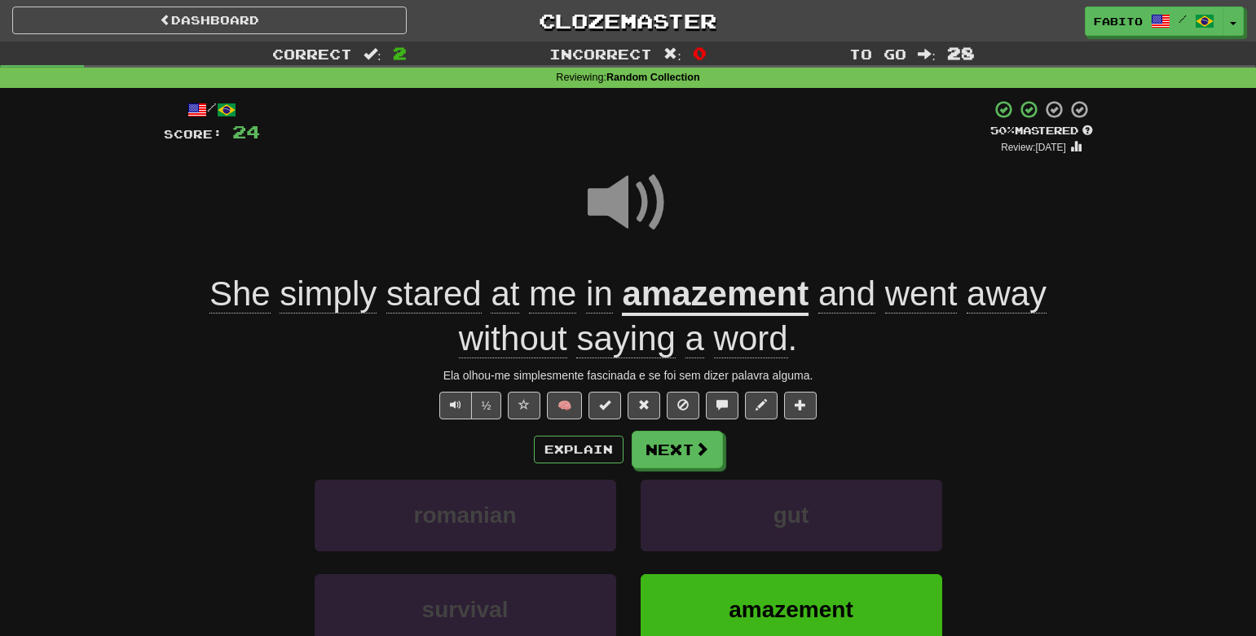
click at [631, 226] on span at bounding box center [627, 202] width 81 height 81
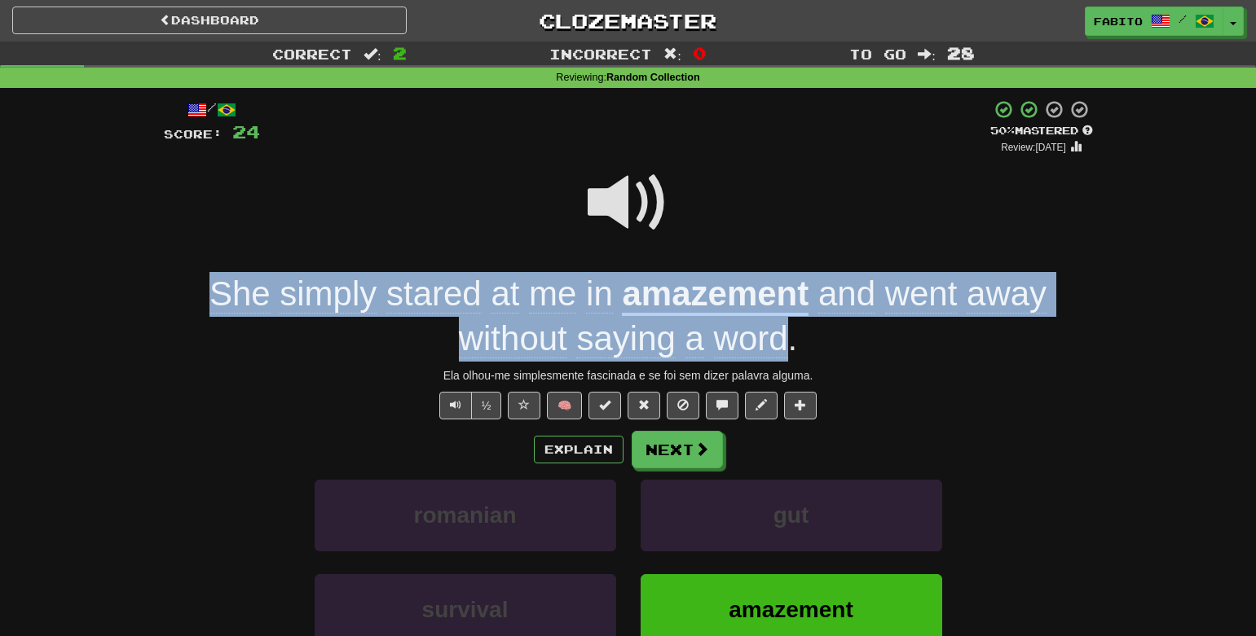
drag, startPoint x: 199, startPoint y: 287, endPoint x: 788, endPoint y: 332, distance: 590.8
click at [788, 332] on div "She simply stared at me in amazement and went away without saying a word ." at bounding box center [628, 316] width 929 height 89
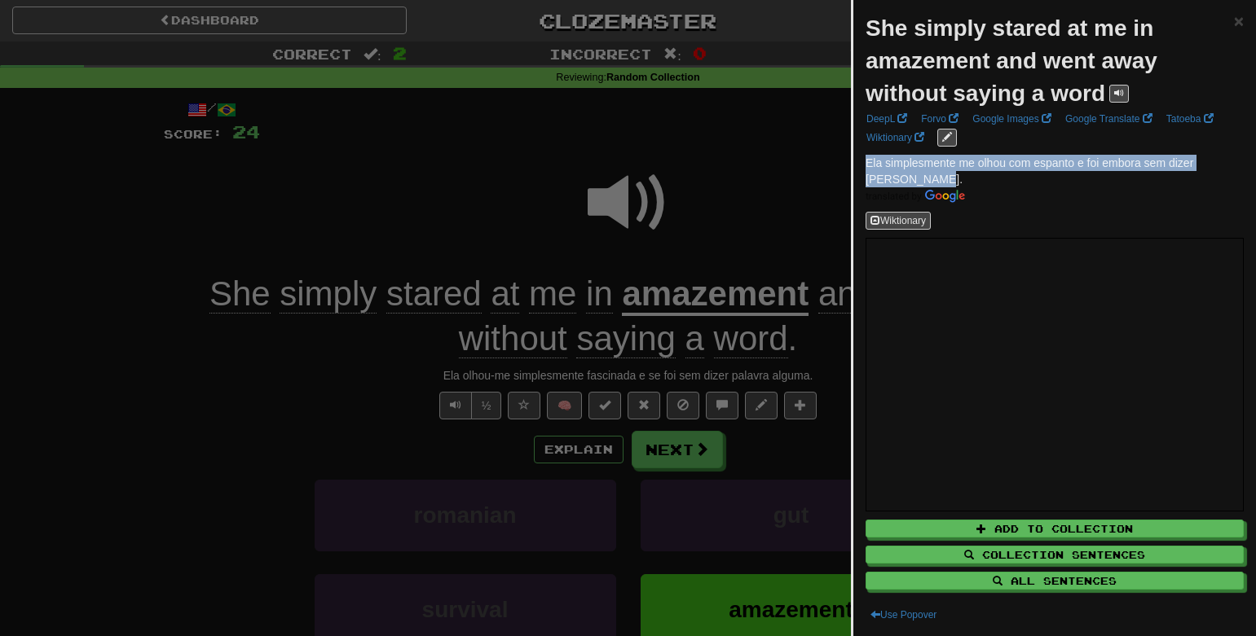
drag, startPoint x: 909, startPoint y: 181, endPoint x: 862, endPoint y: 165, distance: 50.0
click at [862, 165] on div "She simply stared at me in amazement and went away without saying a word × Deep…" at bounding box center [1054, 318] width 403 height 636
copy span "Ela simplesmente me olhou com espanto e foi embora sem dizer [PERSON_NAME]."
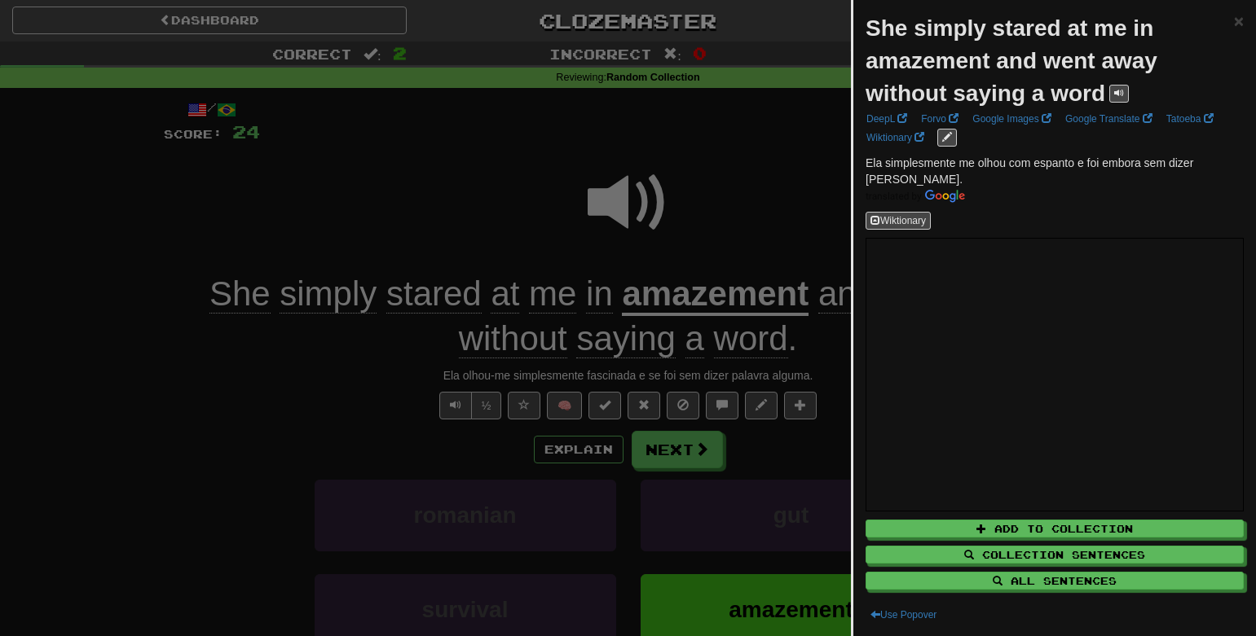
click at [790, 162] on div at bounding box center [628, 318] width 1256 height 636
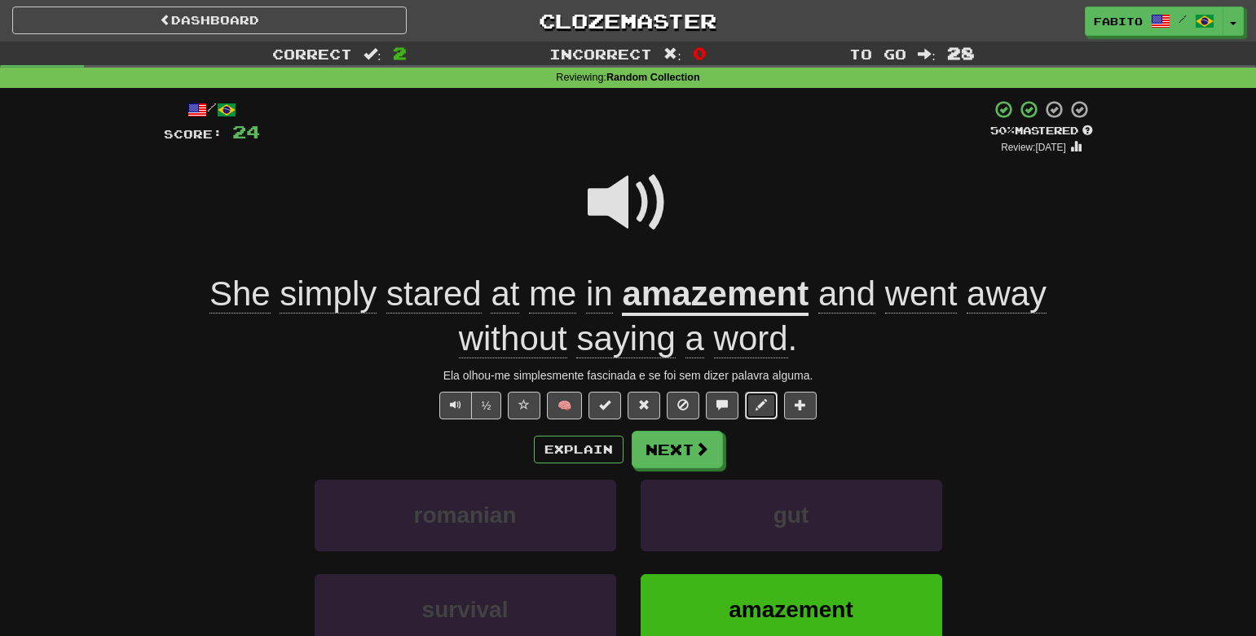
click at [767, 409] on button at bounding box center [761, 406] width 33 height 28
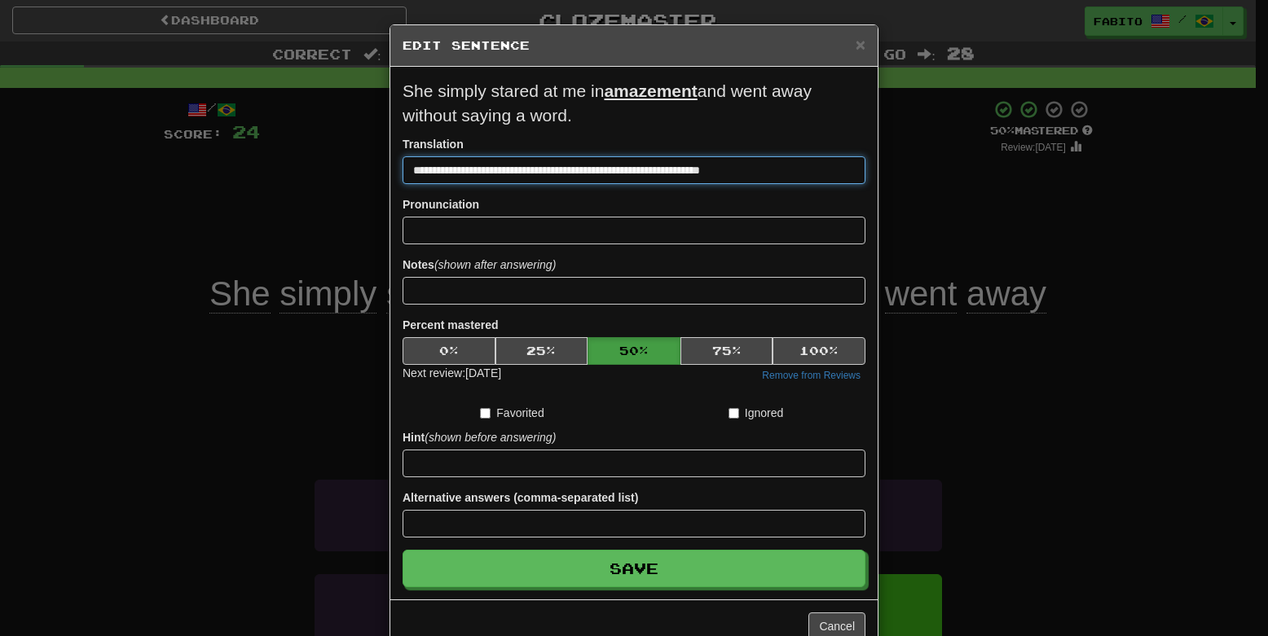
drag, startPoint x: 790, startPoint y: 174, endPoint x: 225, endPoint y: 130, distance: 566.3
click at [225, 130] on div "**********" at bounding box center [634, 318] width 1268 height 636
paste input "***"
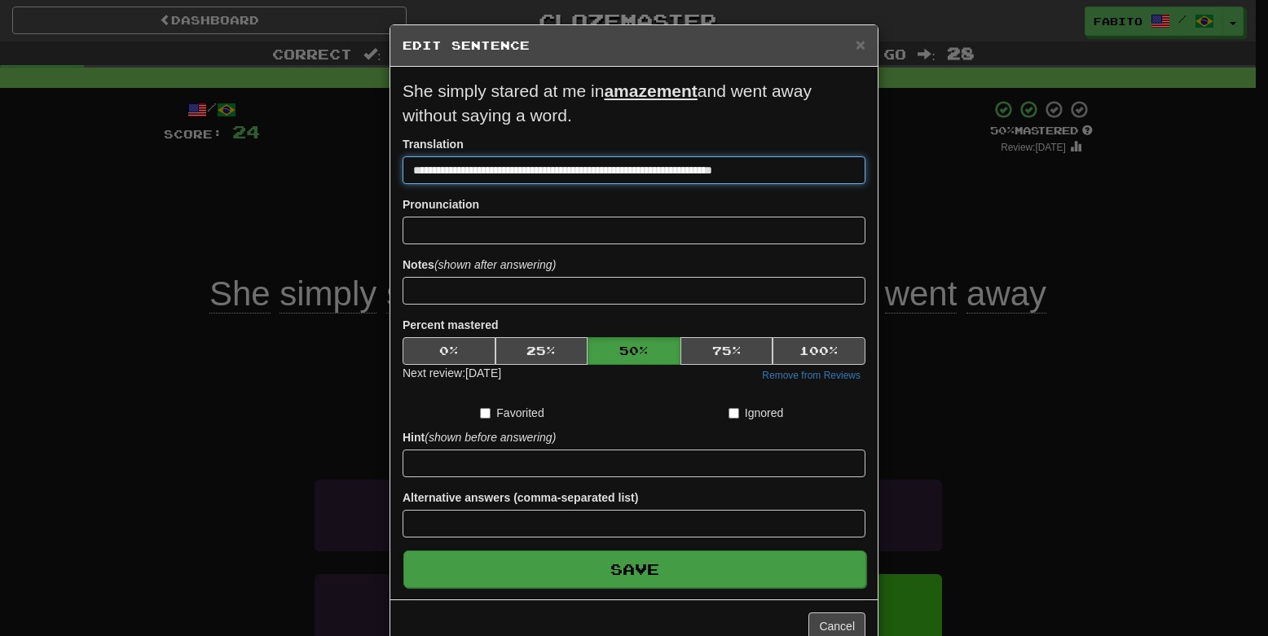
type input "**********"
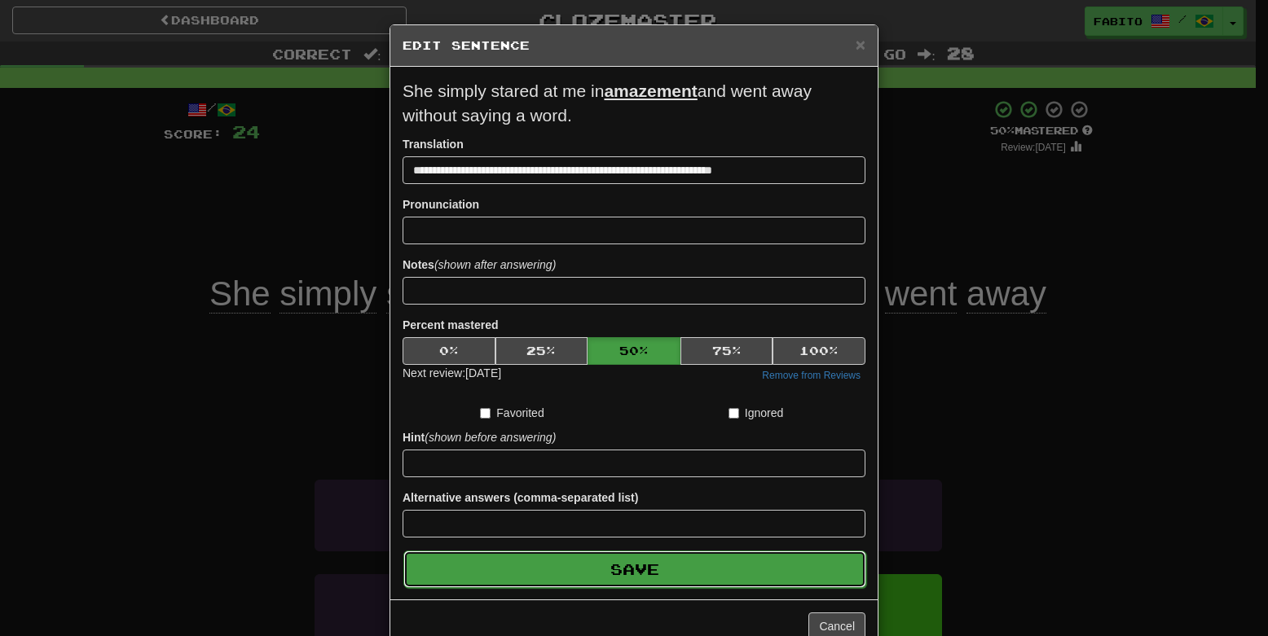
click at [605, 578] on button "Save" at bounding box center [634, 569] width 463 height 37
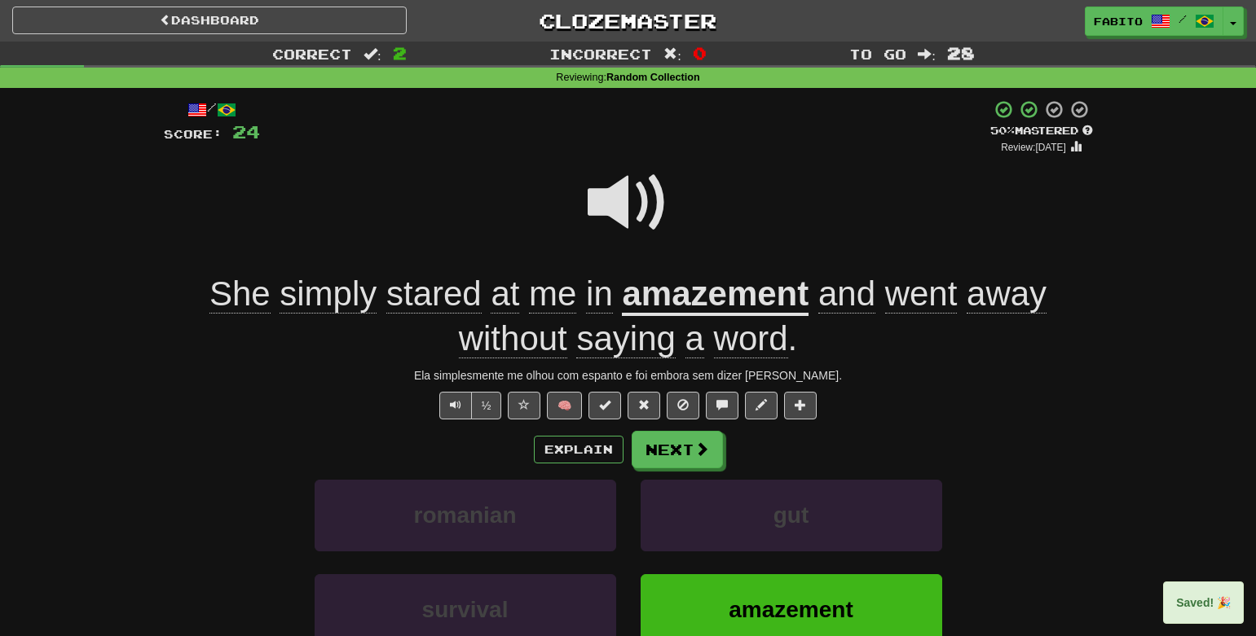
click at [631, 210] on span at bounding box center [627, 202] width 81 height 81
click at [708, 303] on u "amazement" at bounding box center [715, 296] width 187 height 42
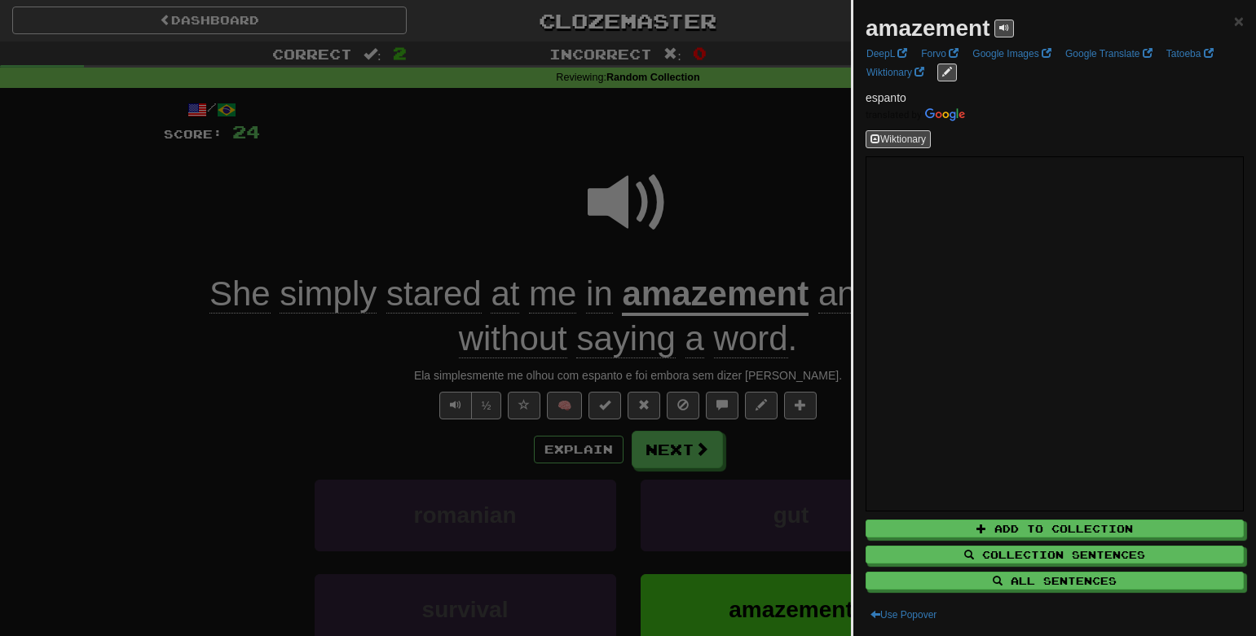
click at [691, 261] on div at bounding box center [628, 318] width 1256 height 636
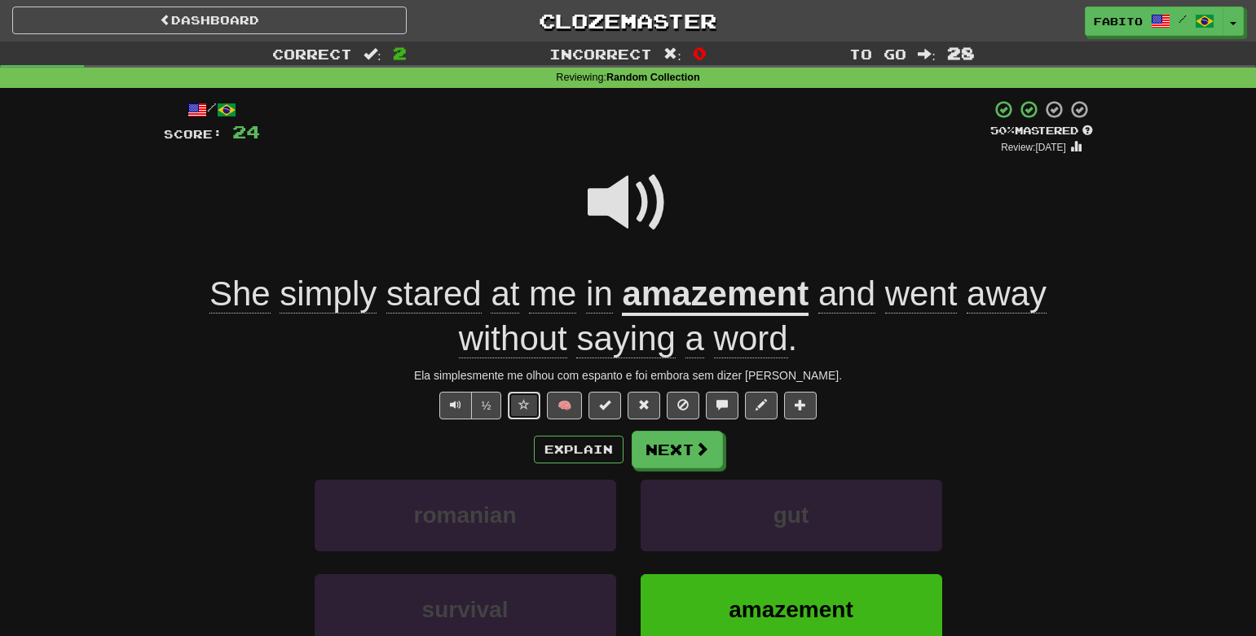
click at [522, 414] on button at bounding box center [524, 406] width 33 height 28
click at [695, 464] on button "Next" at bounding box center [677, 450] width 91 height 37
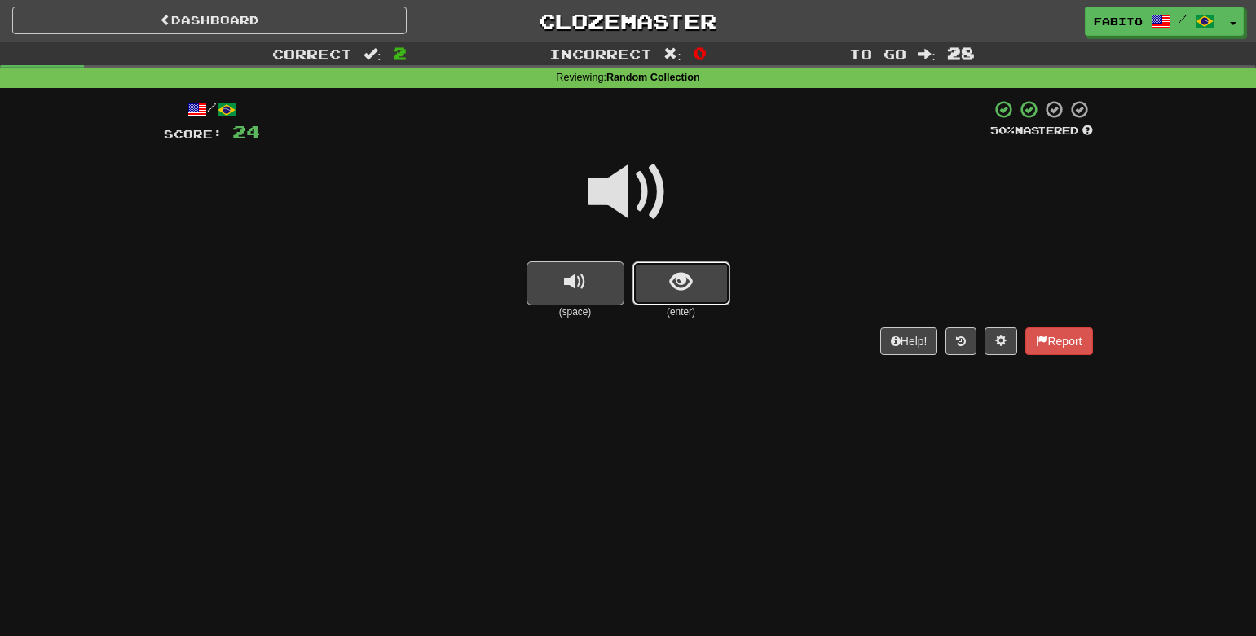
click at [676, 287] on span "show sentence" at bounding box center [681, 282] width 22 height 22
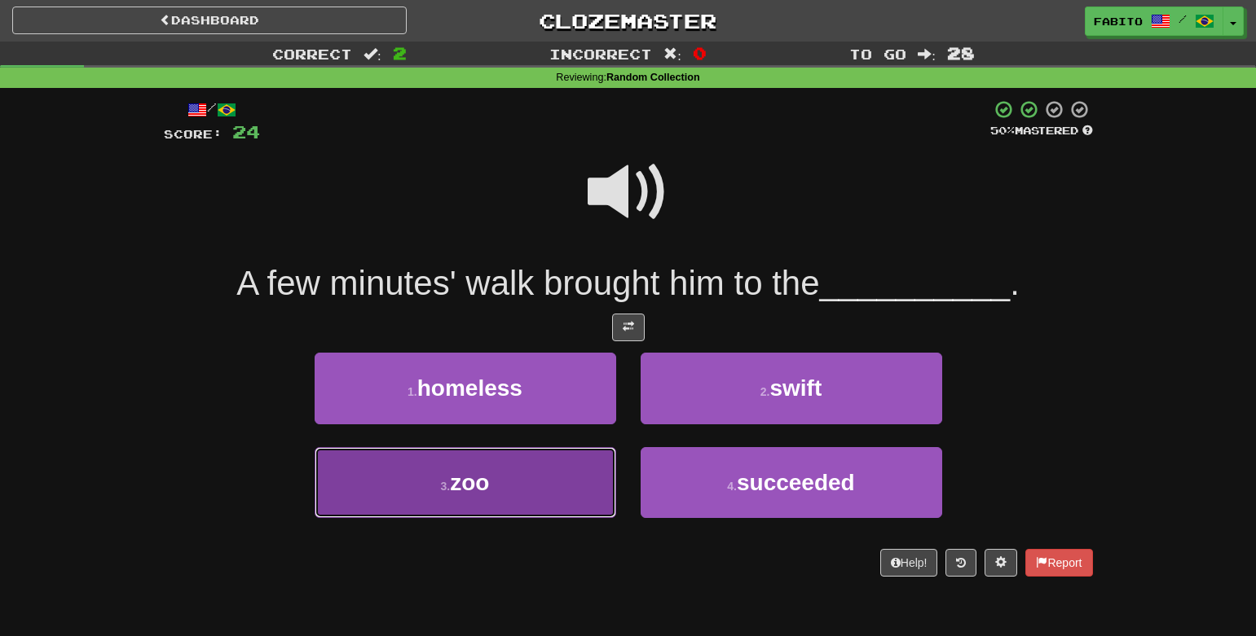
click at [526, 483] on button "3 . zoo" at bounding box center [465, 482] width 301 height 71
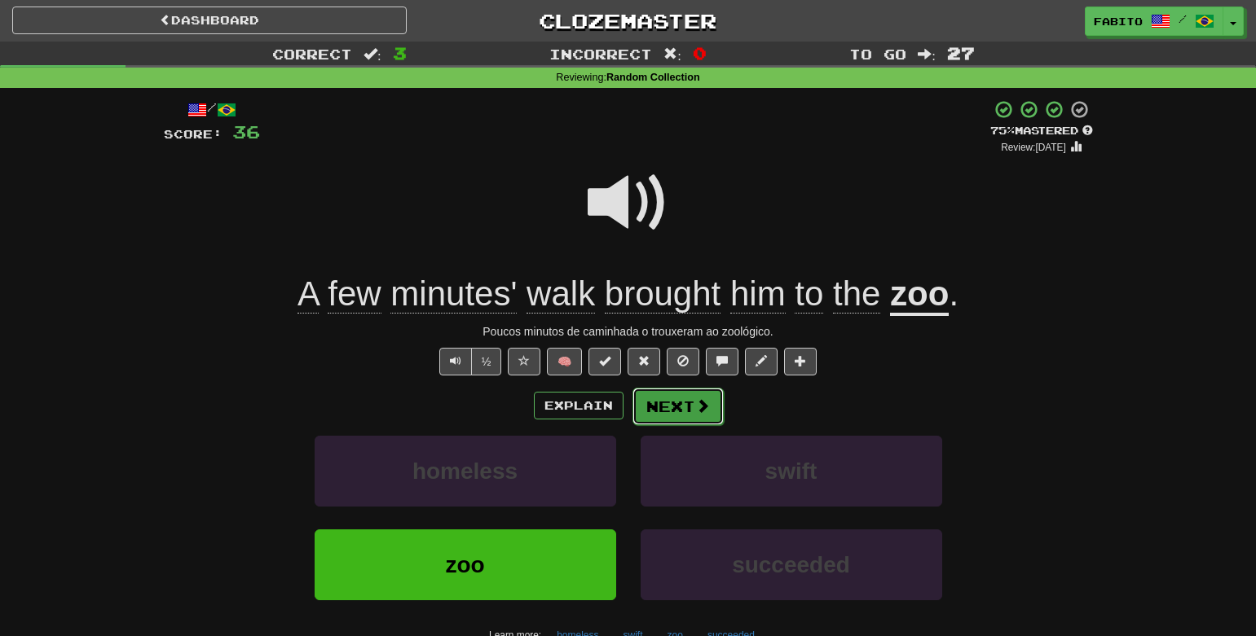
click at [701, 407] on span at bounding box center [702, 405] width 15 height 15
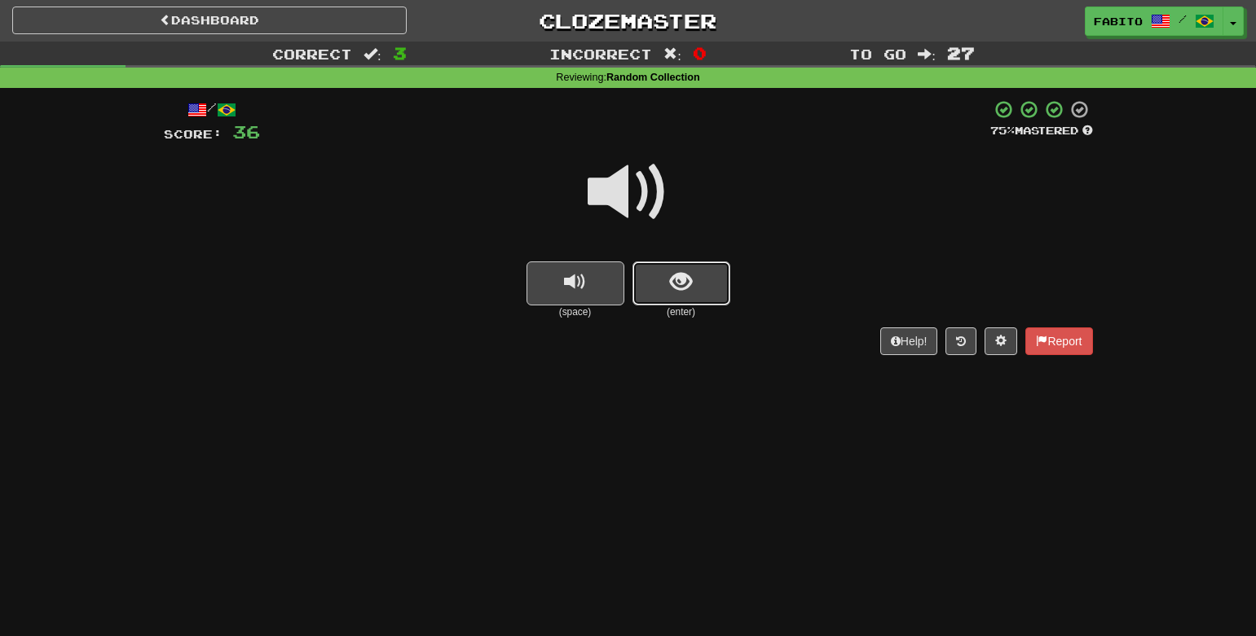
click at [684, 289] on span "show sentence" at bounding box center [681, 282] width 22 height 22
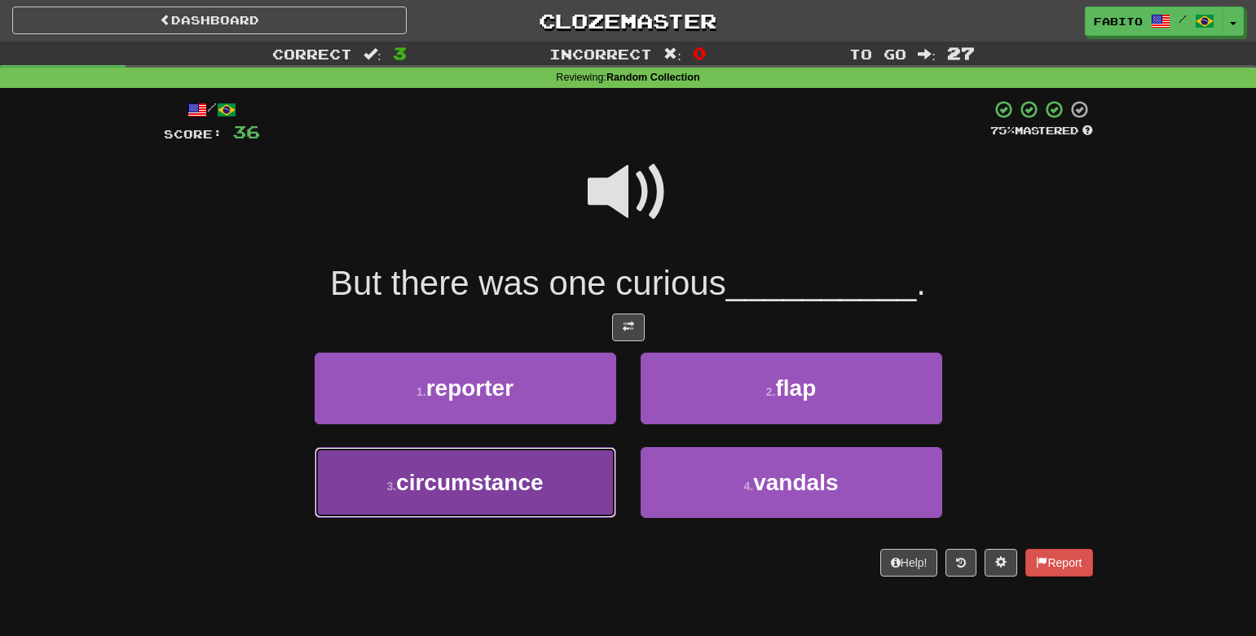
click at [571, 484] on button "3 . circumstance" at bounding box center [465, 482] width 301 height 71
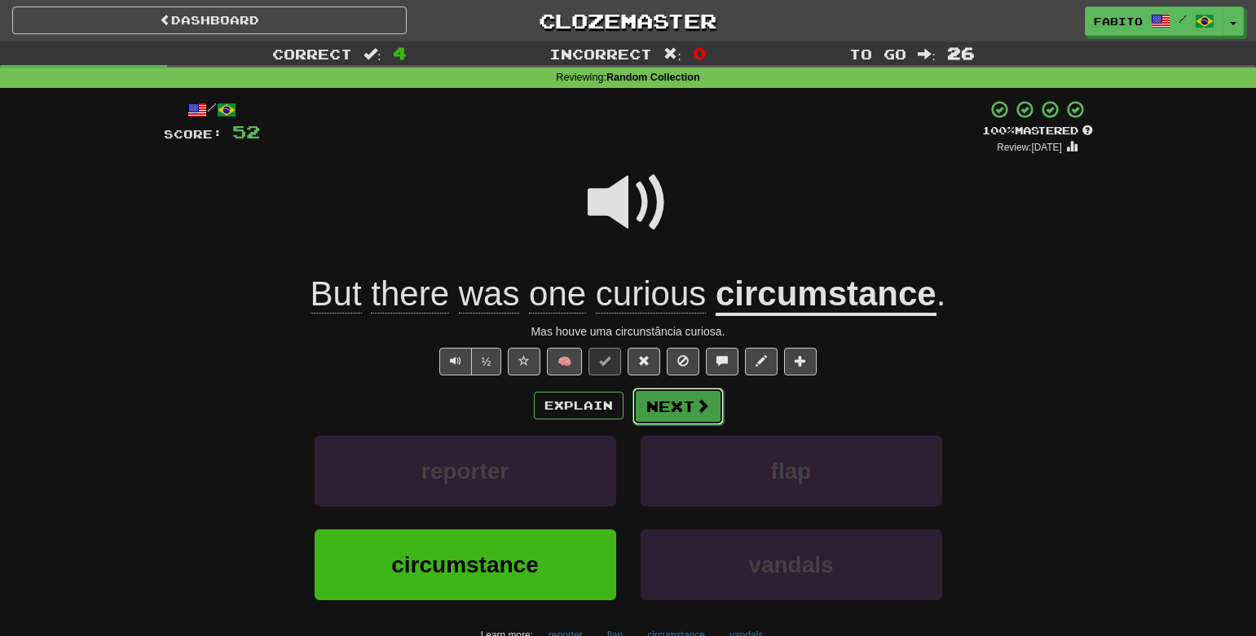
click at [713, 409] on button "Next" at bounding box center [677, 406] width 91 height 37
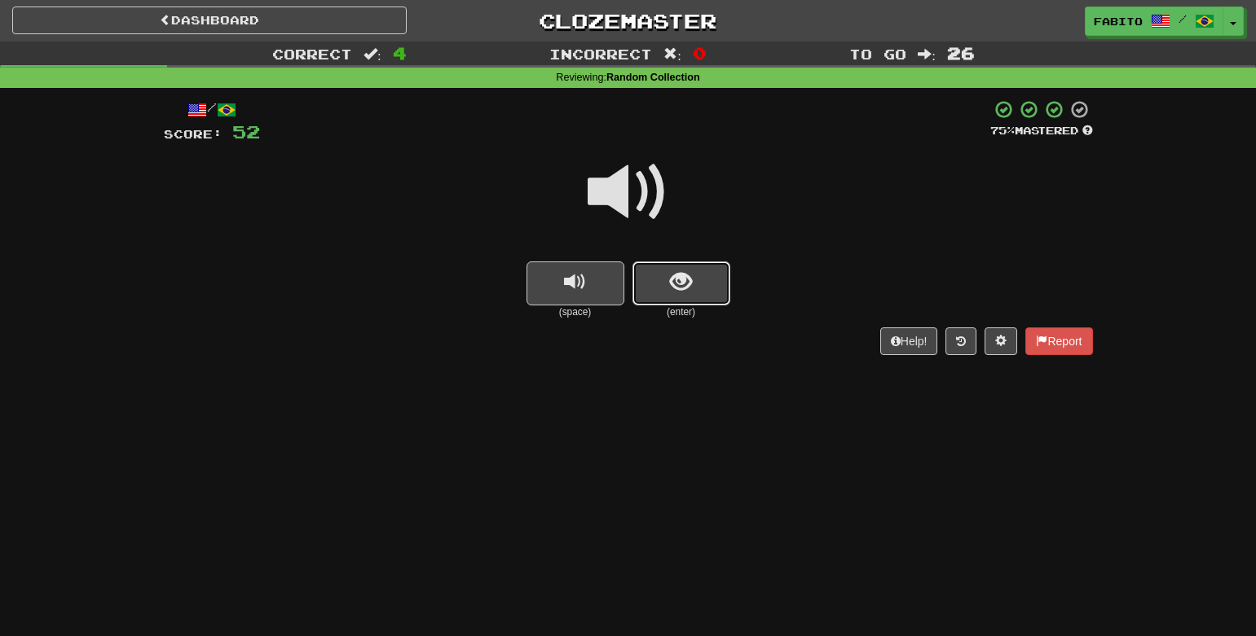
click at [655, 285] on button "show sentence" at bounding box center [681, 284] width 98 height 44
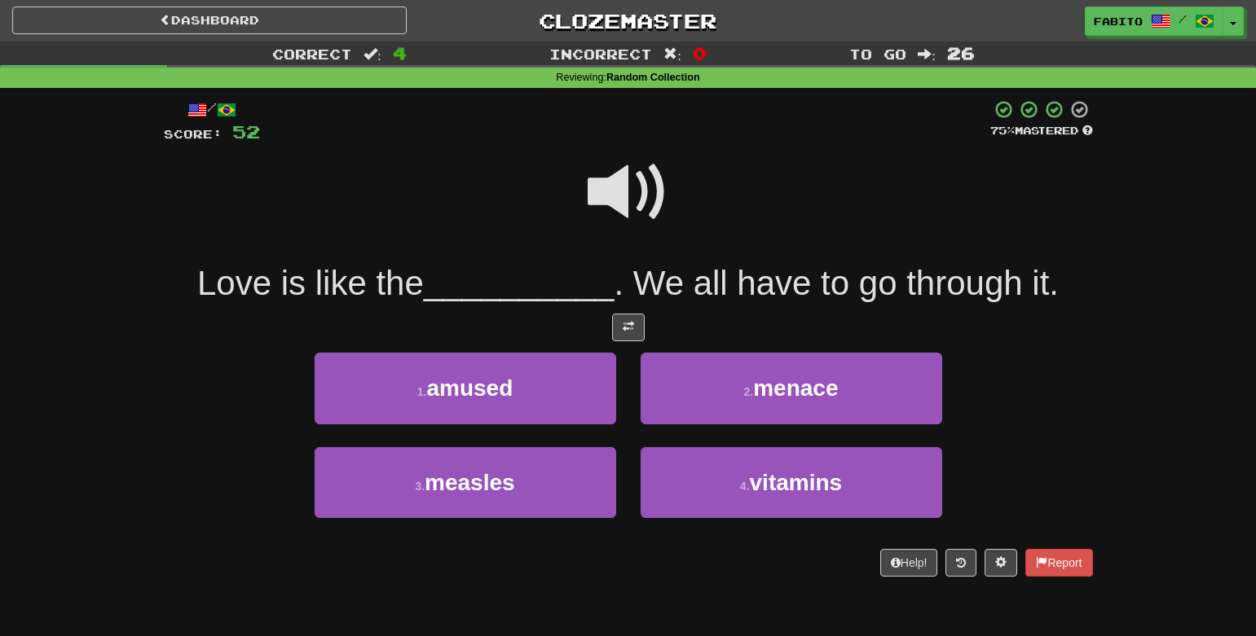
click at [627, 212] on span at bounding box center [627, 192] width 81 height 81
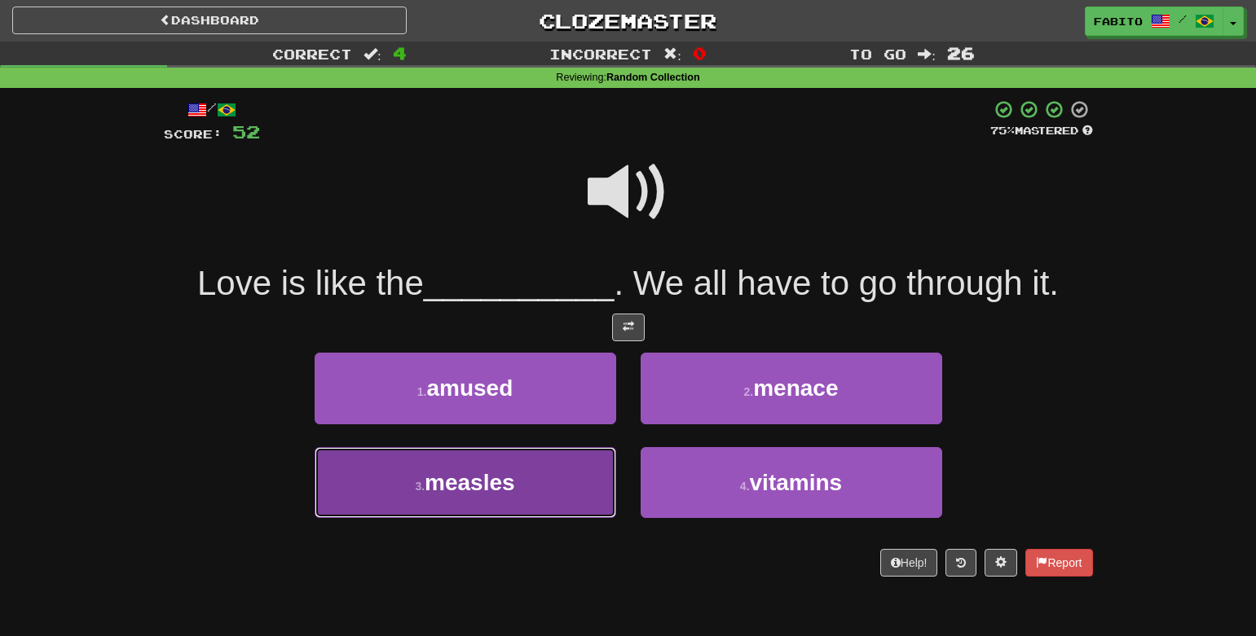
click at [573, 492] on button "3 . measles" at bounding box center [465, 482] width 301 height 71
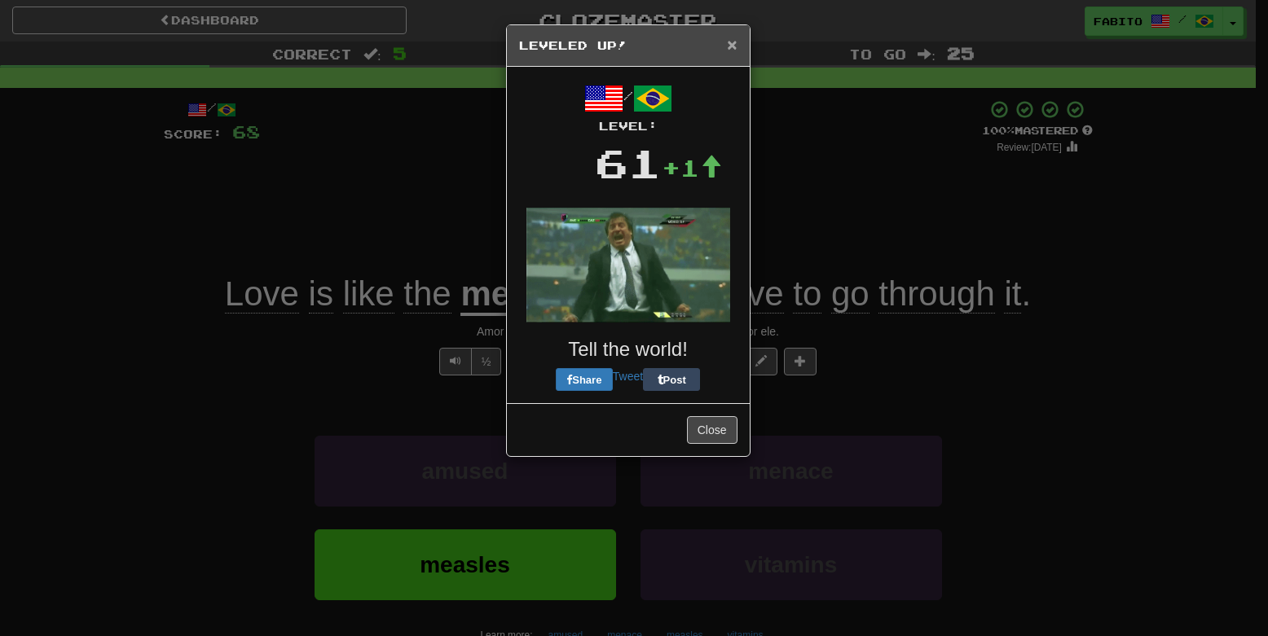
click at [733, 48] on span "×" at bounding box center [732, 44] width 10 height 19
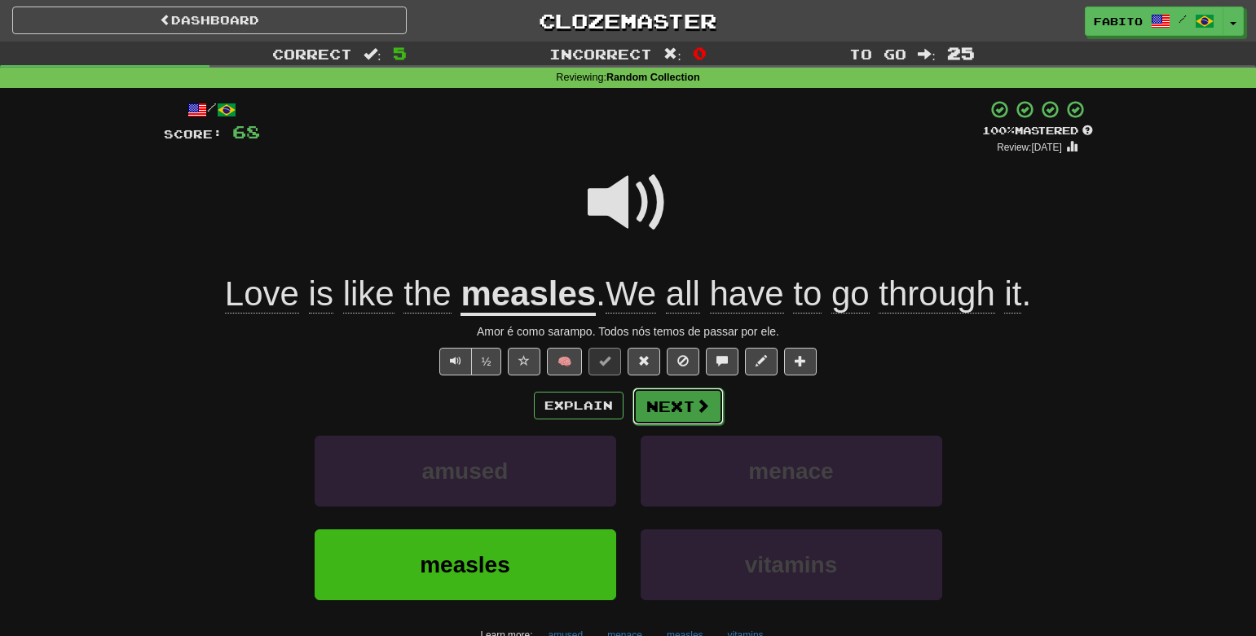
click at [673, 414] on button "Next" at bounding box center [677, 406] width 91 height 37
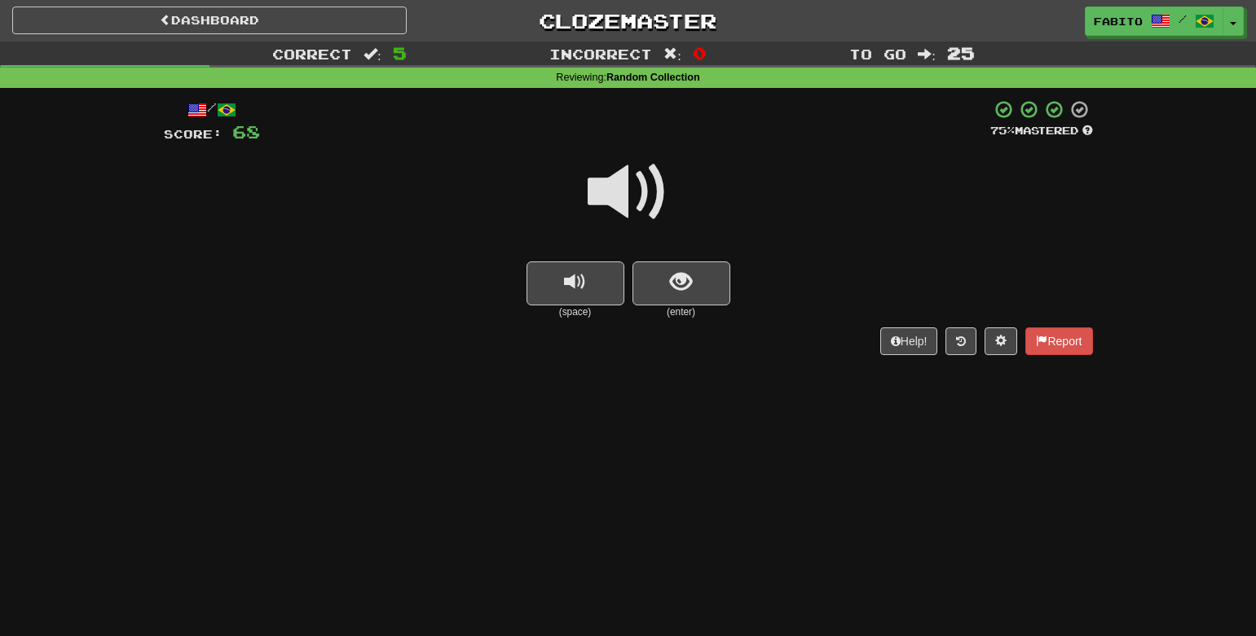
click at [631, 213] on span at bounding box center [627, 192] width 81 height 81
click at [695, 295] on button "show sentence" at bounding box center [681, 284] width 98 height 44
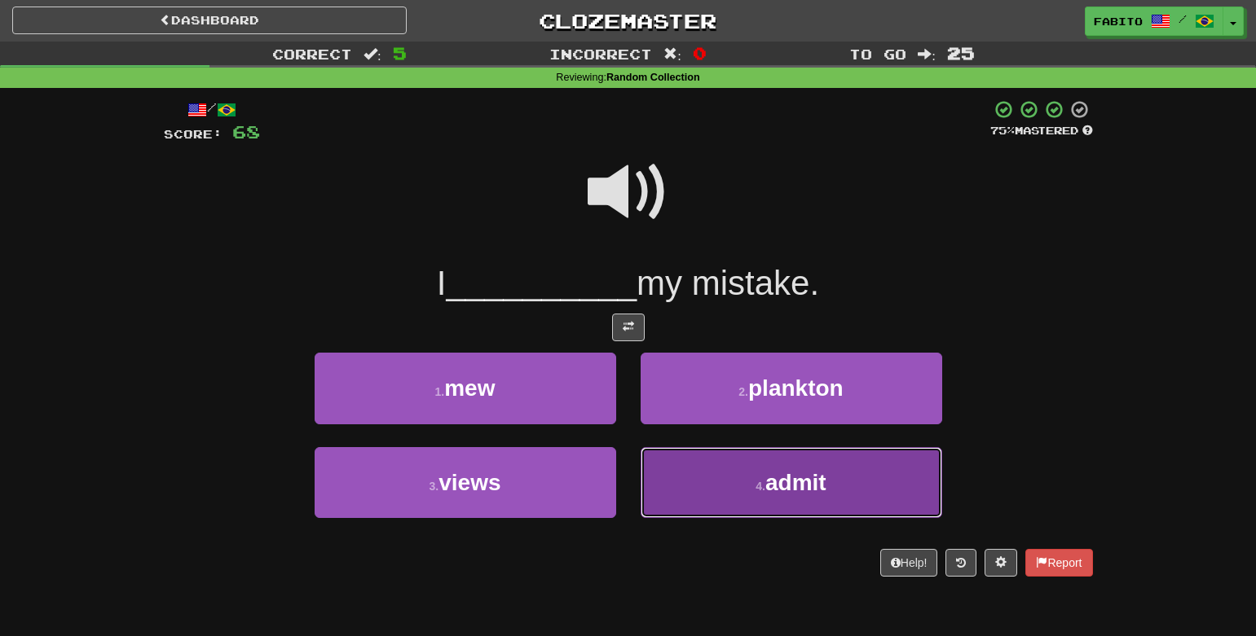
click at [700, 479] on button "4 . admit" at bounding box center [790, 482] width 301 height 71
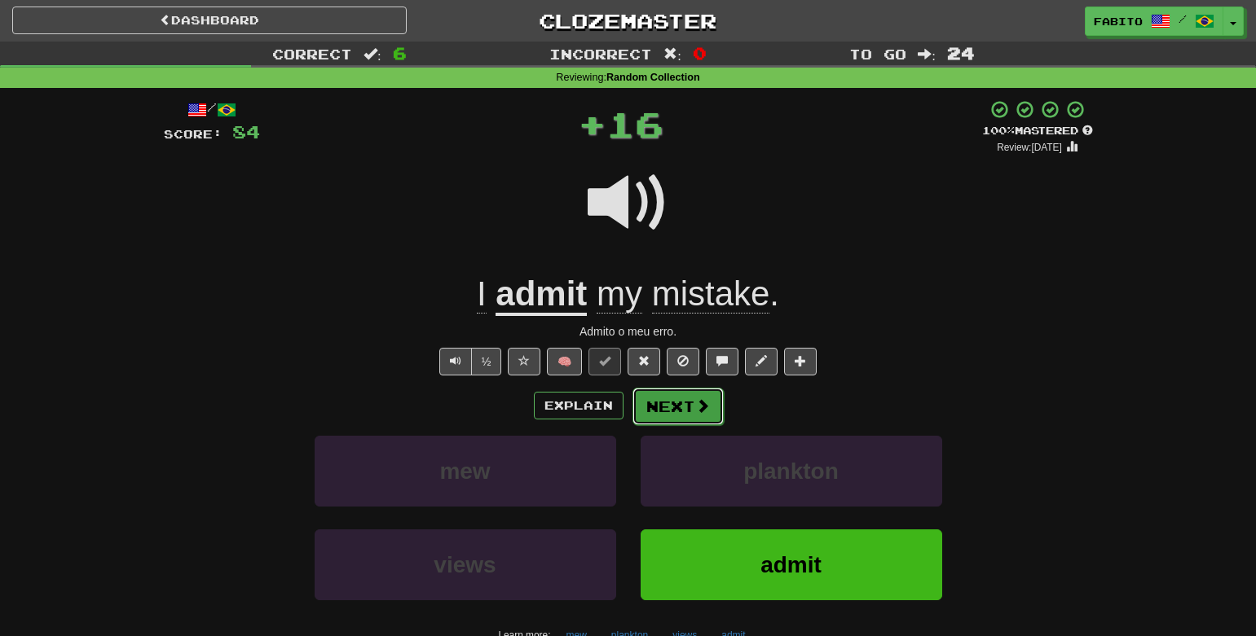
click at [679, 416] on button "Next" at bounding box center [677, 406] width 91 height 37
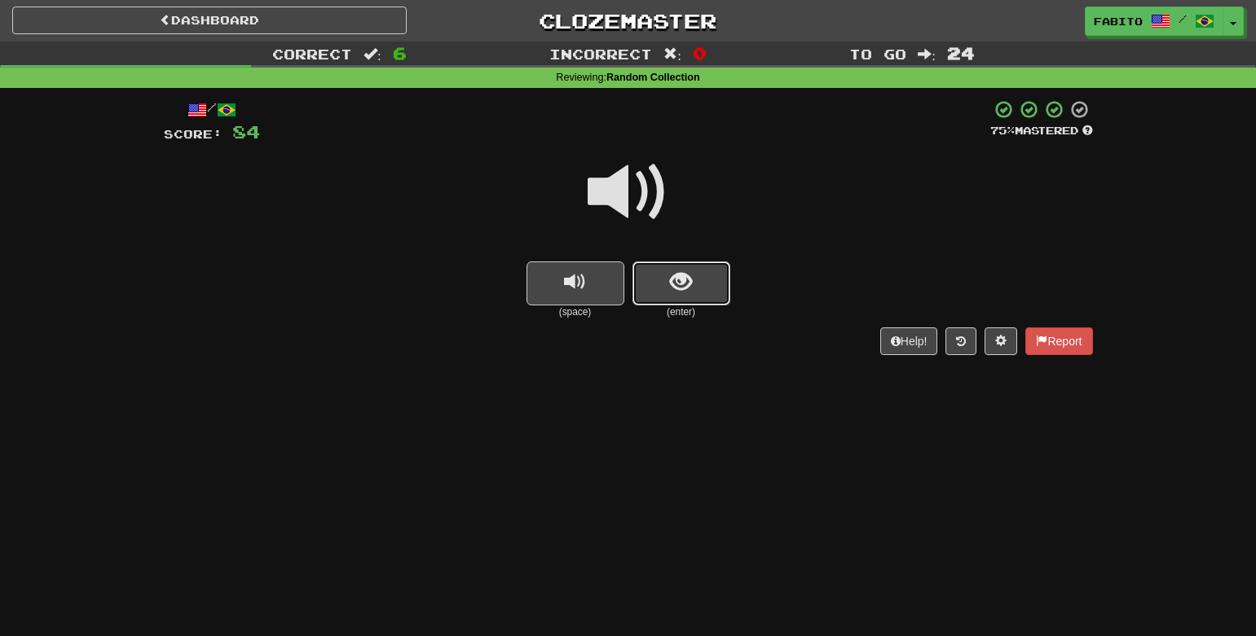
click at [689, 271] on span "show sentence" at bounding box center [681, 282] width 22 height 22
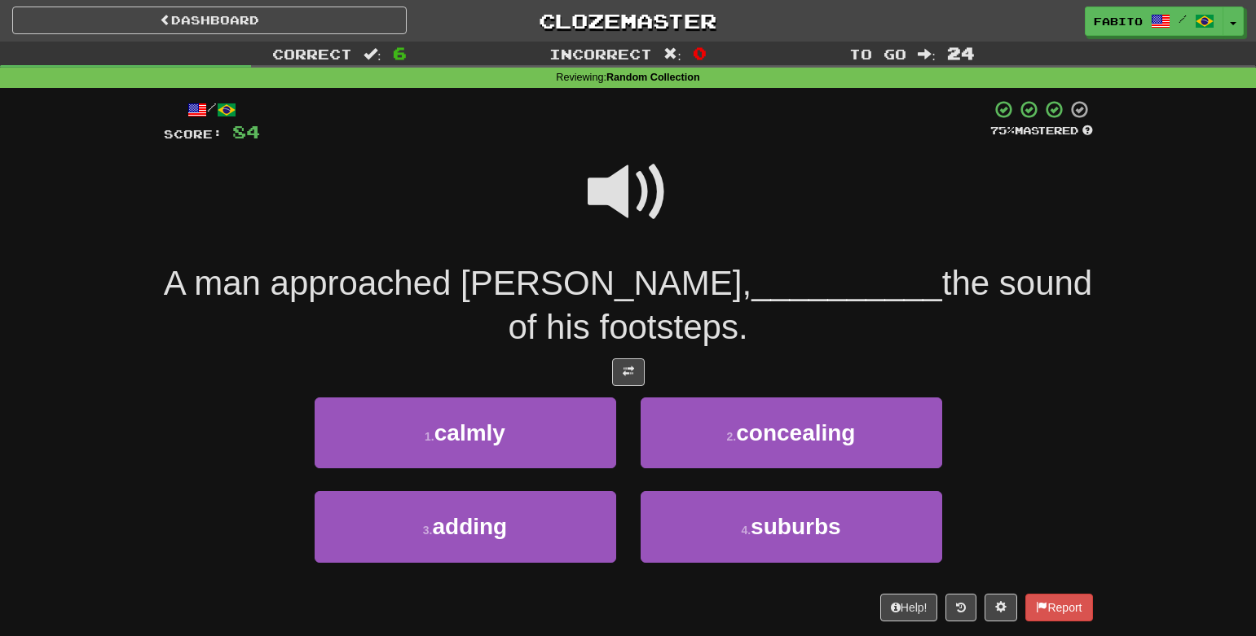
click at [621, 203] on span at bounding box center [627, 192] width 81 height 81
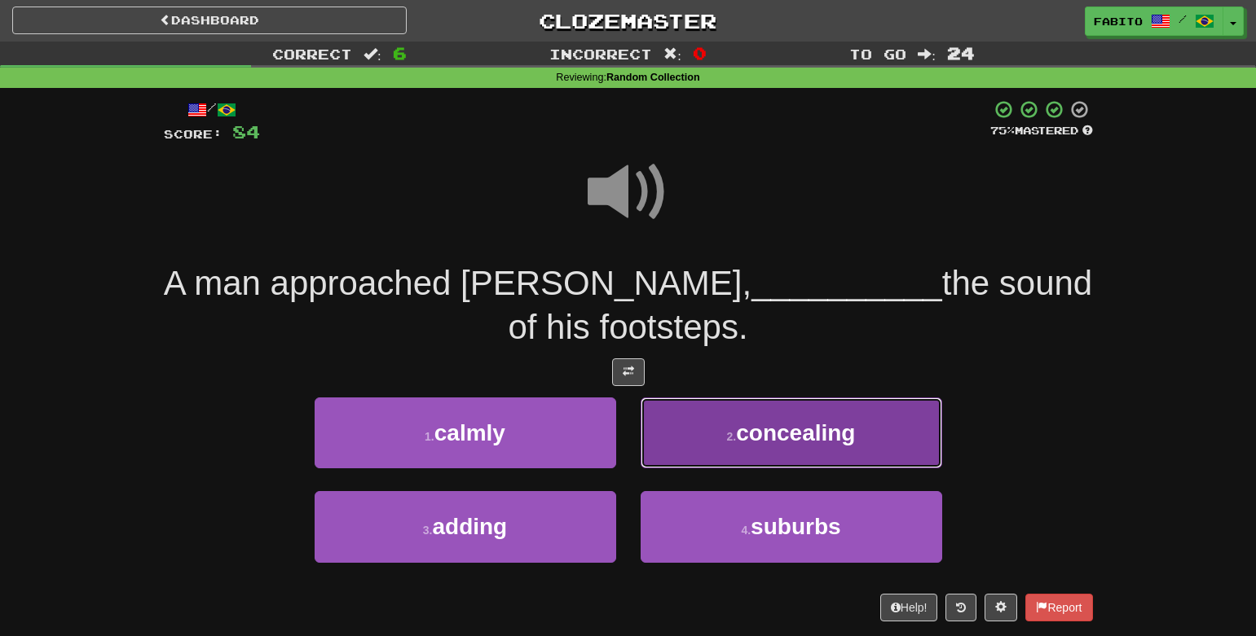
click at [709, 429] on button "2 . concealing" at bounding box center [790, 433] width 301 height 71
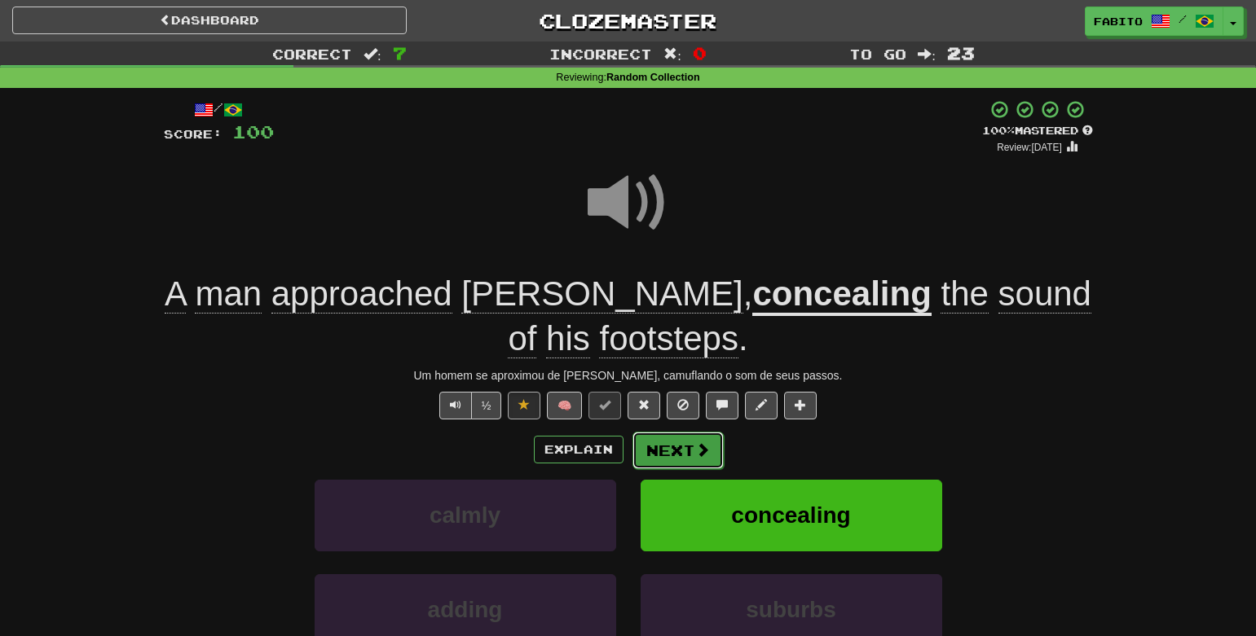
click at [669, 449] on button "Next" at bounding box center [677, 450] width 91 height 37
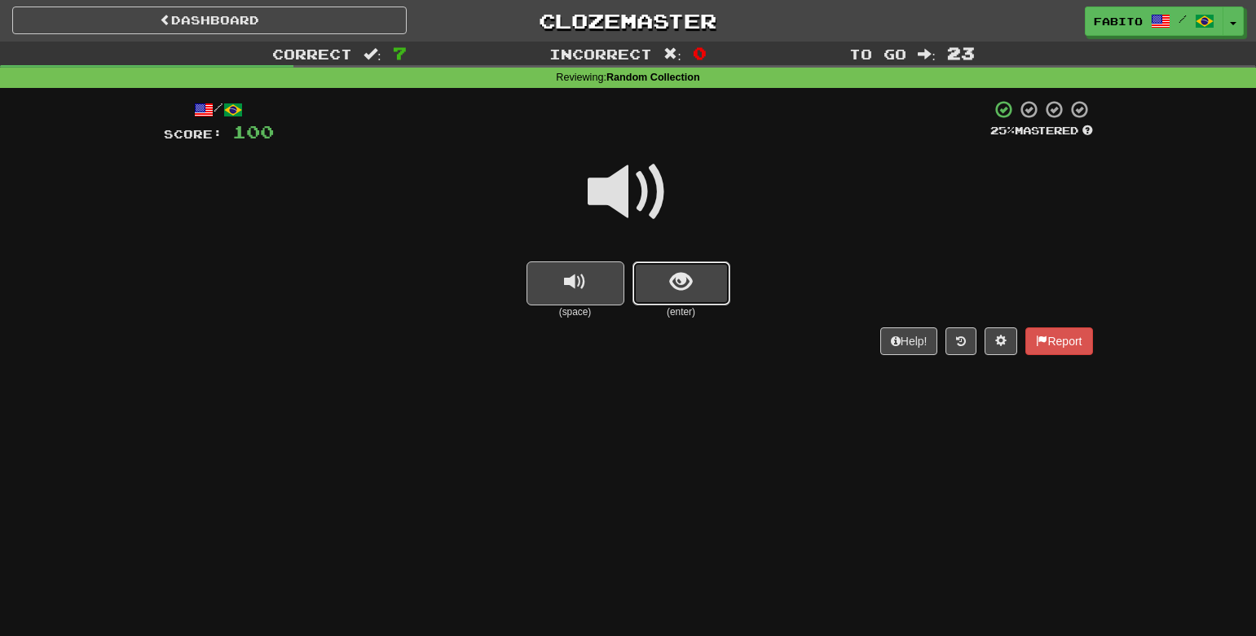
click at [680, 301] on button "show sentence" at bounding box center [681, 284] width 98 height 44
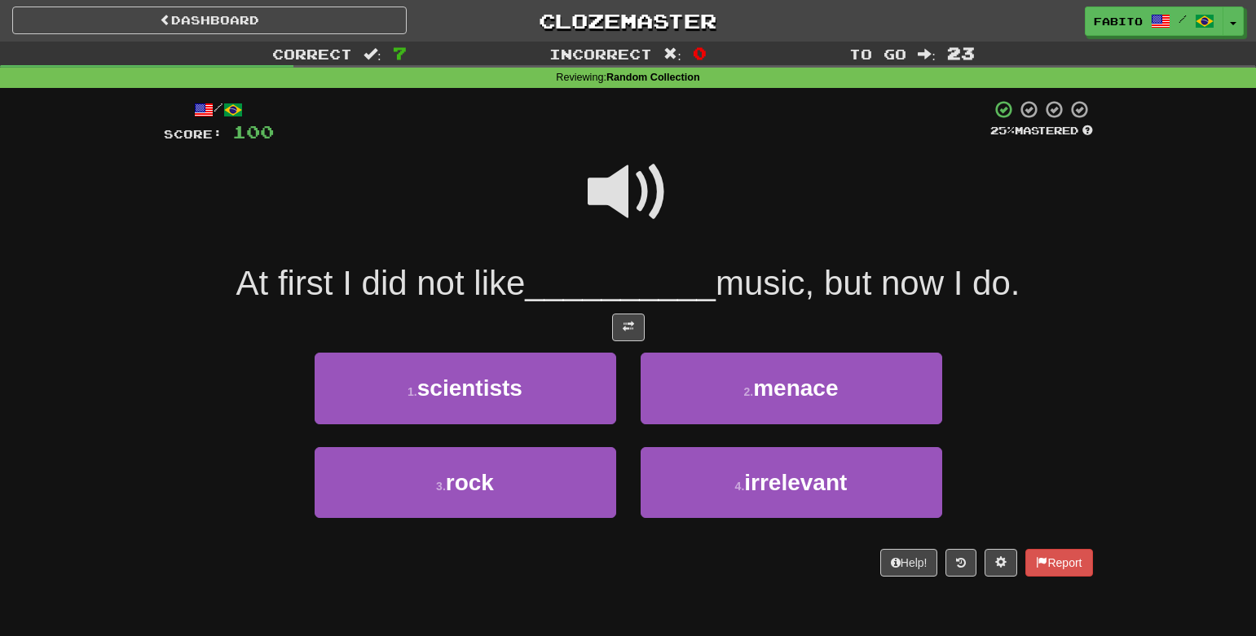
click at [596, 187] on span at bounding box center [627, 192] width 81 height 81
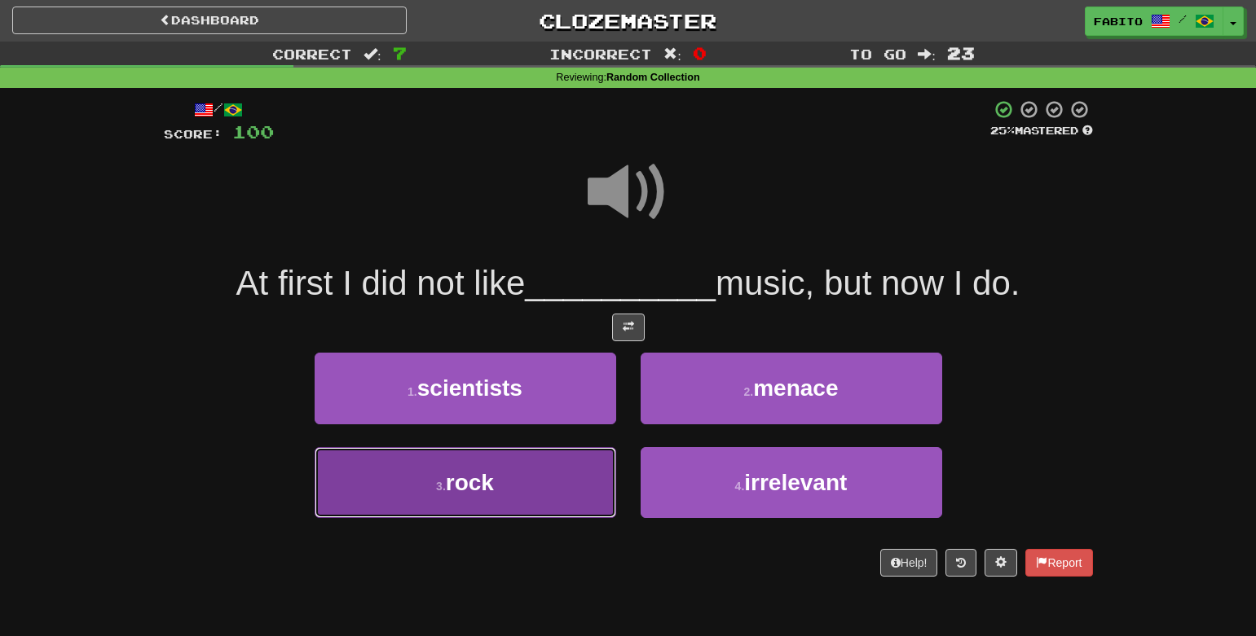
click at [565, 469] on button "3 . rock" at bounding box center [465, 482] width 301 height 71
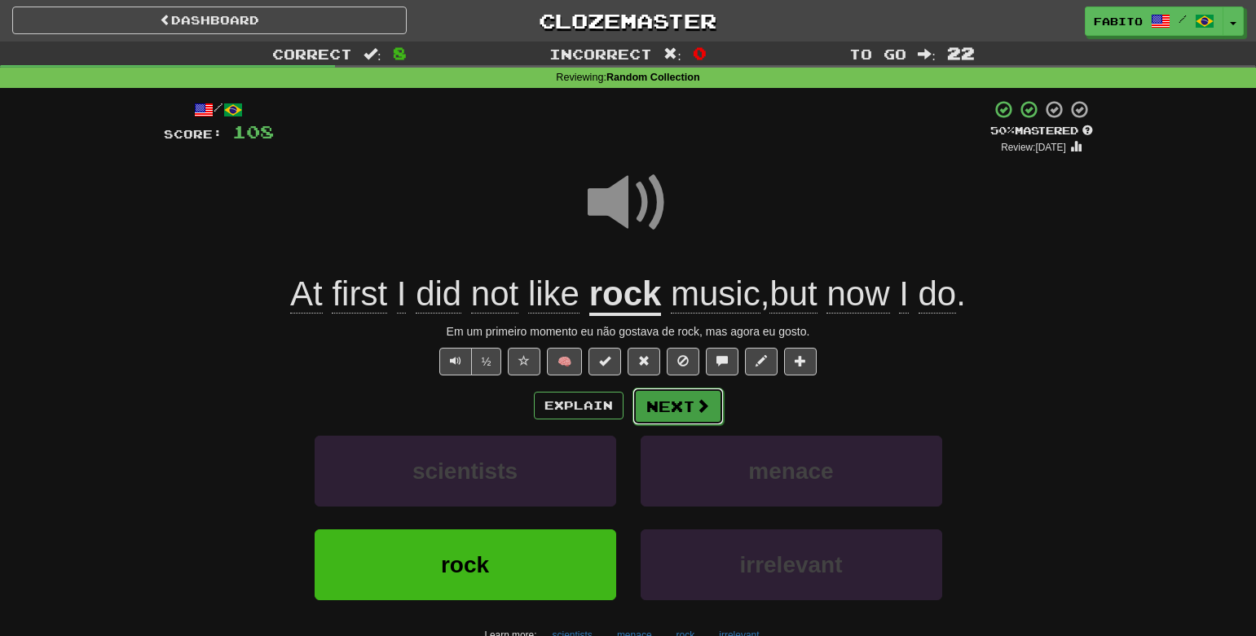
click at [684, 403] on button "Next" at bounding box center [677, 406] width 91 height 37
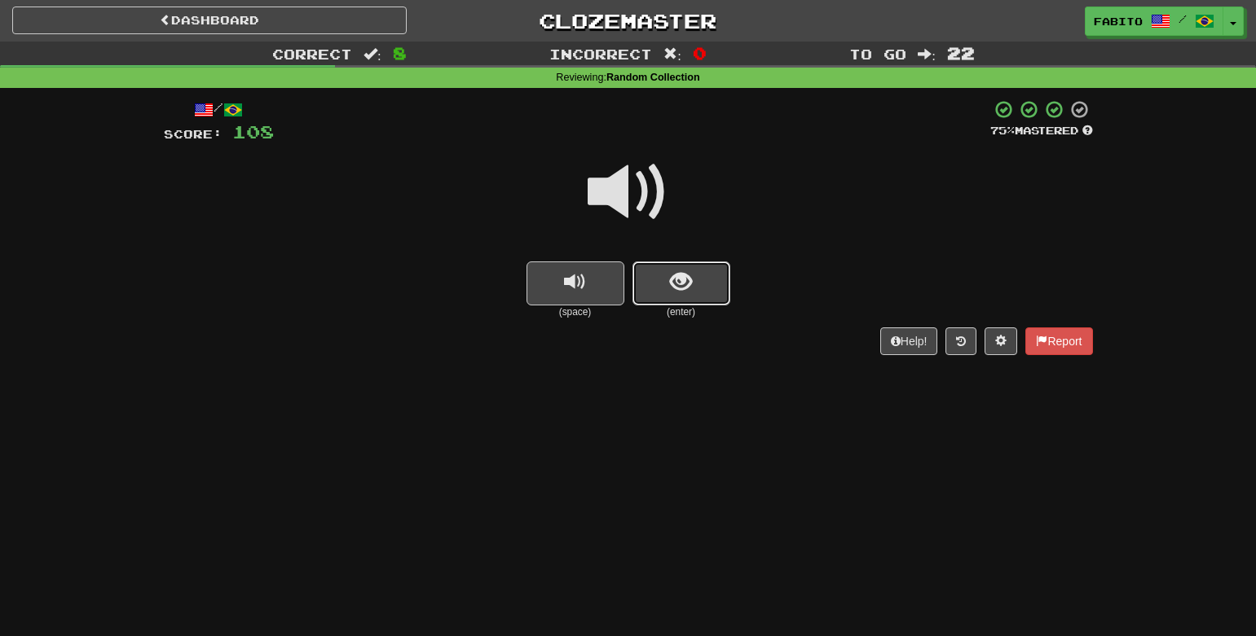
click at [693, 288] on button "show sentence" at bounding box center [681, 284] width 98 height 44
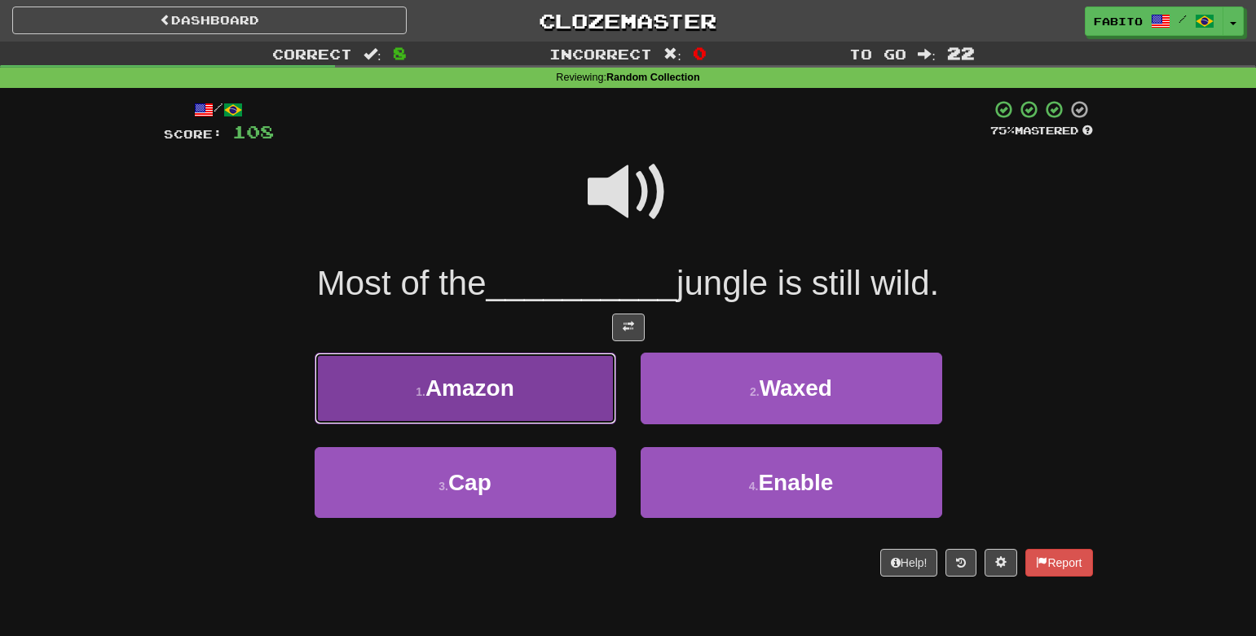
click at [514, 368] on button "1 . Amazon" at bounding box center [465, 388] width 301 height 71
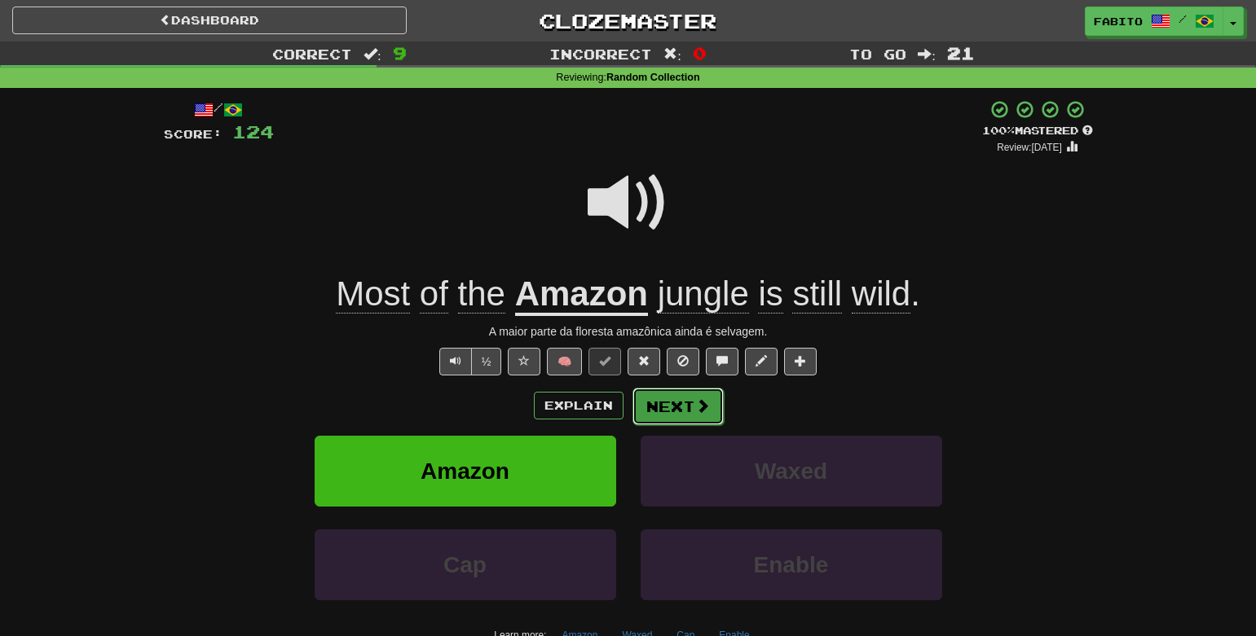
click at [681, 403] on button "Next" at bounding box center [677, 406] width 91 height 37
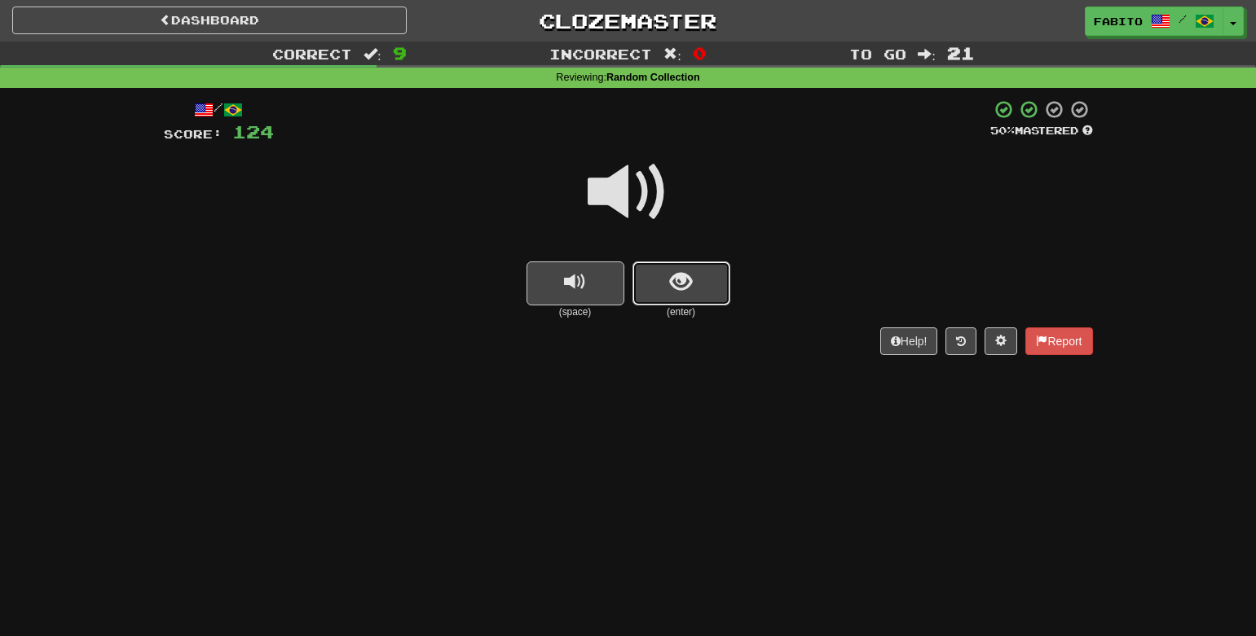
click at [681, 283] on span "show sentence" at bounding box center [681, 282] width 22 height 22
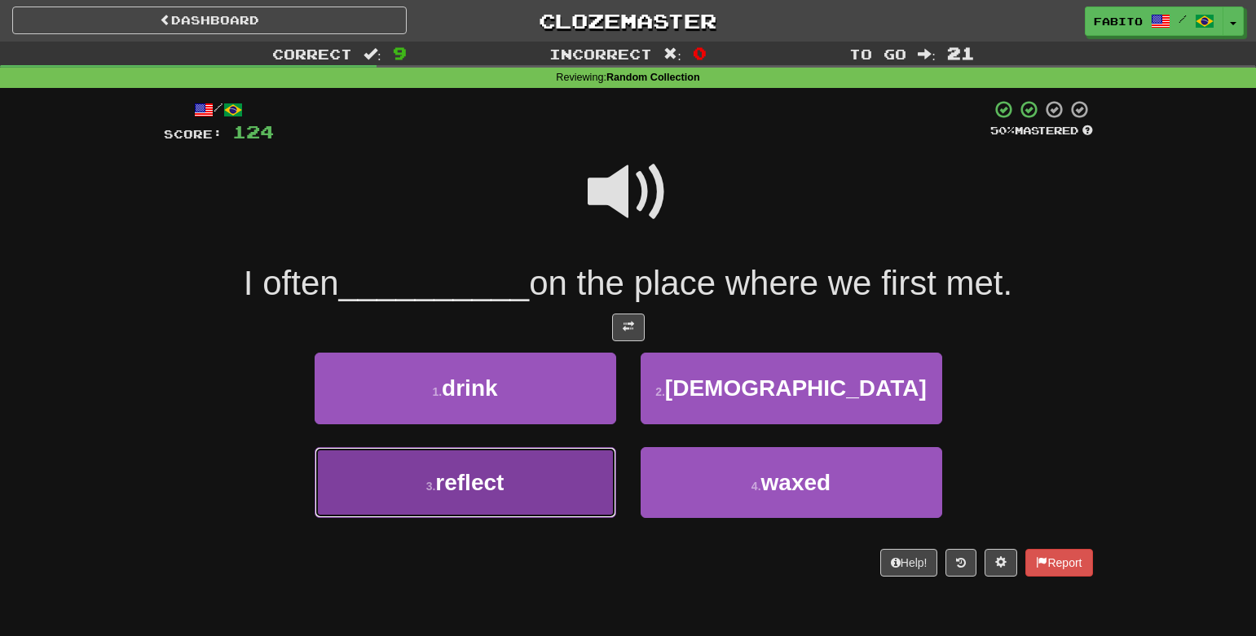
click at [536, 493] on button "3 . reflect" at bounding box center [465, 482] width 301 height 71
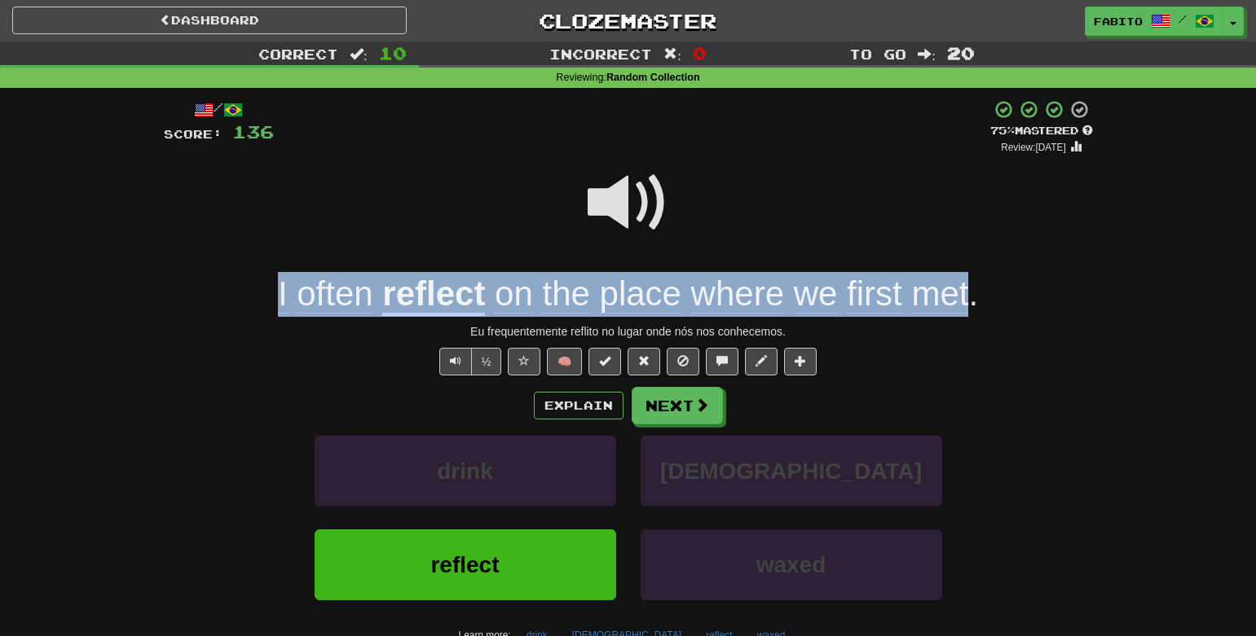
drag, startPoint x: 248, startPoint y: 297, endPoint x: 967, endPoint y: 291, distance: 719.5
click at [967, 291] on div "I often reflect on the place where we first met ." at bounding box center [628, 294] width 929 height 45
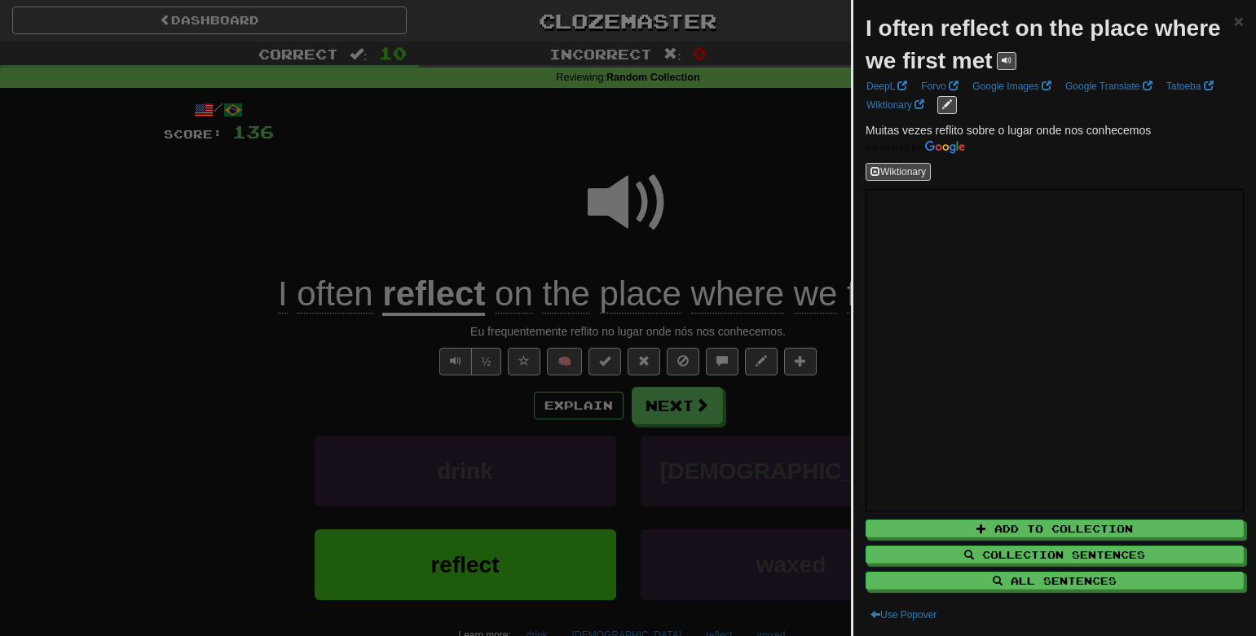
click at [763, 161] on div at bounding box center [628, 318] width 1256 height 636
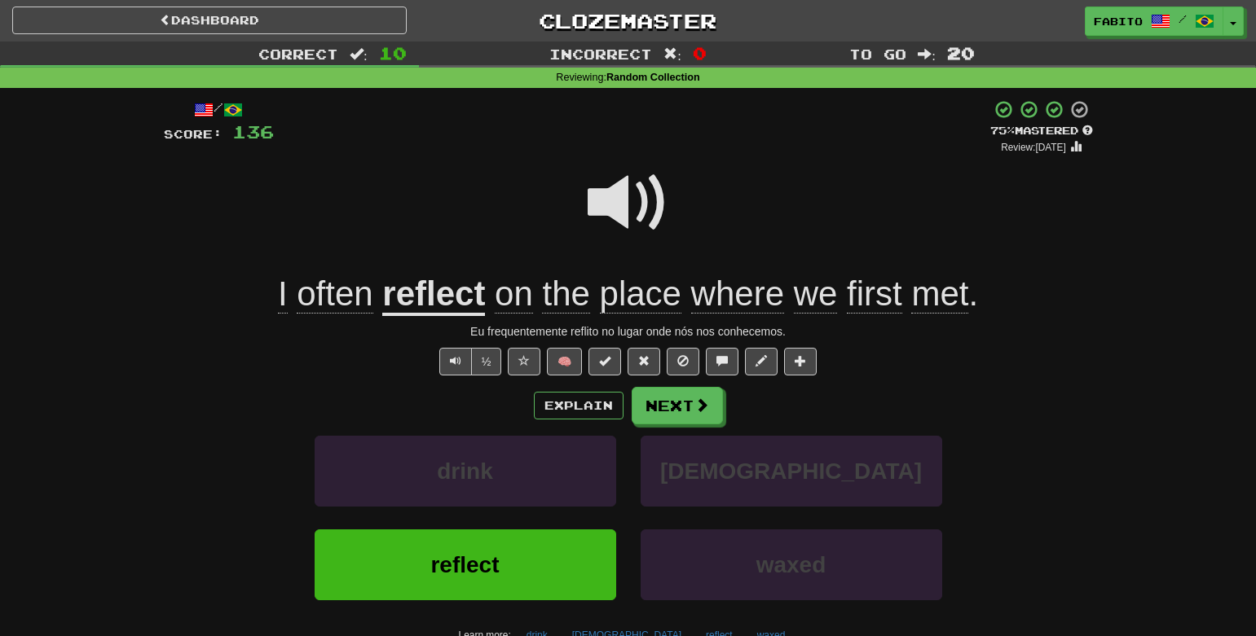
click at [622, 190] on span at bounding box center [627, 202] width 81 height 81
click at [689, 404] on button "Next" at bounding box center [677, 406] width 91 height 37
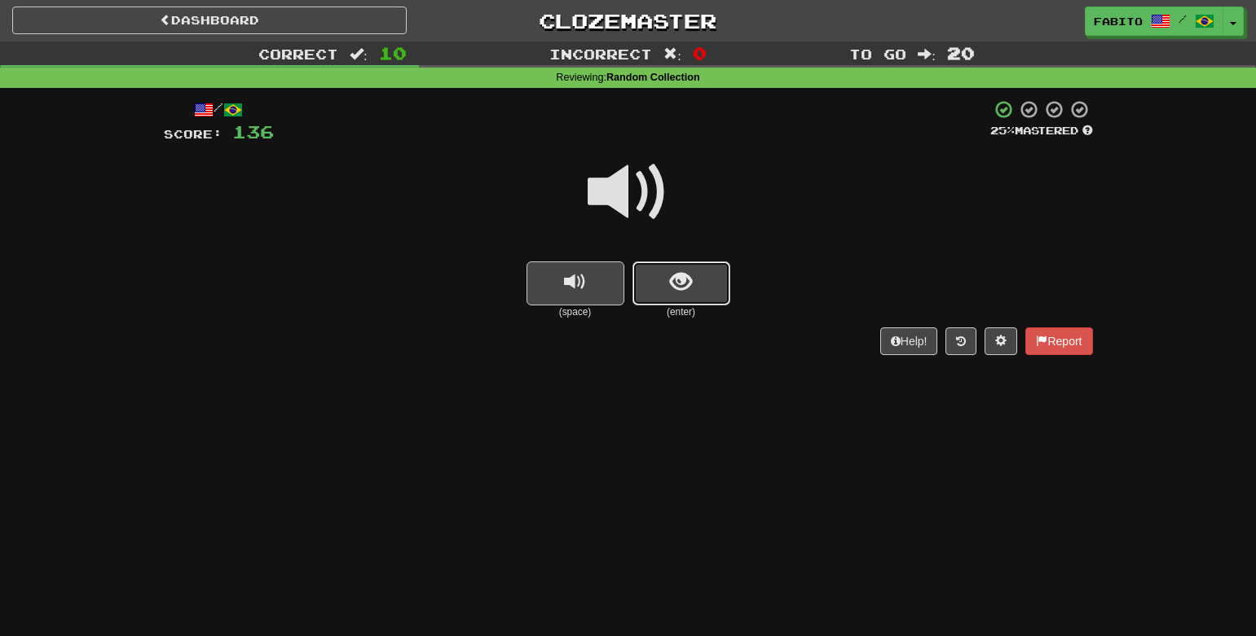
click at [711, 293] on button "show sentence" at bounding box center [681, 284] width 98 height 44
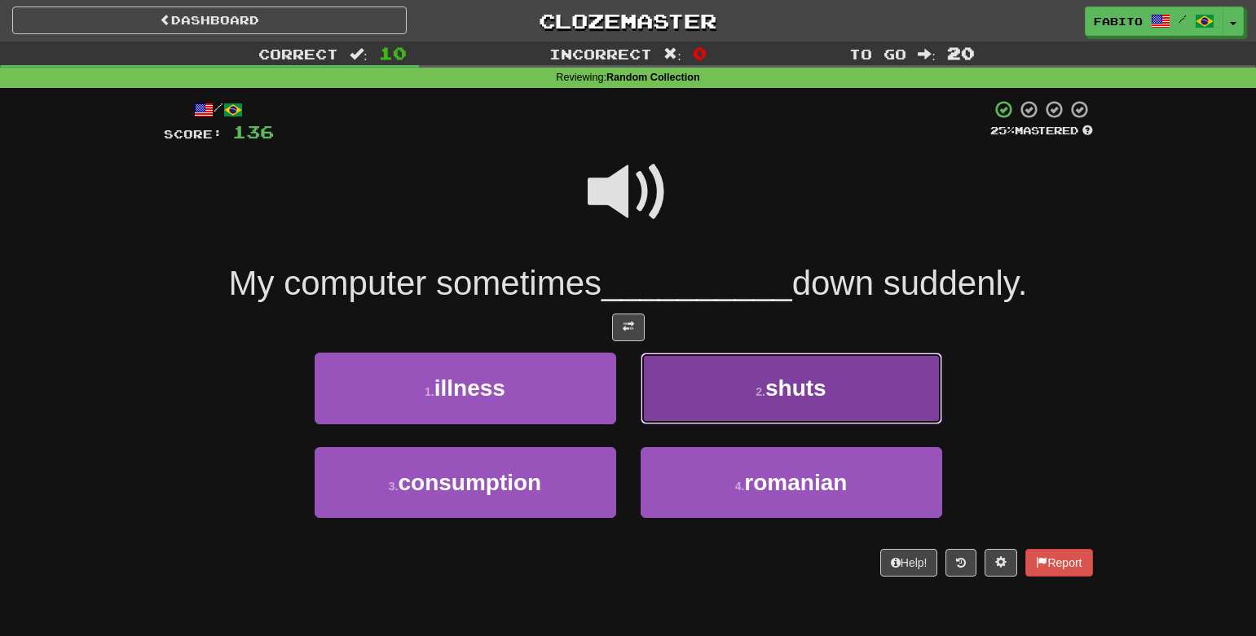
click at [695, 369] on button "2 . shuts" at bounding box center [790, 388] width 301 height 71
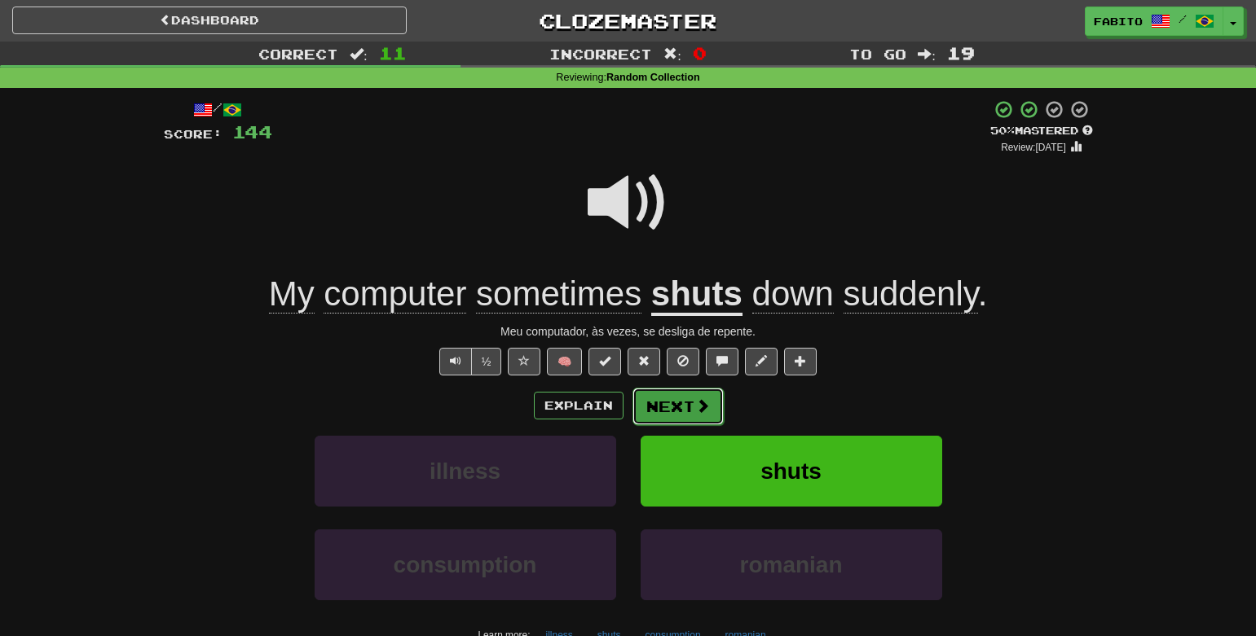
click at [667, 408] on button "Next" at bounding box center [677, 406] width 91 height 37
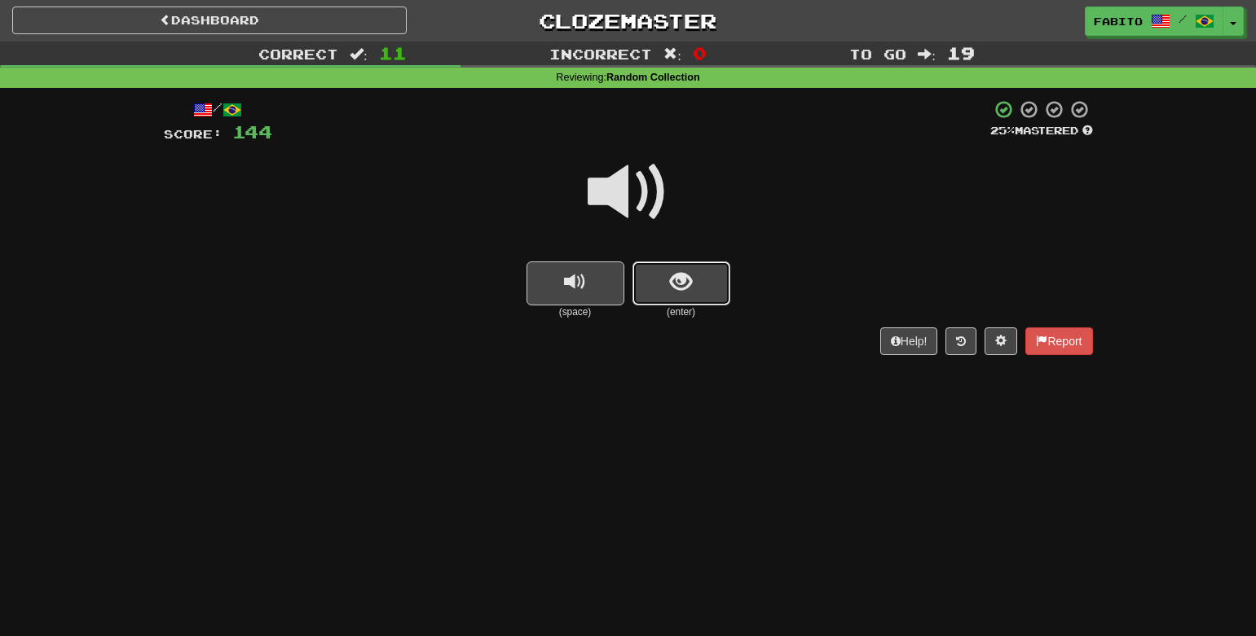
click at [662, 280] on button "show sentence" at bounding box center [681, 284] width 98 height 44
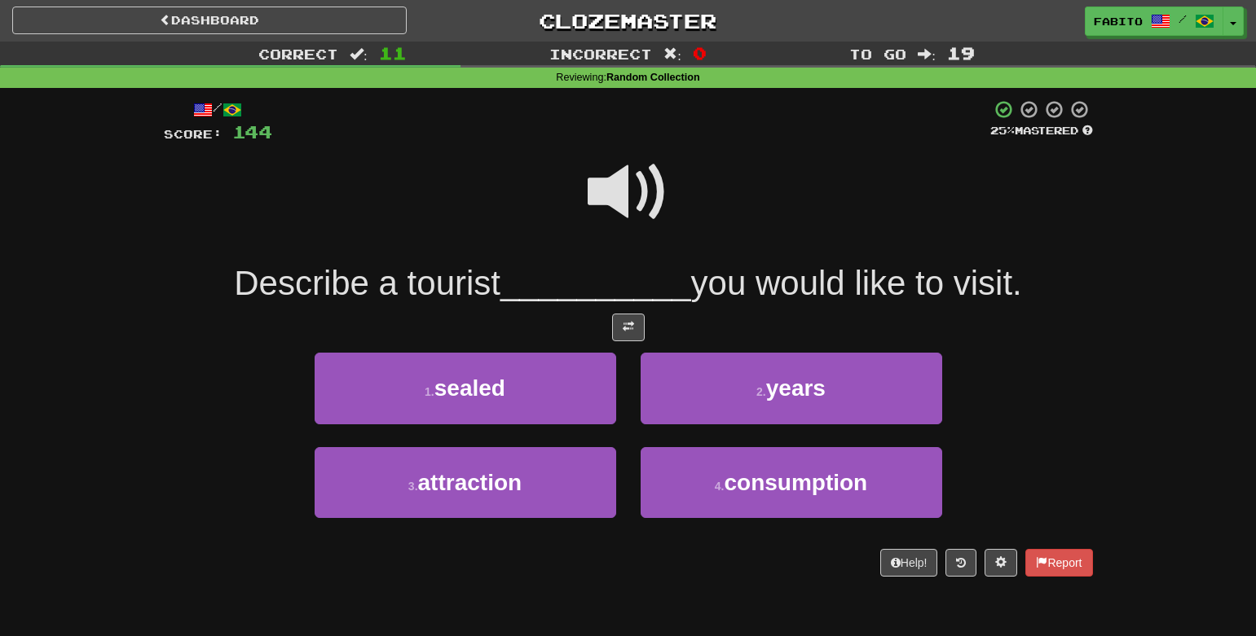
click at [618, 186] on span at bounding box center [627, 192] width 81 height 81
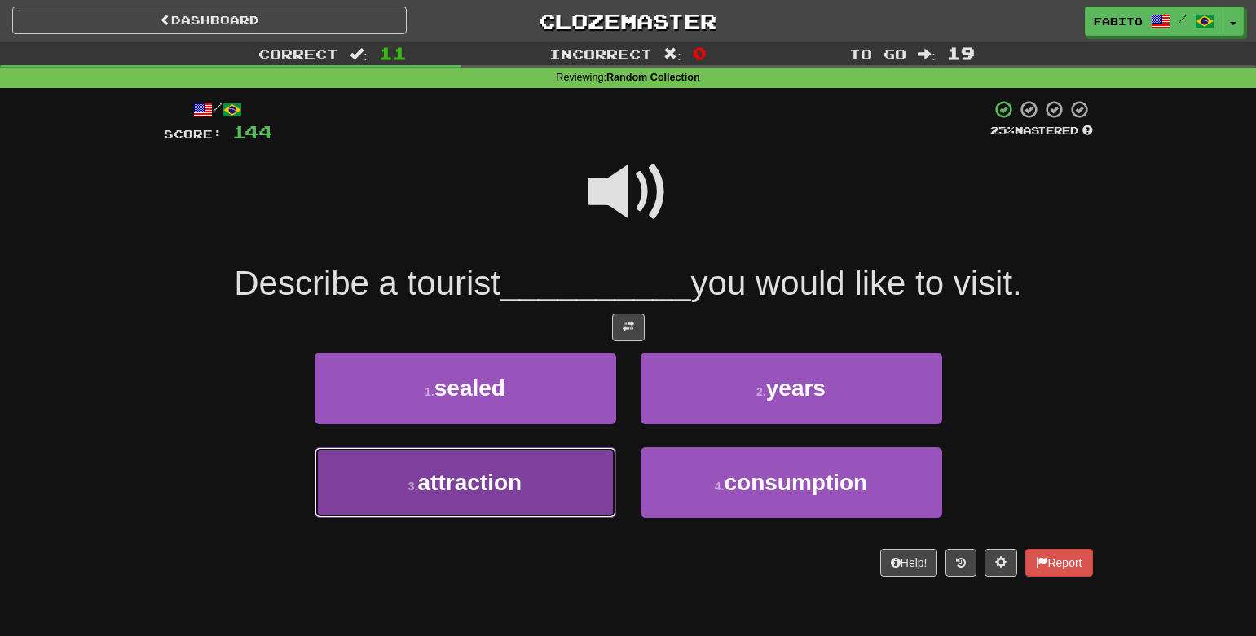
click at [518, 504] on button "3 . attraction" at bounding box center [465, 482] width 301 height 71
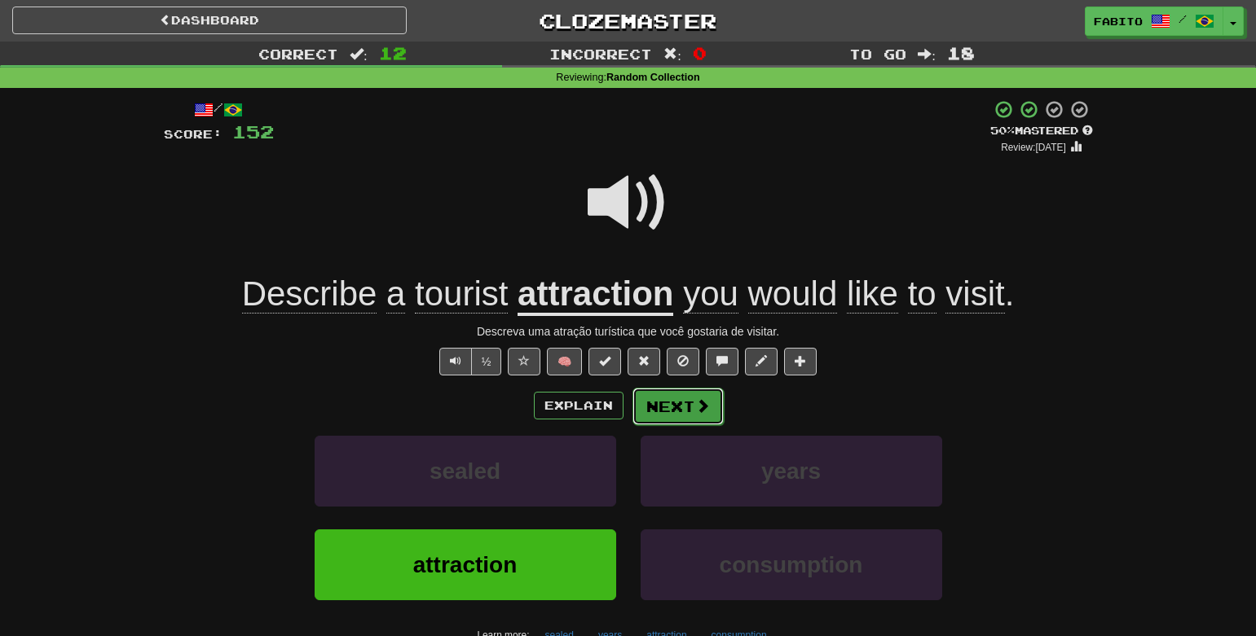
click at [707, 411] on button "Next" at bounding box center [677, 406] width 91 height 37
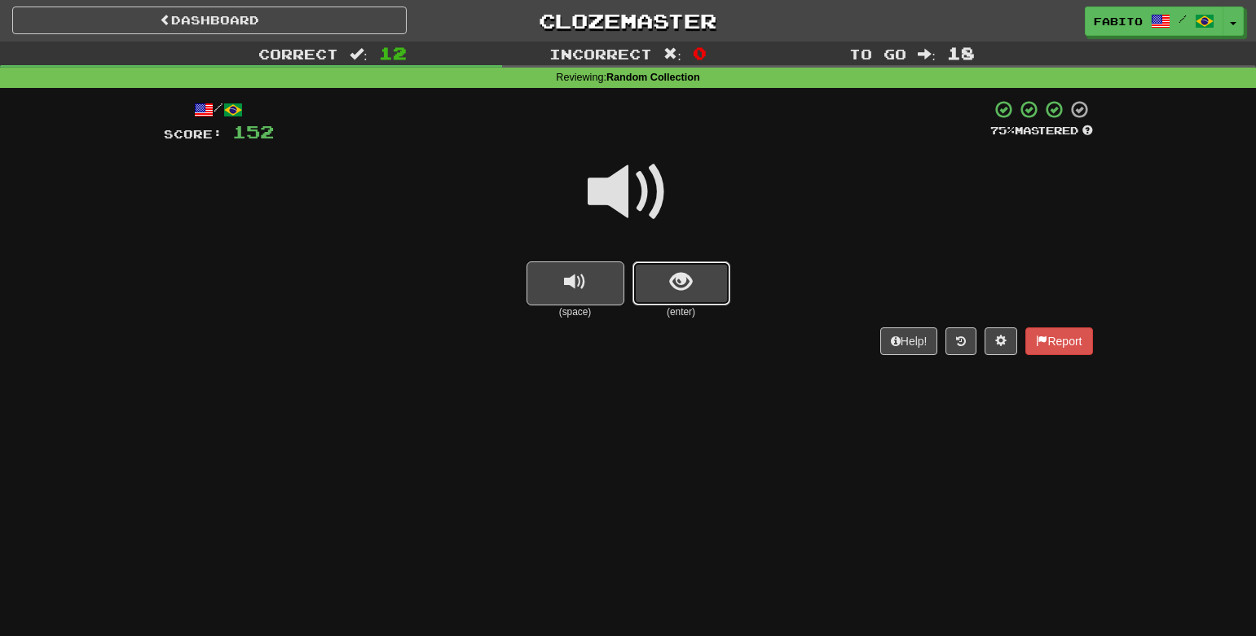
click at [675, 298] on button "show sentence" at bounding box center [681, 284] width 98 height 44
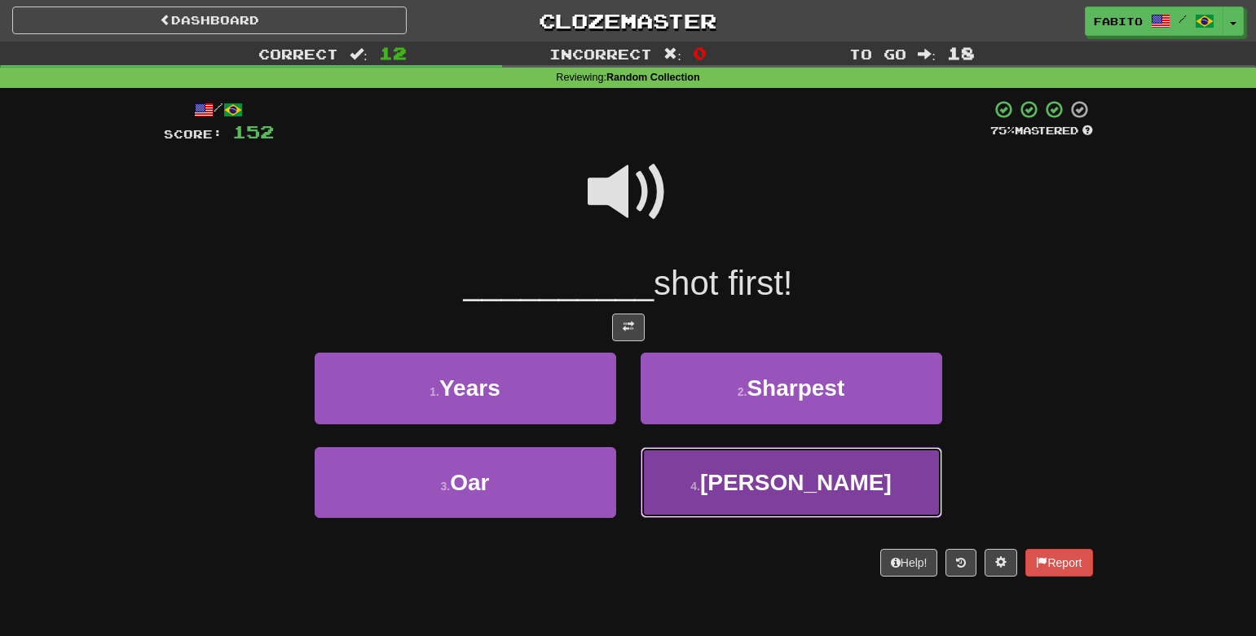
click at [707, 483] on button "4 . Han" at bounding box center [790, 482] width 301 height 71
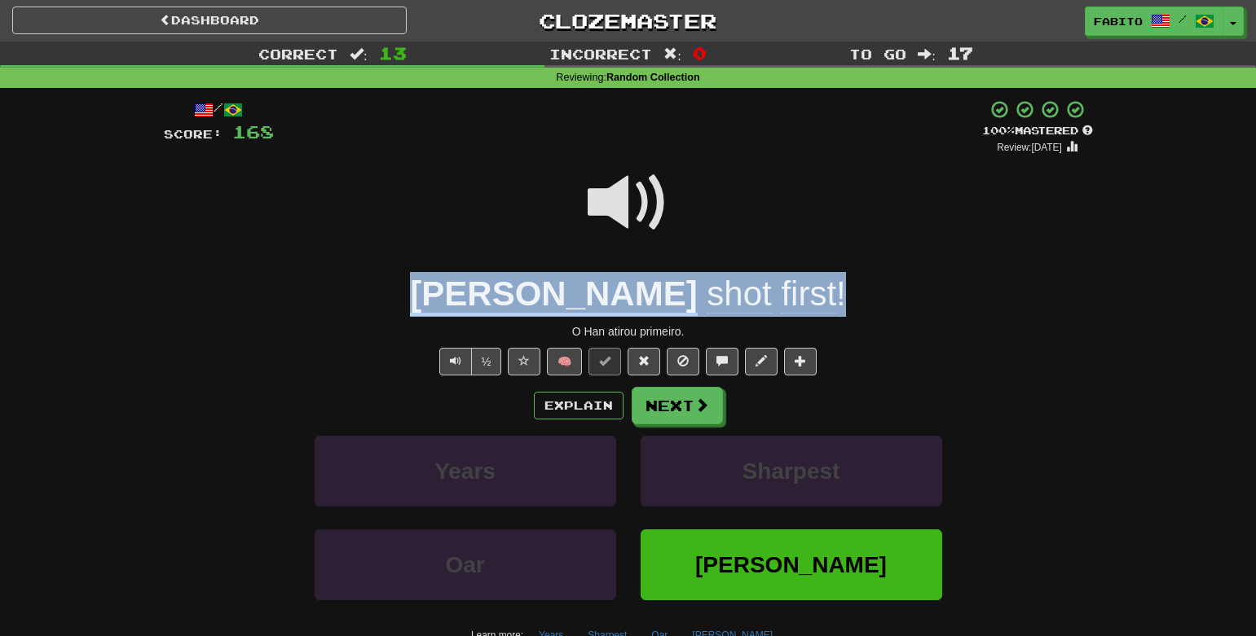
drag, startPoint x: 755, startPoint y: 291, endPoint x: 490, endPoint y: 284, distance: 265.7
click at [490, 284] on div "[PERSON_NAME] shot first !" at bounding box center [628, 294] width 929 height 45
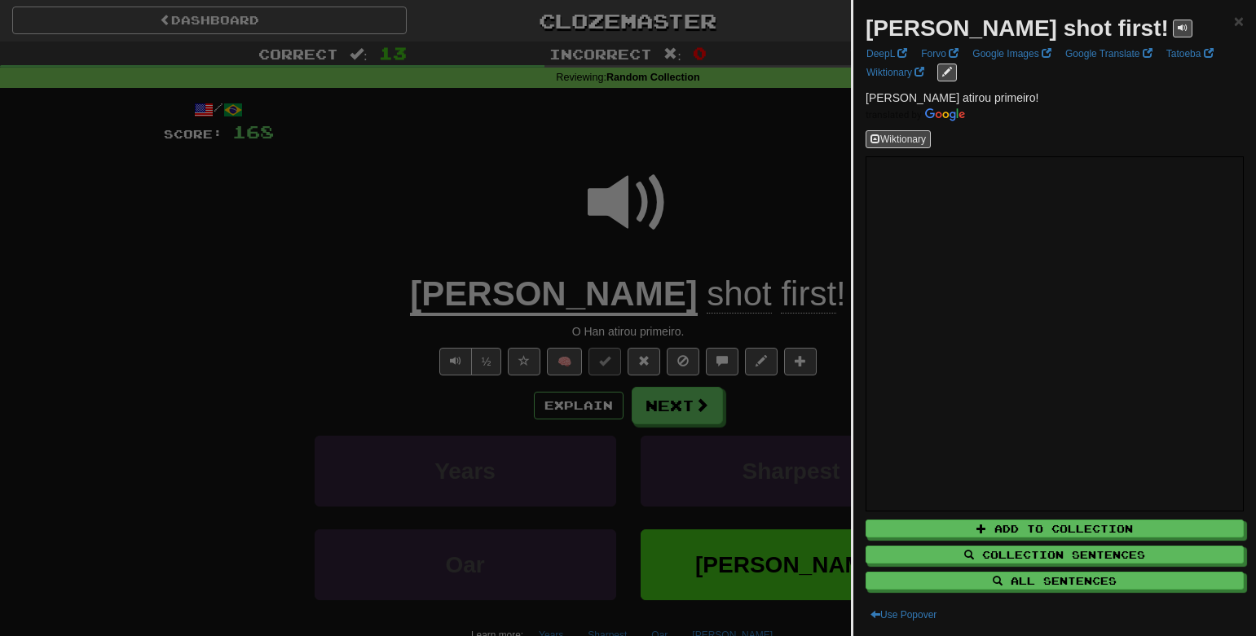
click at [490, 284] on div at bounding box center [628, 318] width 1256 height 636
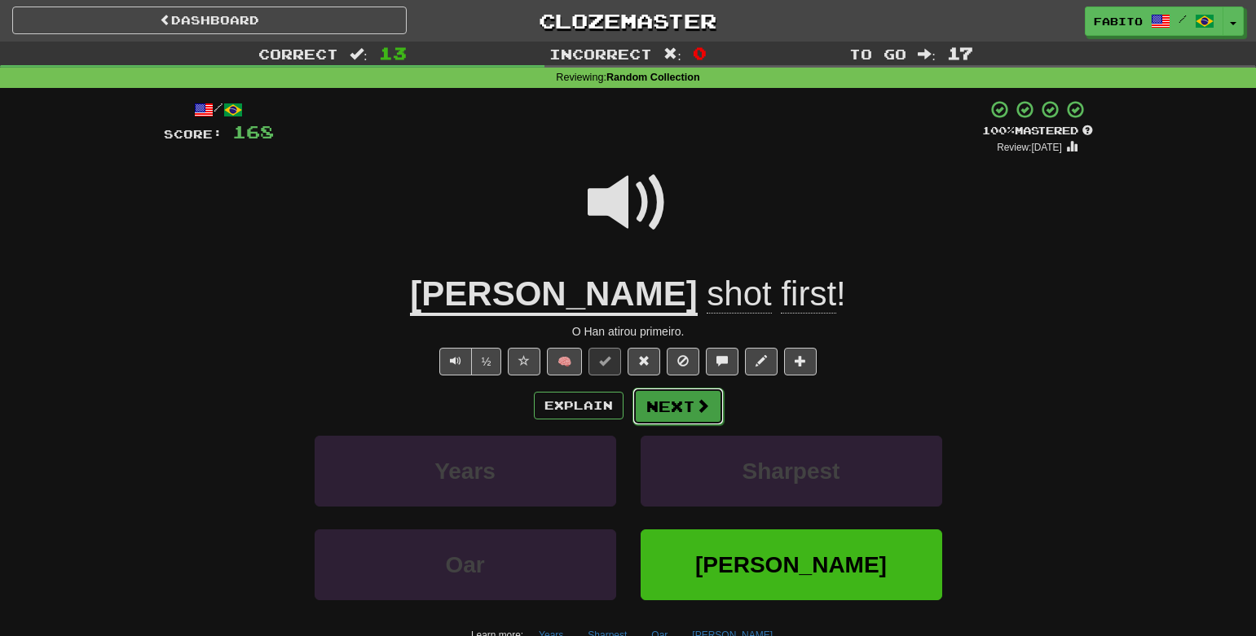
click at [685, 406] on button "Next" at bounding box center [677, 406] width 91 height 37
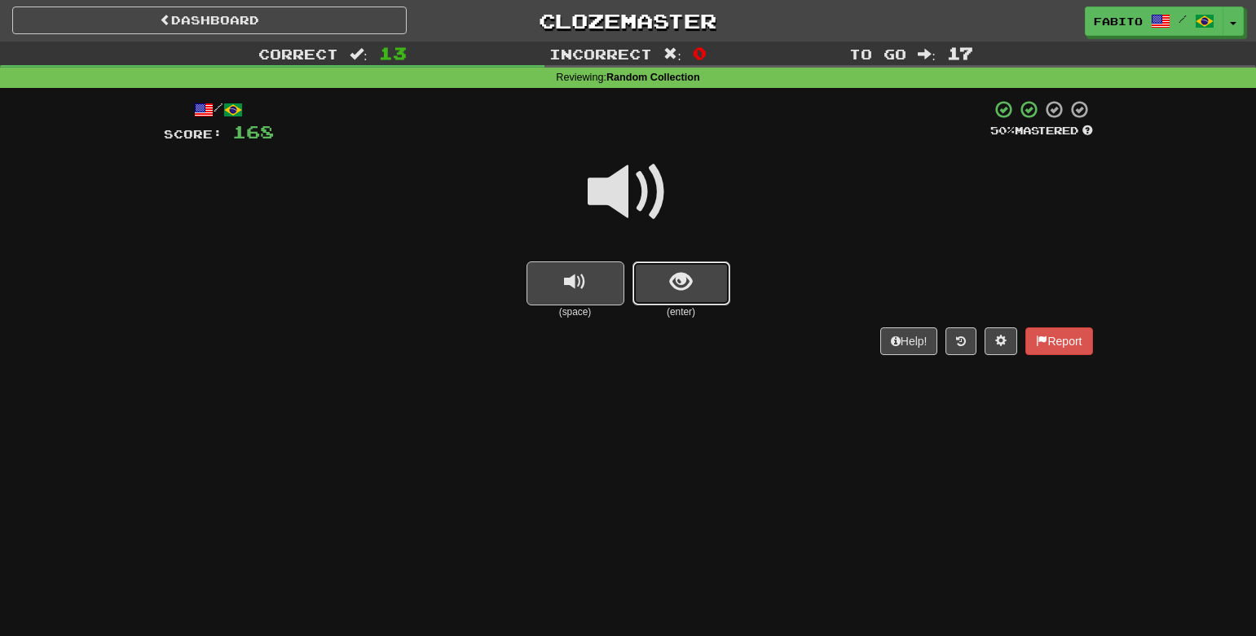
click at [691, 299] on button "show sentence" at bounding box center [681, 284] width 98 height 44
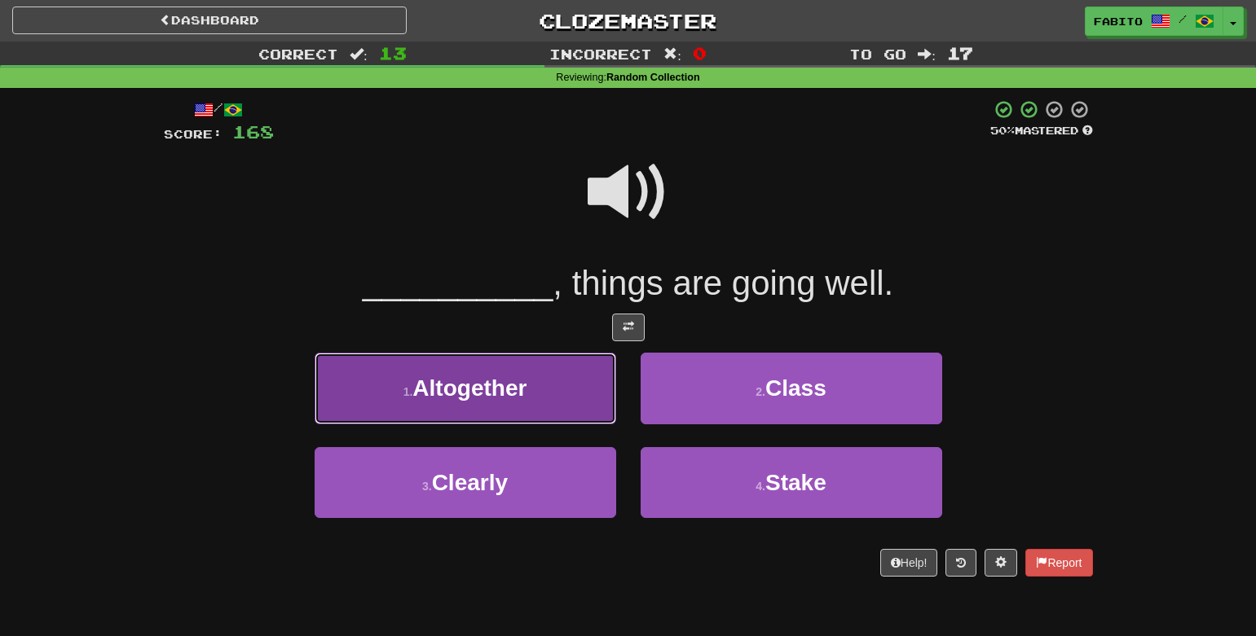
click at [565, 395] on button "1 . Altogether" at bounding box center [465, 388] width 301 height 71
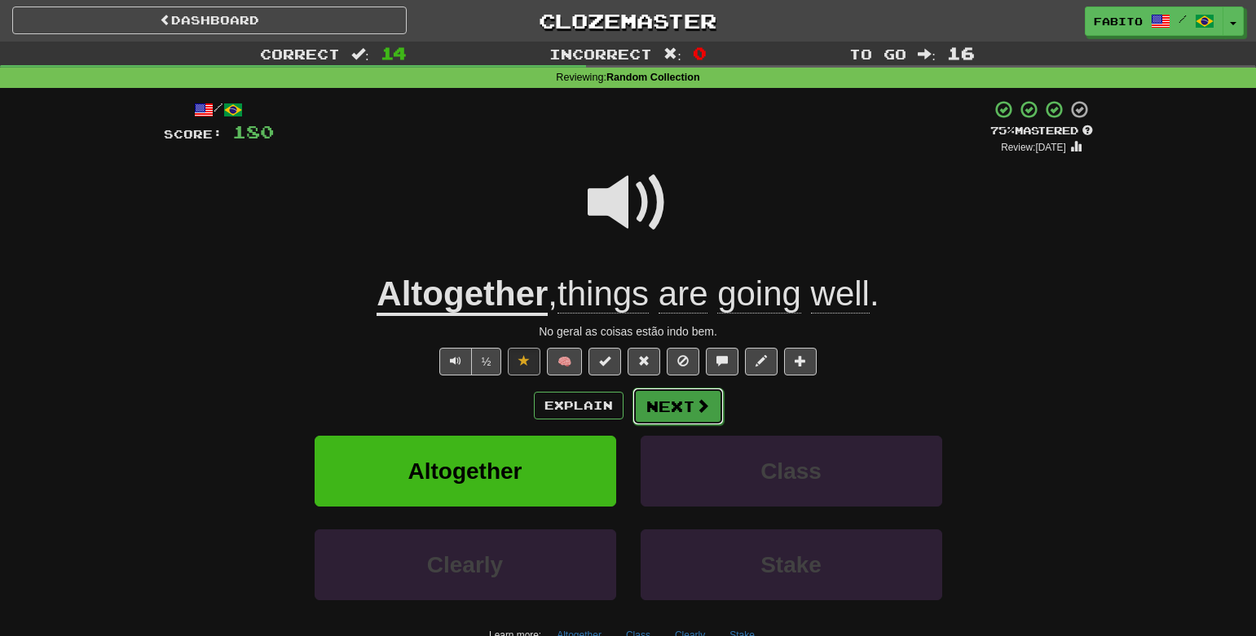
click at [665, 409] on button "Next" at bounding box center [677, 406] width 91 height 37
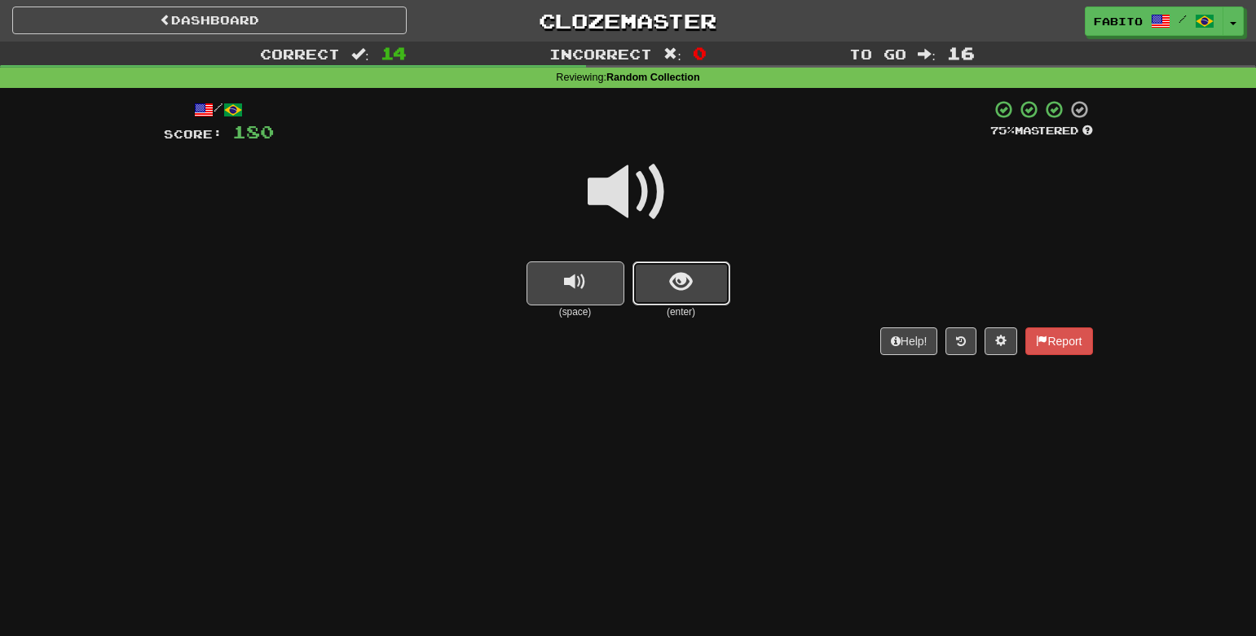
click at [658, 279] on button "show sentence" at bounding box center [681, 284] width 98 height 44
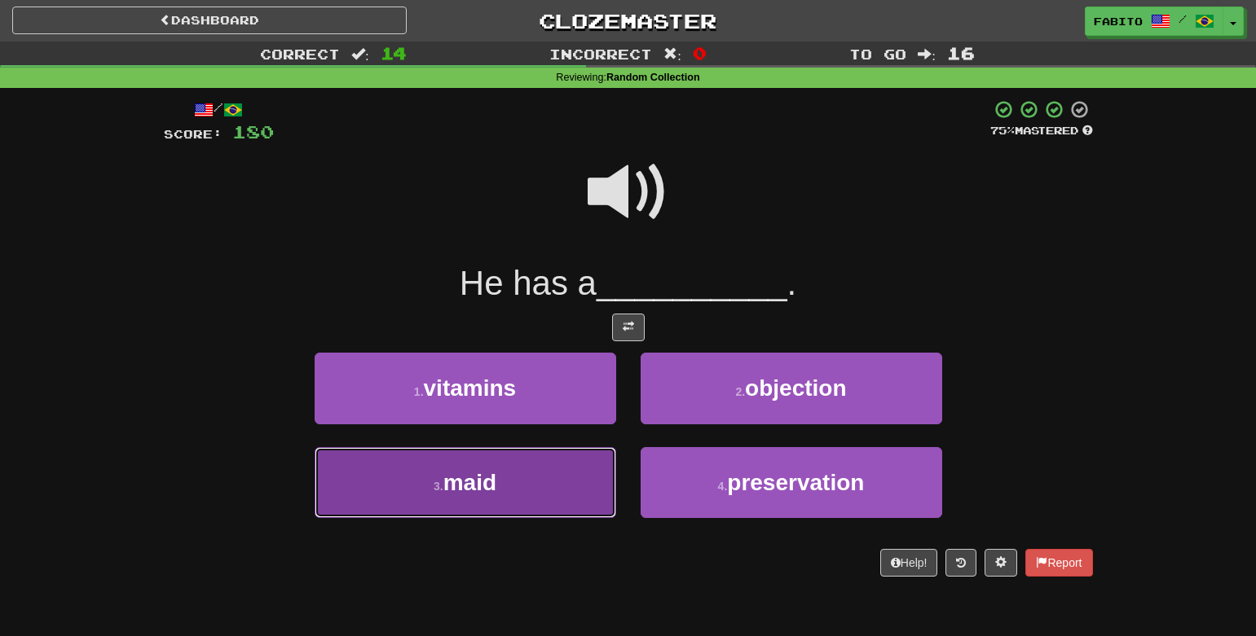
click at [543, 473] on button "3 . maid" at bounding box center [465, 482] width 301 height 71
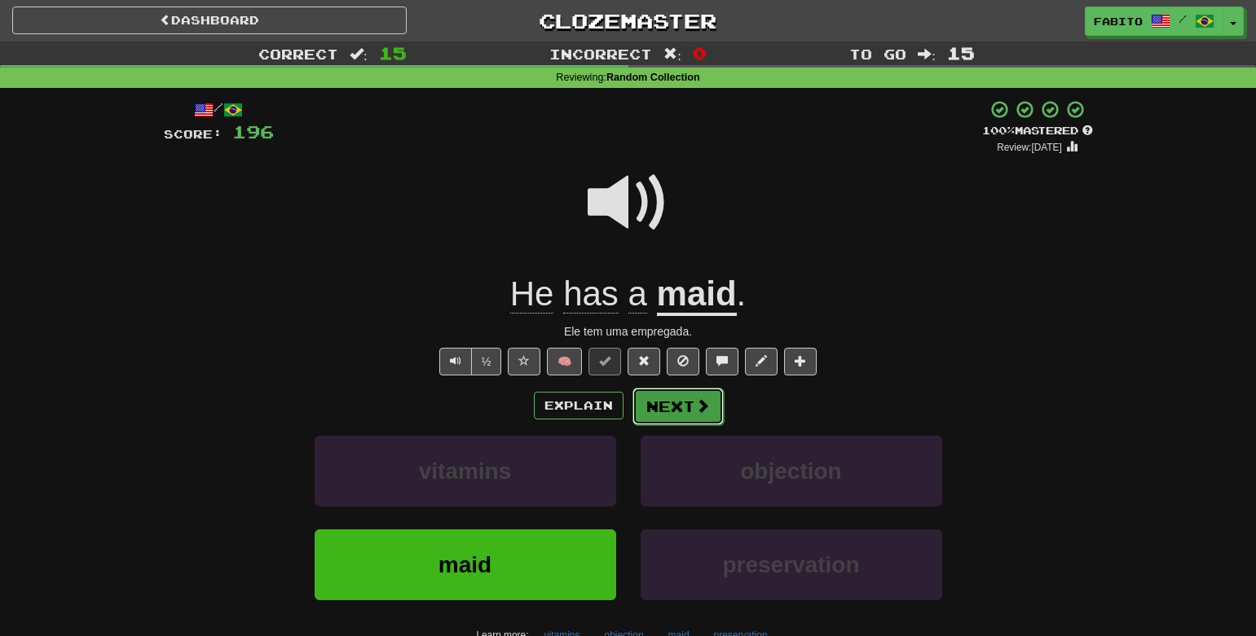
click at [680, 412] on button "Next" at bounding box center [677, 406] width 91 height 37
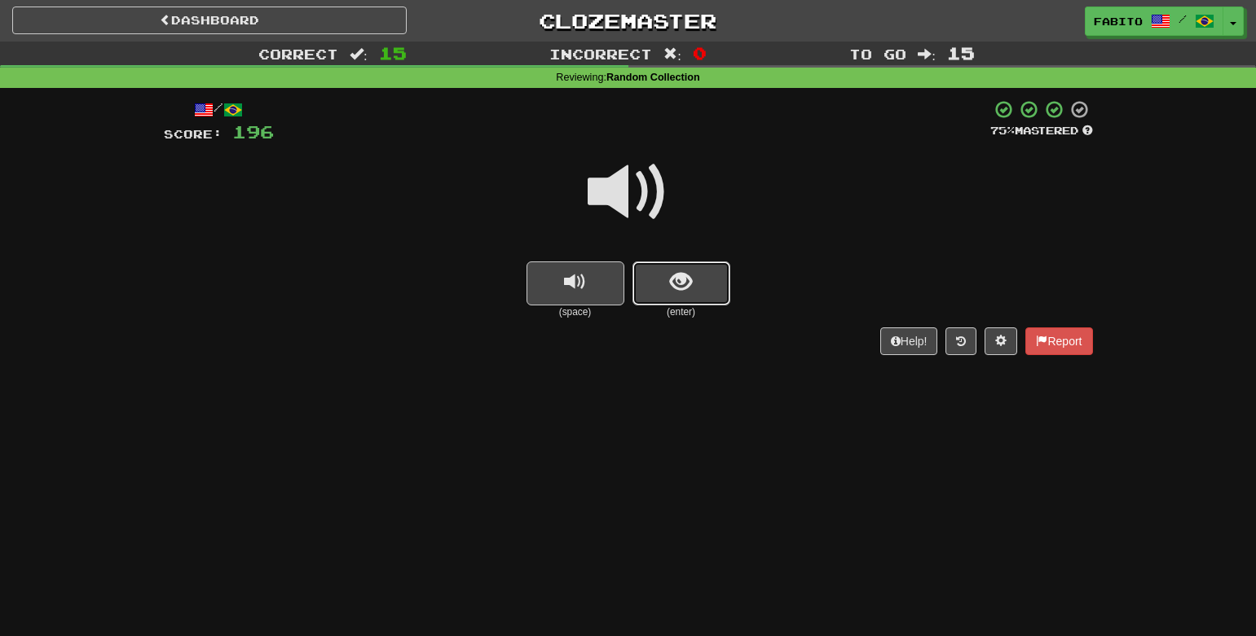
click at [650, 275] on button "show sentence" at bounding box center [681, 284] width 98 height 44
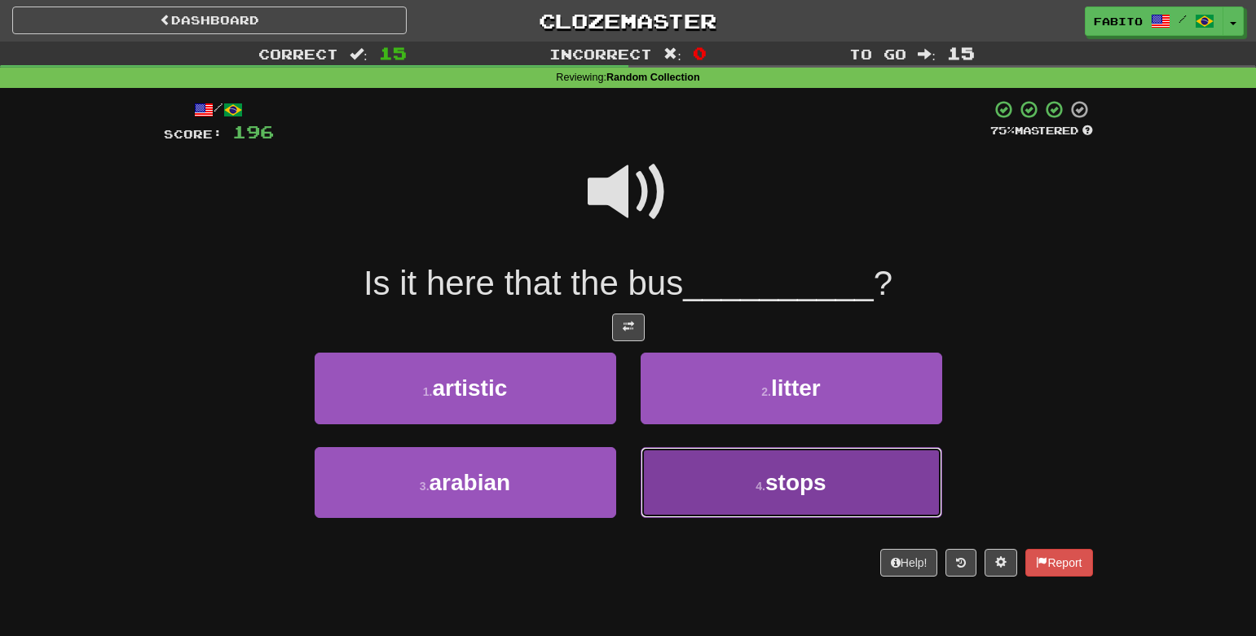
click at [726, 489] on button "4 . stops" at bounding box center [790, 482] width 301 height 71
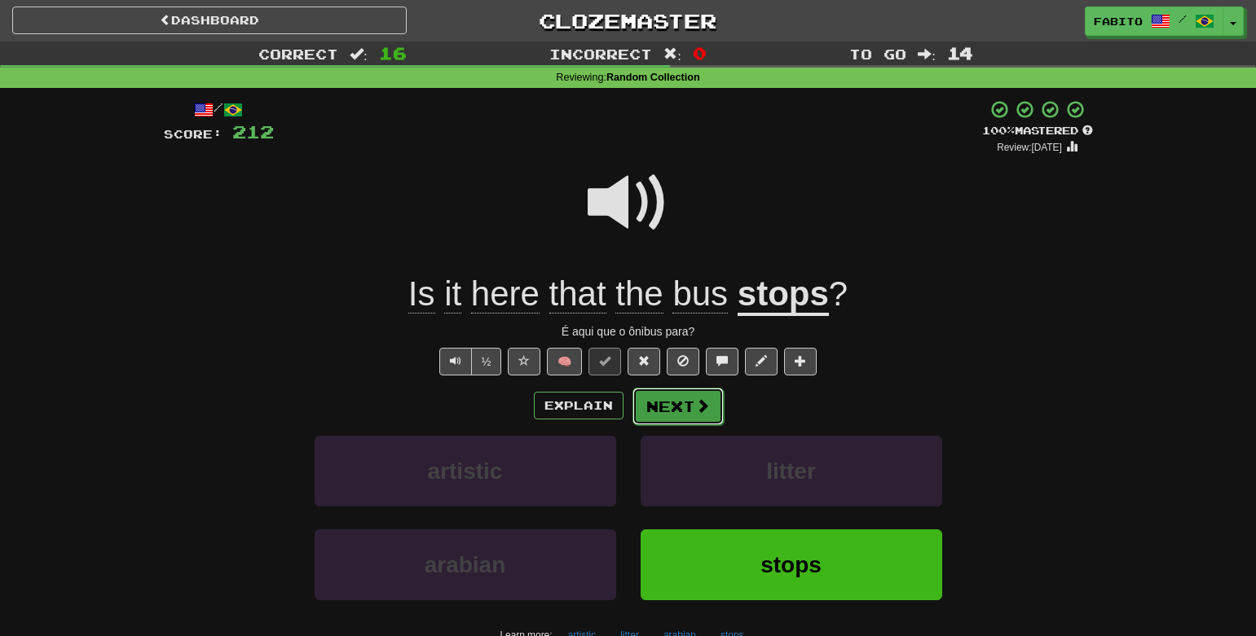
click at [689, 406] on button "Next" at bounding box center [677, 406] width 91 height 37
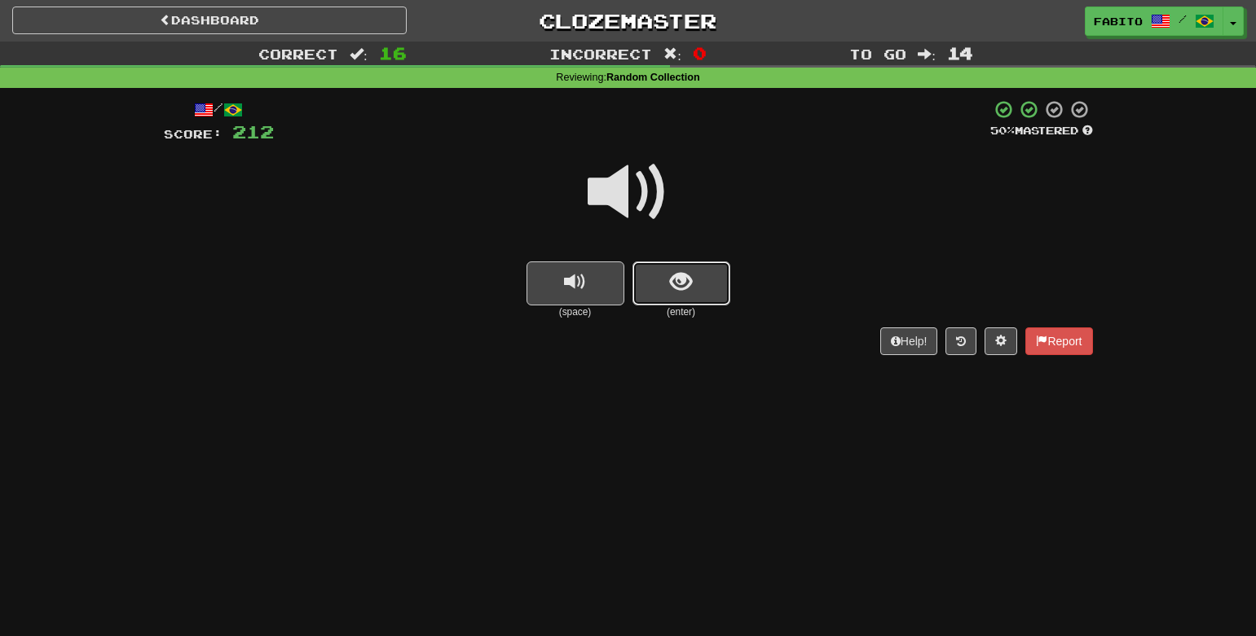
click at [697, 296] on button "show sentence" at bounding box center [681, 284] width 98 height 44
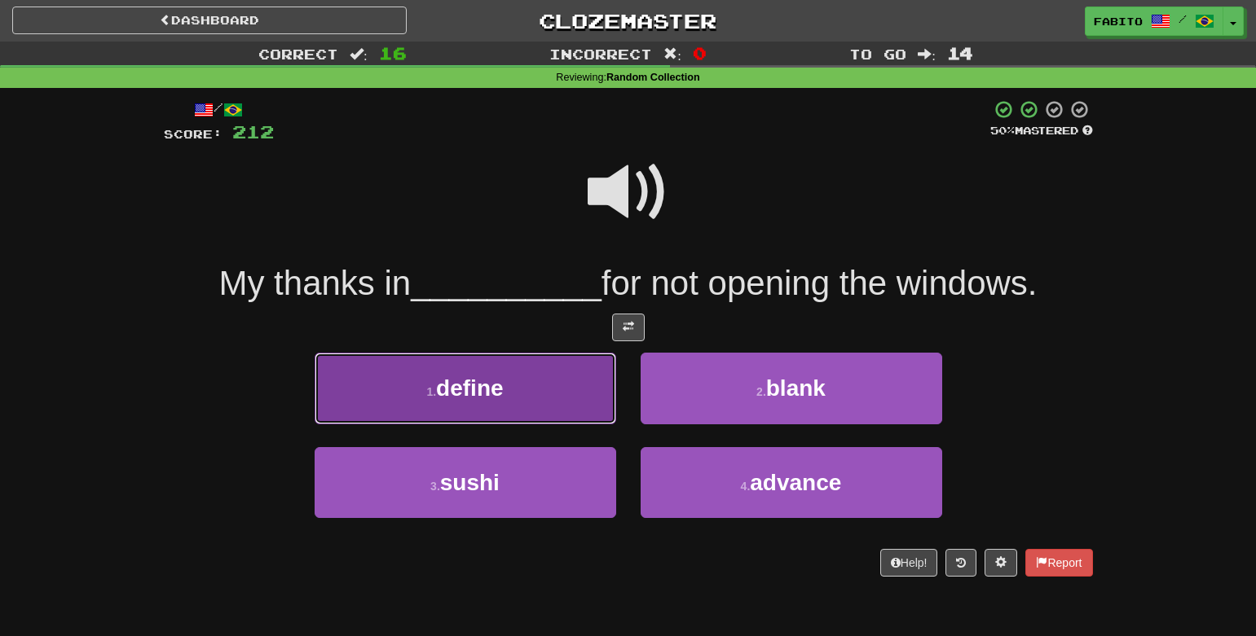
click at [587, 392] on button "1 . define" at bounding box center [465, 388] width 301 height 71
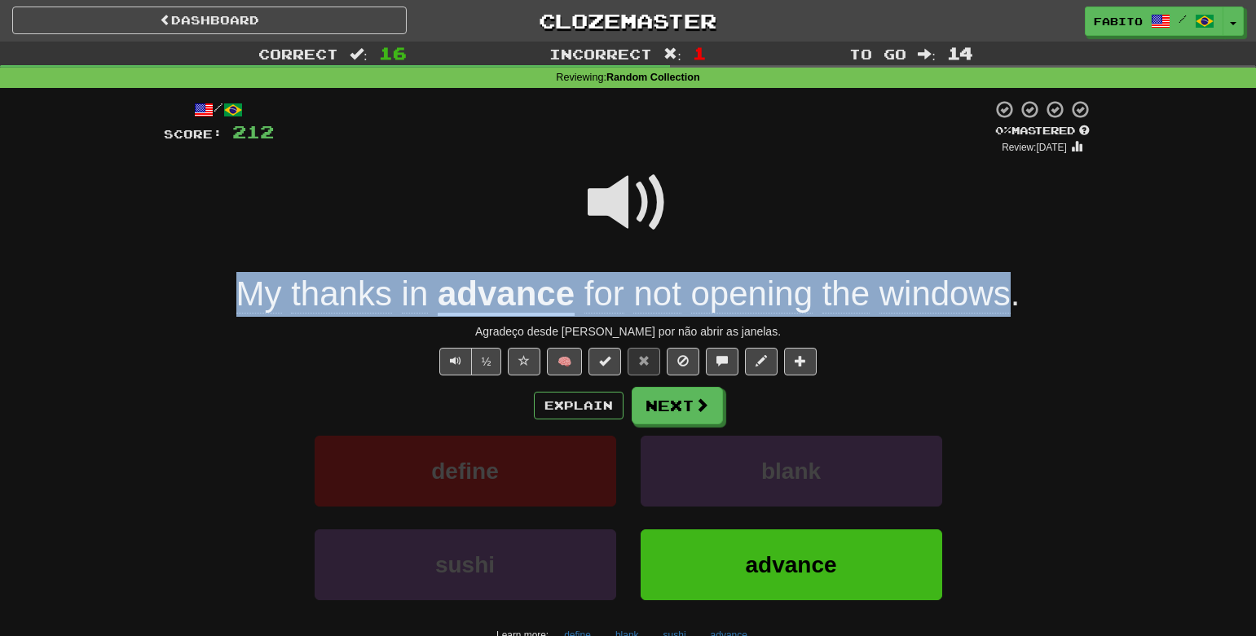
drag, startPoint x: 188, startPoint y: 307, endPoint x: 1008, endPoint y: 280, distance: 820.1
click at [1008, 280] on div "My thanks in advance for not opening the windows ." at bounding box center [628, 294] width 929 height 45
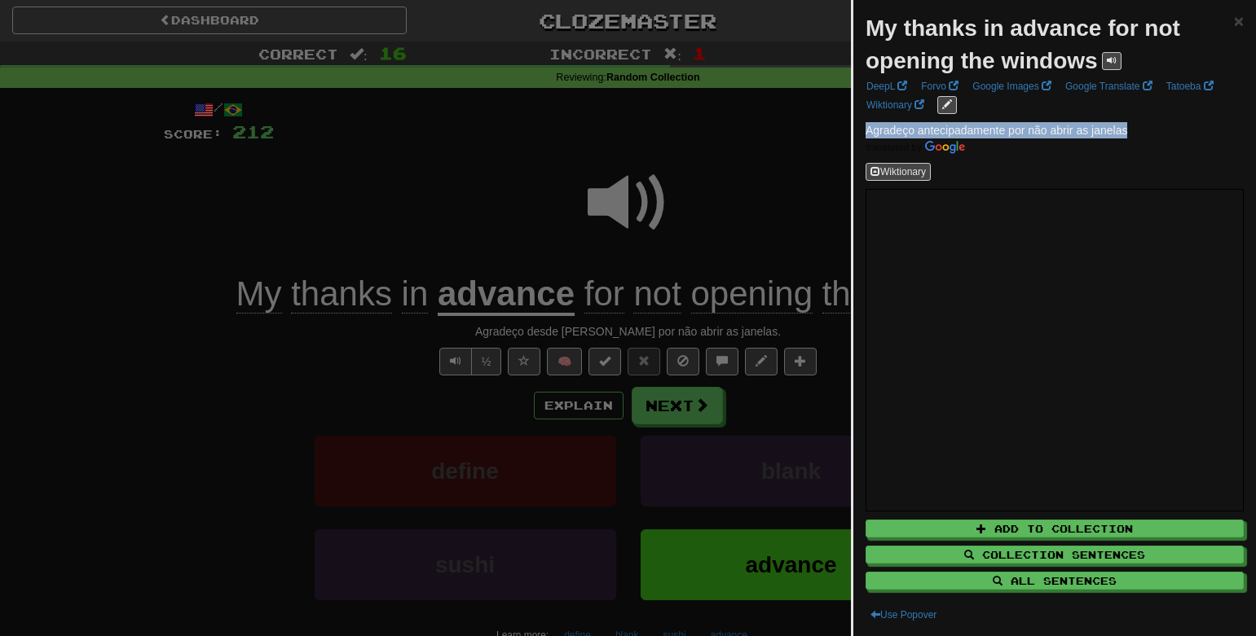
drag, startPoint x: 1134, startPoint y: 128, endPoint x: 867, endPoint y: 133, distance: 267.3
click at [867, 133] on p "Agradeço antecipadamente por não abrir as janelas" at bounding box center [1054, 138] width 378 height 33
copy span "Agradeço antecipadamente por não abrir as janelas"
click at [722, 208] on div at bounding box center [628, 318] width 1256 height 636
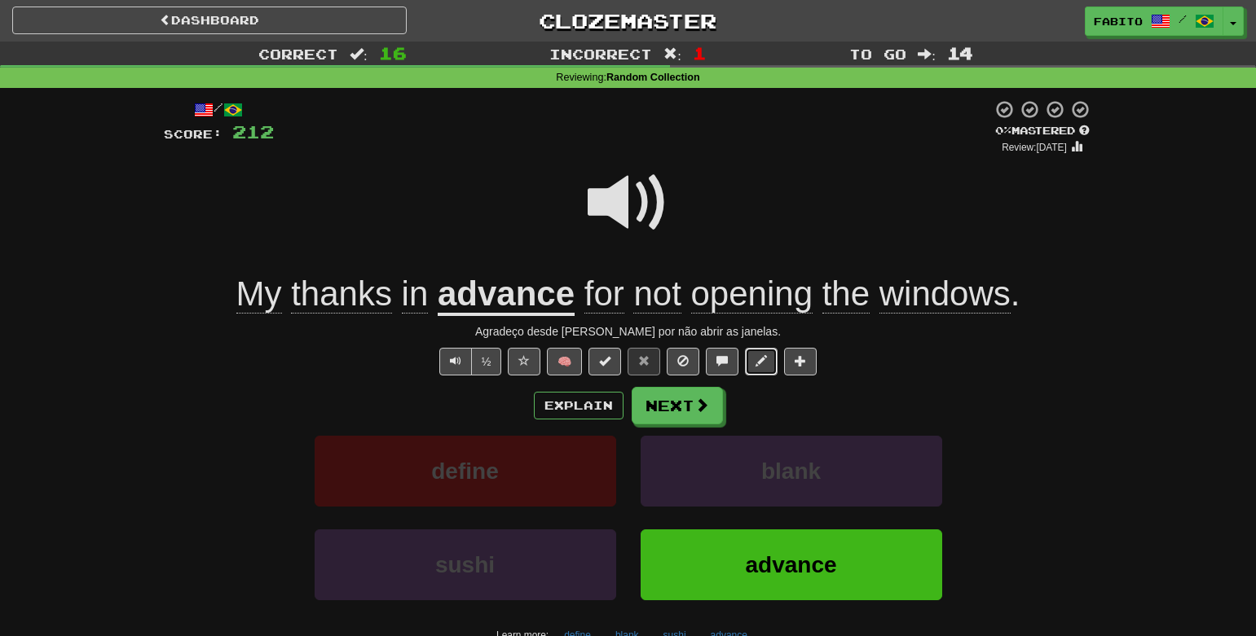
click at [758, 359] on span at bounding box center [760, 360] width 11 height 11
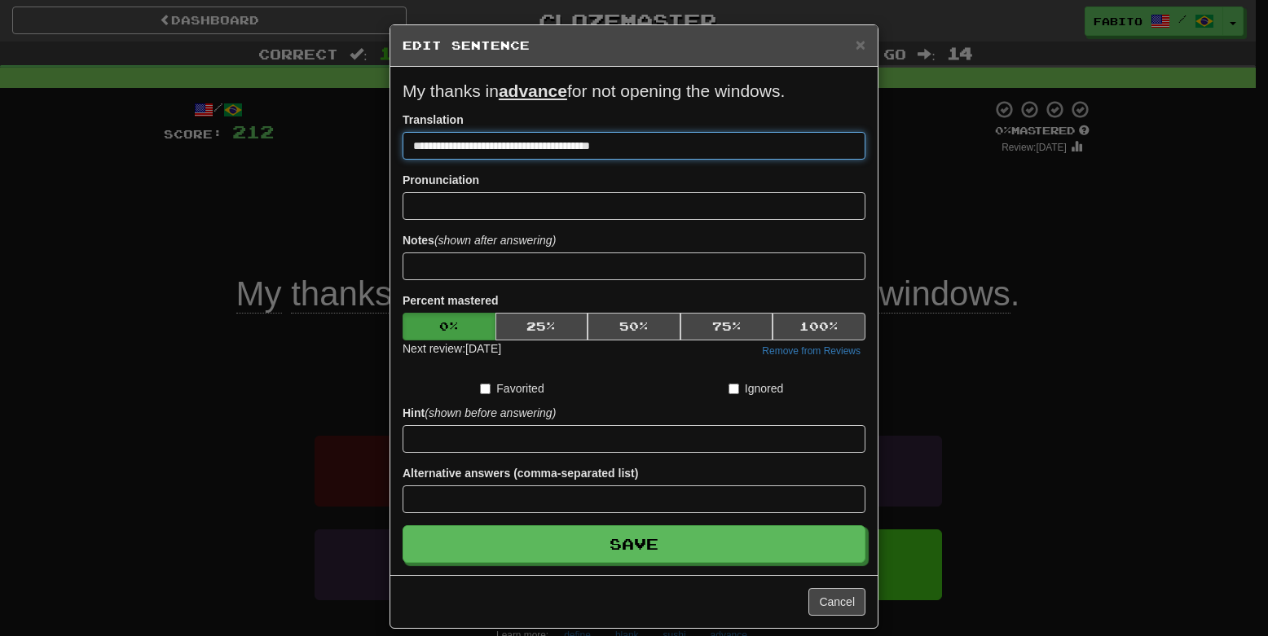
drag, startPoint x: 439, startPoint y: 144, endPoint x: 422, endPoint y: 145, distance: 17.1
click at [422, 145] on input "**********" at bounding box center [634, 146] width 463 height 28
click at [673, 149] on input "**********" at bounding box center [634, 146] width 463 height 28
drag, startPoint x: 673, startPoint y: 149, endPoint x: 310, endPoint y: 142, distance: 363.5
click at [310, 142] on div "**********" at bounding box center [634, 318] width 1268 height 636
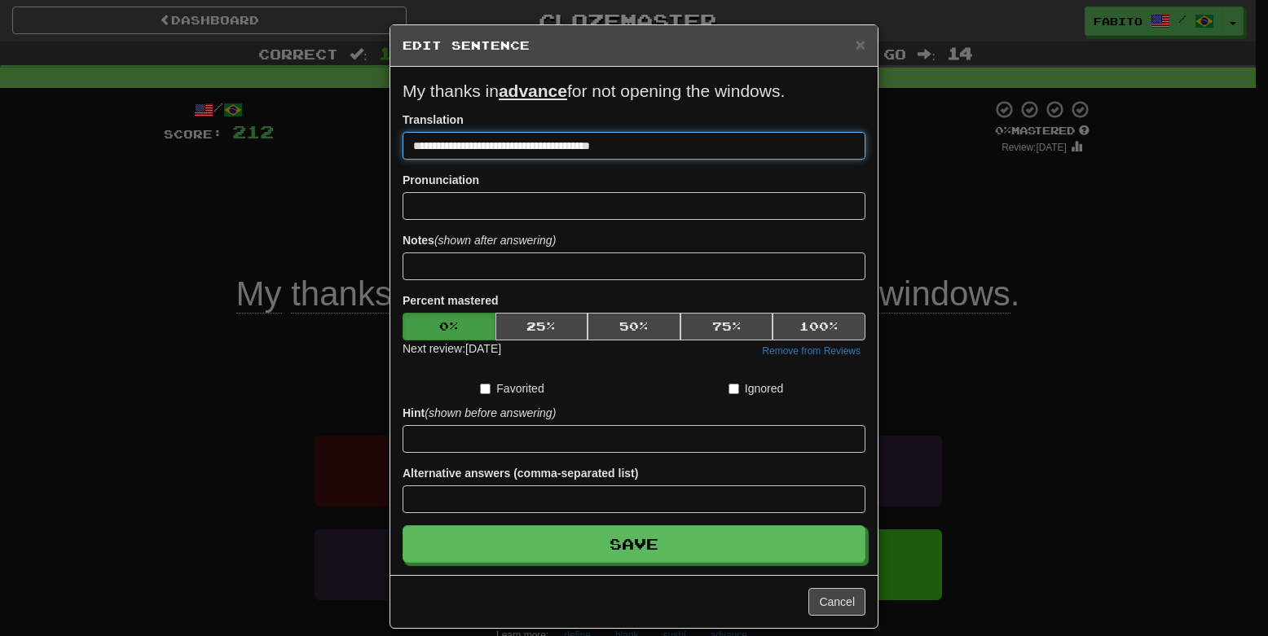
paste input "******"
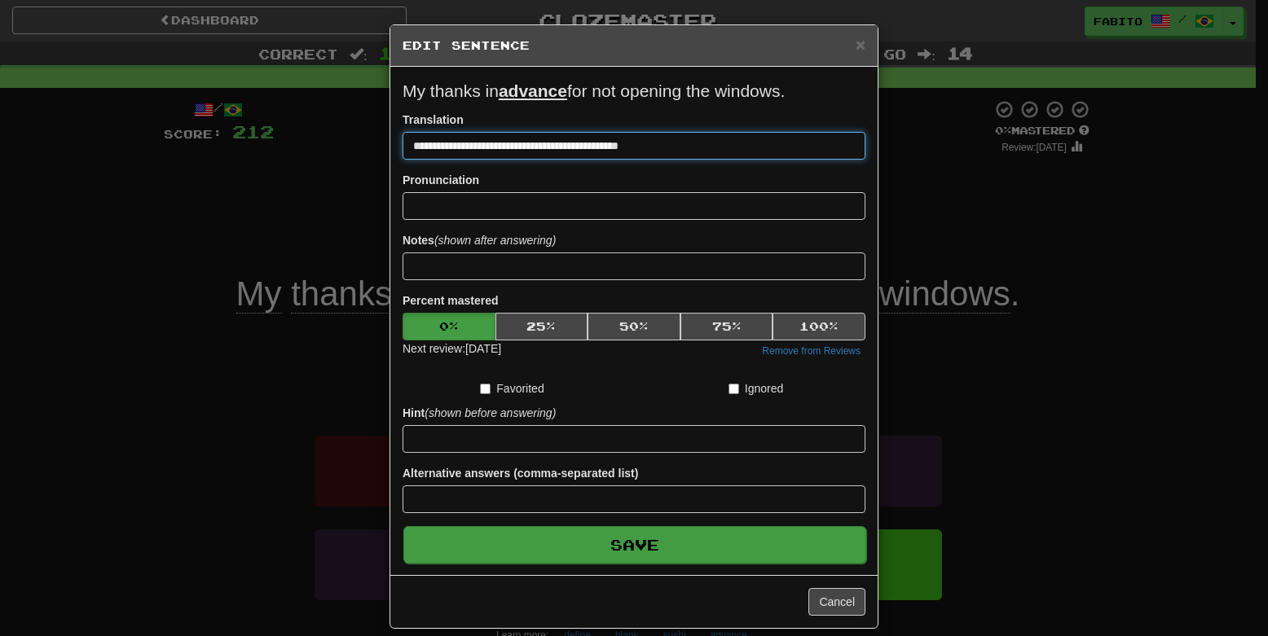
type input "**********"
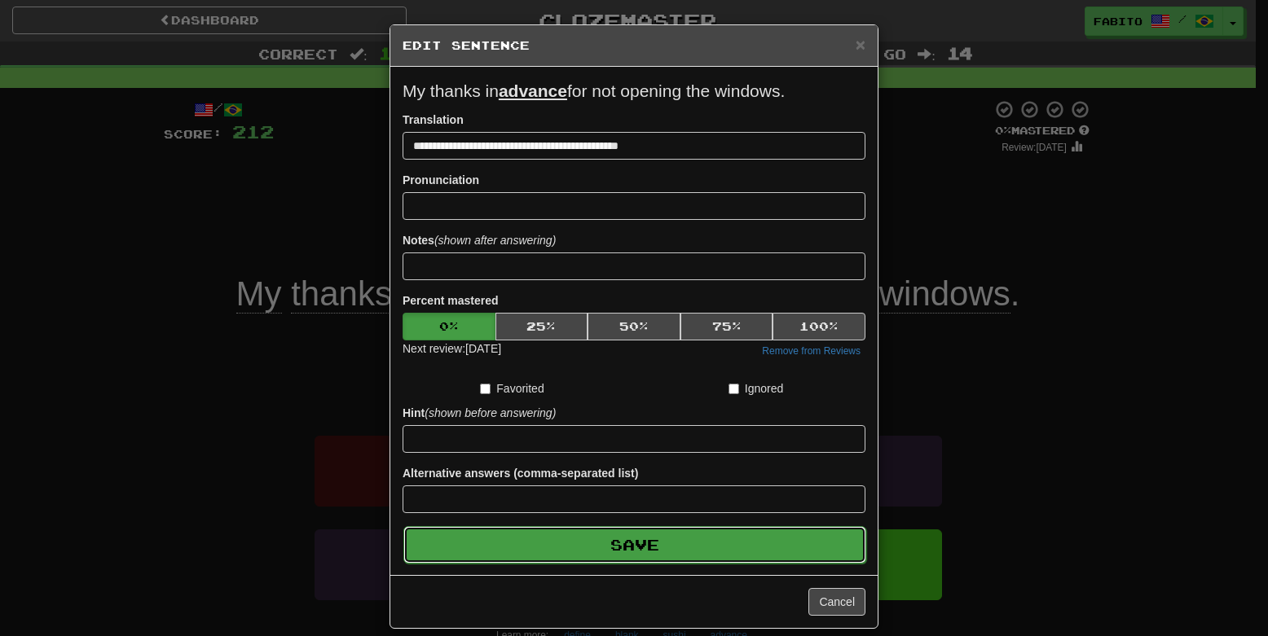
click at [667, 552] on button "Save" at bounding box center [634, 544] width 463 height 37
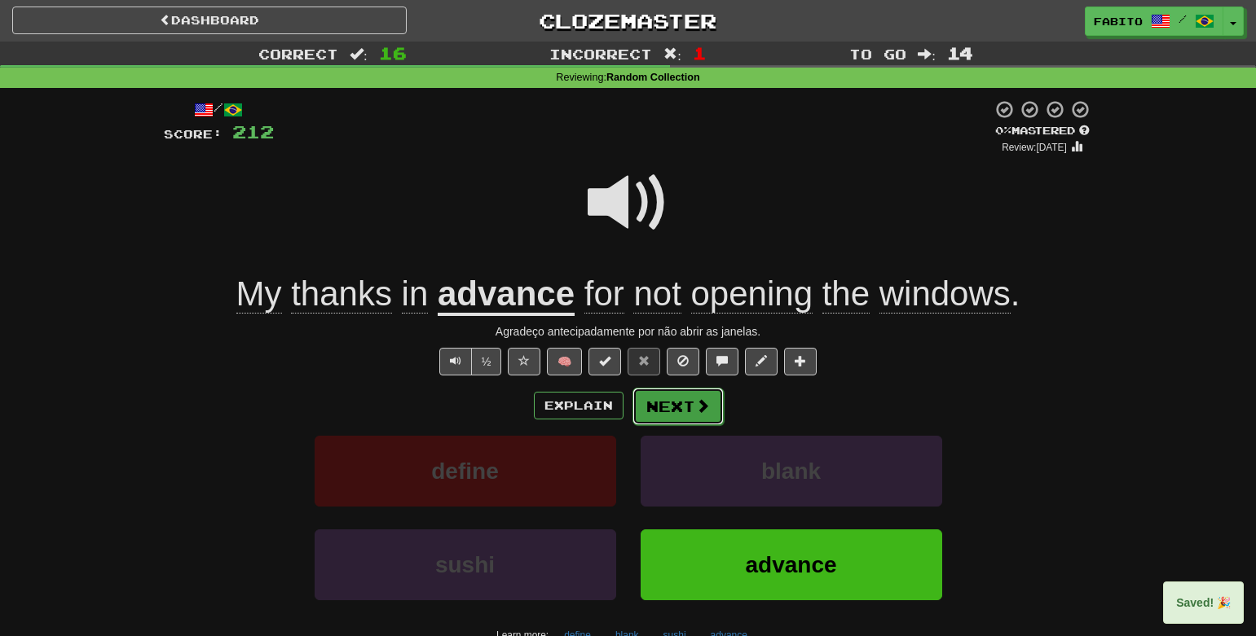
click at [687, 410] on button "Next" at bounding box center [677, 406] width 91 height 37
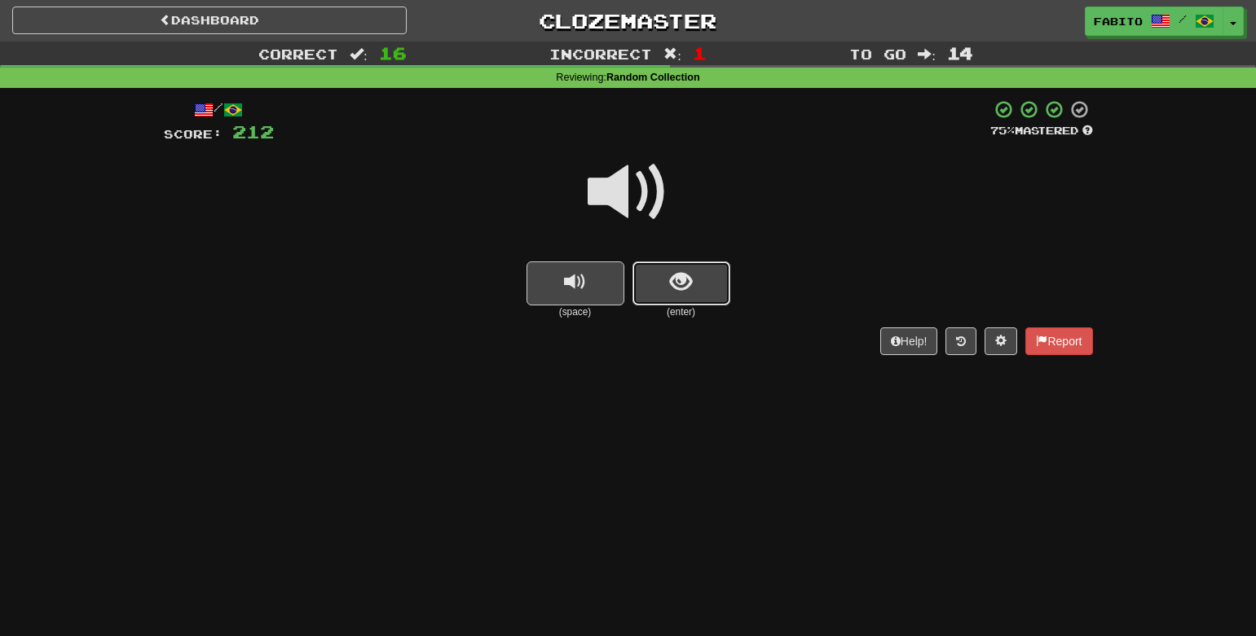
click at [710, 279] on button "show sentence" at bounding box center [681, 284] width 98 height 44
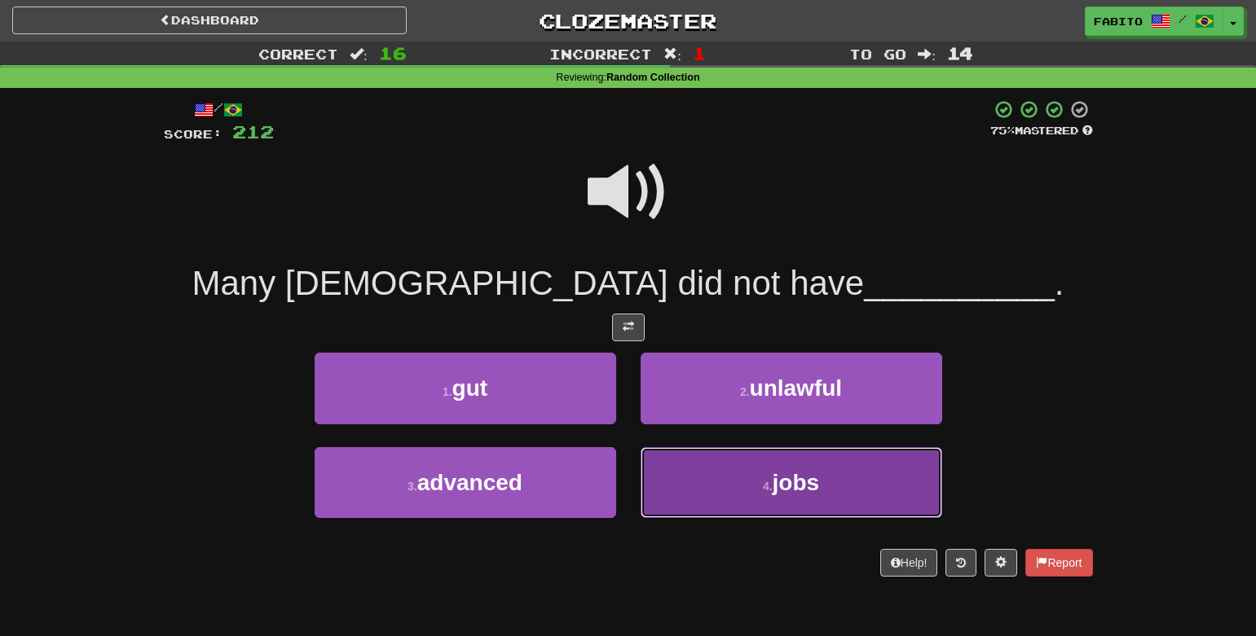
click at [692, 483] on button "4 . jobs" at bounding box center [790, 482] width 301 height 71
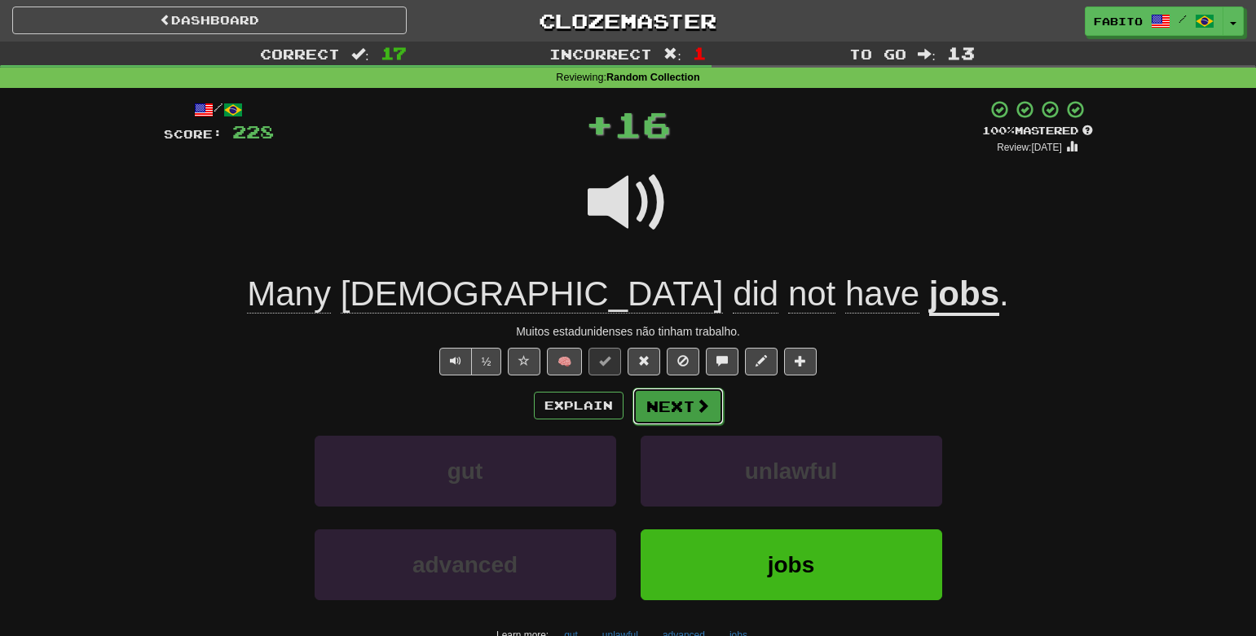
click at [695, 408] on span at bounding box center [702, 405] width 15 height 15
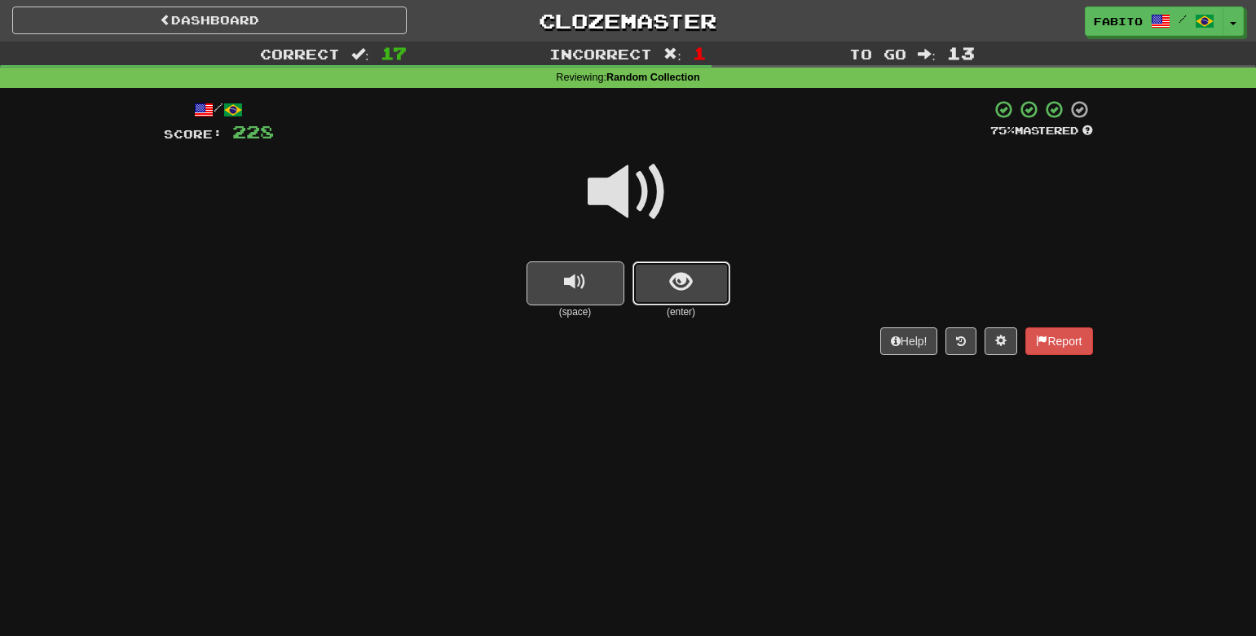
click at [654, 296] on button "show sentence" at bounding box center [681, 284] width 98 height 44
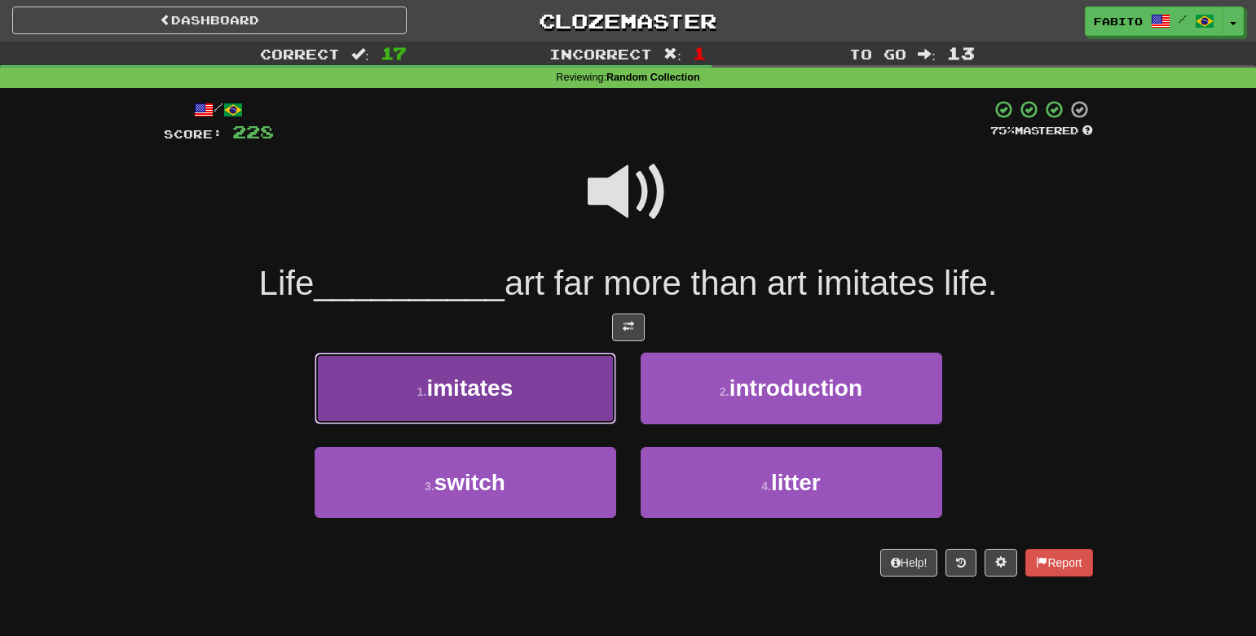
click at [564, 385] on button "1 . imitates" at bounding box center [465, 388] width 301 height 71
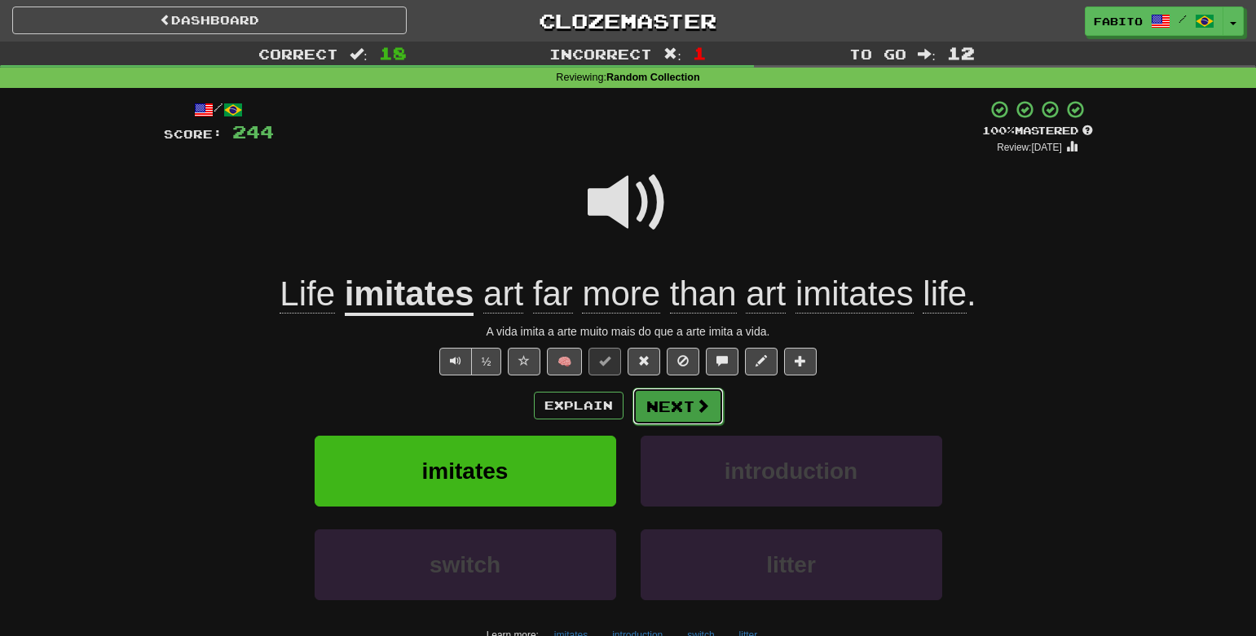
click at [676, 411] on button "Next" at bounding box center [677, 406] width 91 height 37
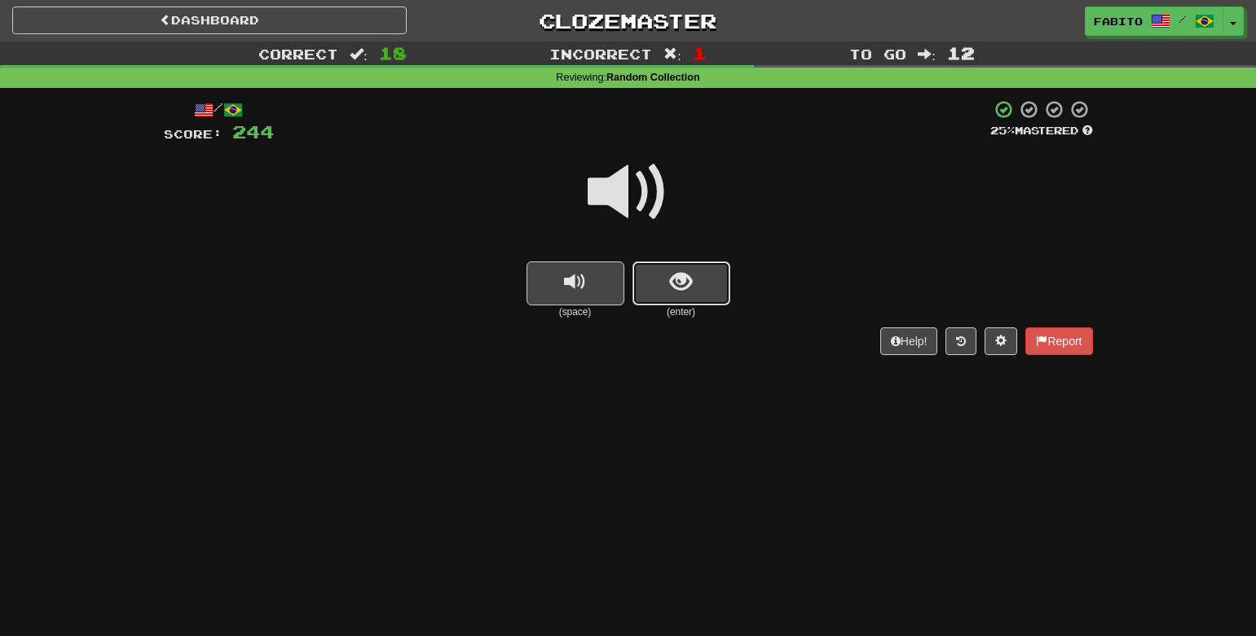
click at [661, 293] on button "show sentence" at bounding box center [681, 284] width 98 height 44
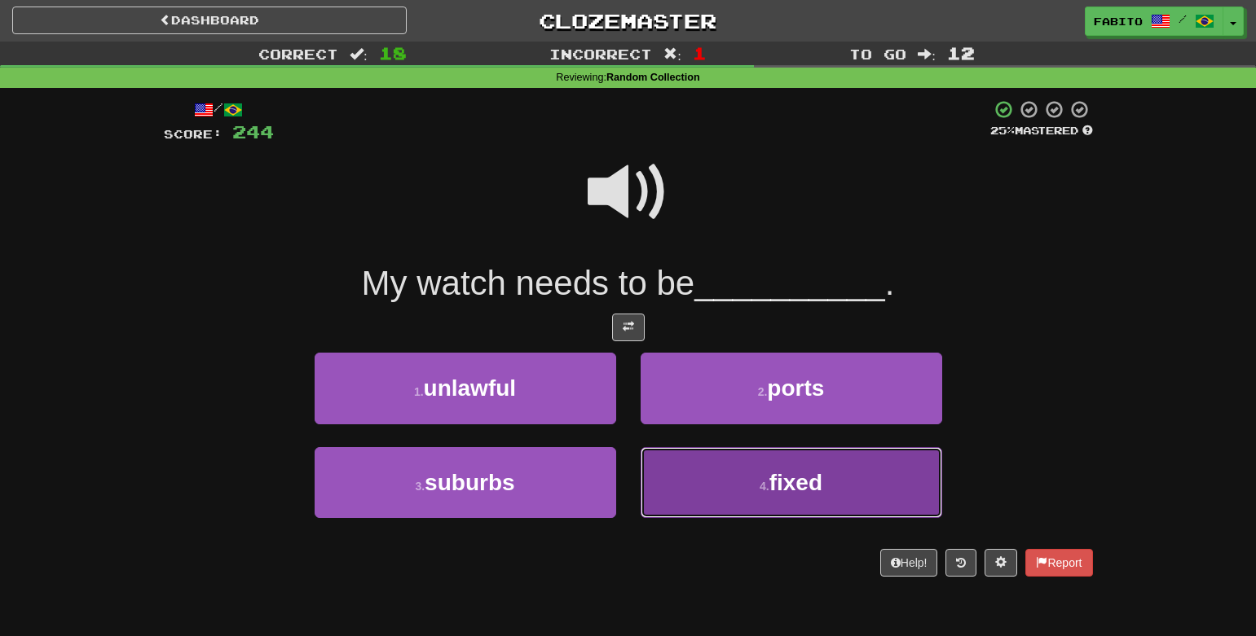
click at [680, 482] on button "4 . fixed" at bounding box center [790, 482] width 301 height 71
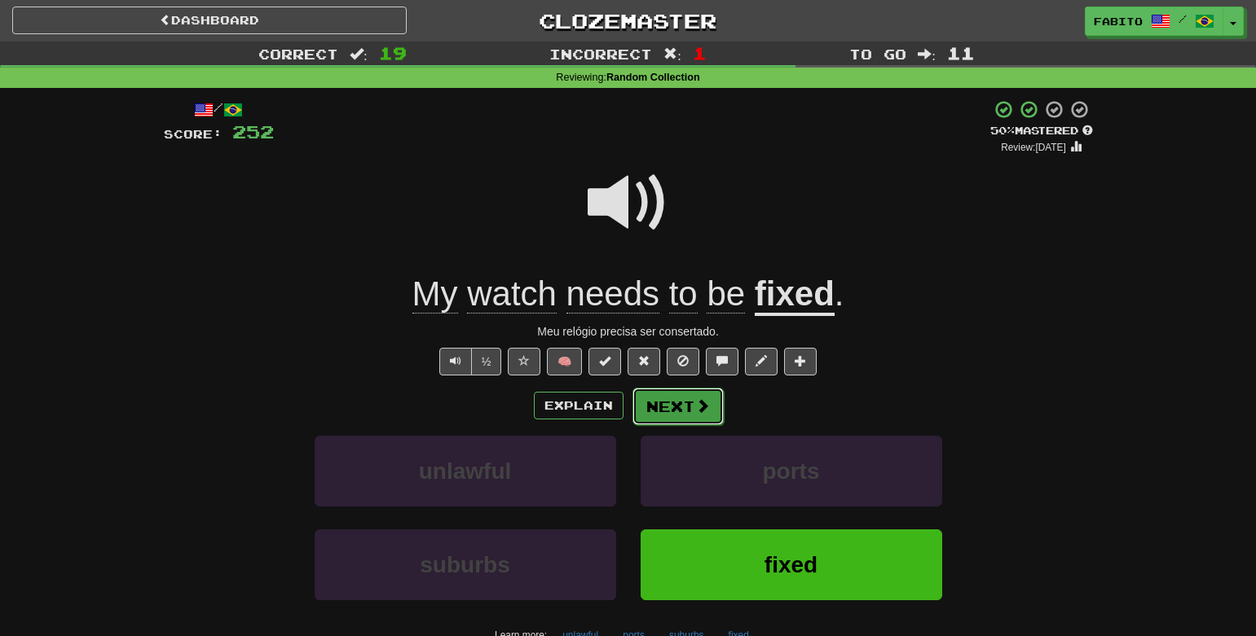
click at [695, 404] on span at bounding box center [702, 405] width 15 height 15
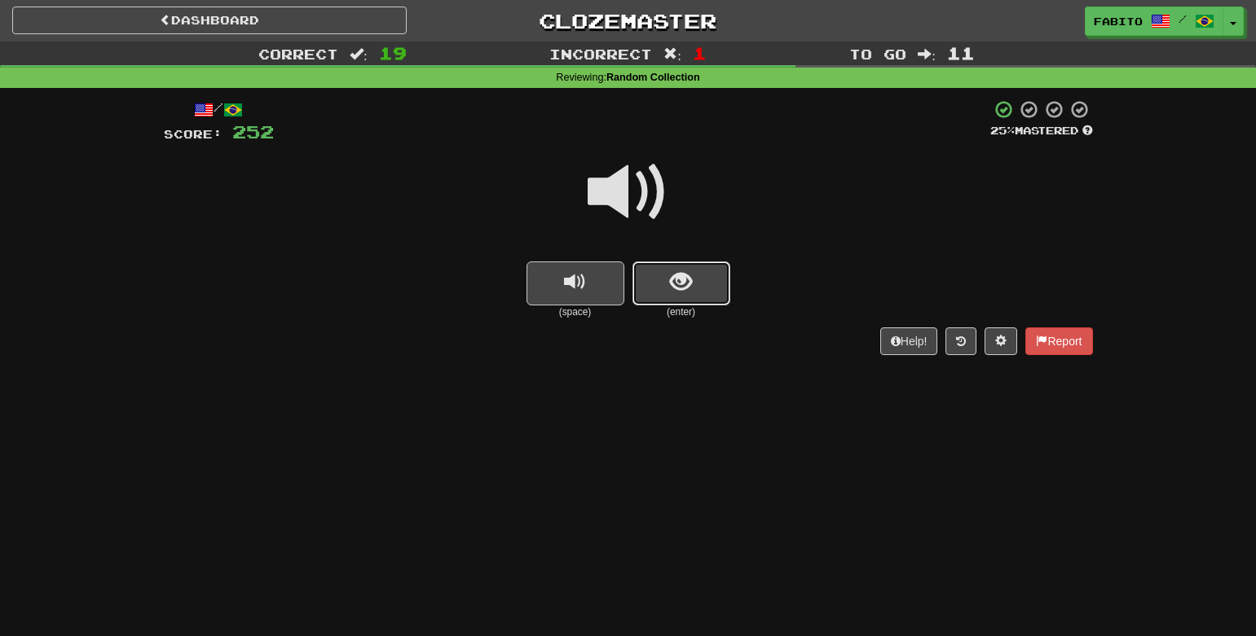
click at [671, 285] on span "show sentence" at bounding box center [681, 282] width 22 height 22
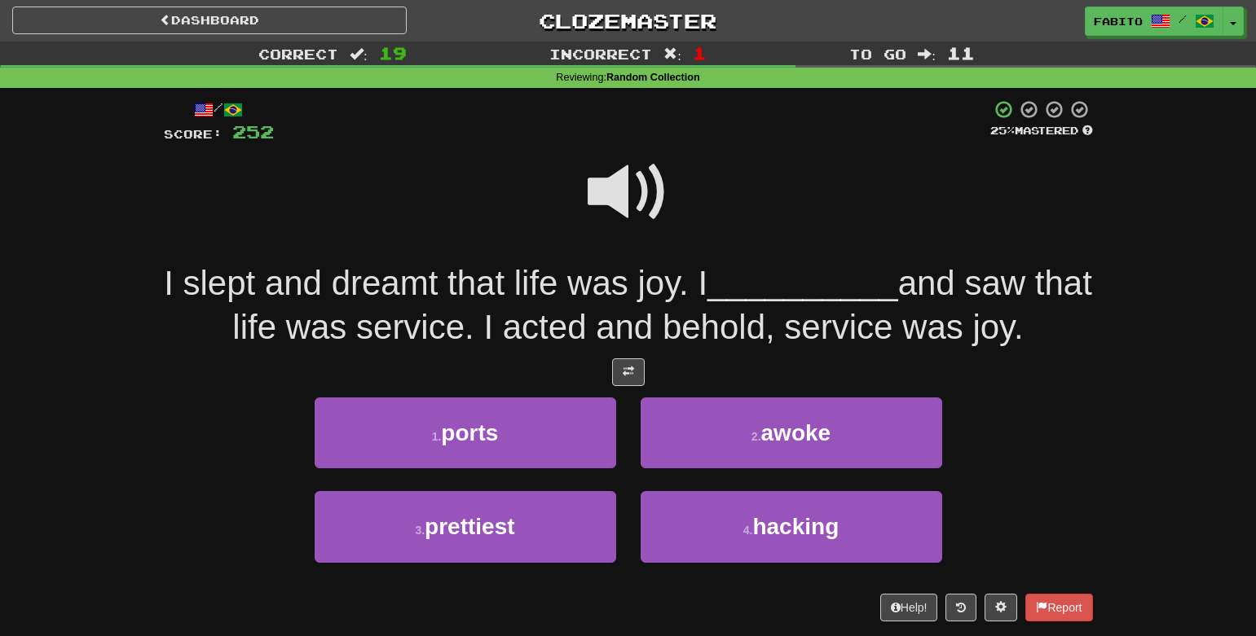
click at [618, 193] on span at bounding box center [627, 192] width 81 height 81
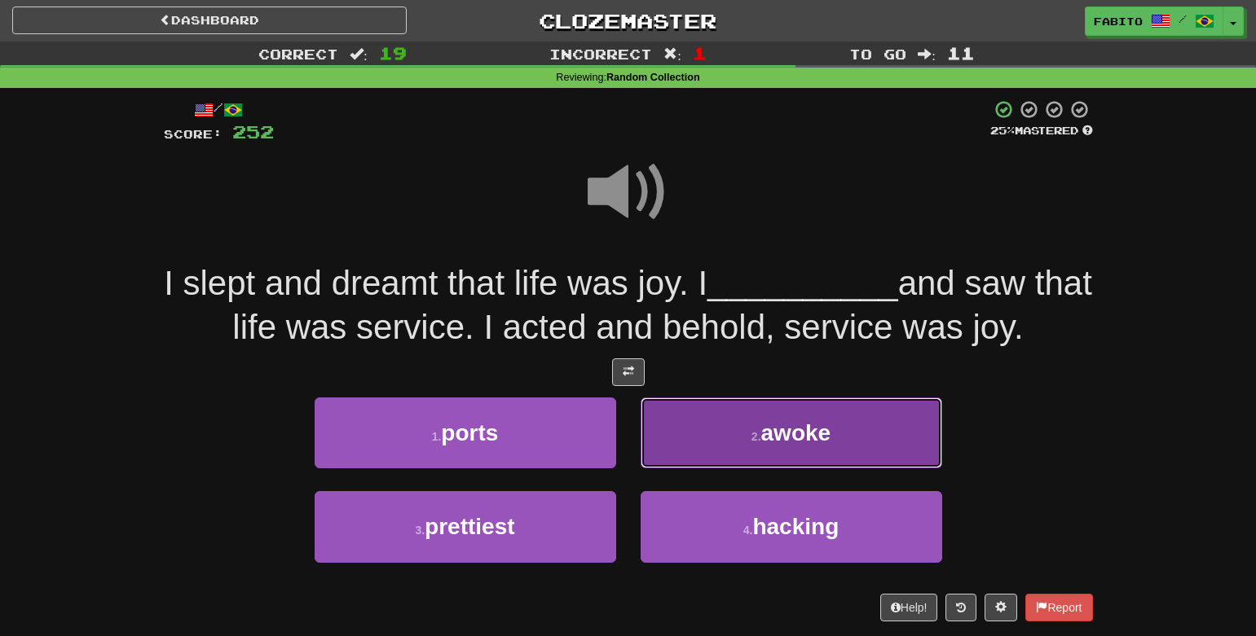
click at [781, 436] on span "awoke" at bounding box center [796, 432] width 70 height 25
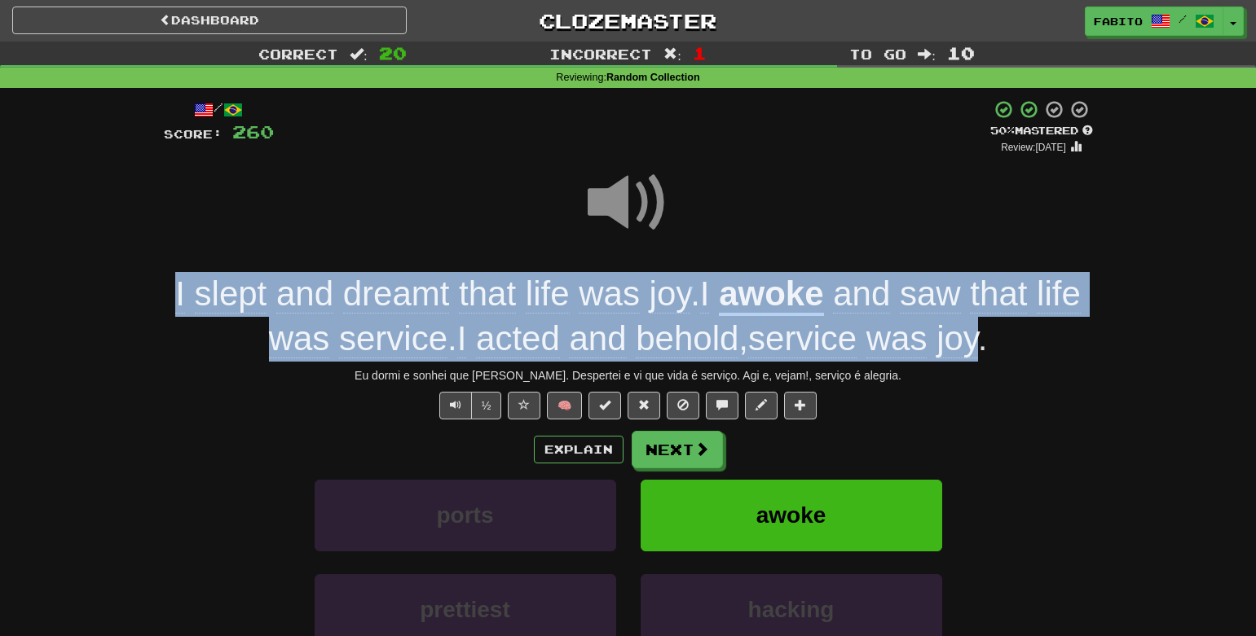
drag, startPoint x: 152, startPoint y: 305, endPoint x: 989, endPoint y: 346, distance: 838.7
click at [989, 346] on div "Correct : 20 Incorrect : 1 To go : 10 Reviewing : Random Collection / Score: 26…" at bounding box center [628, 410] width 1256 height 736
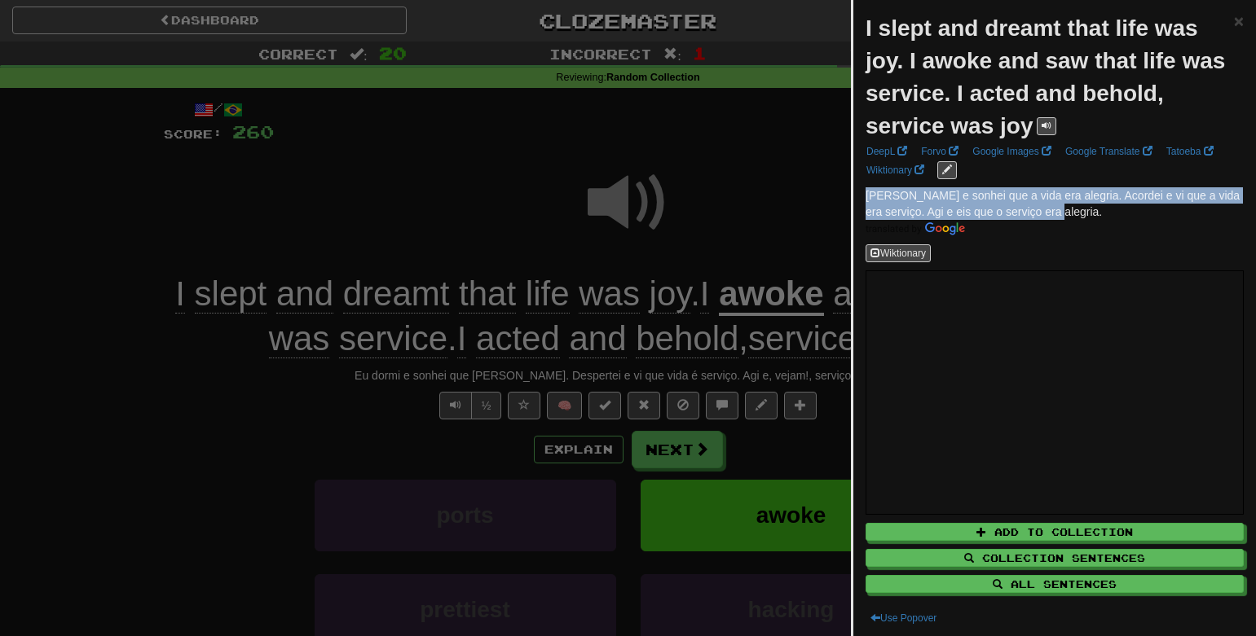
drag, startPoint x: 1089, startPoint y: 216, endPoint x: 868, endPoint y: 197, distance: 222.4
click at [868, 197] on p "[PERSON_NAME] e sonhei que a vida era alegria. Acordei e vi que a vida era serv…" at bounding box center [1054, 211] width 378 height 49
copy span "[PERSON_NAME] e sonhei que a vida era alegria. Acordei e vi que a vida era serv…"
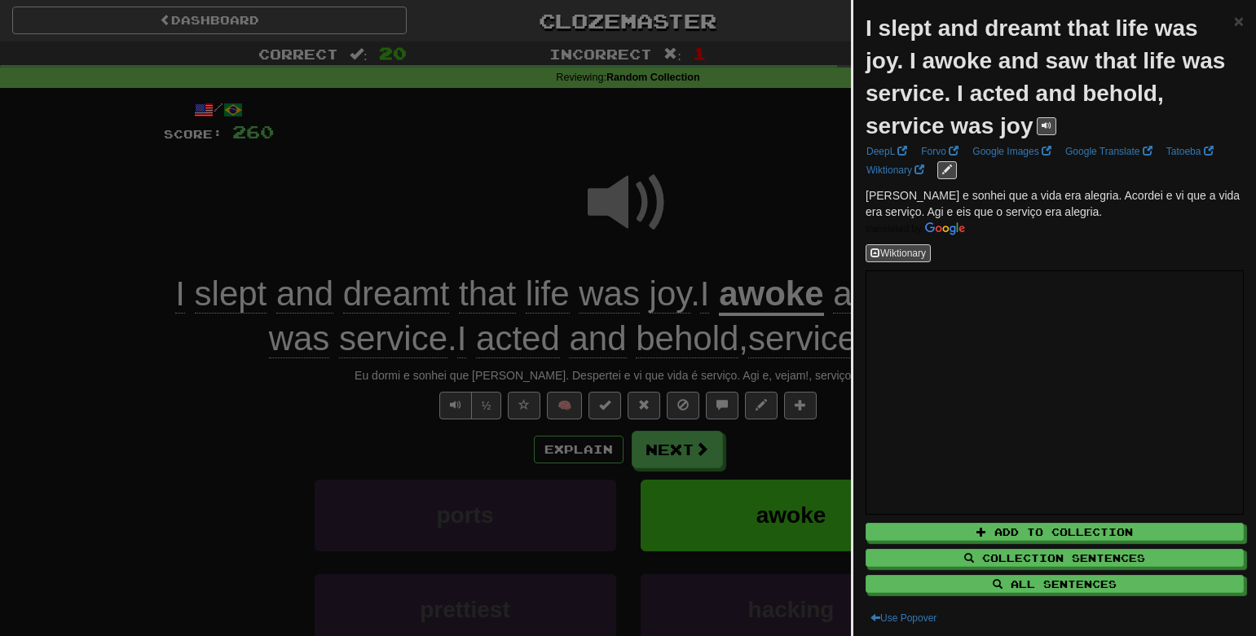
click at [768, 176] on div at bounding box center [628, 318] width 1256 height 636
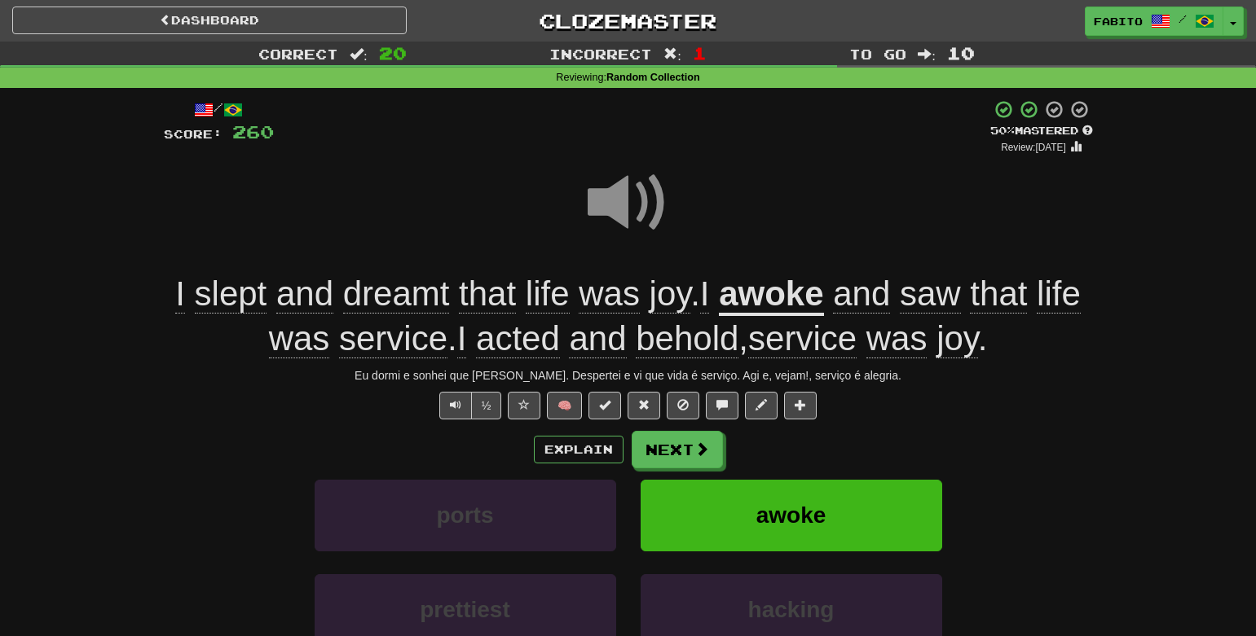
click at [805, 293] on u "awoke" at bounding box center [771, 296] width 104 height 42
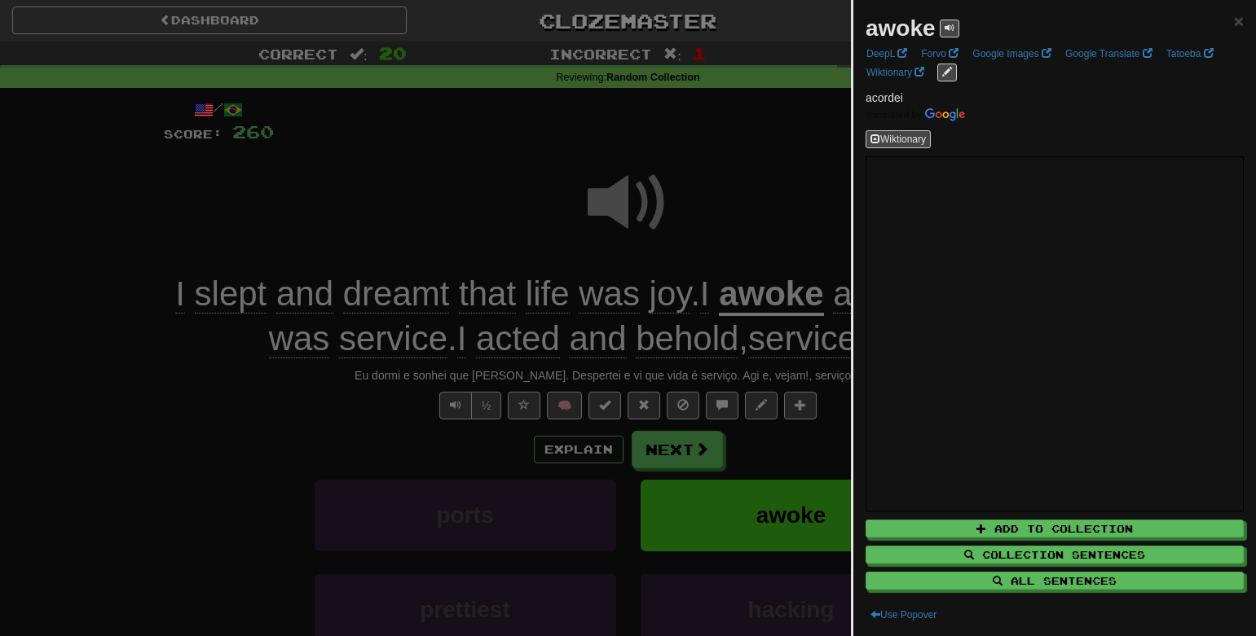
click at [734, 227] on div at bounding box center [628, 318] width 1256 height 636
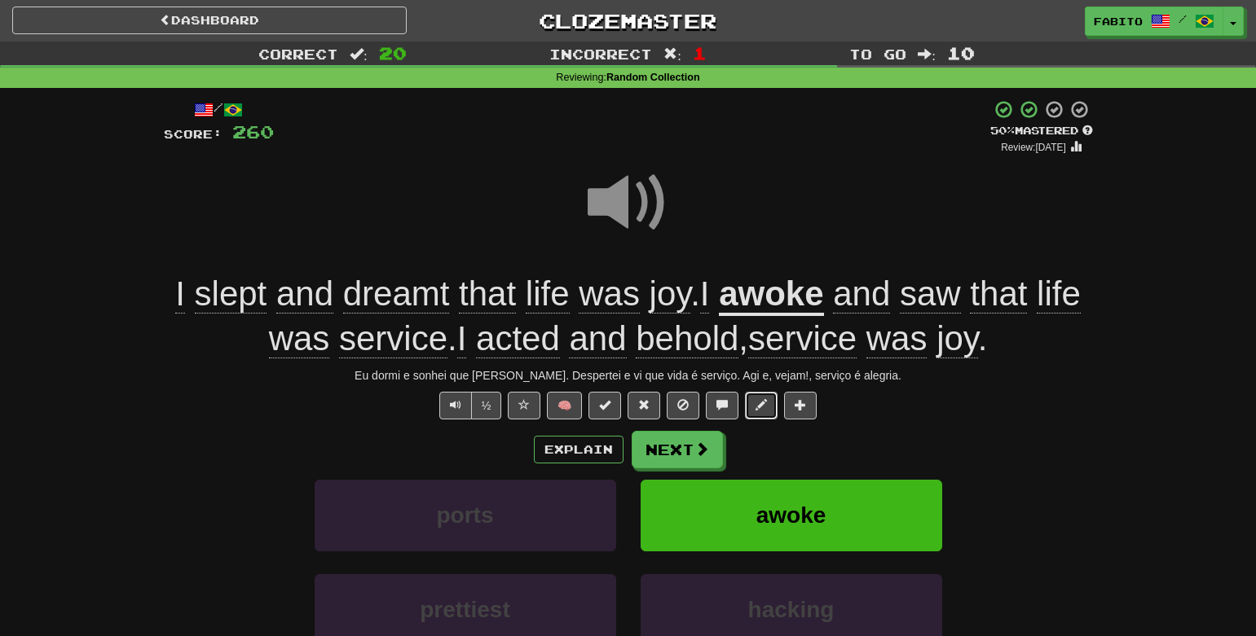
click at [757, 414] on button at bounding box center [761, 406] width 33 height 28
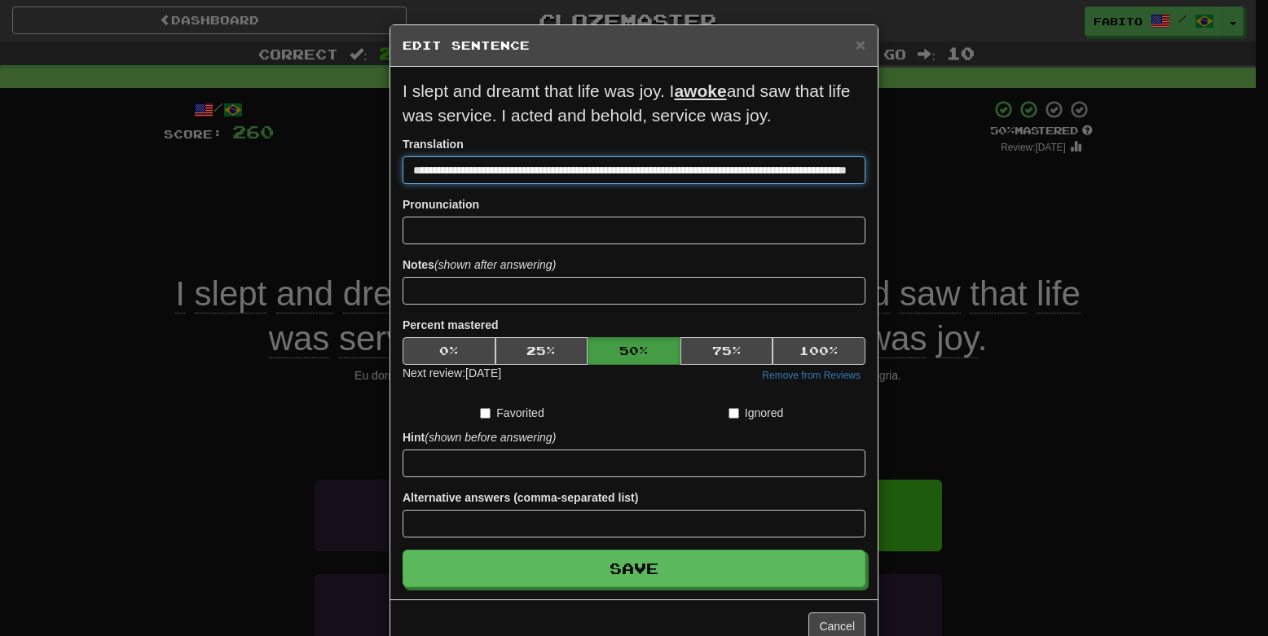
drag, startPoint x: 848, startPoint y: 169, endPoint x: 223, endPoint y: 141, distance: 625.6
click at [223, 141] on div "**********" at bounding box center [634, 318] width 1268 height 636
paste input "******"
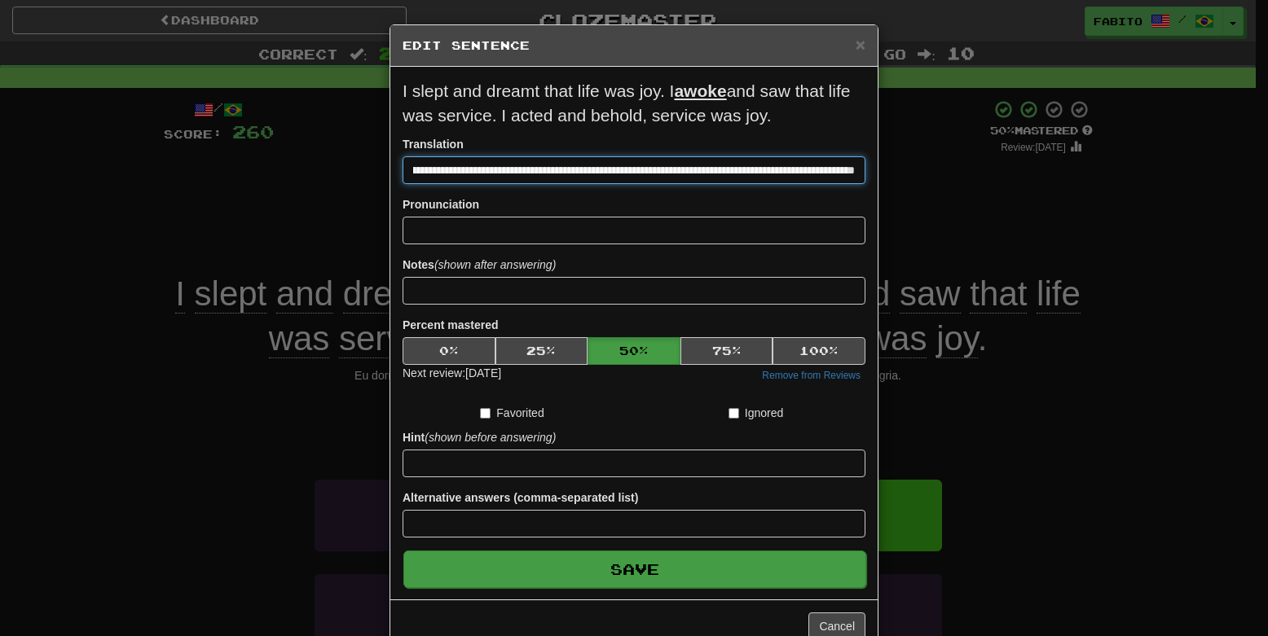
type input "**********"
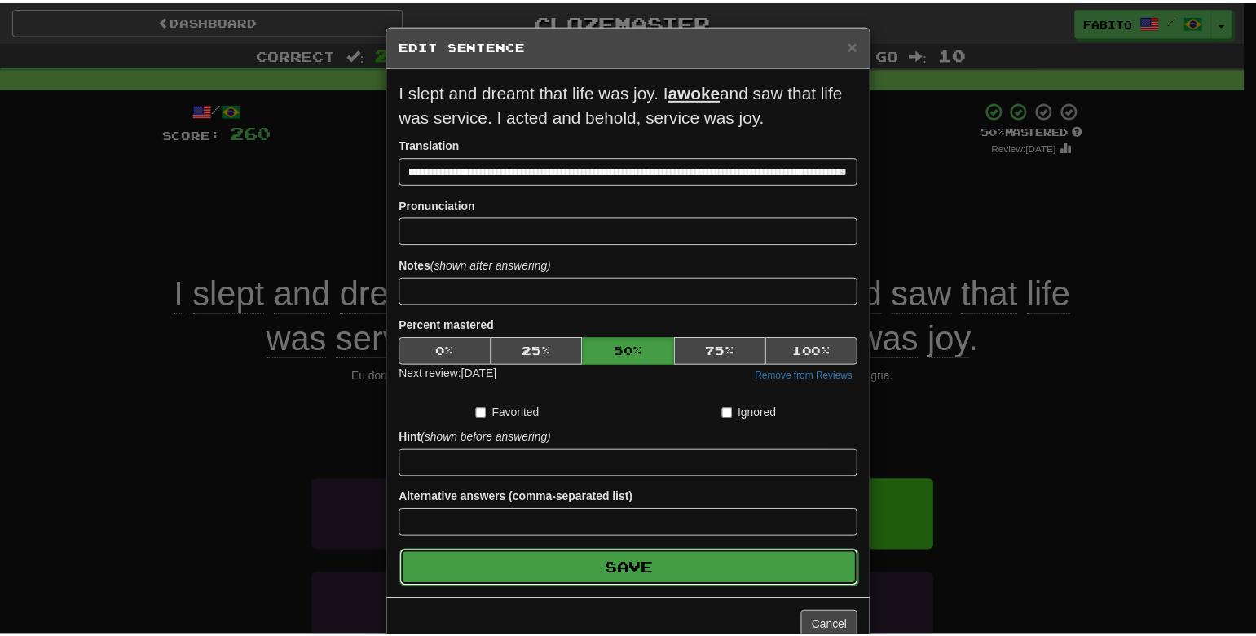
scroll to position [0, 0]
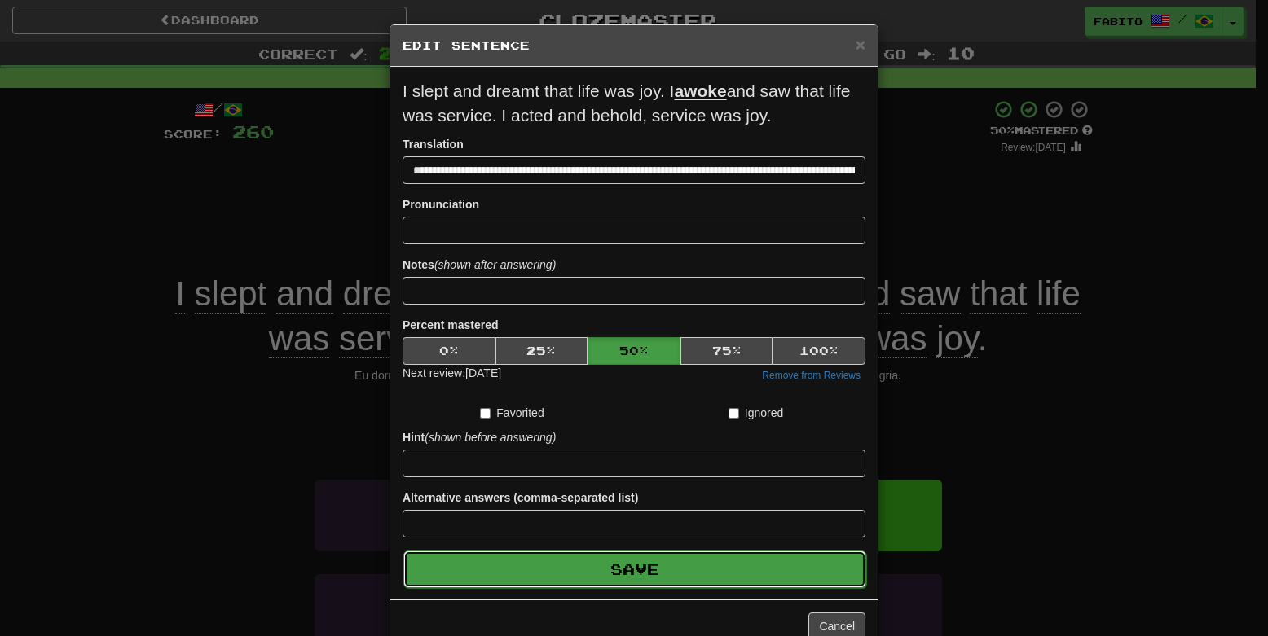
click at [674, 569] on button "Save" at bounding box center [634, 569] width 463 height 37
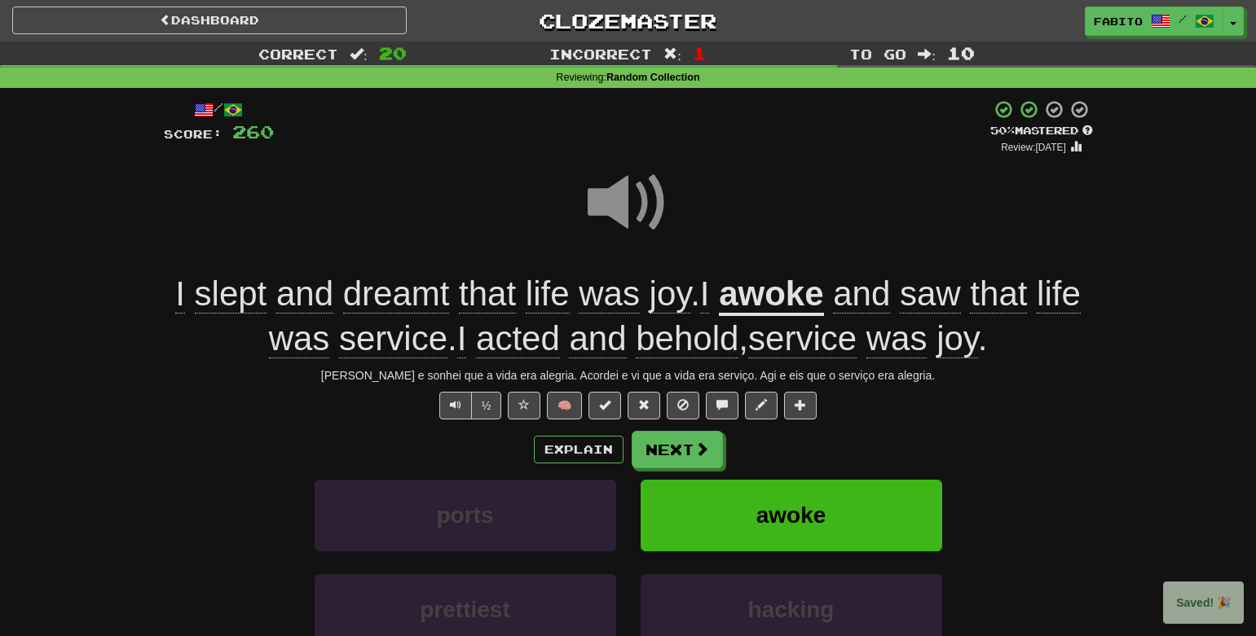
click at [640, 218] on span at bounding box center [627, 202] width 81 height 81
click at [682, 458] on button "Next" at bounding box center [677, 450] width 91 height 37
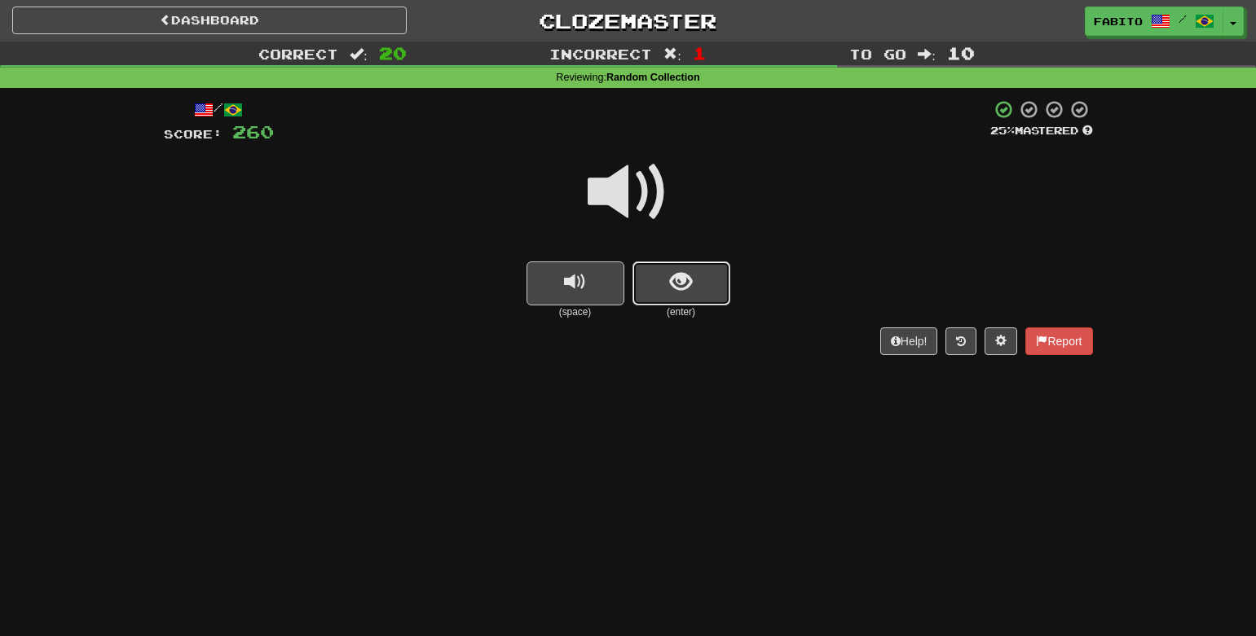
click at [674, 265] on button "show sentence" at bounding box center [681, 284] width 98 height 44
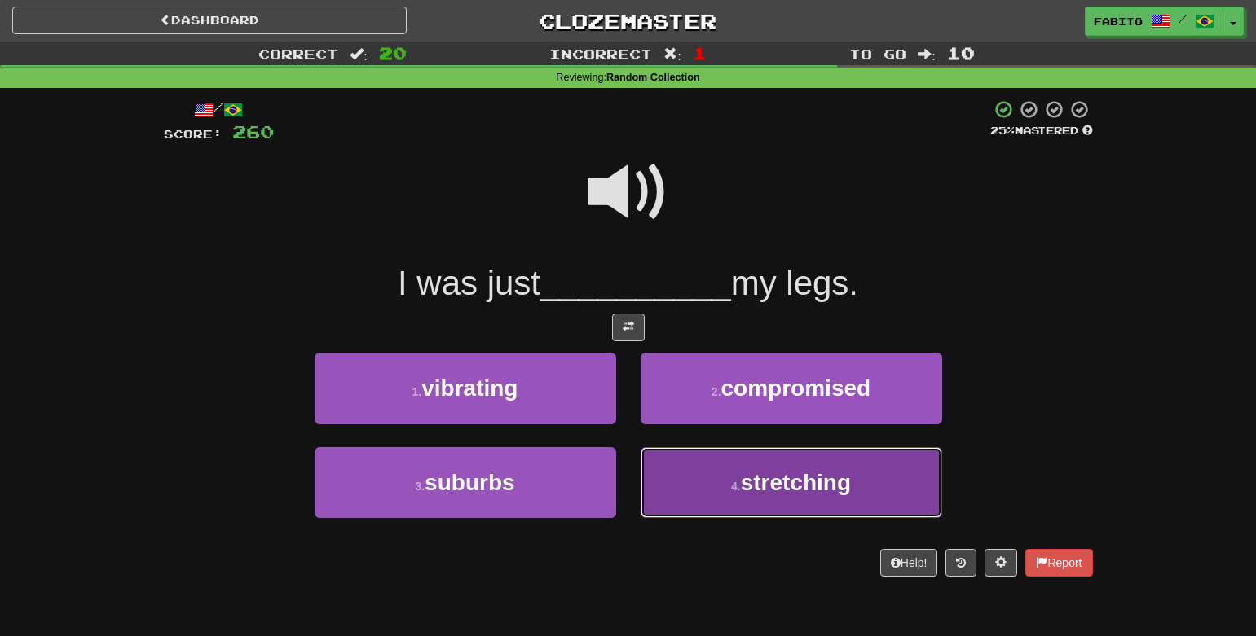
click at [686, 474] on button "4 . stretching" at bounding box center [790, 482] width 301 height 71
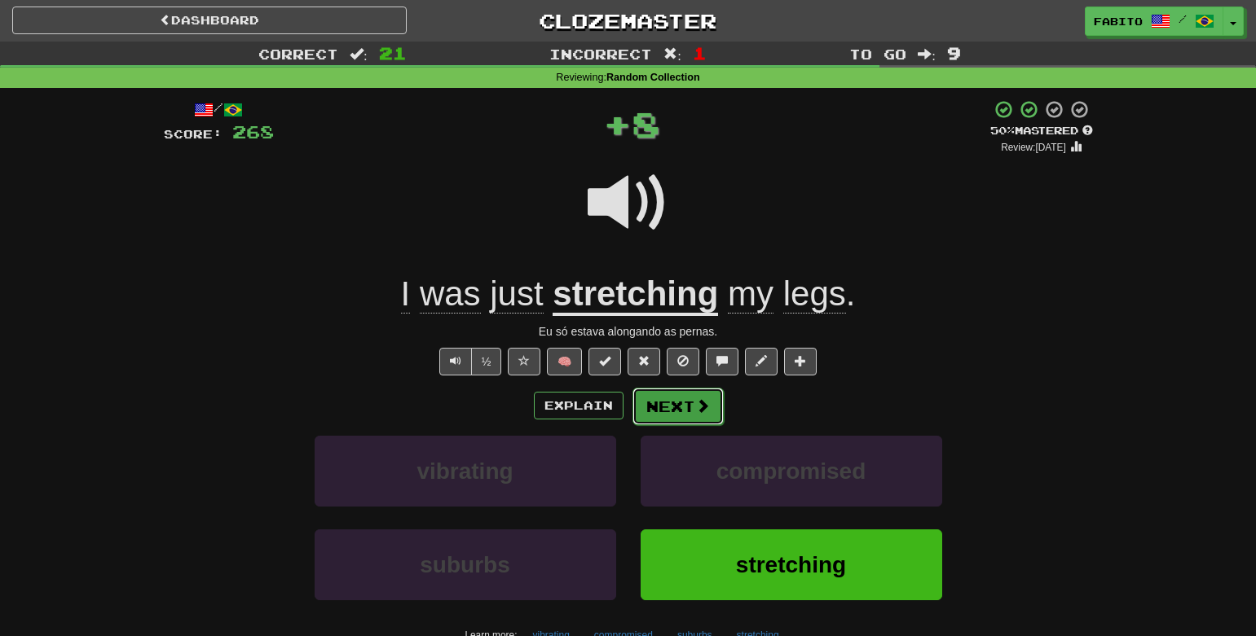
click at [693, 416] on button "Next" at bounding box center [677, 406] width 91 height 37
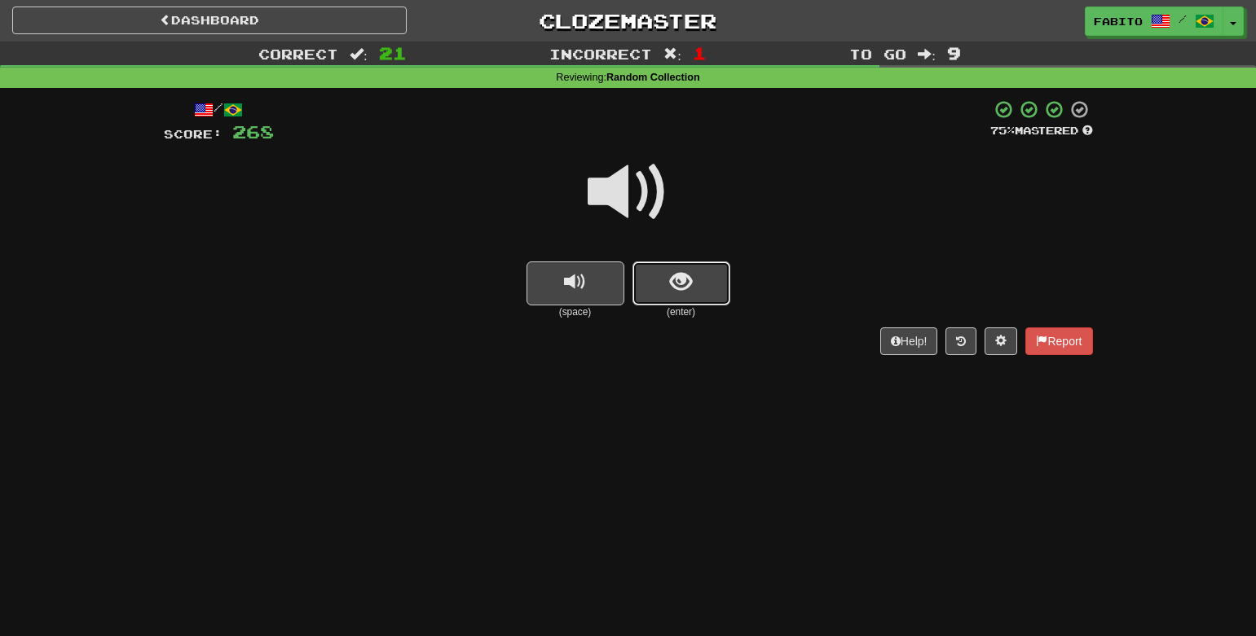
click at [710, 284] on button "show sentence" at bounding box center [681, 284] width 98 height 44
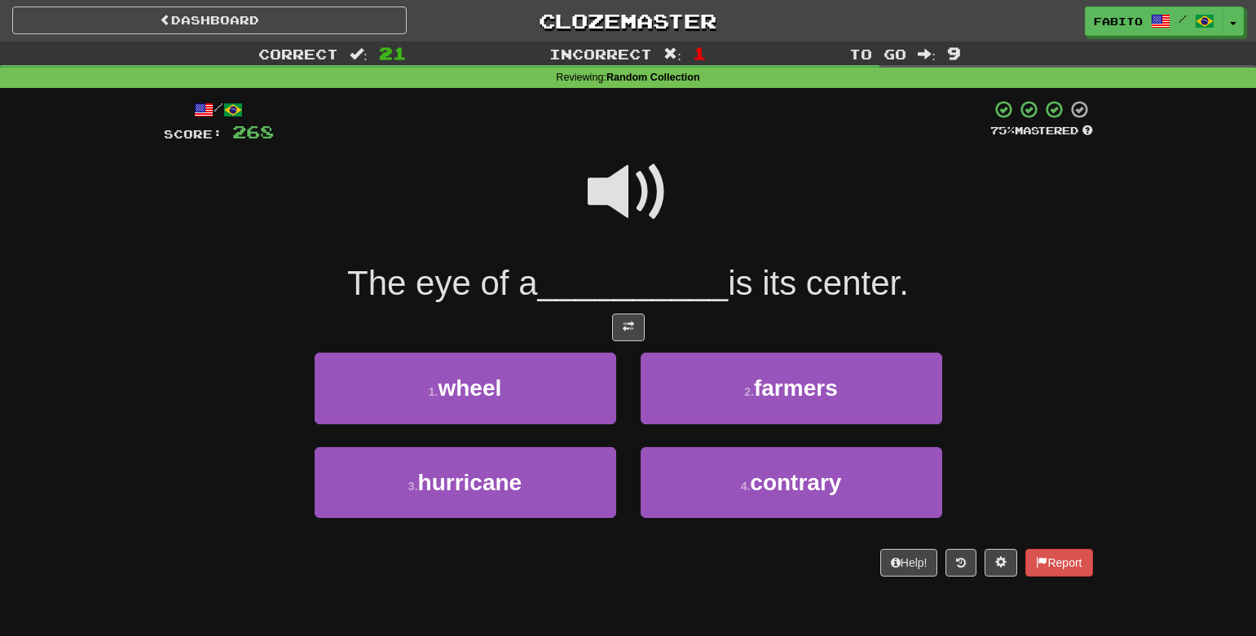
click at [611, 190] on span at bounding box center [627, 192] width 81 height 81
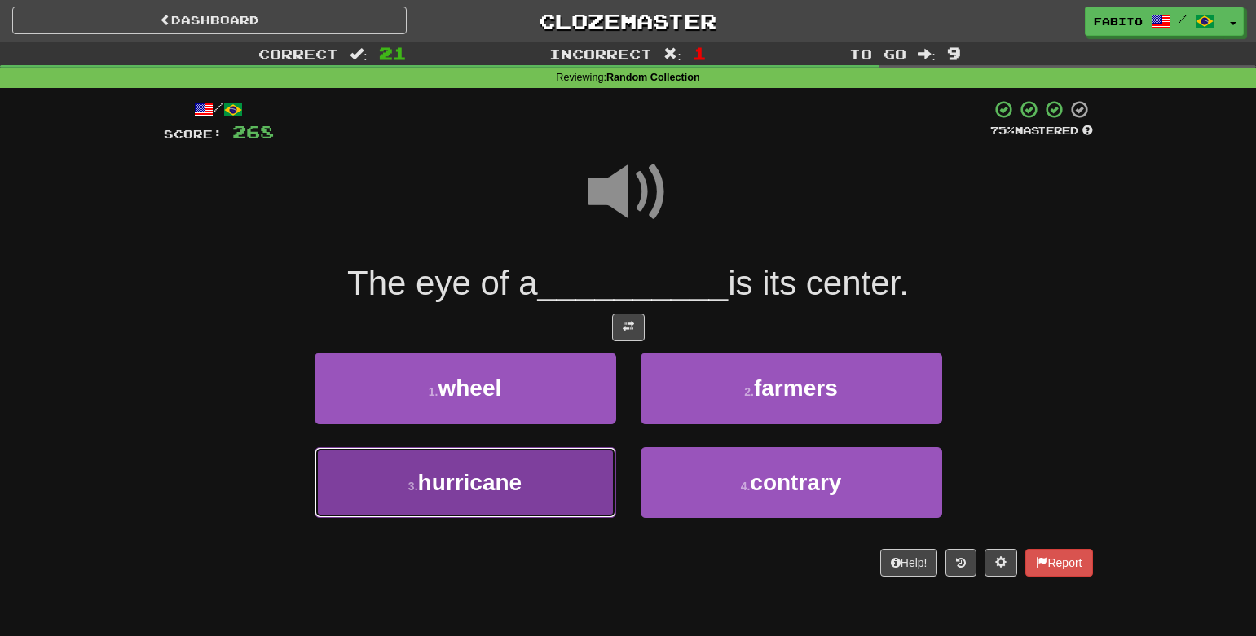
click at [546, 482] on button "3 . hurricane" at bounding box center [465, 482] width 301 height 71
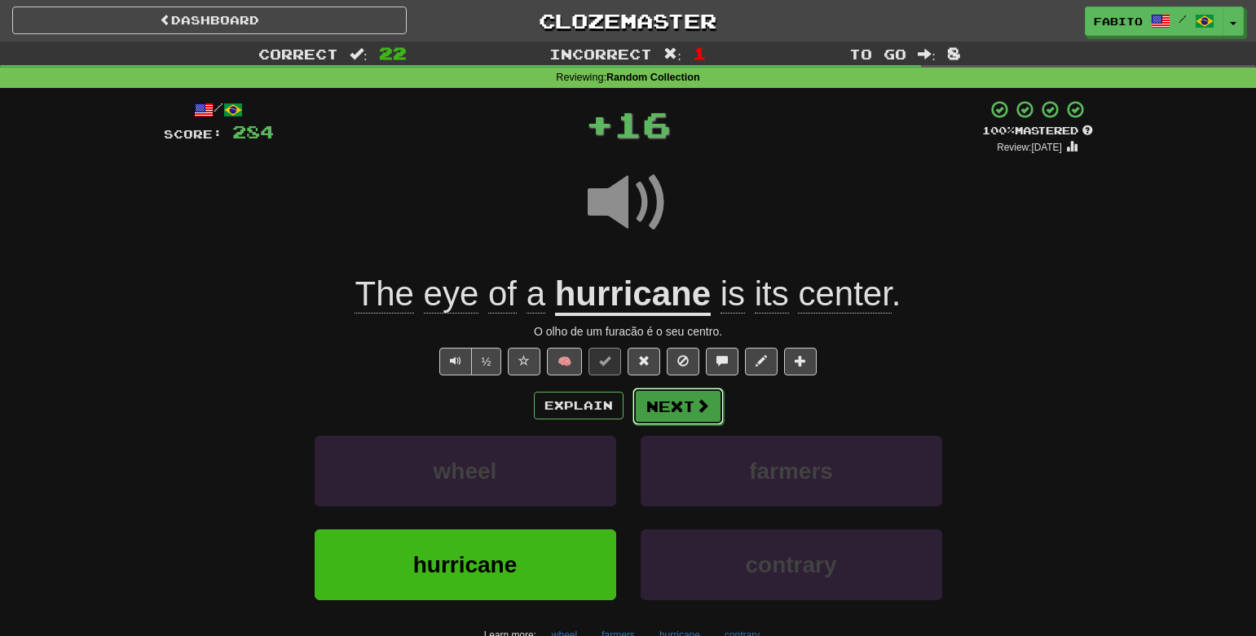
click at [678, 403] on button "Next" at bounding box center [677, 406] width 91 height 37
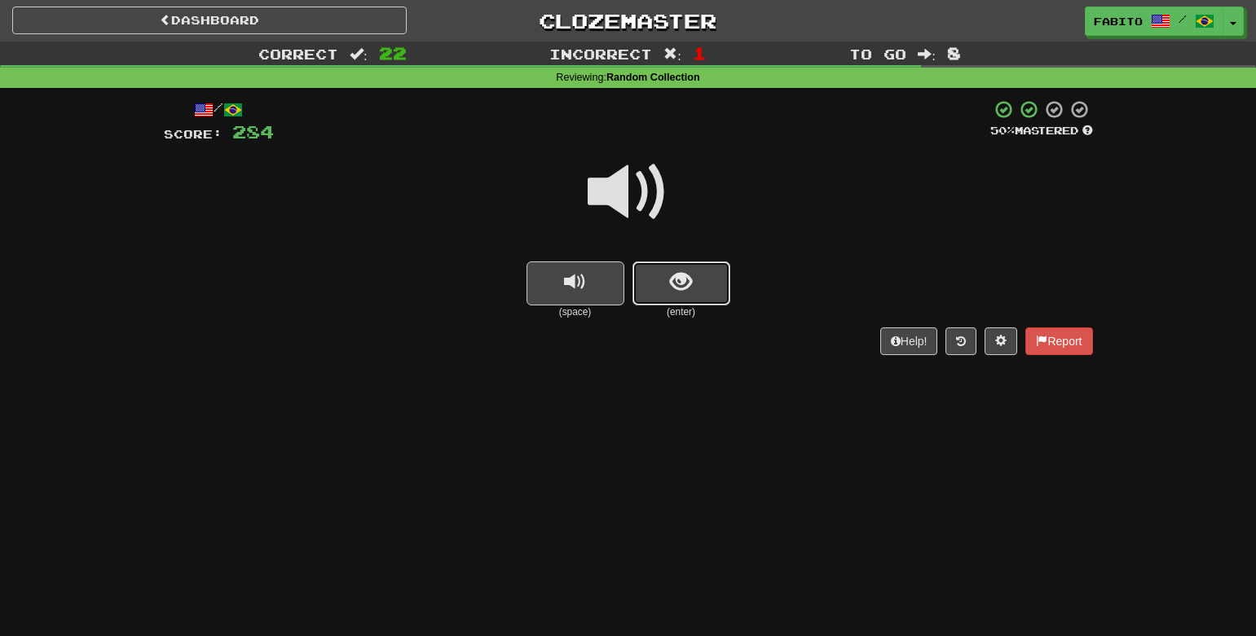
click at [664, 266] on button "show sentence" at bounding box center [681, 284] width 98 height 44
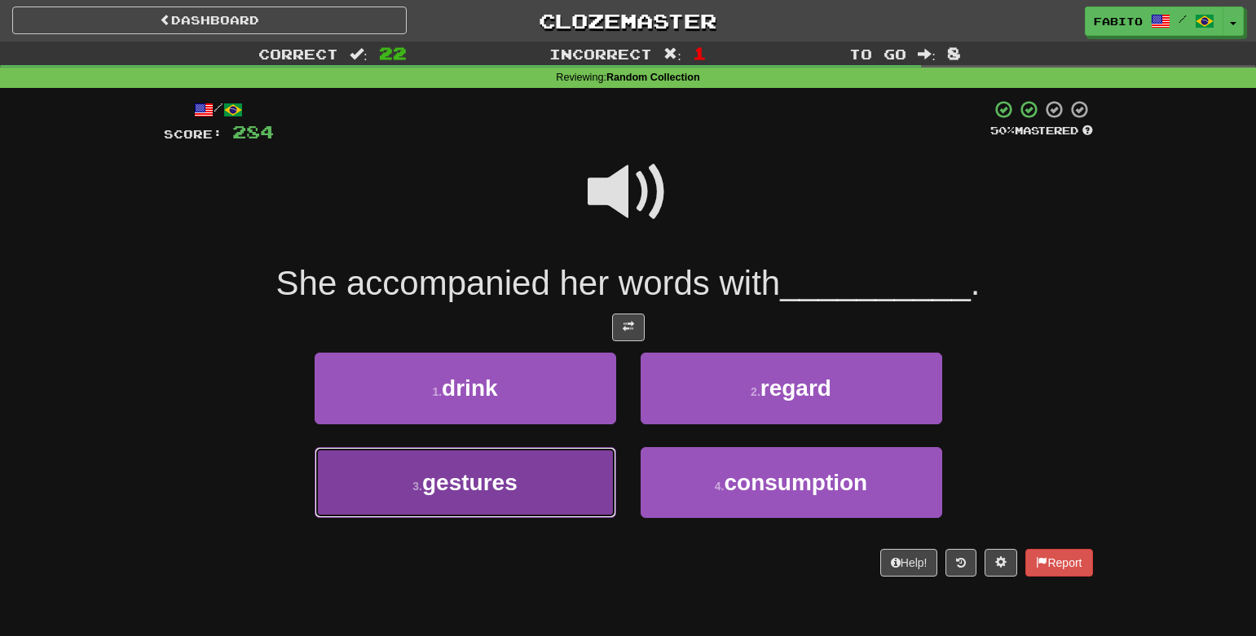
click at [581, 479] on button "3 . gestures" at bounding box center [465, 482] width 301 height 71
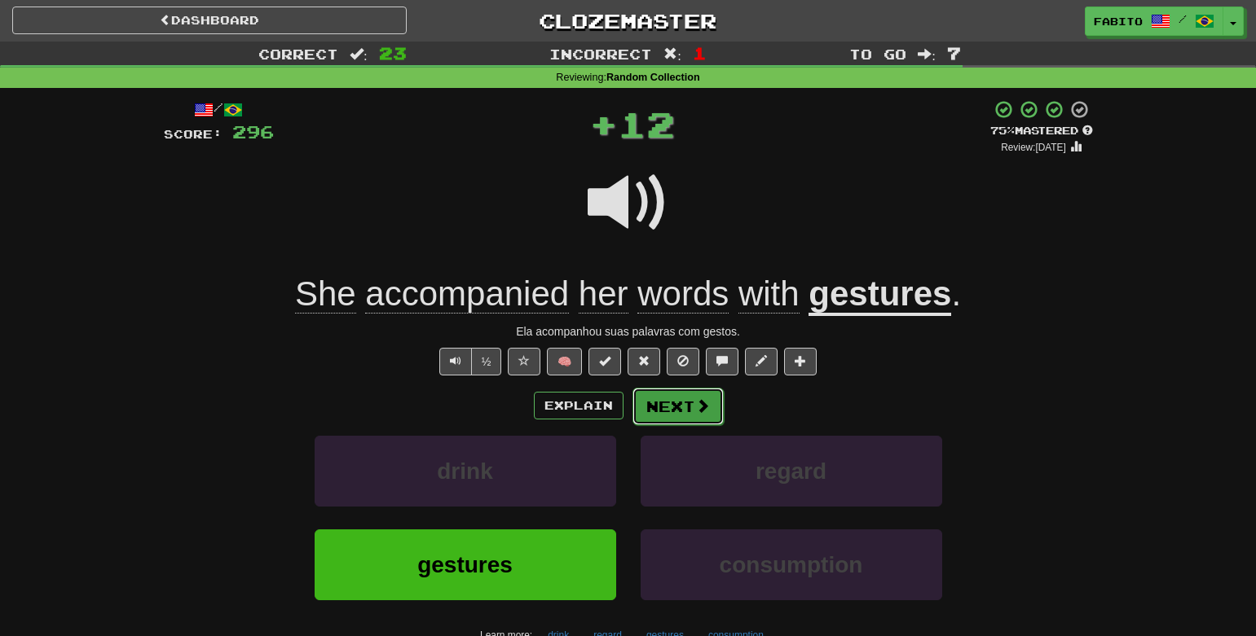
click at [695, 399] on span at bounding box center [702, 405] width 15 height 15
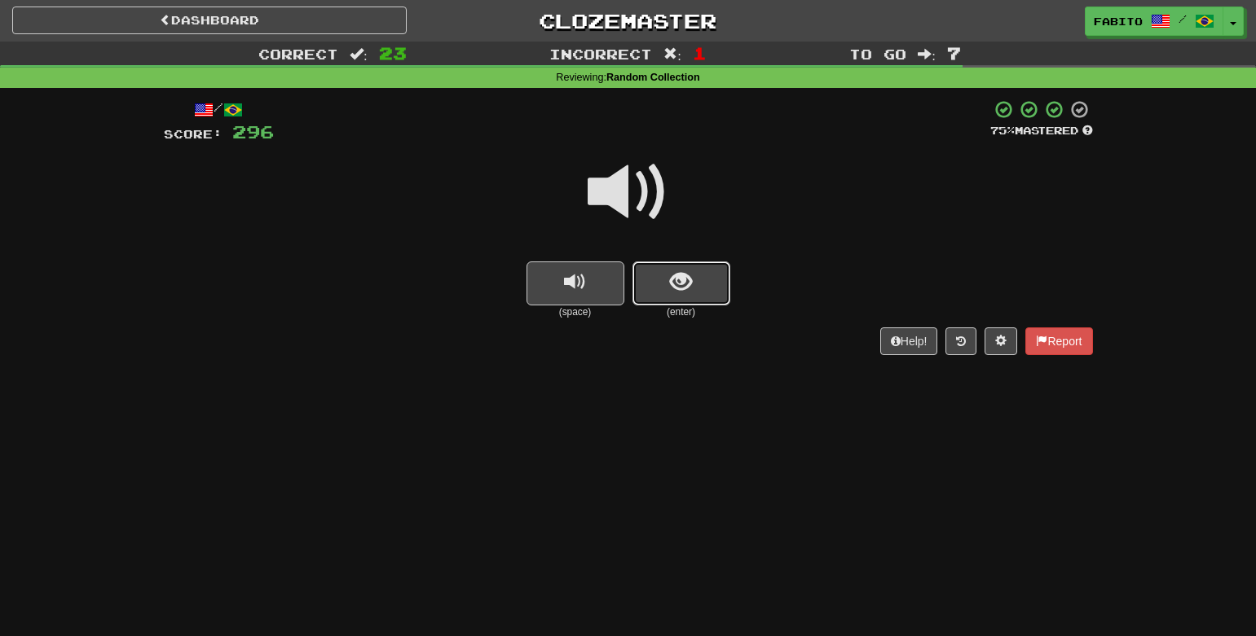
click at [696, 295] on button "show sentence" at bounding box center [681, 284] width 98 height 44
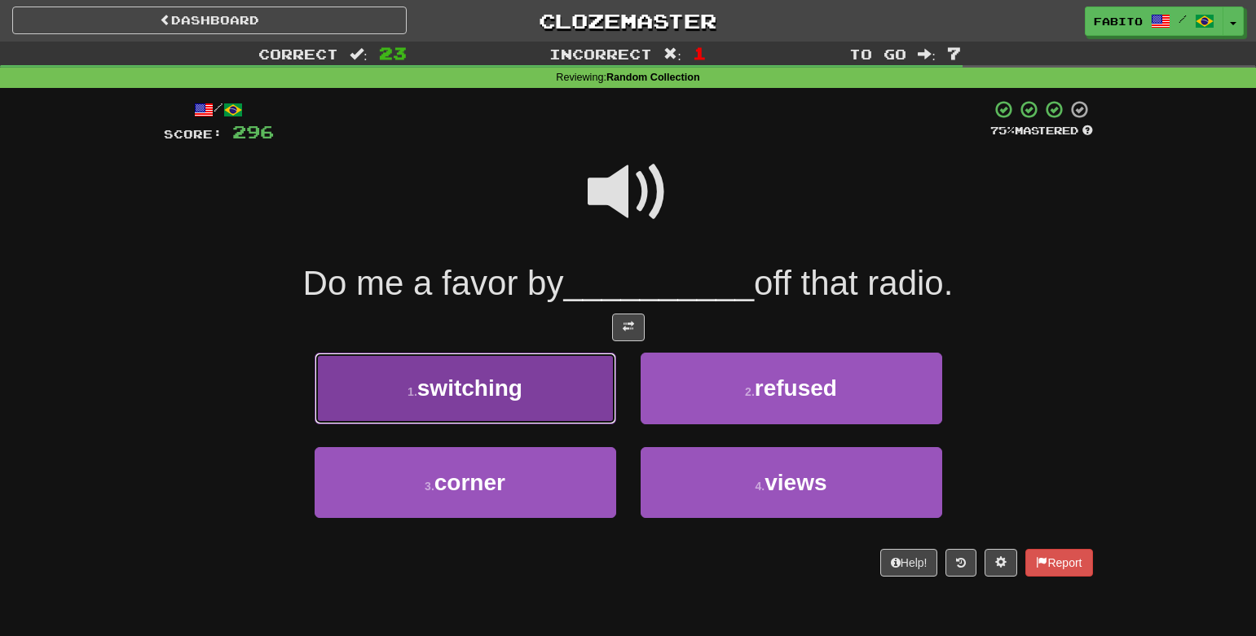
click at [557, 390] on button "1 . switching" at bounding box center [465, 388] width 301 height 71
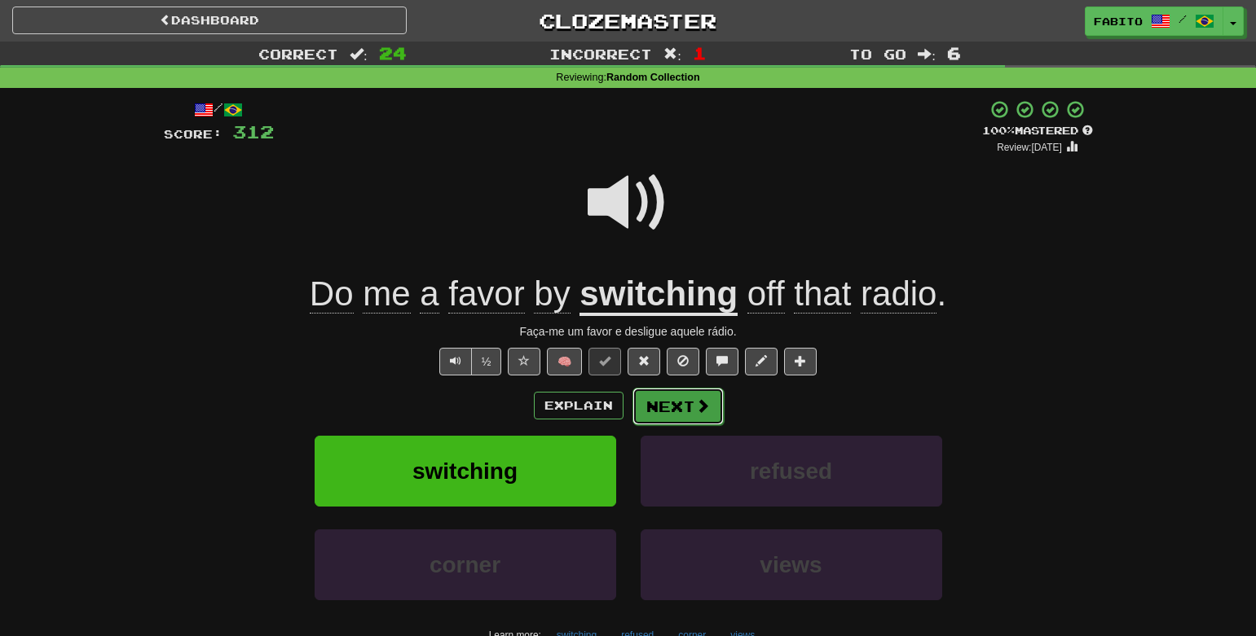
click at [697, 394] on button "Next" at bounding box center [677, 406] width 91 height 37
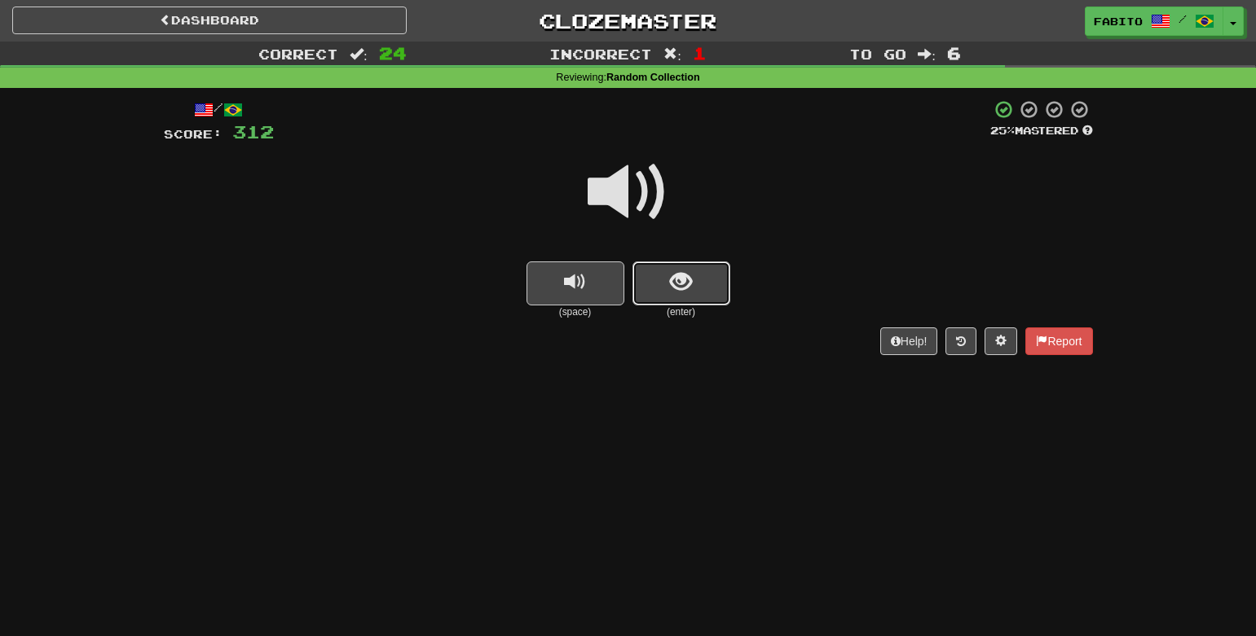
click at [662, 297] on button "show sentence" at bounding box center [681, 284] width 98 height 44
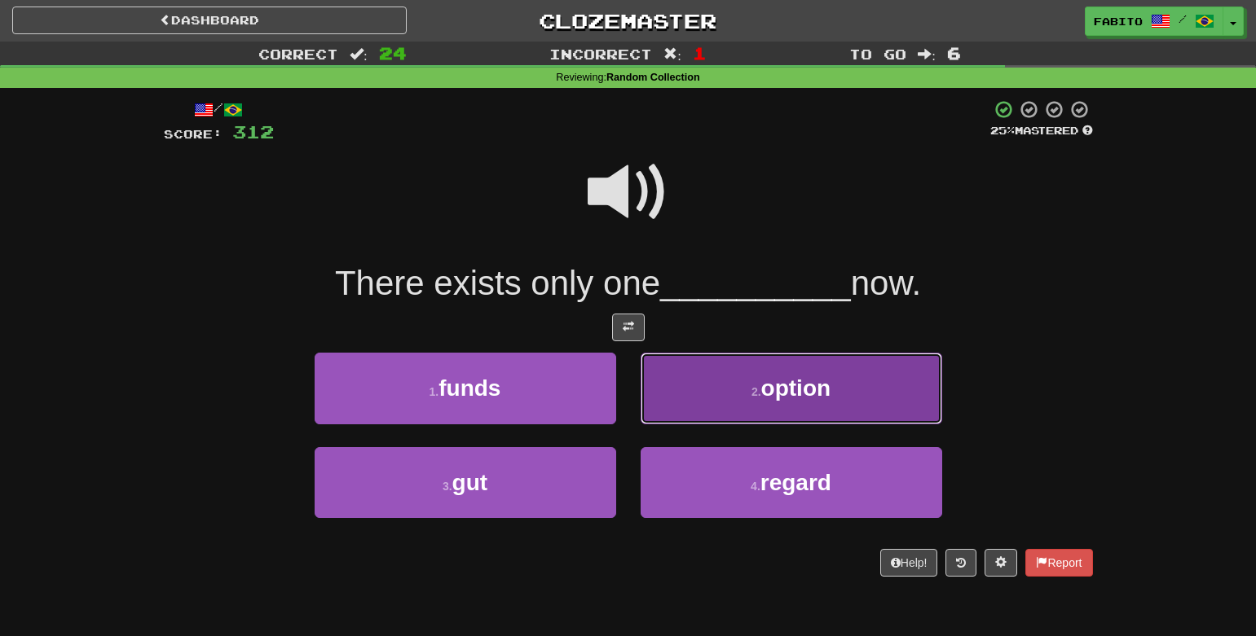
click at [696, 398] on button "2 . option" at bounding box center [790, 388] width 301 height 71
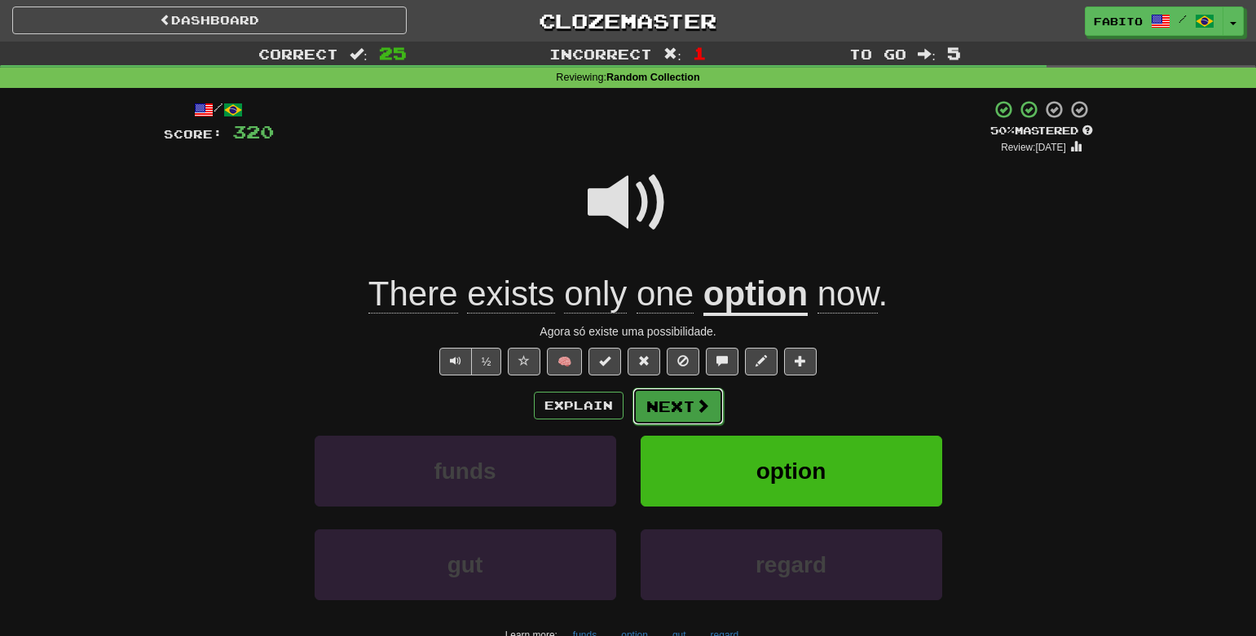
click at [697, 403] on span at bounding box center [702, 405] width 15 height 15
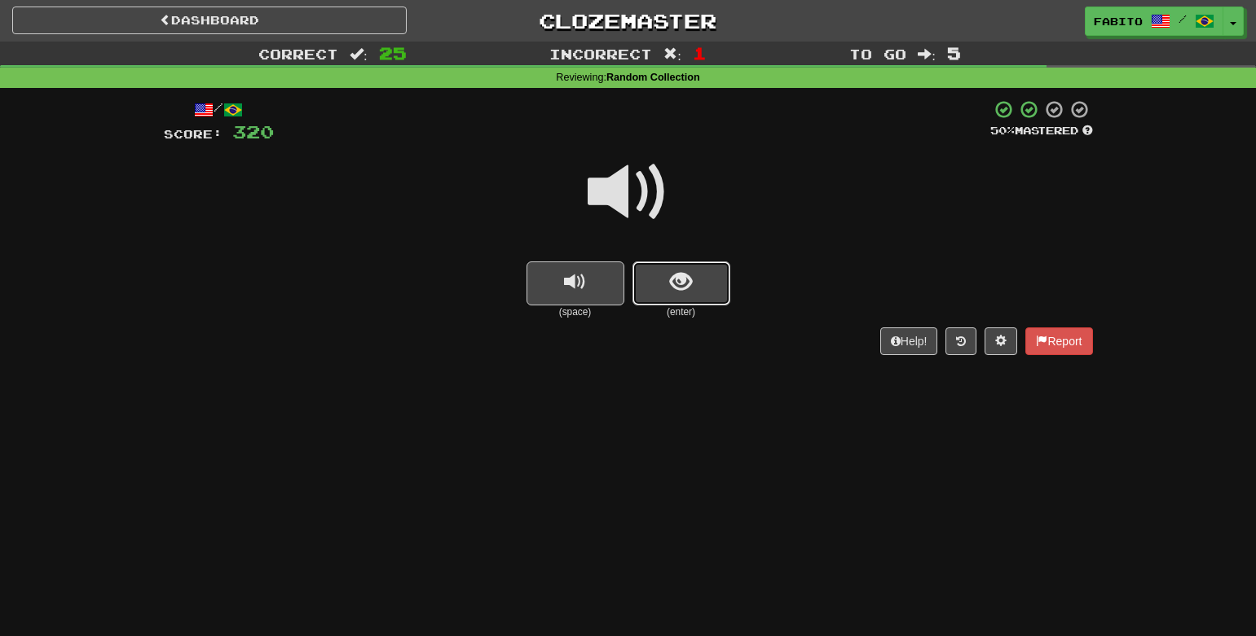
click at [683, 288] on span "show sentence" at bounding box center [681, 282] width 22 height 22
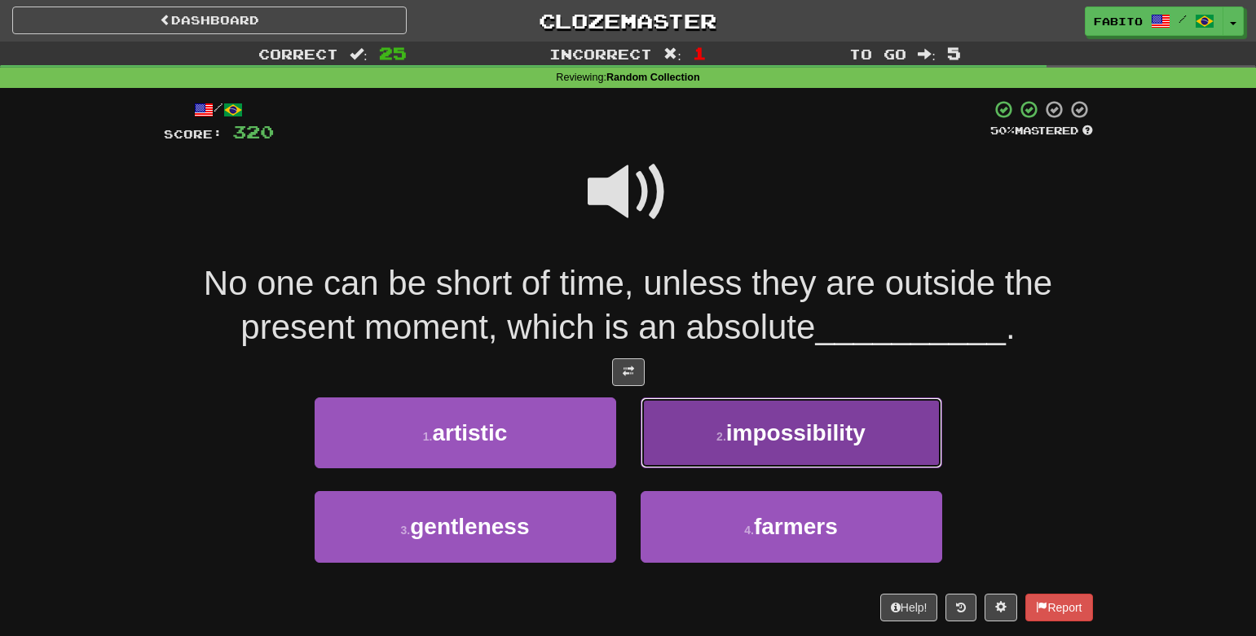
click at [721, 430] on small "2 ." at bounding box center [721, 436] width 10 height 13
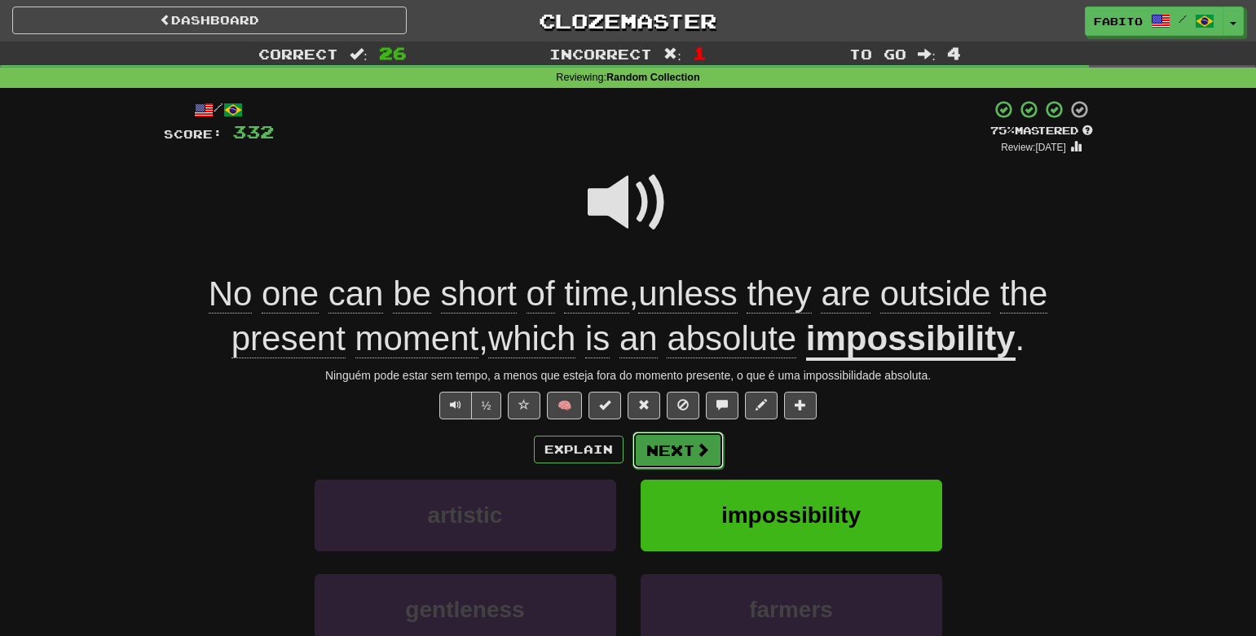
click at [681, 442] on button "Next" at bounding box center [677, 450] width 91 height 37
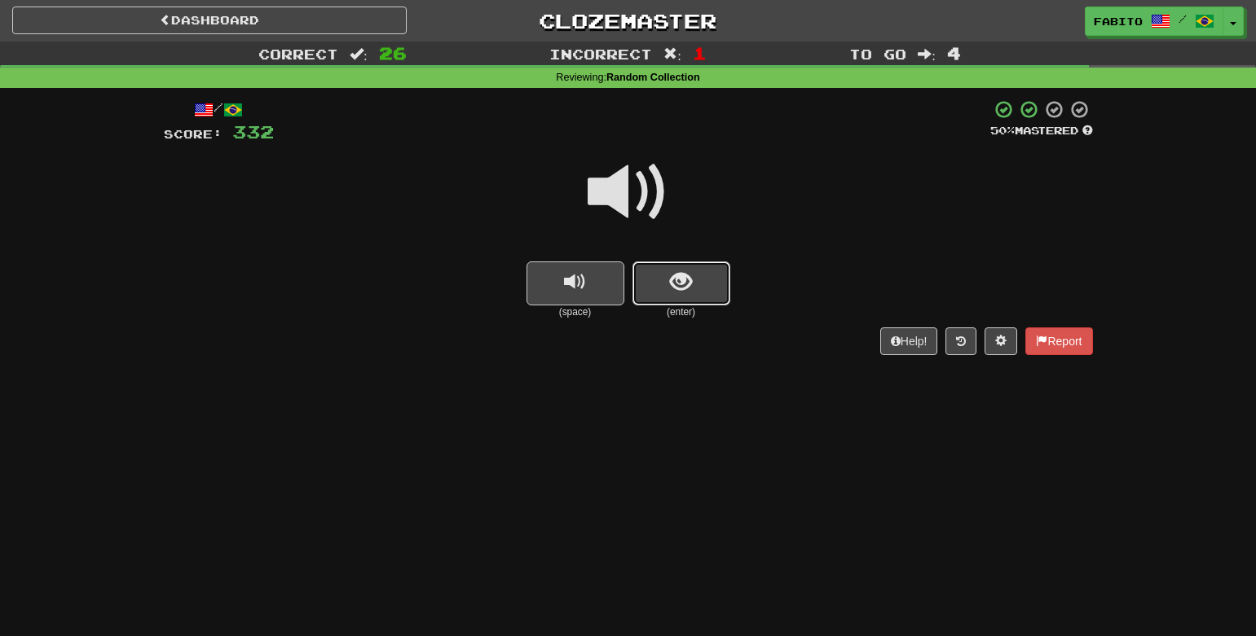
click at [686, 282] on span "show sentence" at bounding box center [681, 282] width 22 height 22
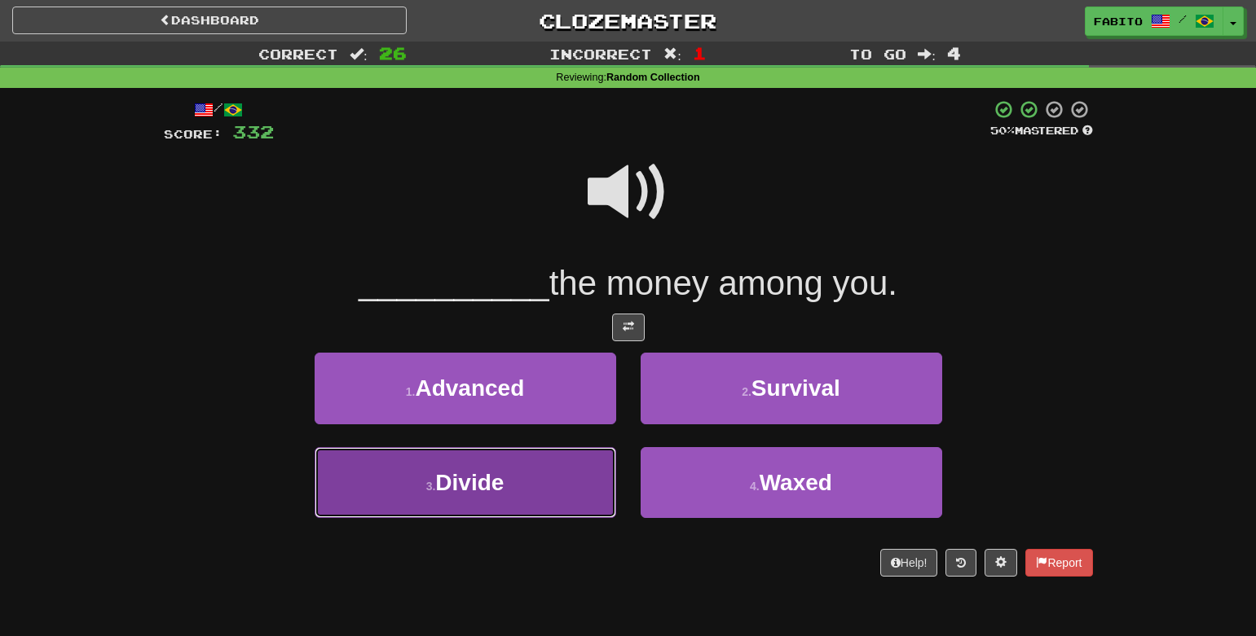
click at [565, 485] on button "3 . Divide" at bounding box center [465, 482] width 301 height 71
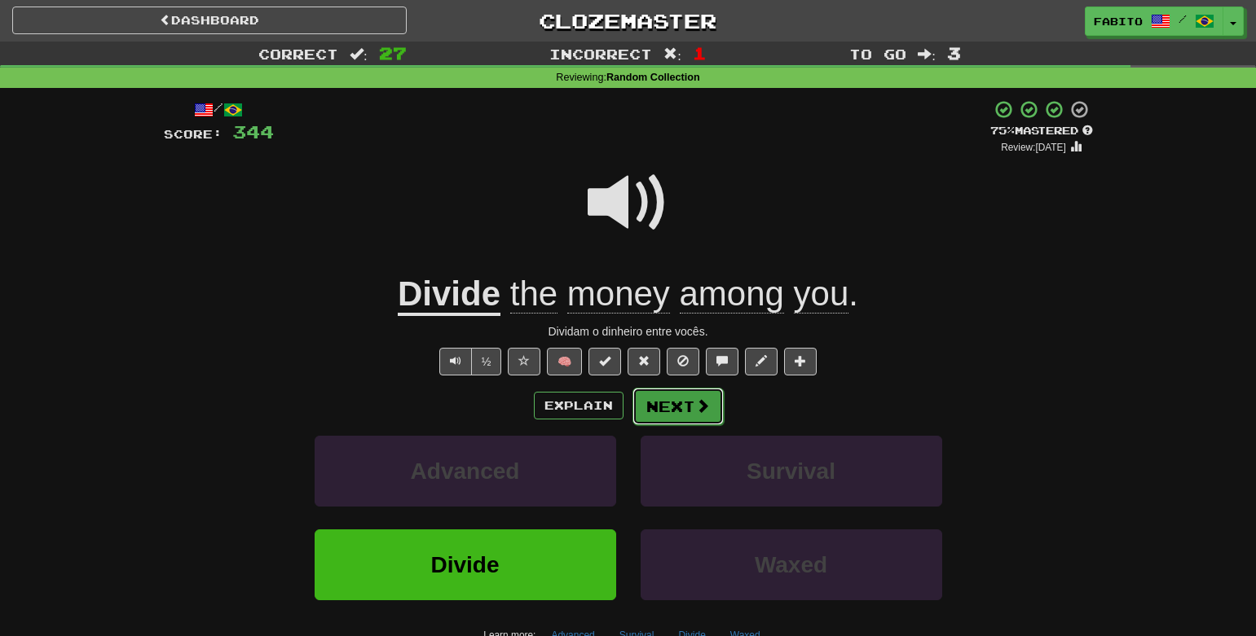
click at [675, 405] on button "Next" at bounding box center [677, 406] width 91 height 37
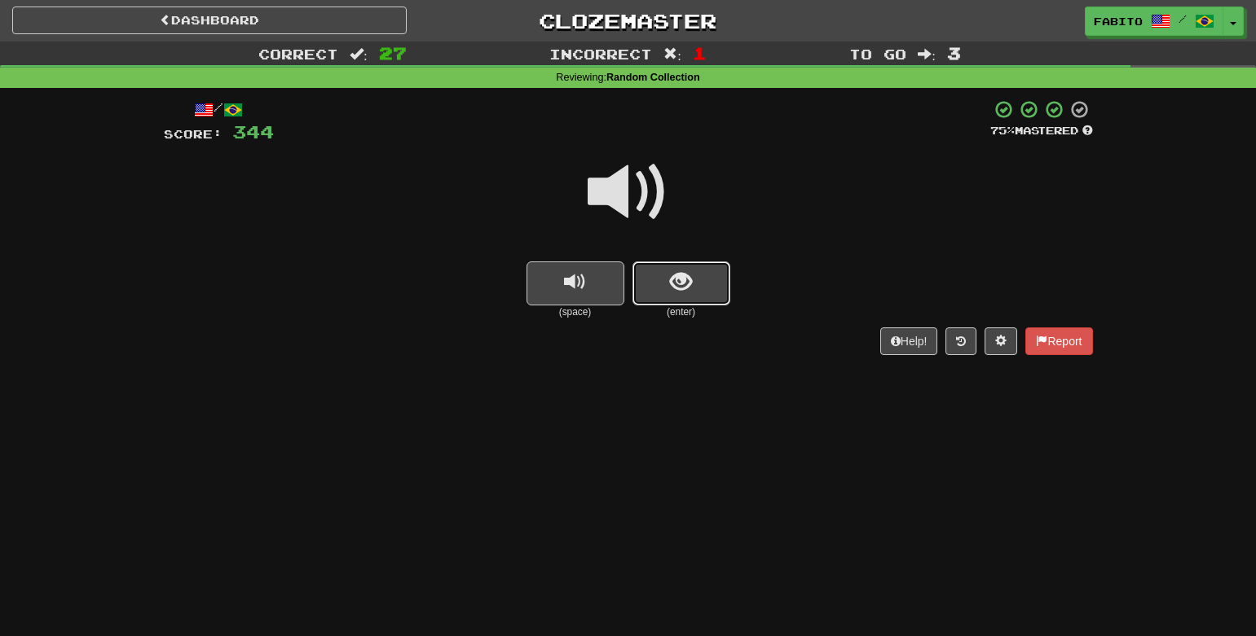
click at [664, 284] on button "show sentence" at bounding box center [681, 284] width 98 height 44
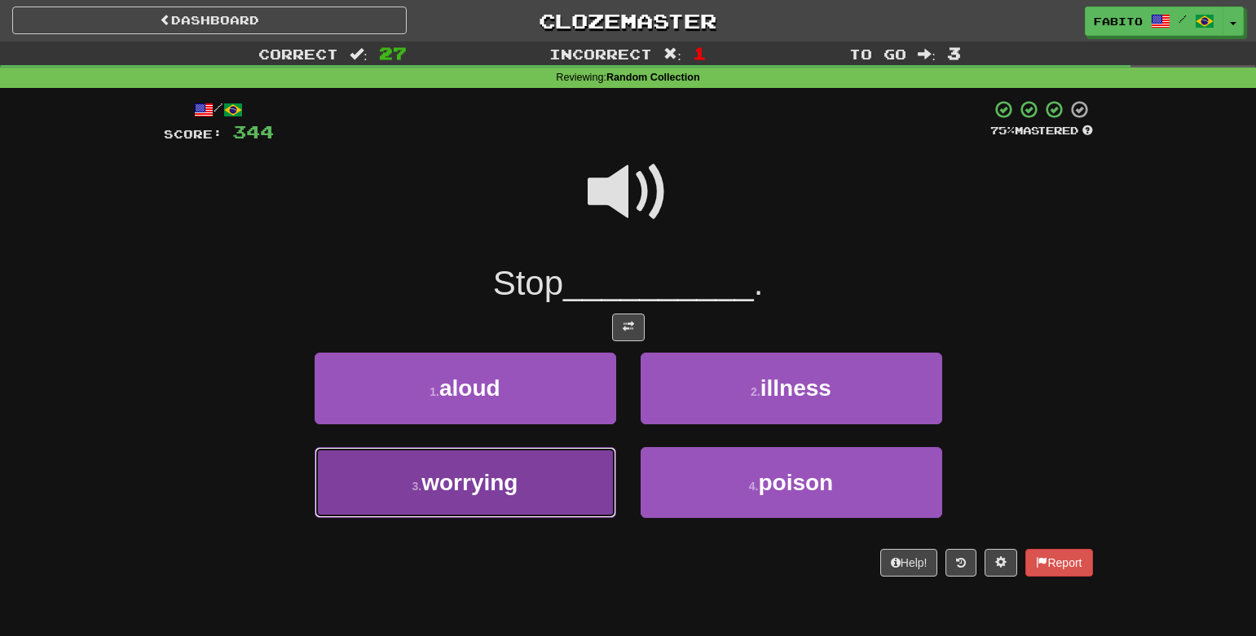
click at [563, 494] on button "3 . worrying" at bounding box center [465, 482] width 301 height 71
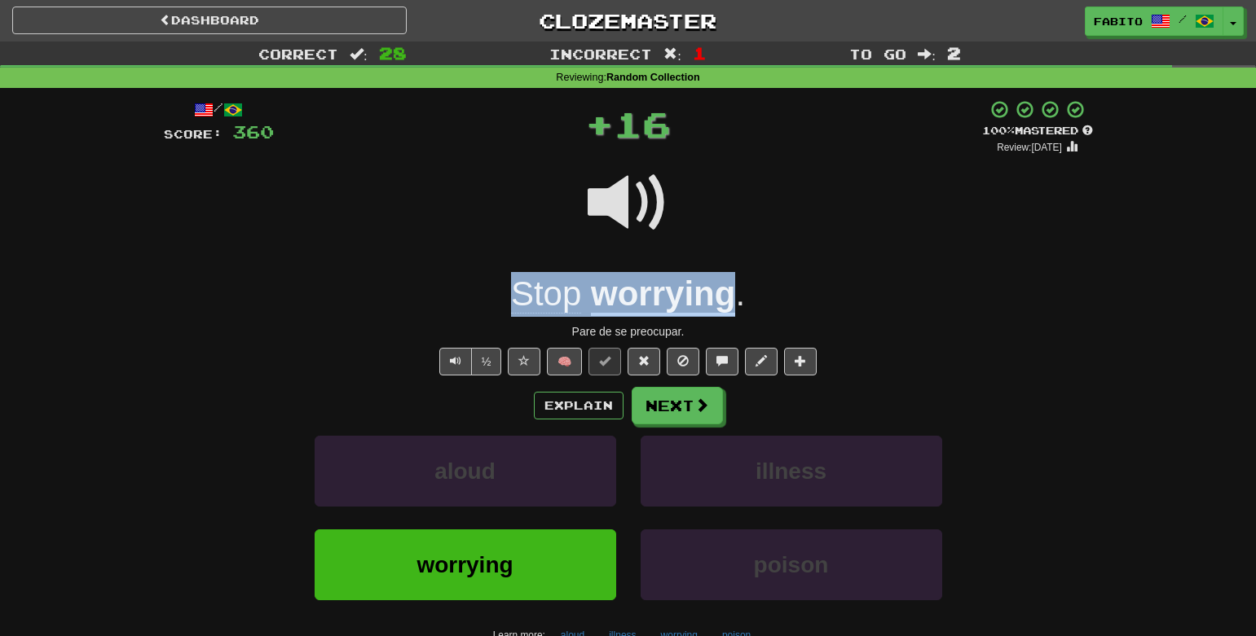
drag, startPoint x: 486, startPoint y: 293, endPoint x: 732, endPoint y: 290, distance: 246.1
click at [732, 290] on div "Stop worrying ." at bounding box center [628, 294] width 929 height 45
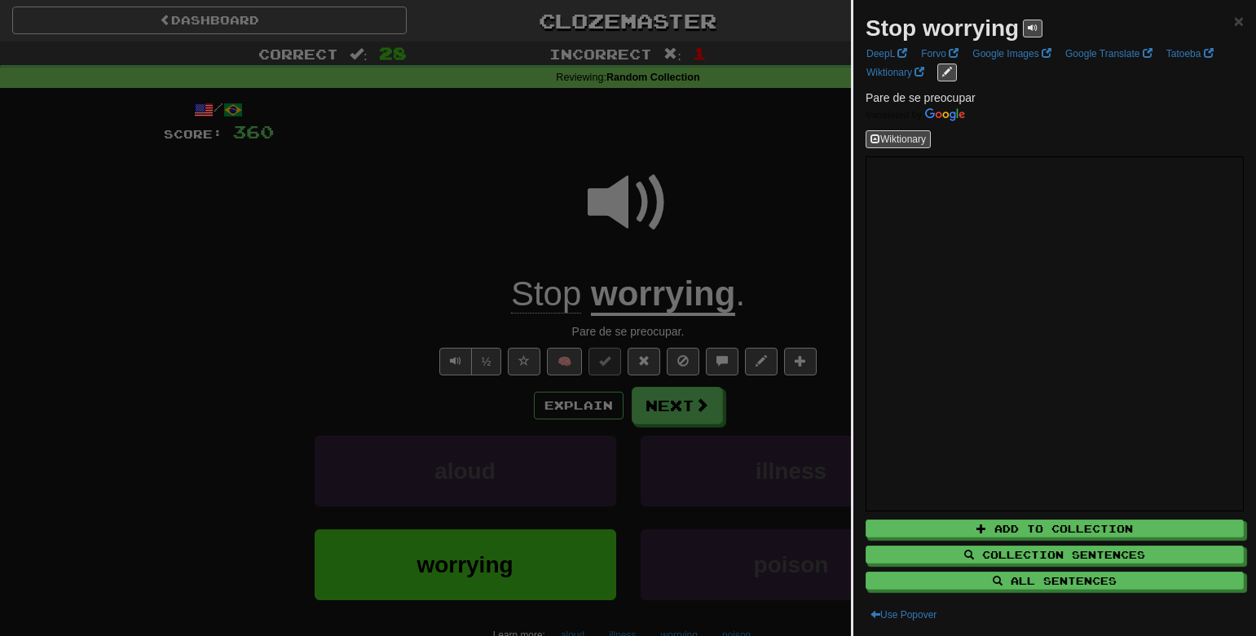
click at [689, 406] on div at bounding box center [628, 318] width 1256 height 636
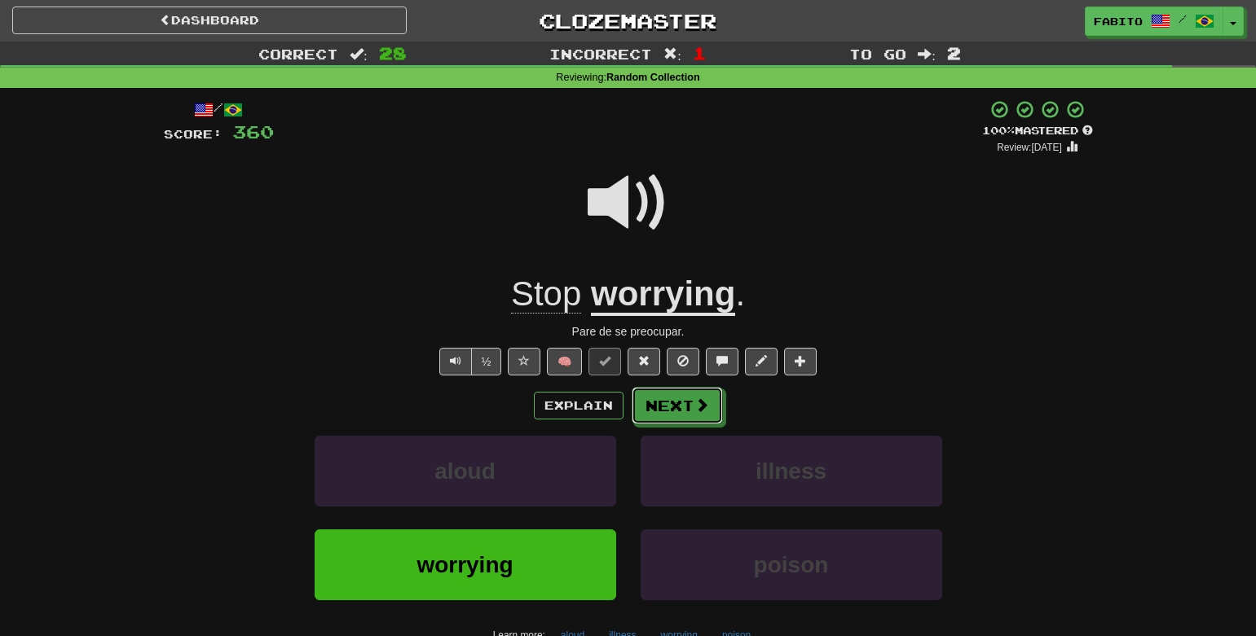
click at [689, 406] on button "Next" at bounding box center [676, 405] width 91 height 37
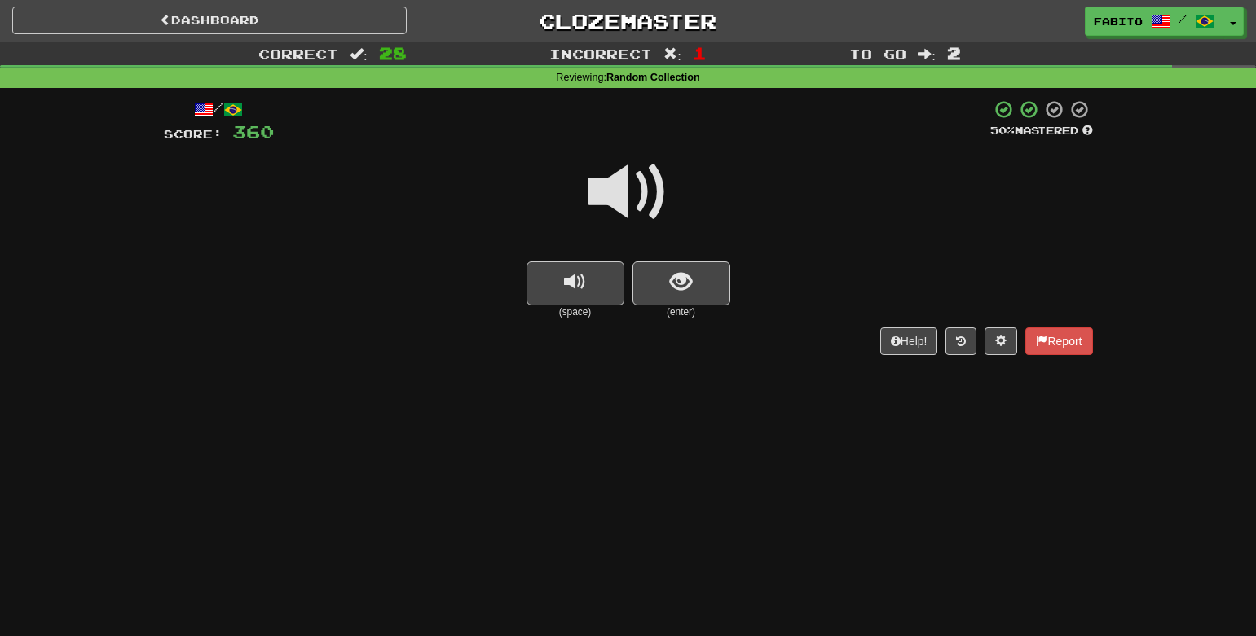
click at [657, 306] on small "(enter)" at bounding box center [681, 313] width 98 height 14
click at [658, 296] on button "show sentence" at bounding box center [681, 284] width 98 height 44
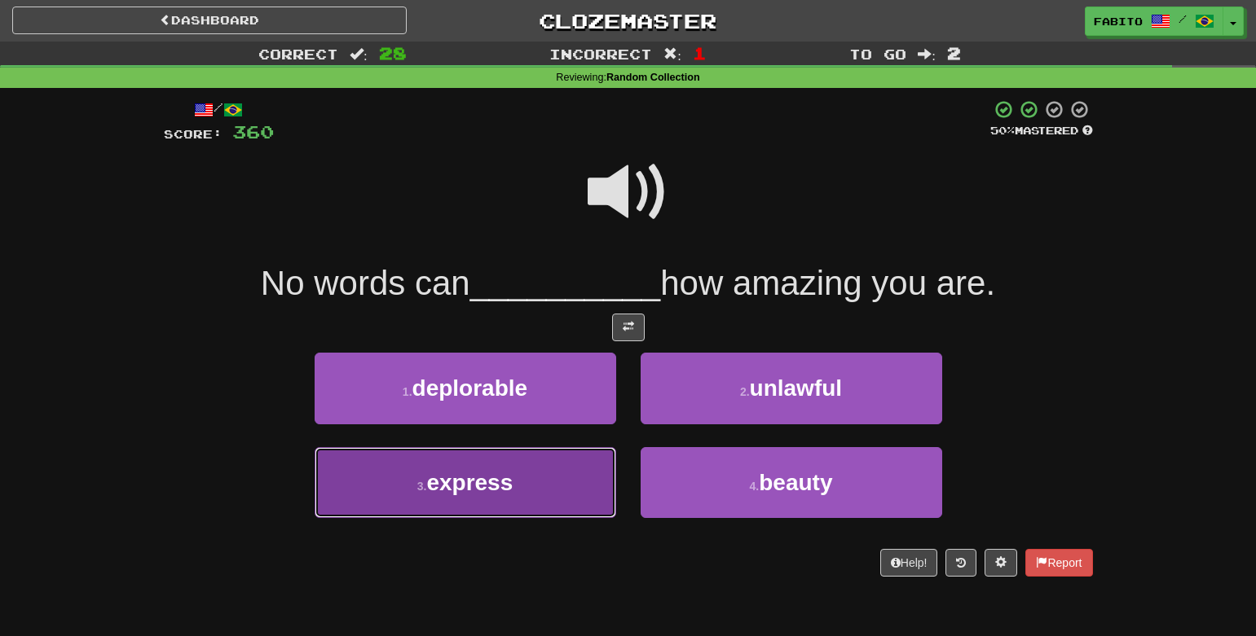
click at [508, 473] on span "express" at bounding box center [469, 482] width 86 height 25
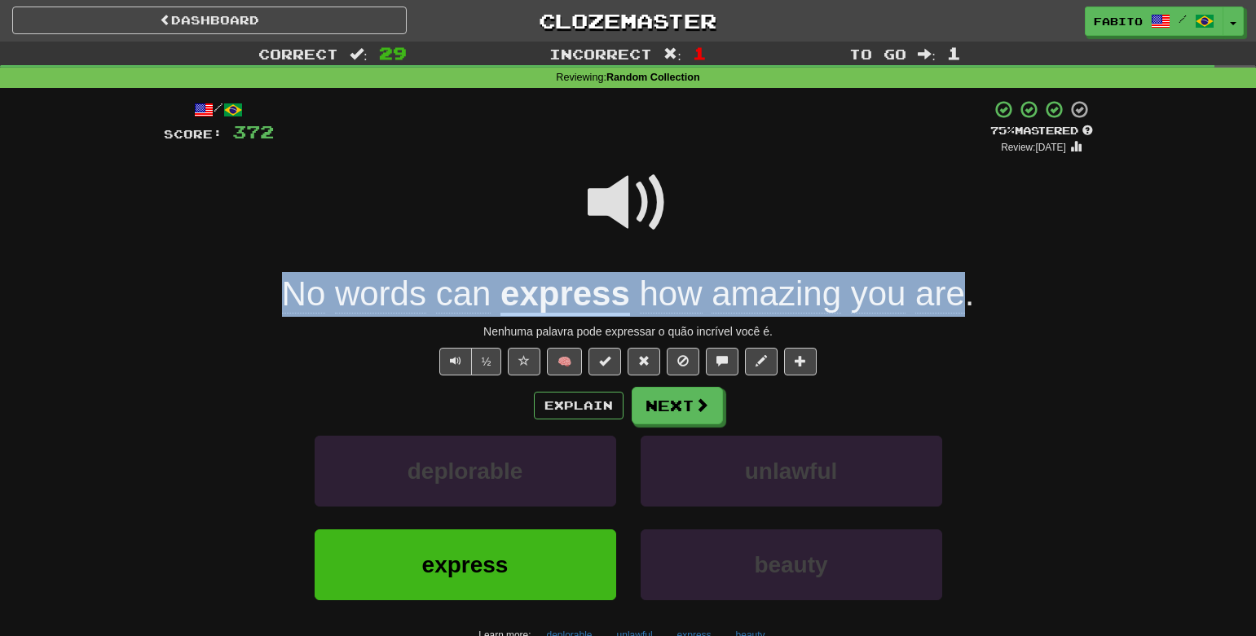
drag, startPoint x: 256, startPoint y: 288, endPoint x: 961, endPoint y: 290, distance: 704.8
click at [961, 290] on div "No words can express how amazing you are ." at bounding box center [628, 294] width 929 height 45
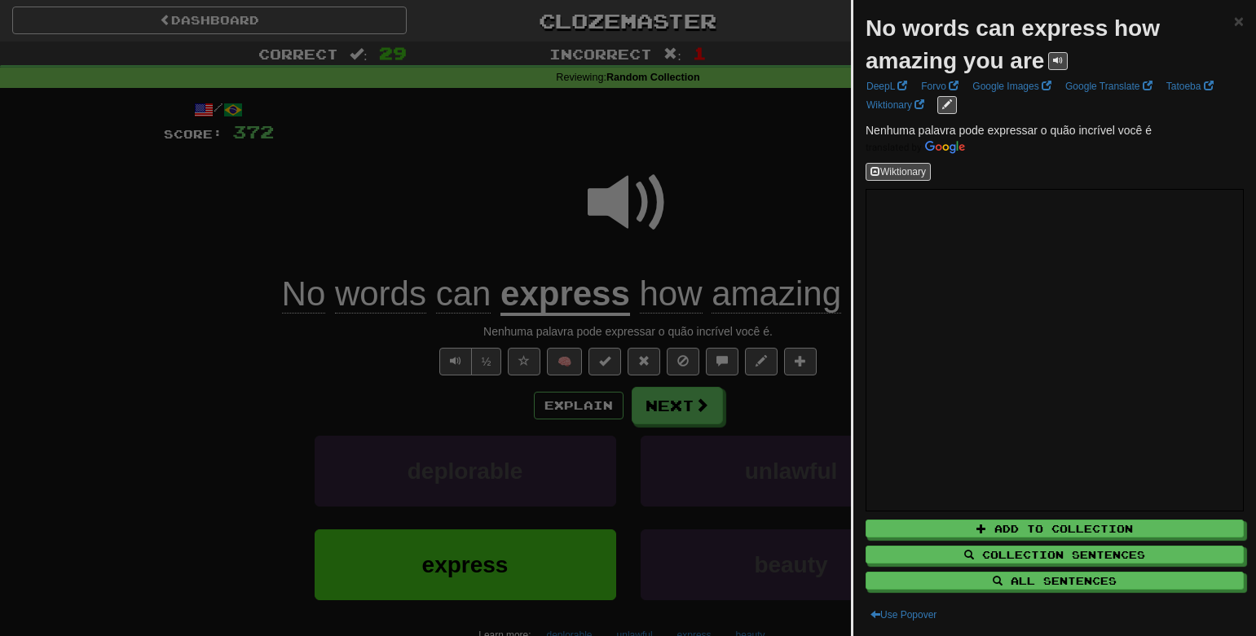
click at [777, 227] on div at bounding box center [628, 318] width 1256 height 636
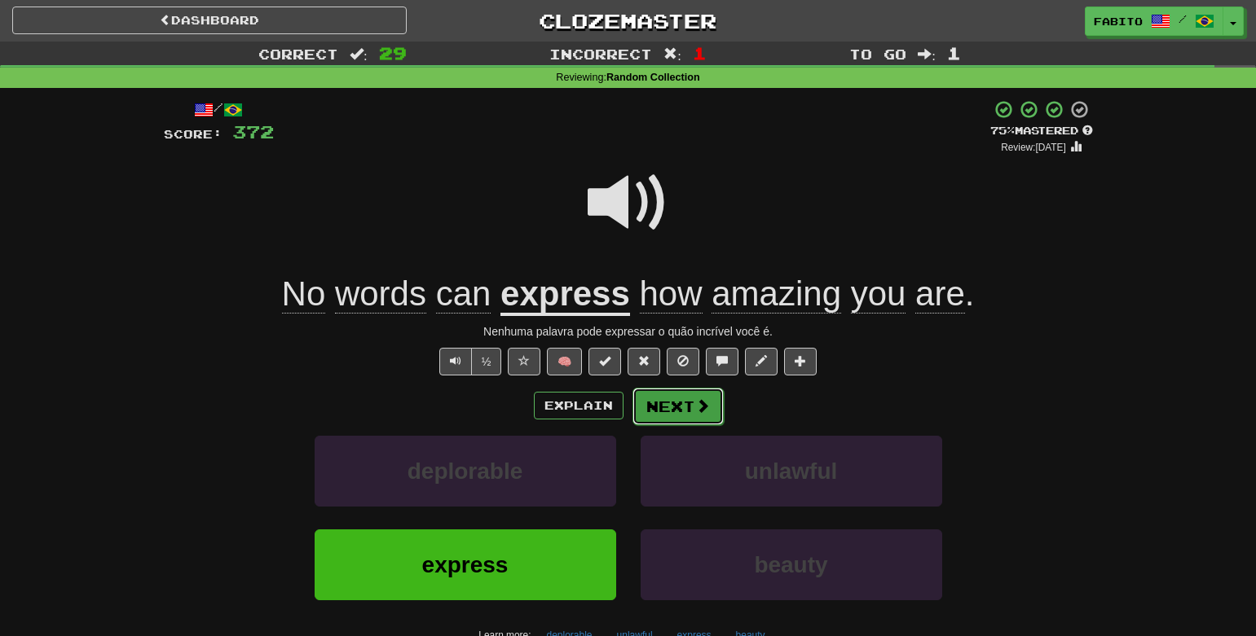
click at [668, 405] on button "Next" at bounding box center [677, 406] width 91 height 37
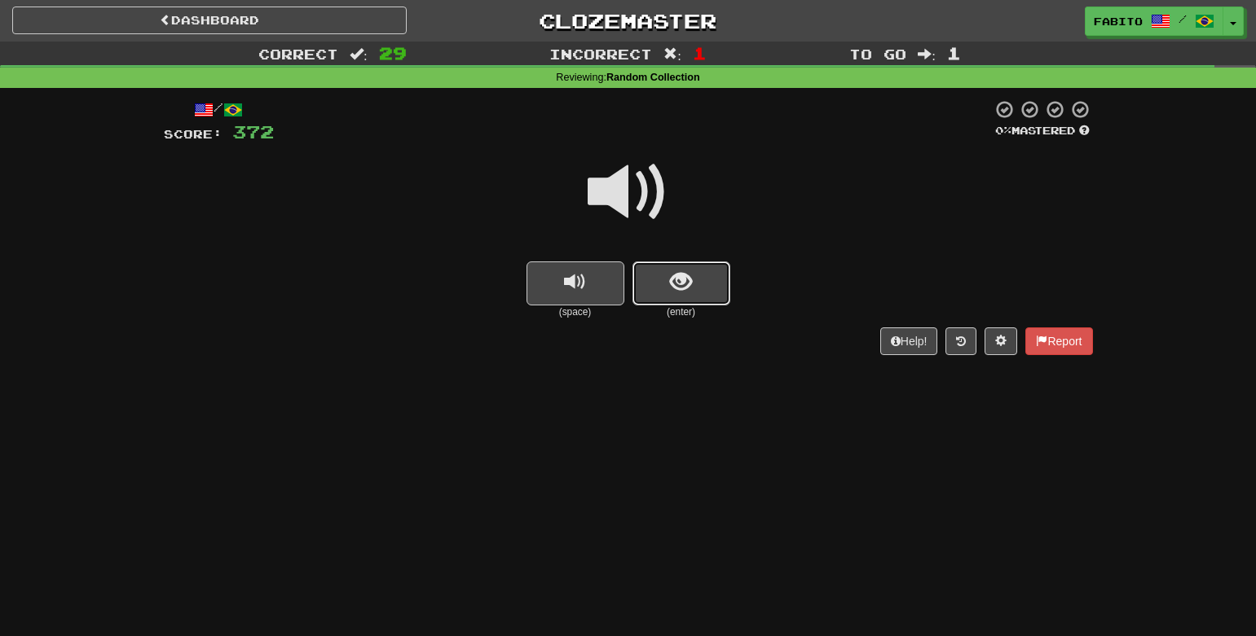
click at [672, 298] on button "show sentence" at bounding box center [681, 284] width 98 height 44
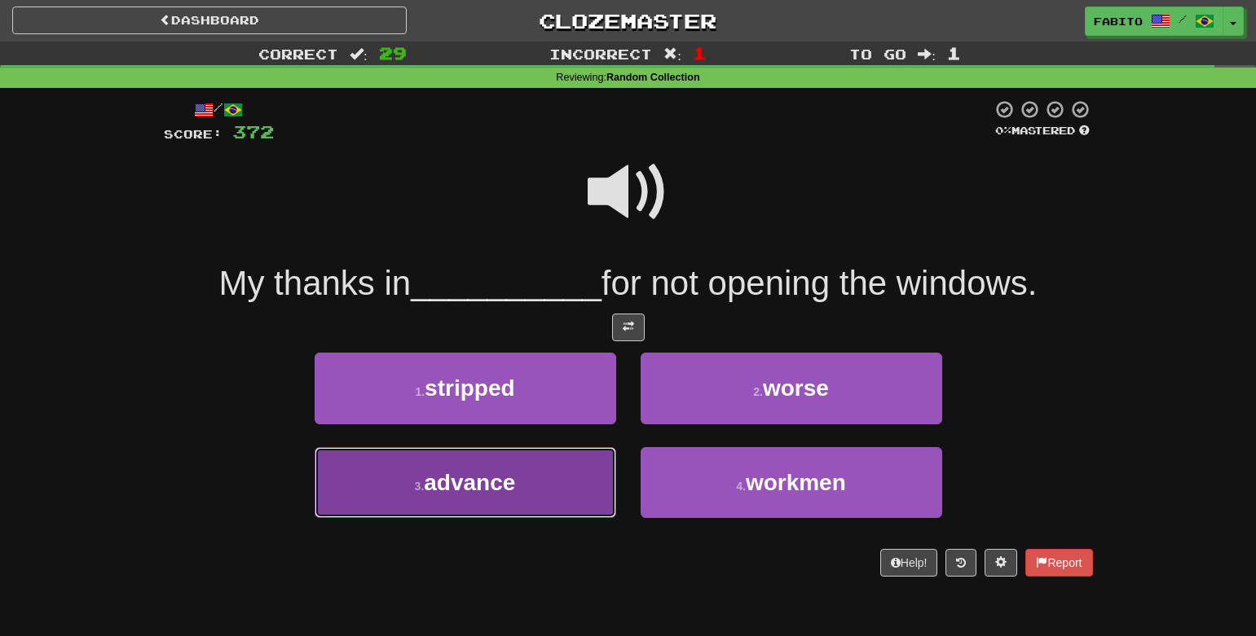
click at [570, 474] on button "3 . advance" at bounding box center [465, 482] width 301 height 71
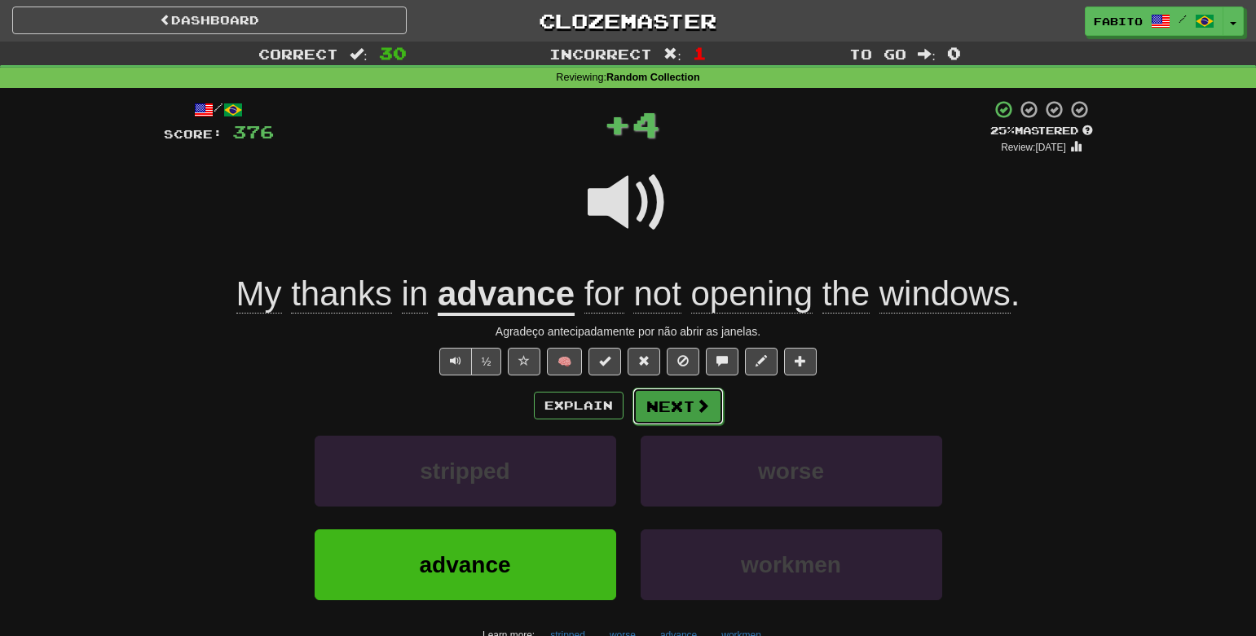
click at [711, 414] on button "Next" at bounding box center [677, 406] width 91 height 37
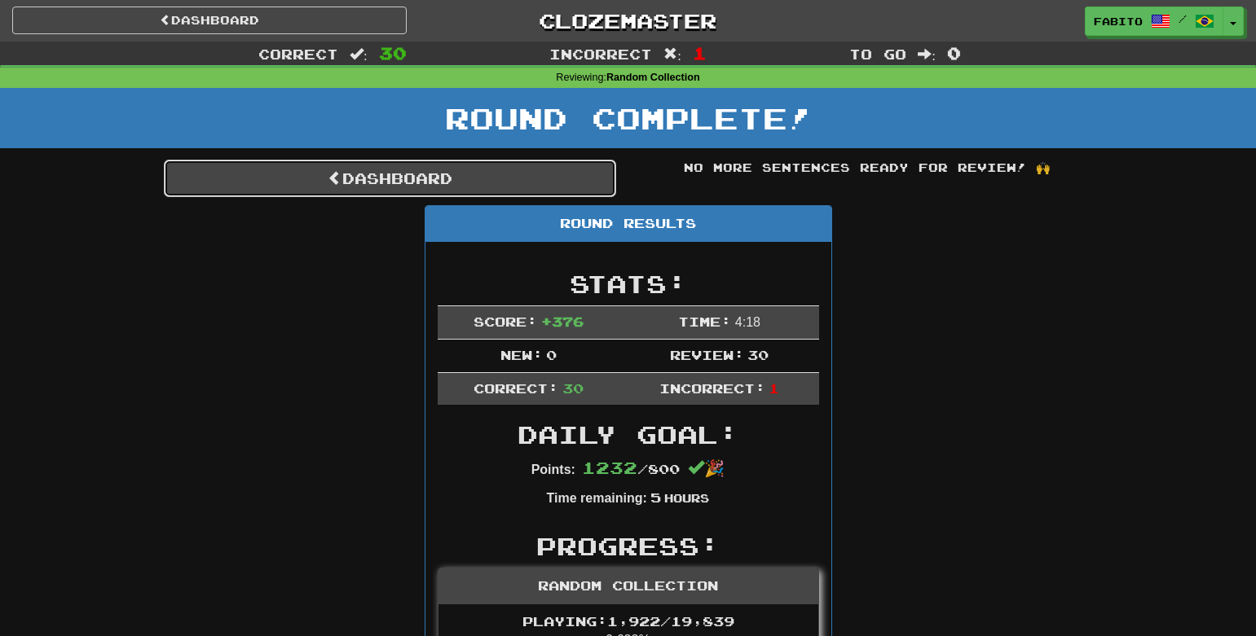
click at [411, 171] on link "Dashboard" at bounding box center [390, 178] width 452 height 37
